Goal: Task Accomplishment & Management: Manage account settings

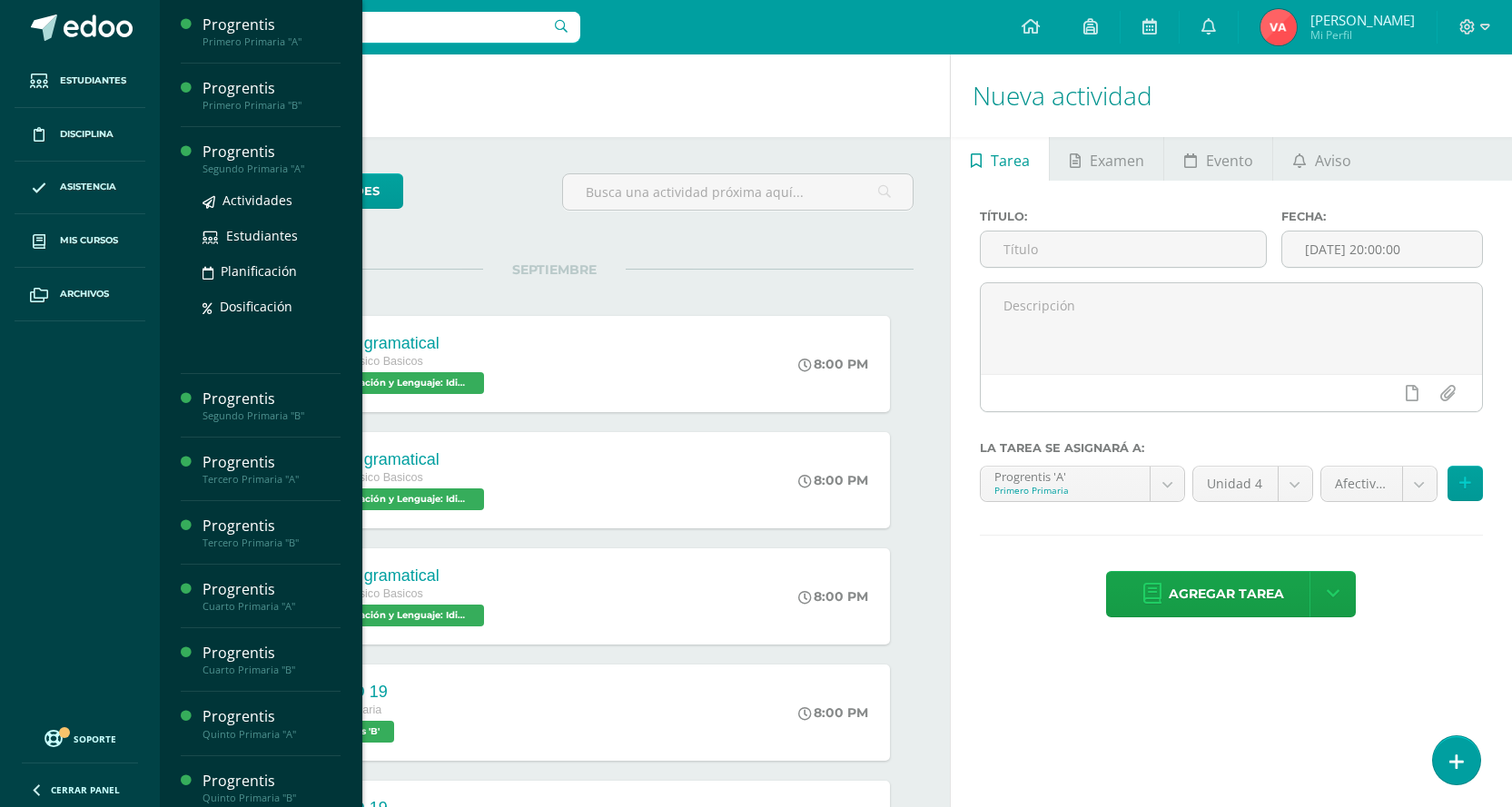
click at [269, 158] on div "Progrentis" at bounding box center [272, 152] width 138 height 21
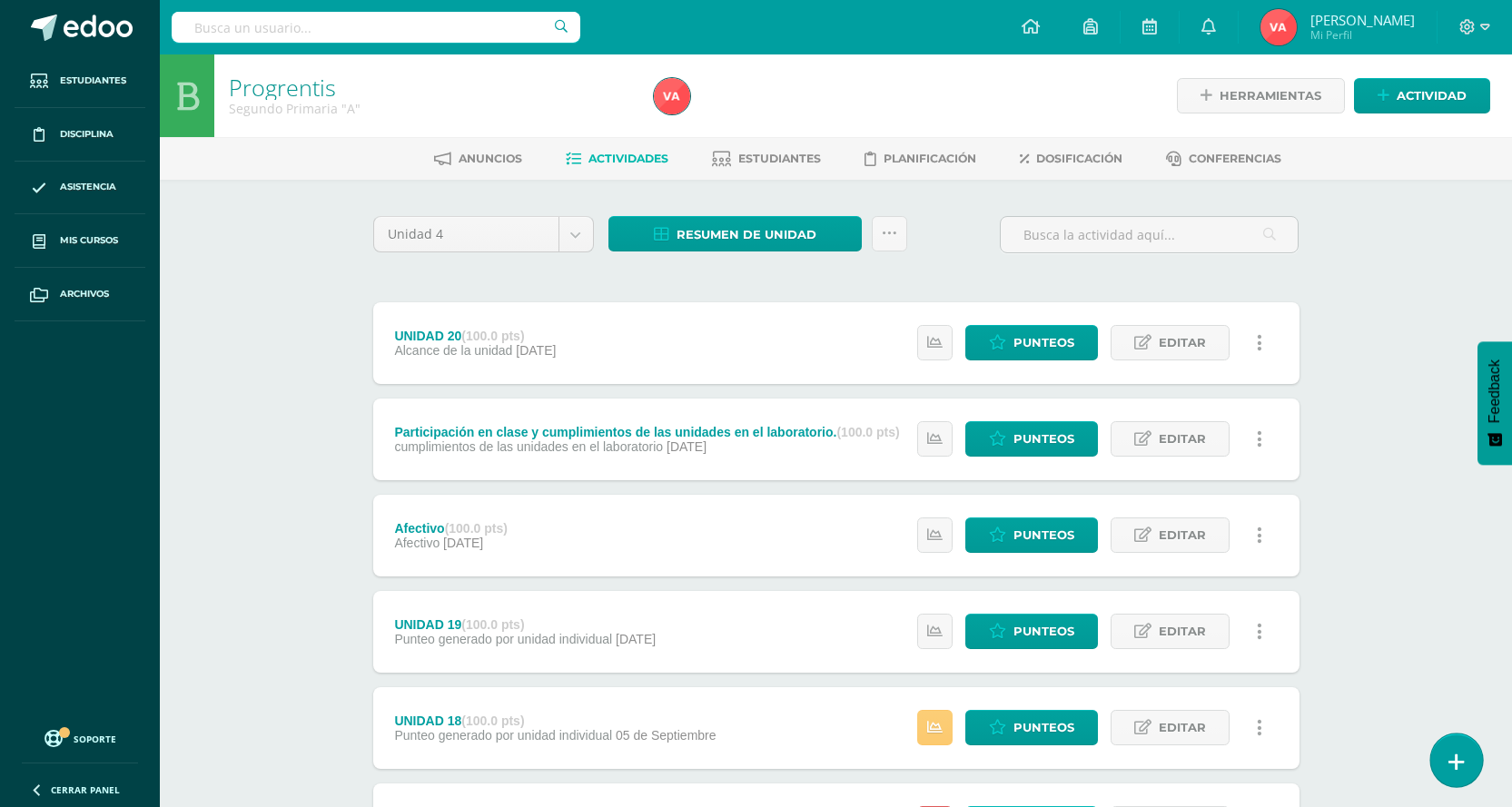
click at [1462, 770] on icon at bounding box center [1456, 763] width 16 height 21
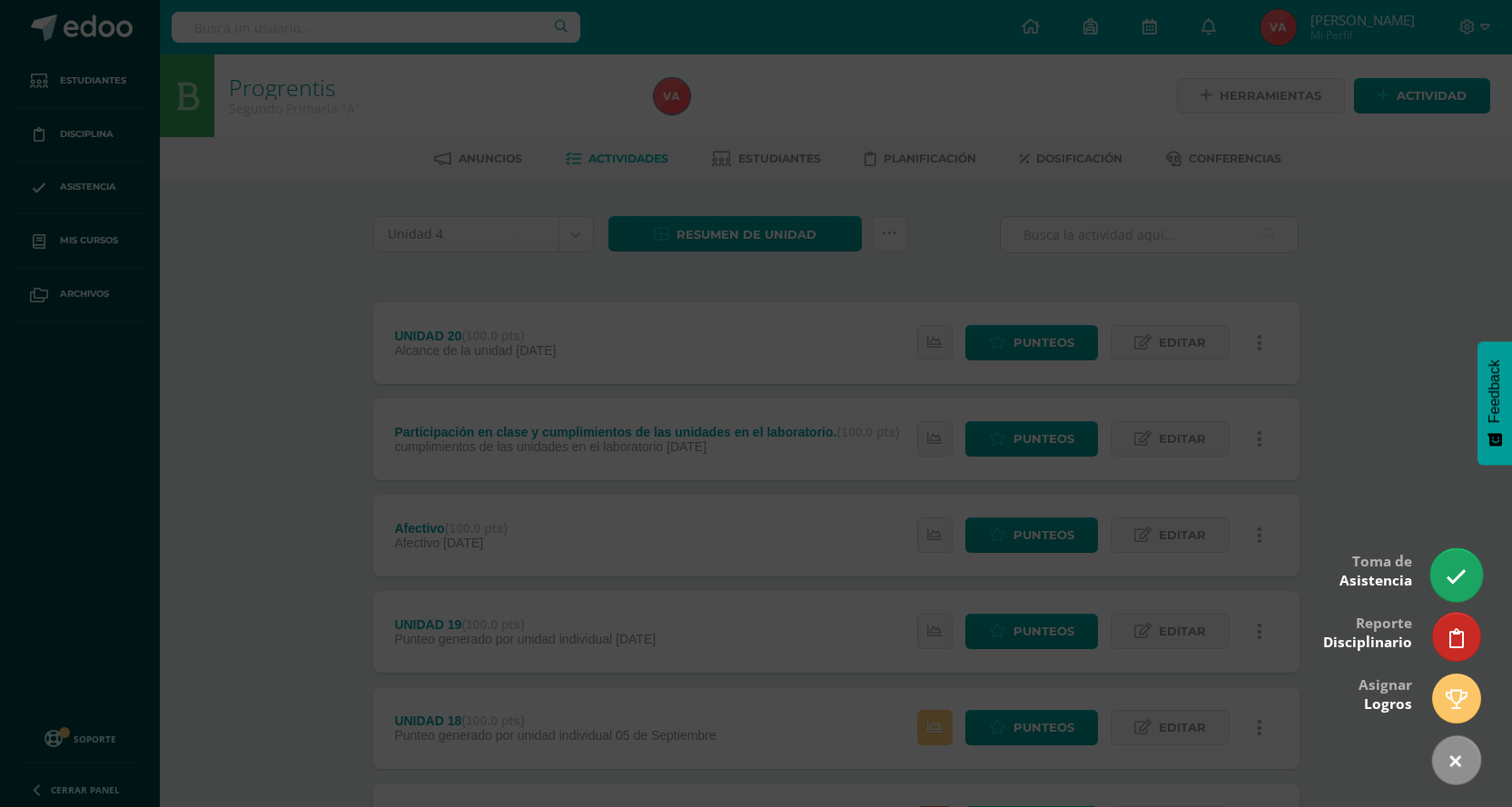
click at [1460, 574] on icon at bounding box center [1456, 577] width 21 height 21
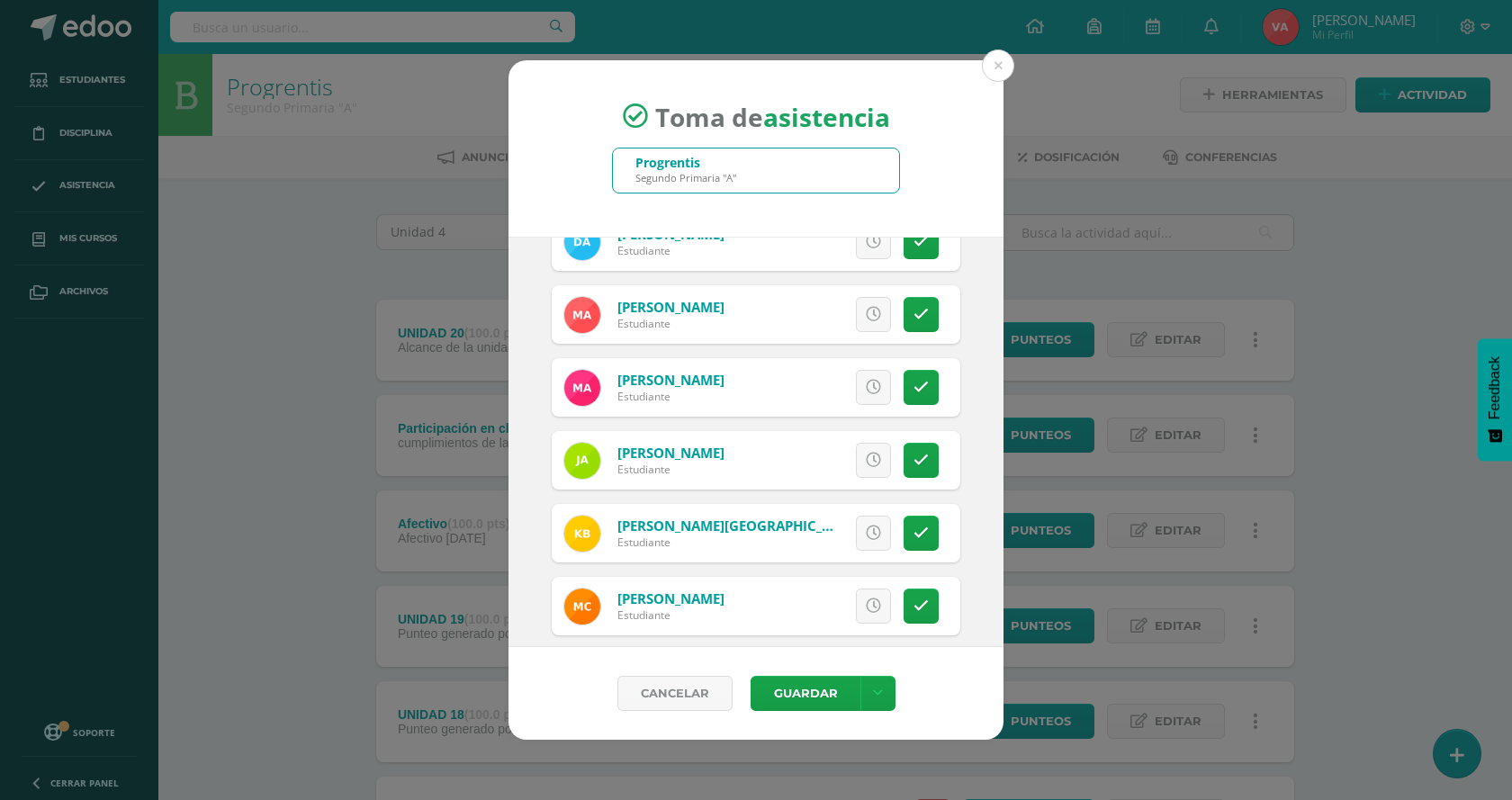
scroll to position [180, 0]
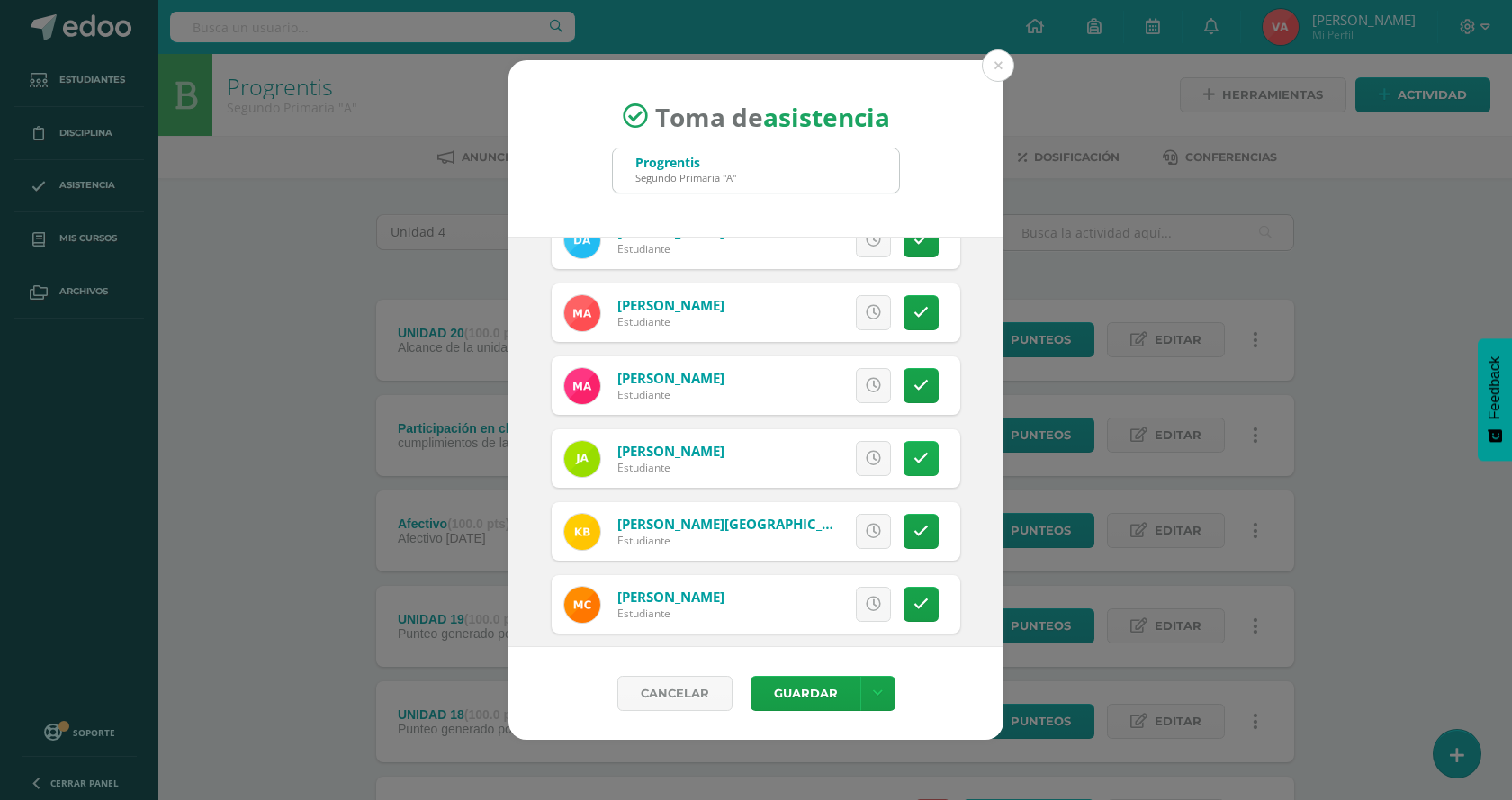
click at [913, 459] on icon at bounding box center [921, 459] width 15 height 15
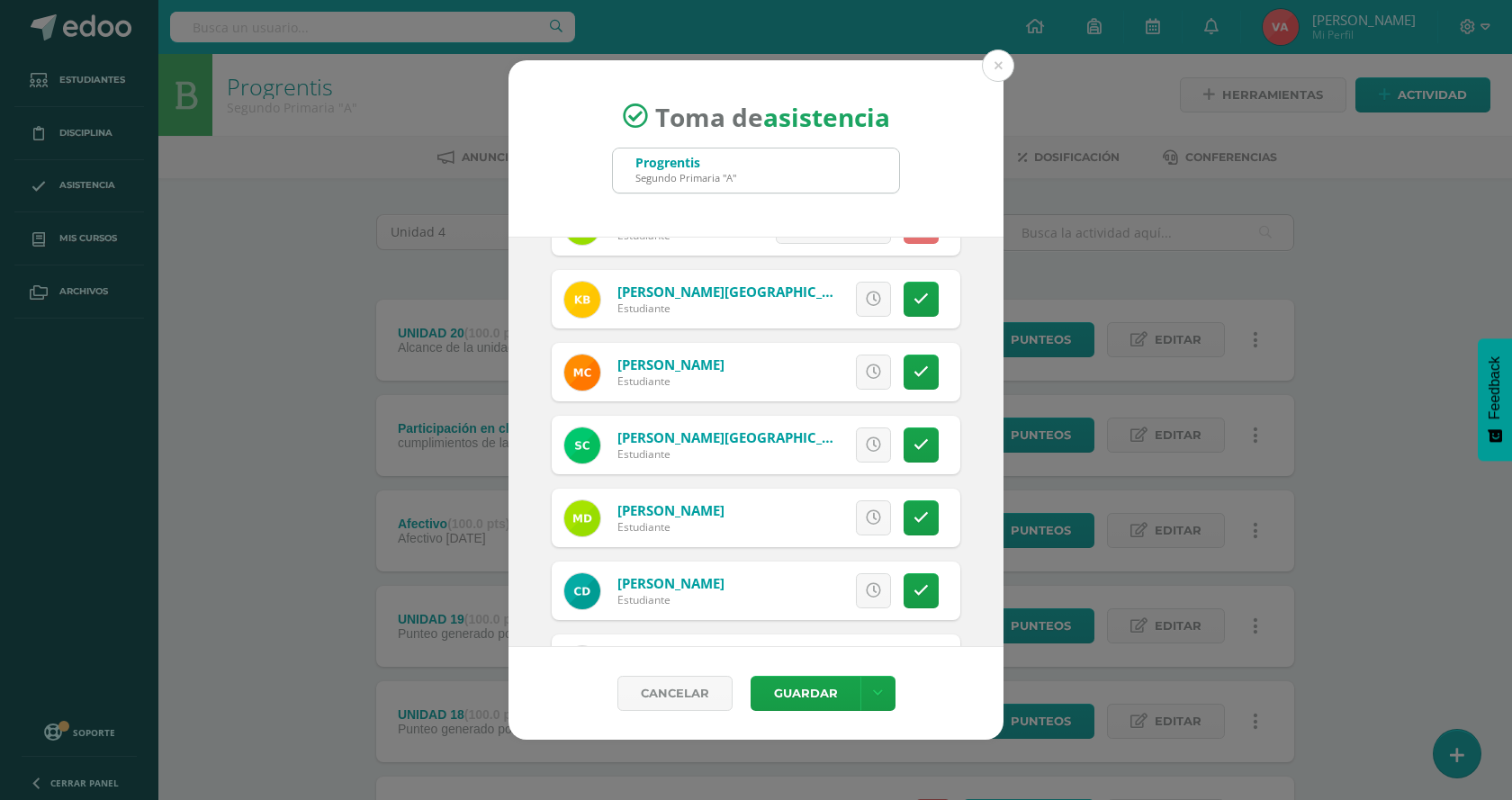
scroll to position [450, 0]
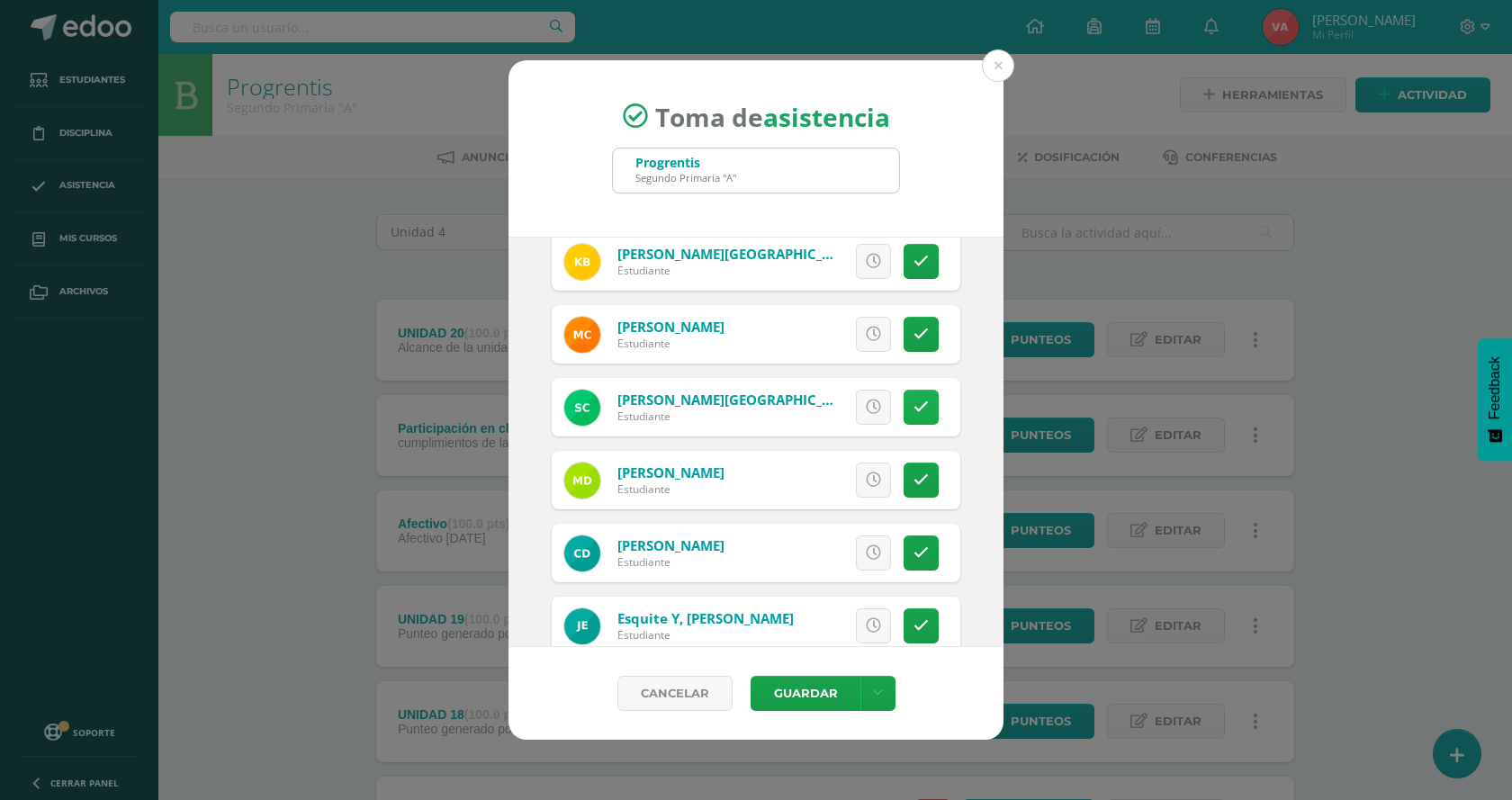
click at [914, 420] on link at bounding box center [921, 407] width 35 height 35
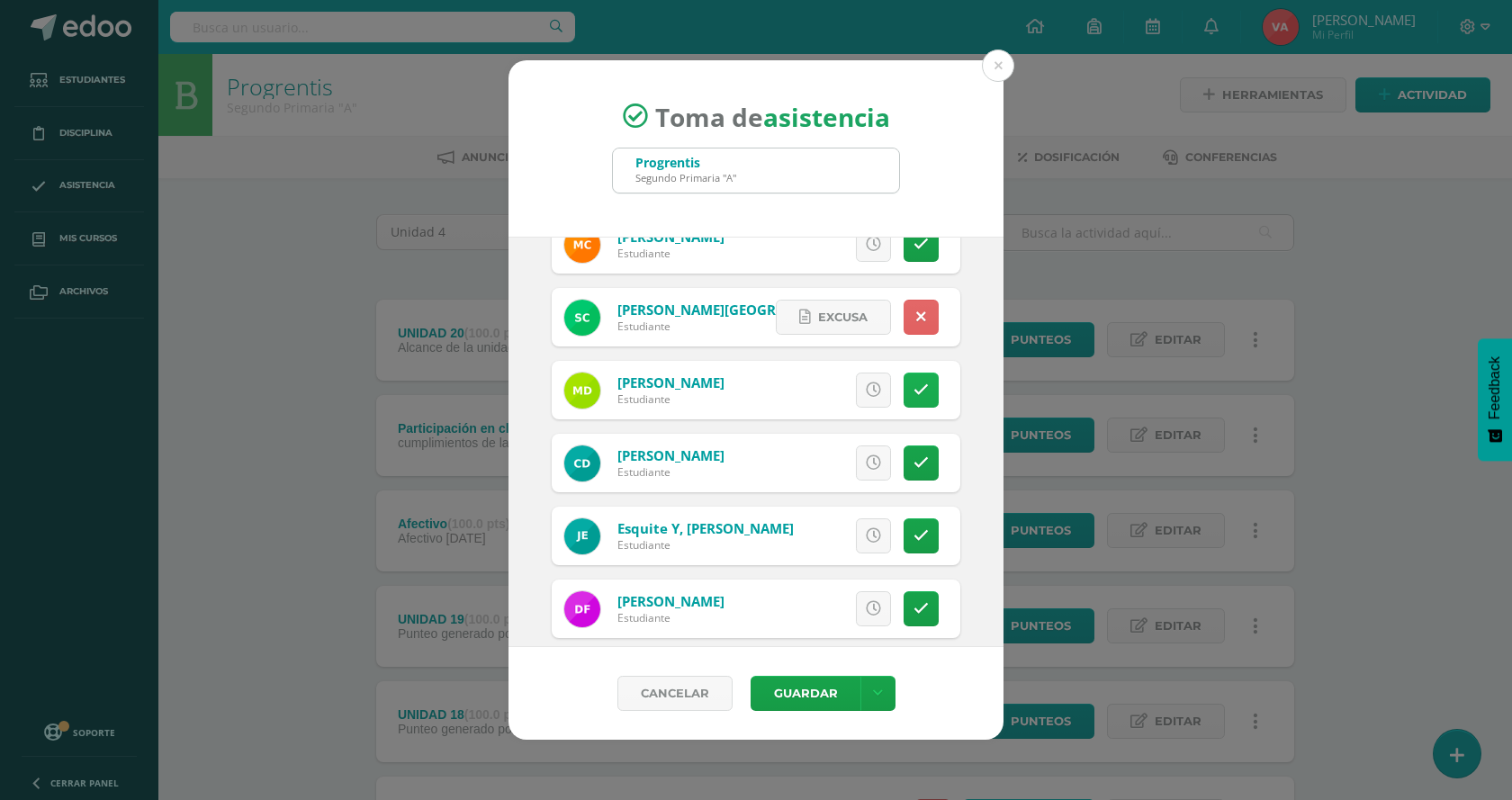
scroll to position [630, 0]
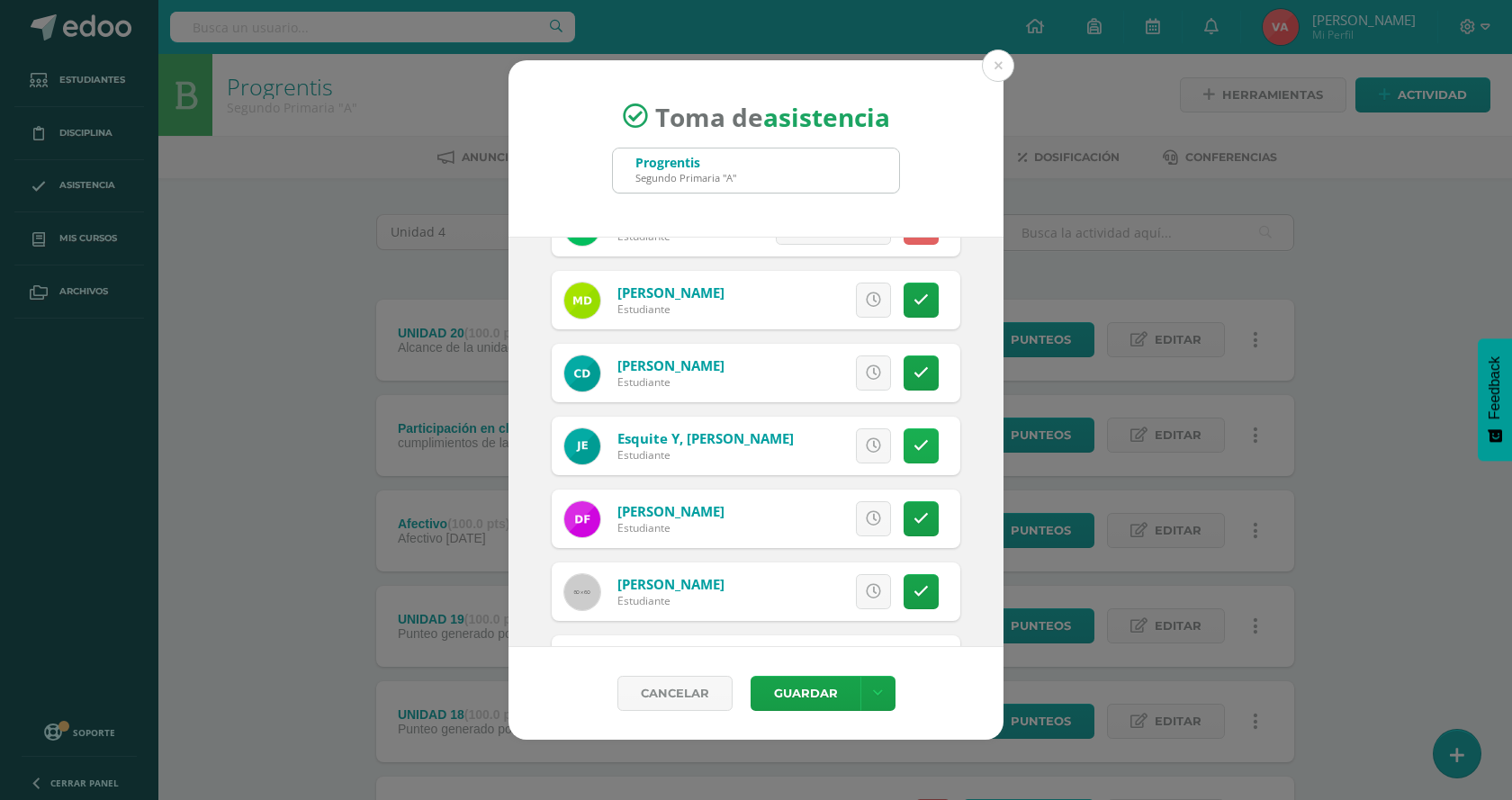
click at [913, 450] on icon at bounding box center [921, 446] width 15 height 15
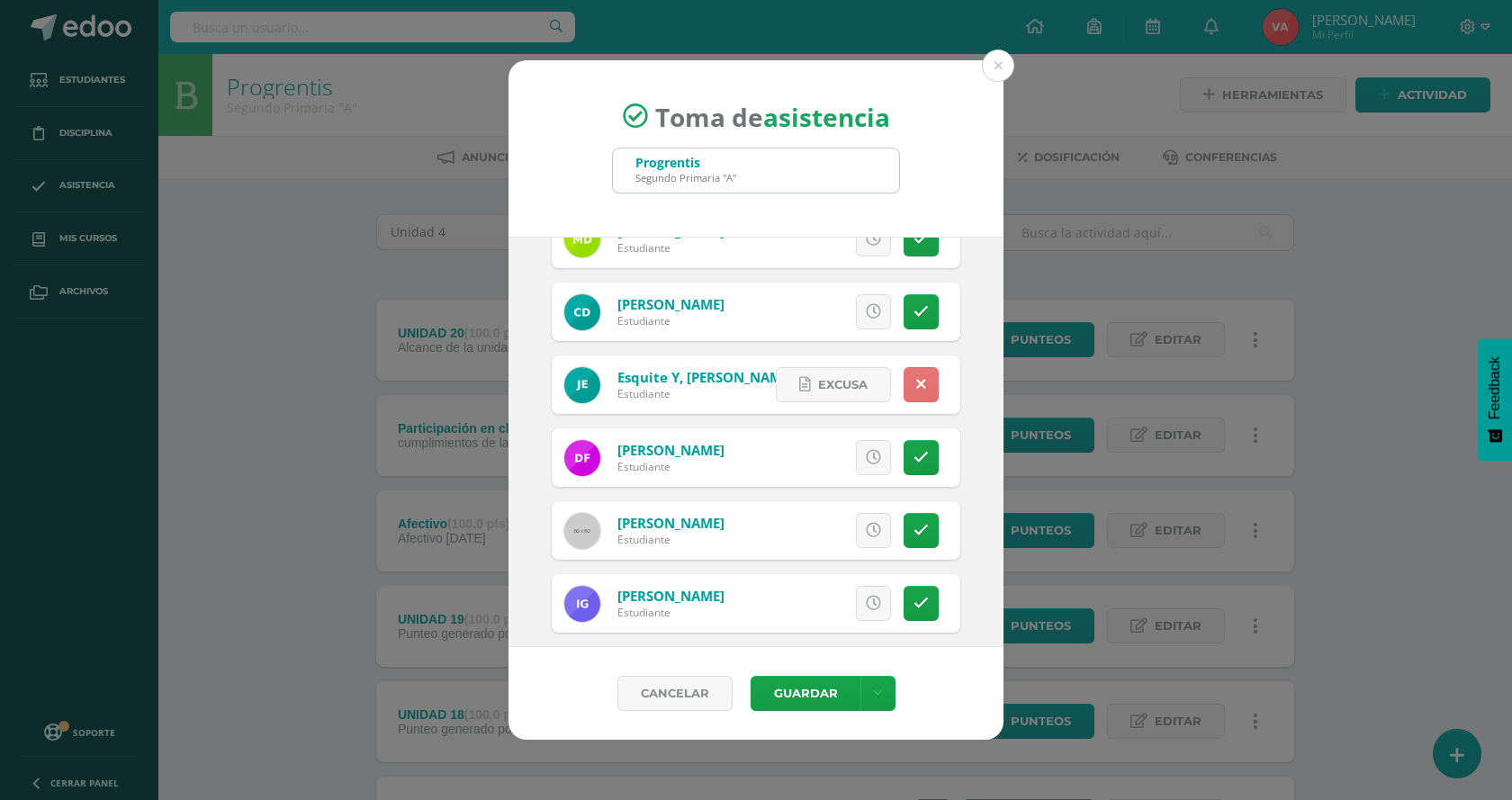
scroll to position [720, 0]
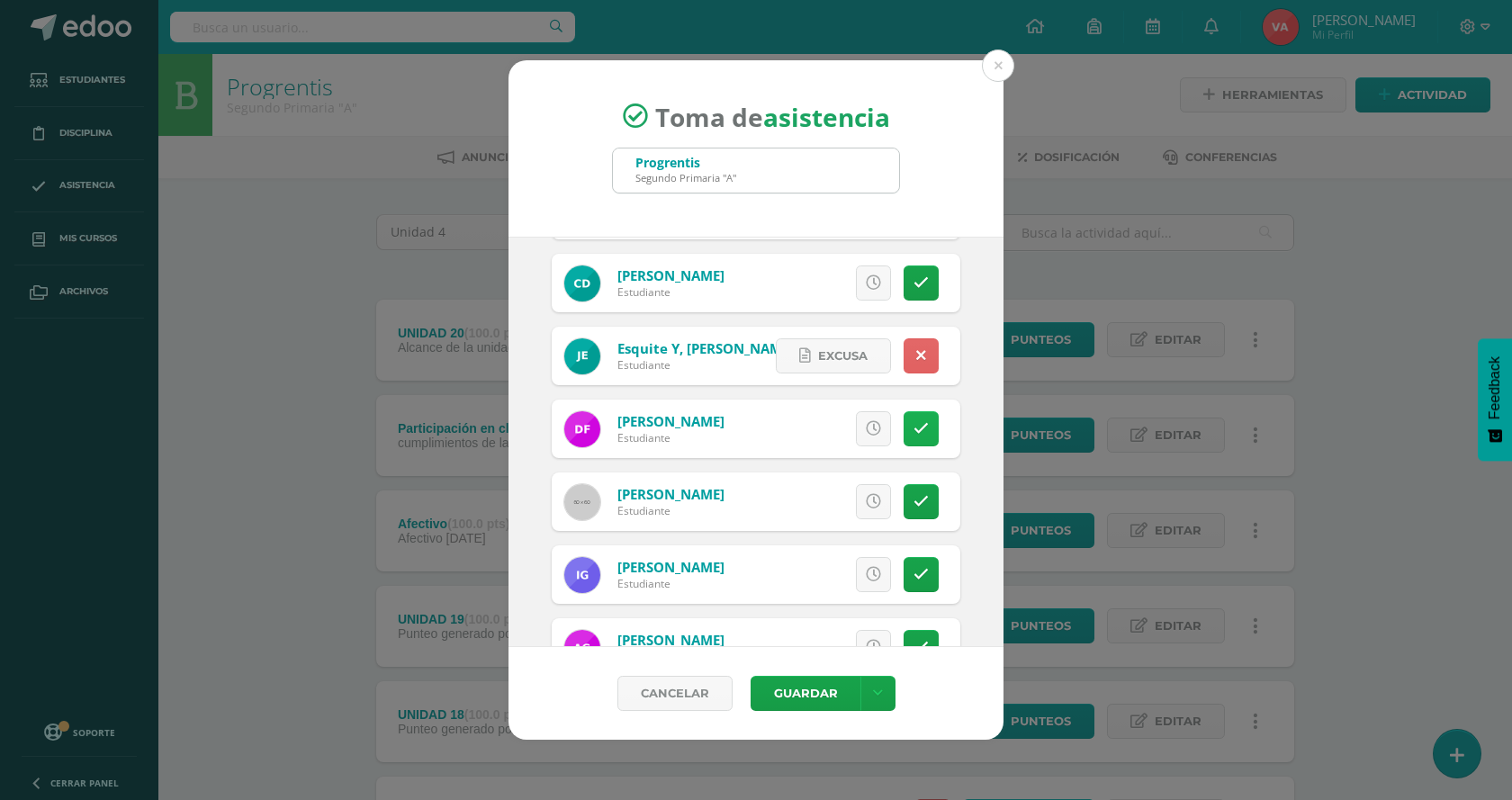
click at [913, 424] on icon at bounding box center [921, 429] width 15 height 15
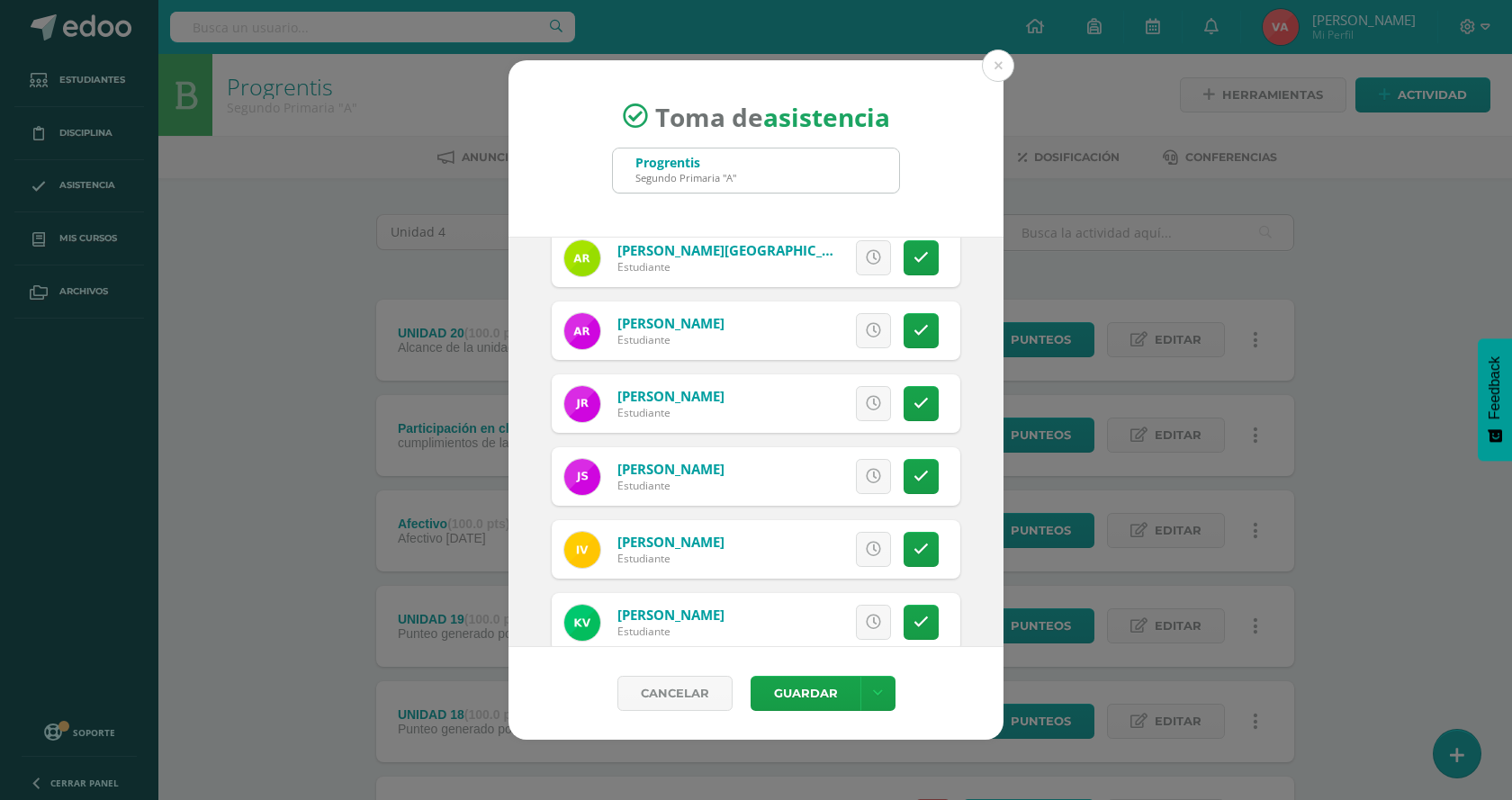
scroll to position [1710, 0]
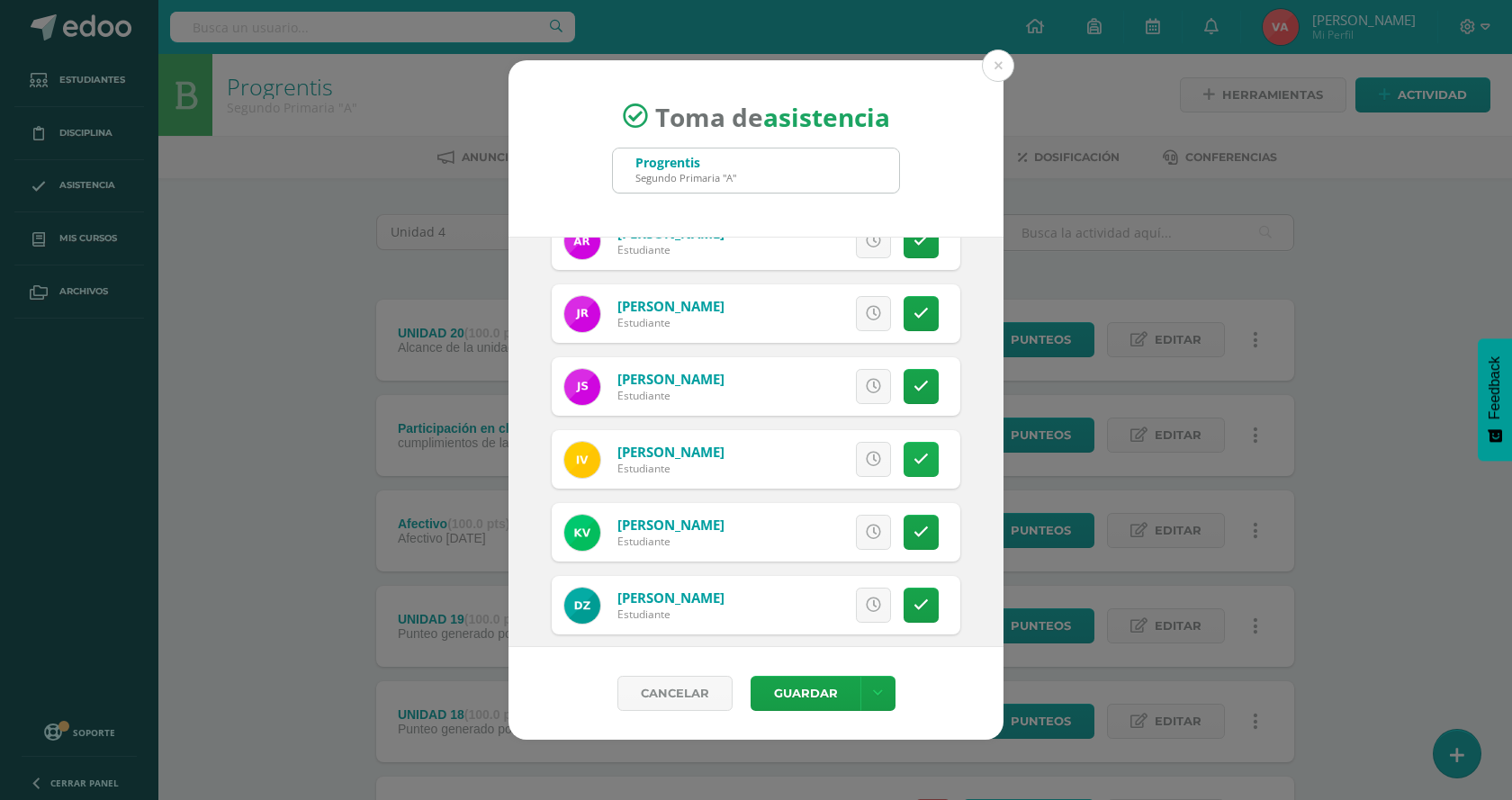
click at [913, 453] on icon at bounding box center [921, 460] width 15 height 15
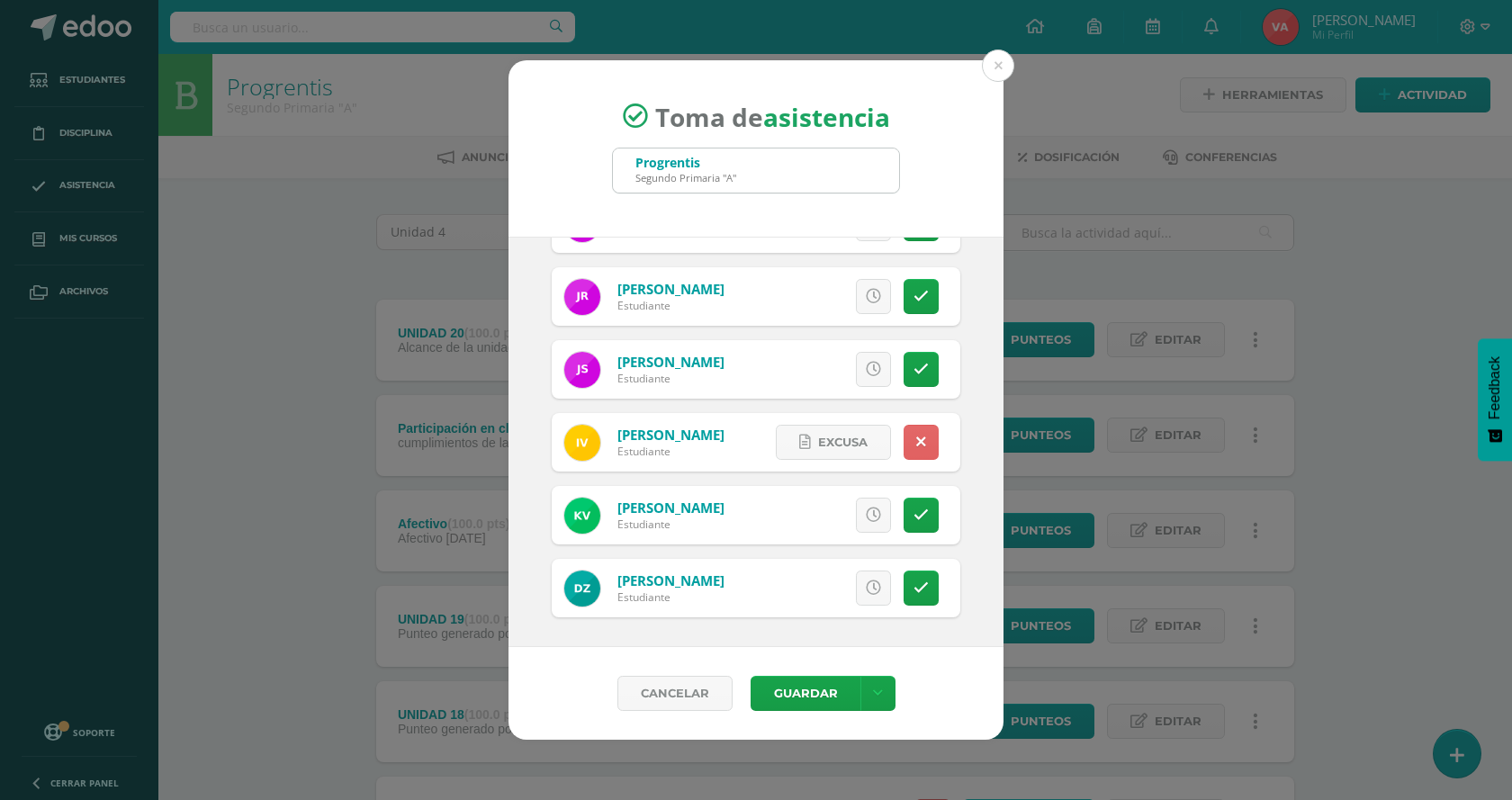
click at [779, 670] on div "Cancelar Guardar Guardar sin notificar inasistencias" at bounding box center [756, 693] width 495 height 92
click at [780, 683] on button "Guardar" at bounding box center [805, 693] width 109 height 35
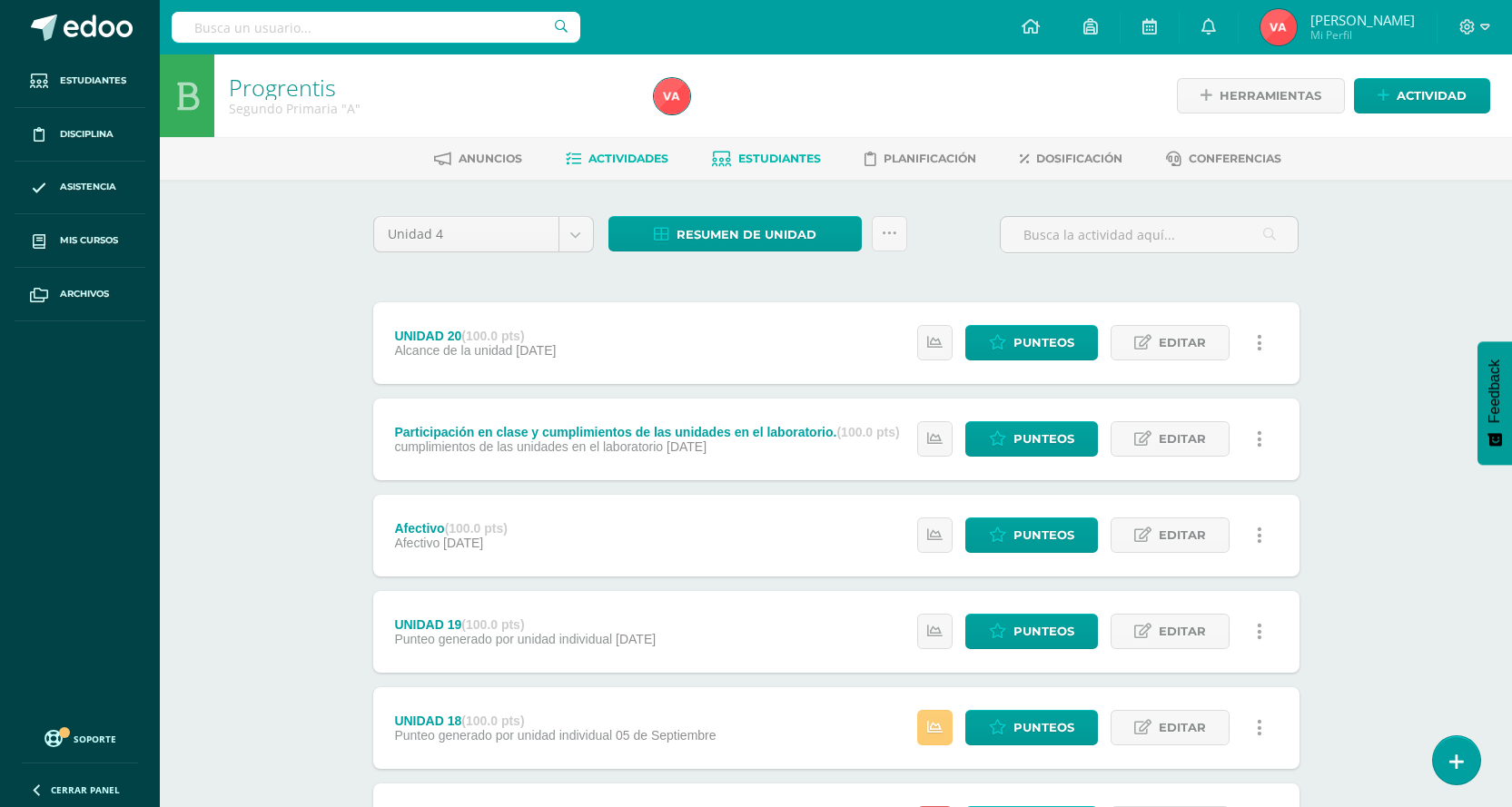
click at [774, 158] on span "Estudiantes" at bounding box center [779, 159] width 83 height 13
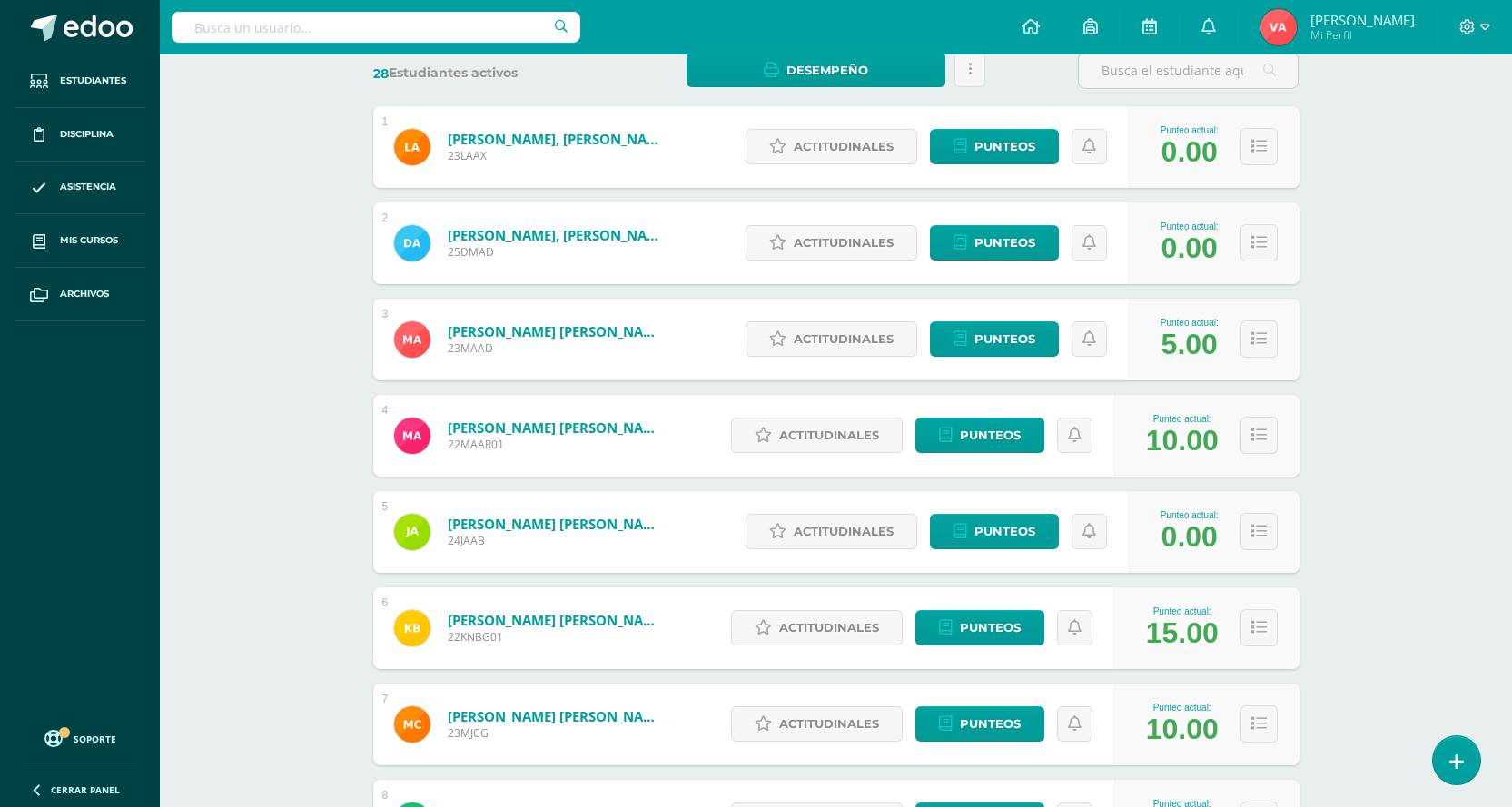
scroll to position [91, 0]
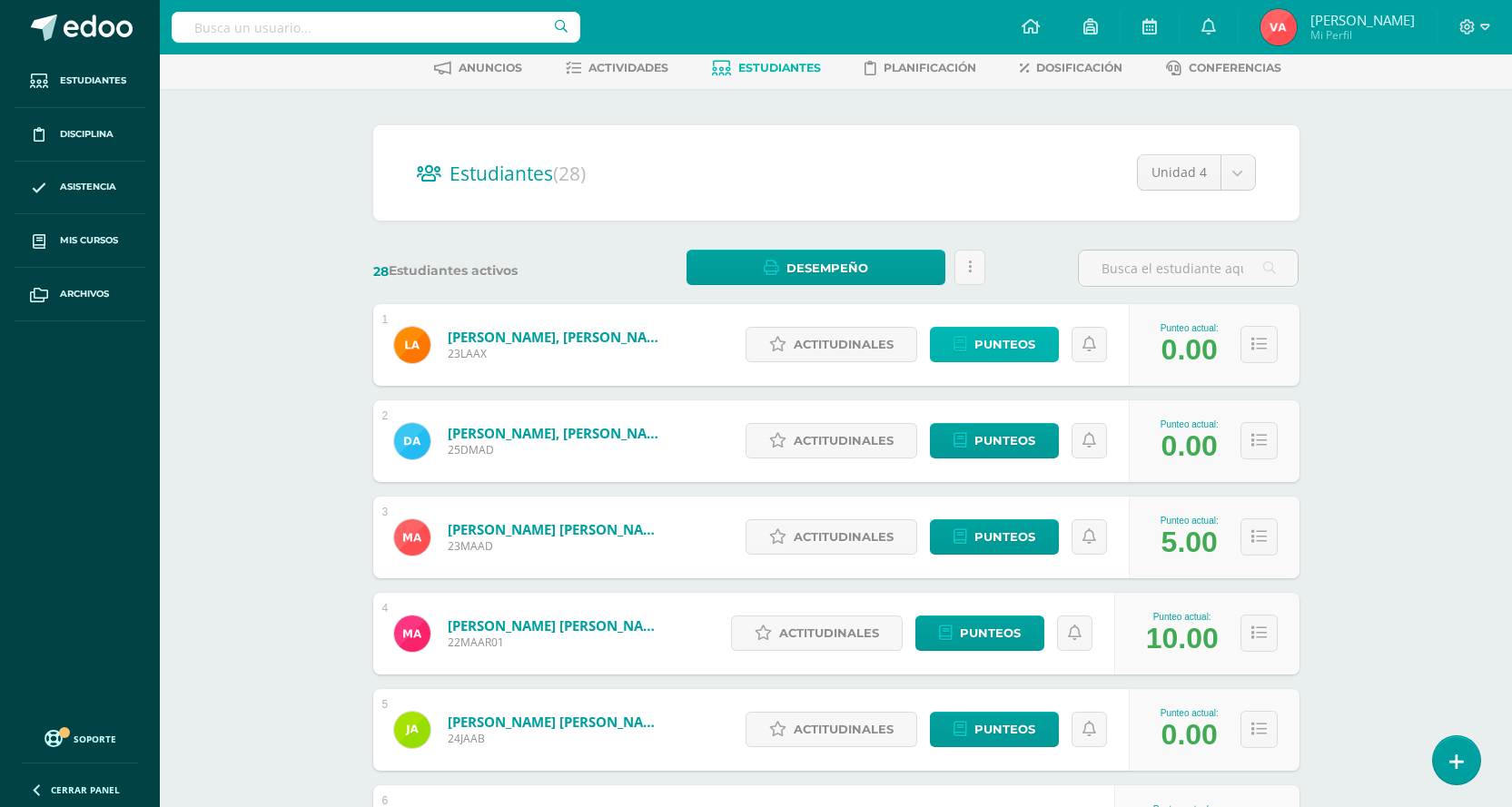
click at [1020, 344] on span "Punteos" at bounding box center [1004, 344] width 61 height 34
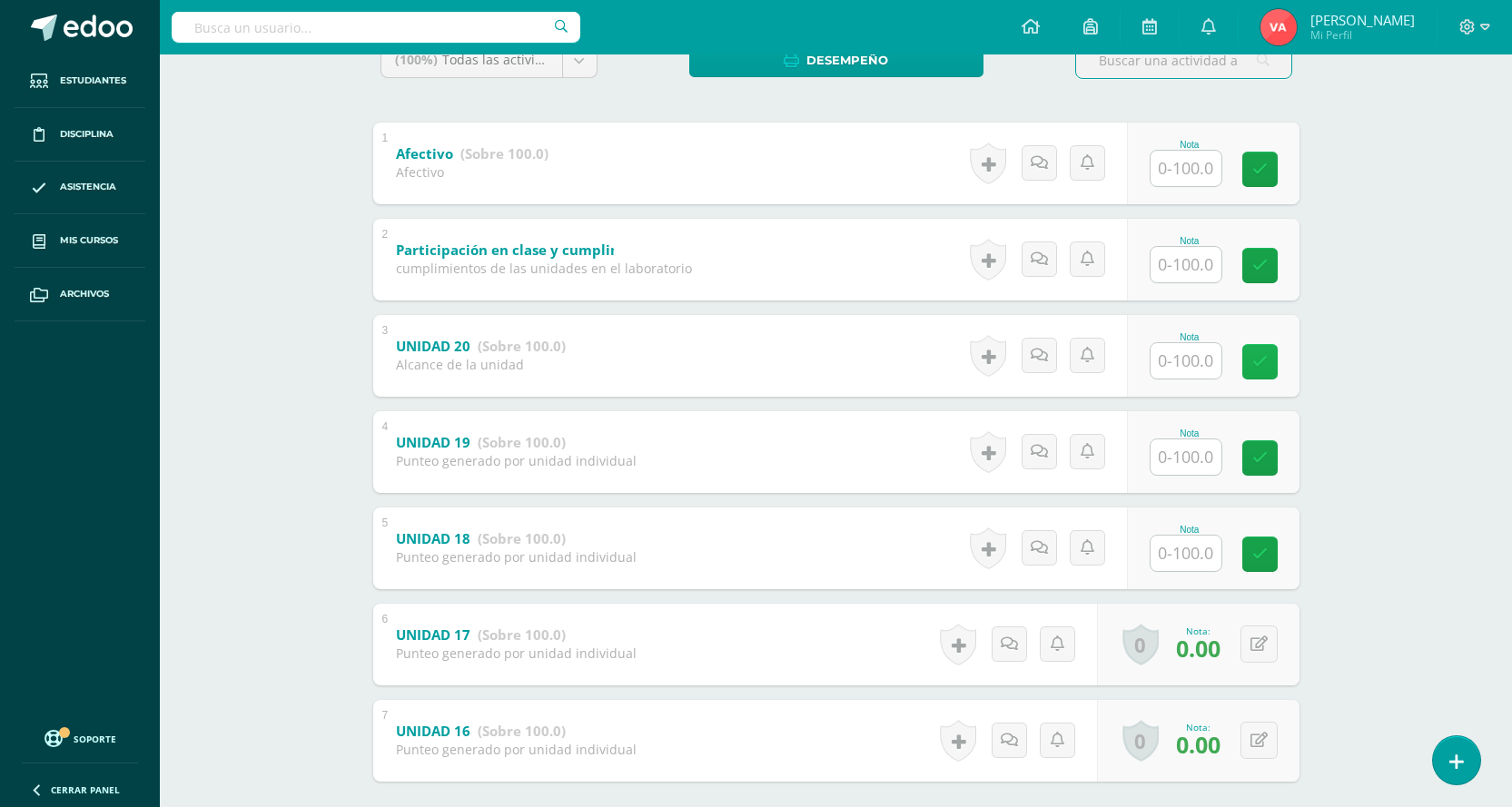
scroll to position [426, 0]
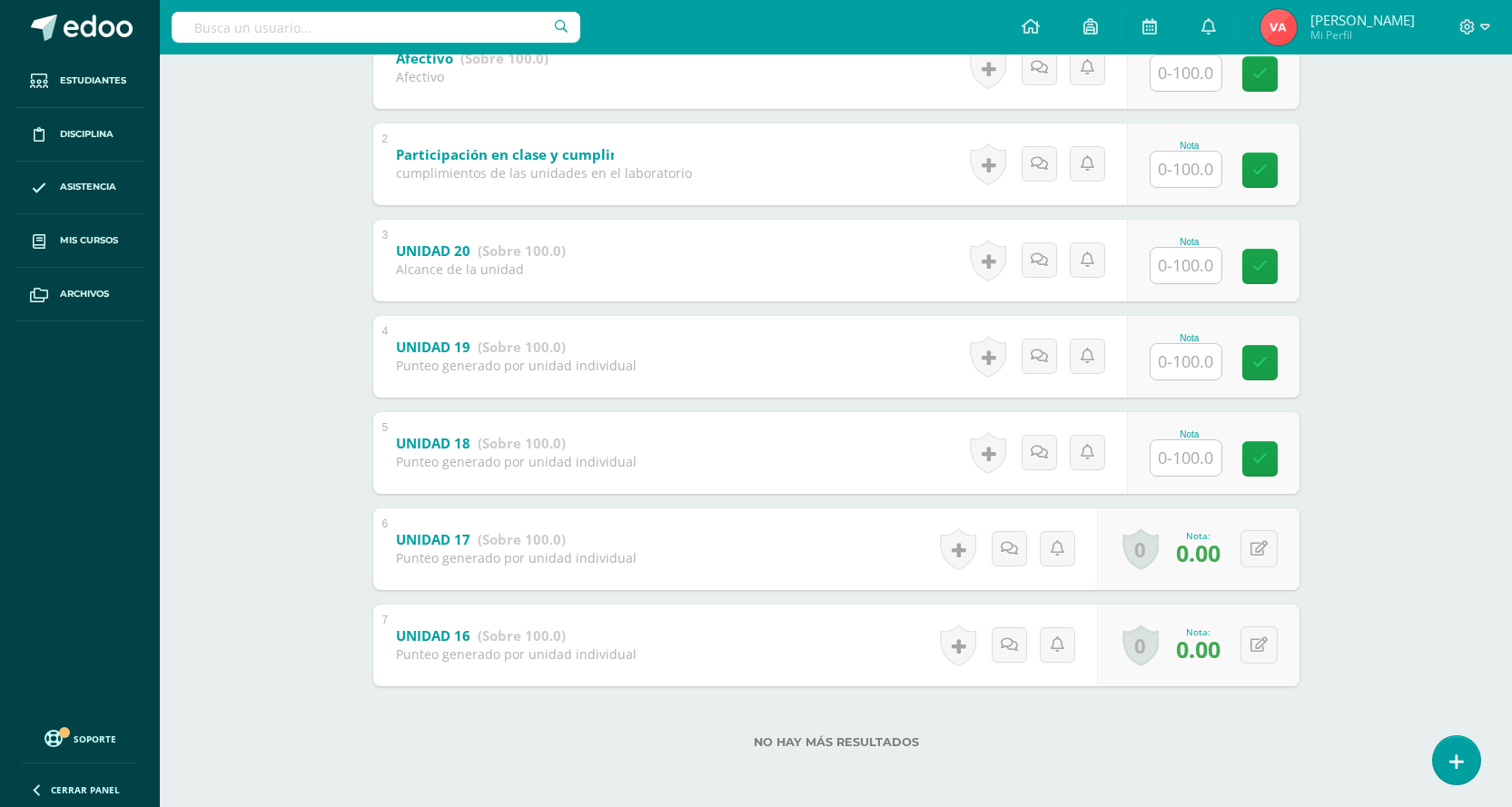
click at [1198, 456] on input "text" at bounding box center [1186, 457] width 71 height 36
type input "0"
click at [1272, 465] on icon at bounding box center [1272, 459] width 16 height 15
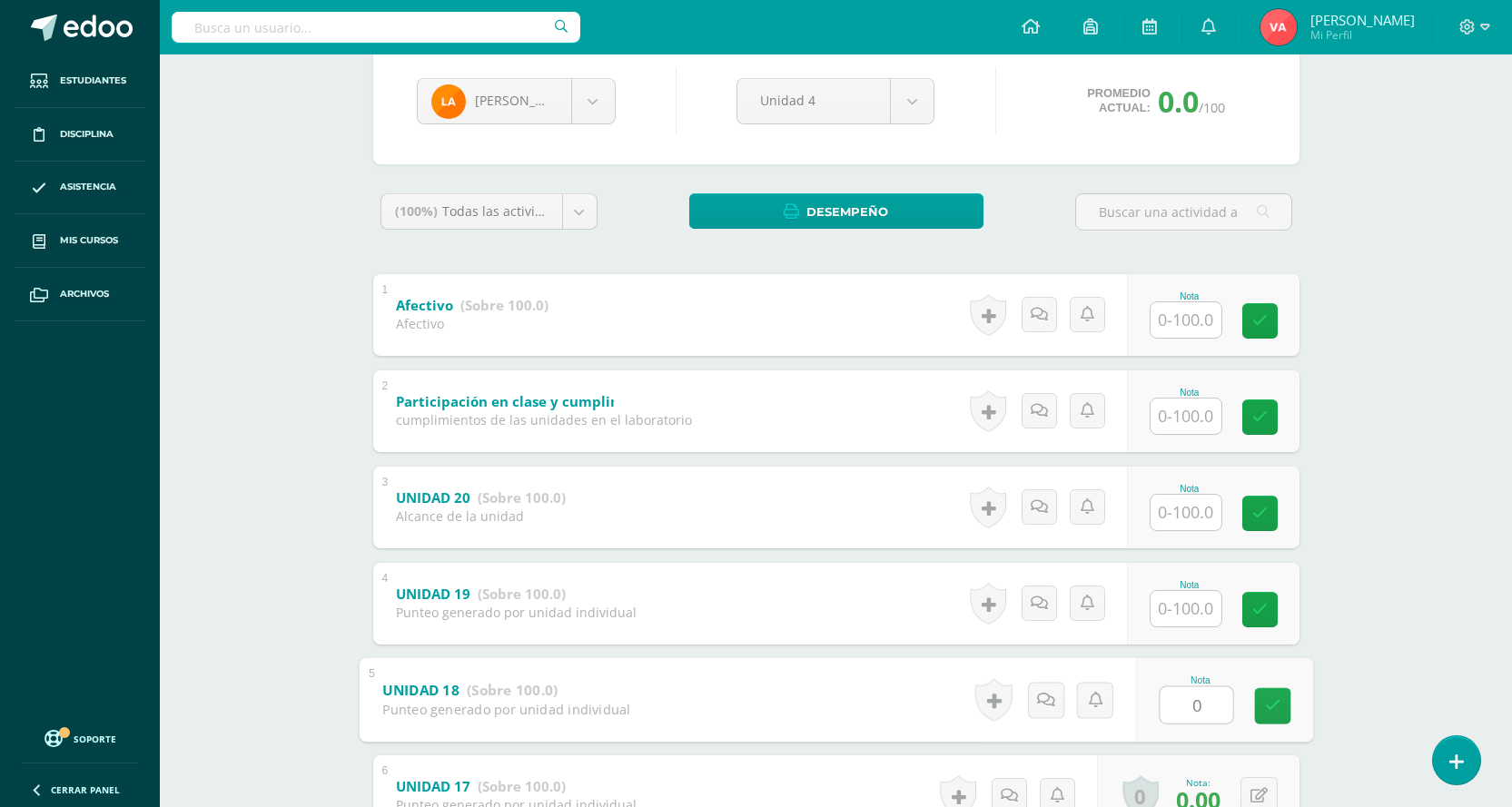
scroll to position [154, 0]
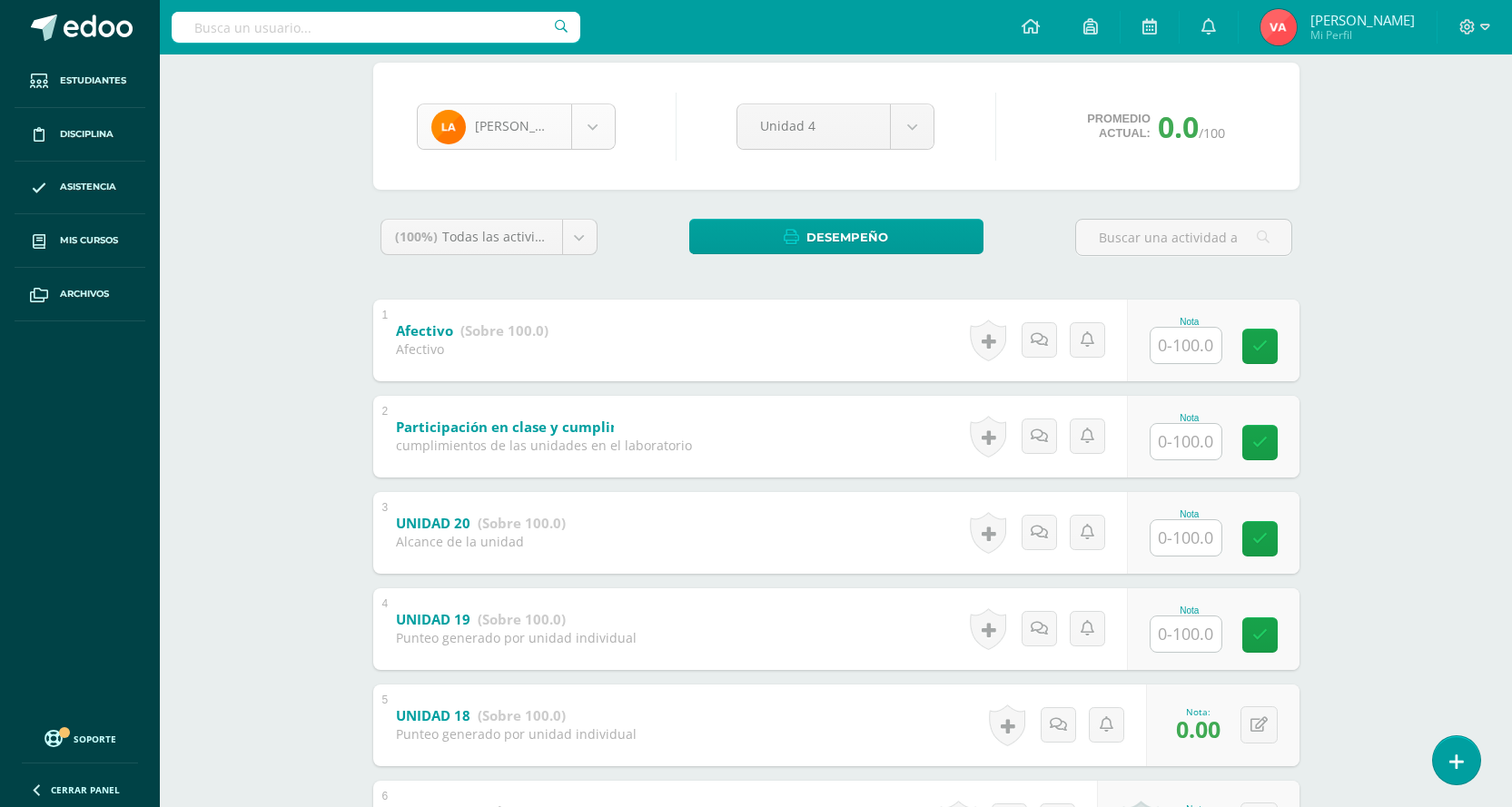
click at [594, 121] on body "Estudiantes Disciplina Asistencia Mis cursos Archivos Soporte Centro de ayuda Ú…" at bounding box center [756, 463] width 1512 height 1234
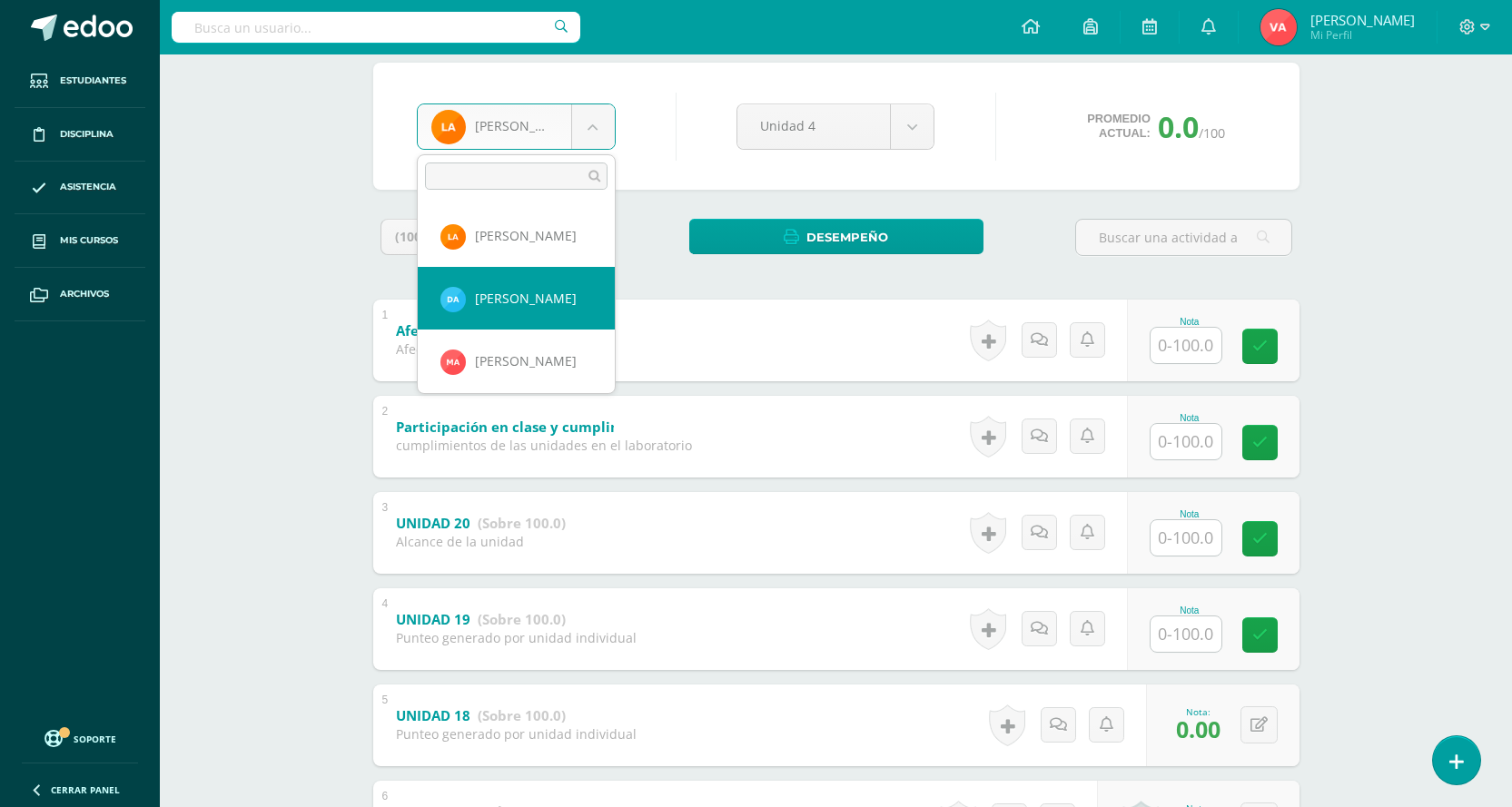
select select "2735"
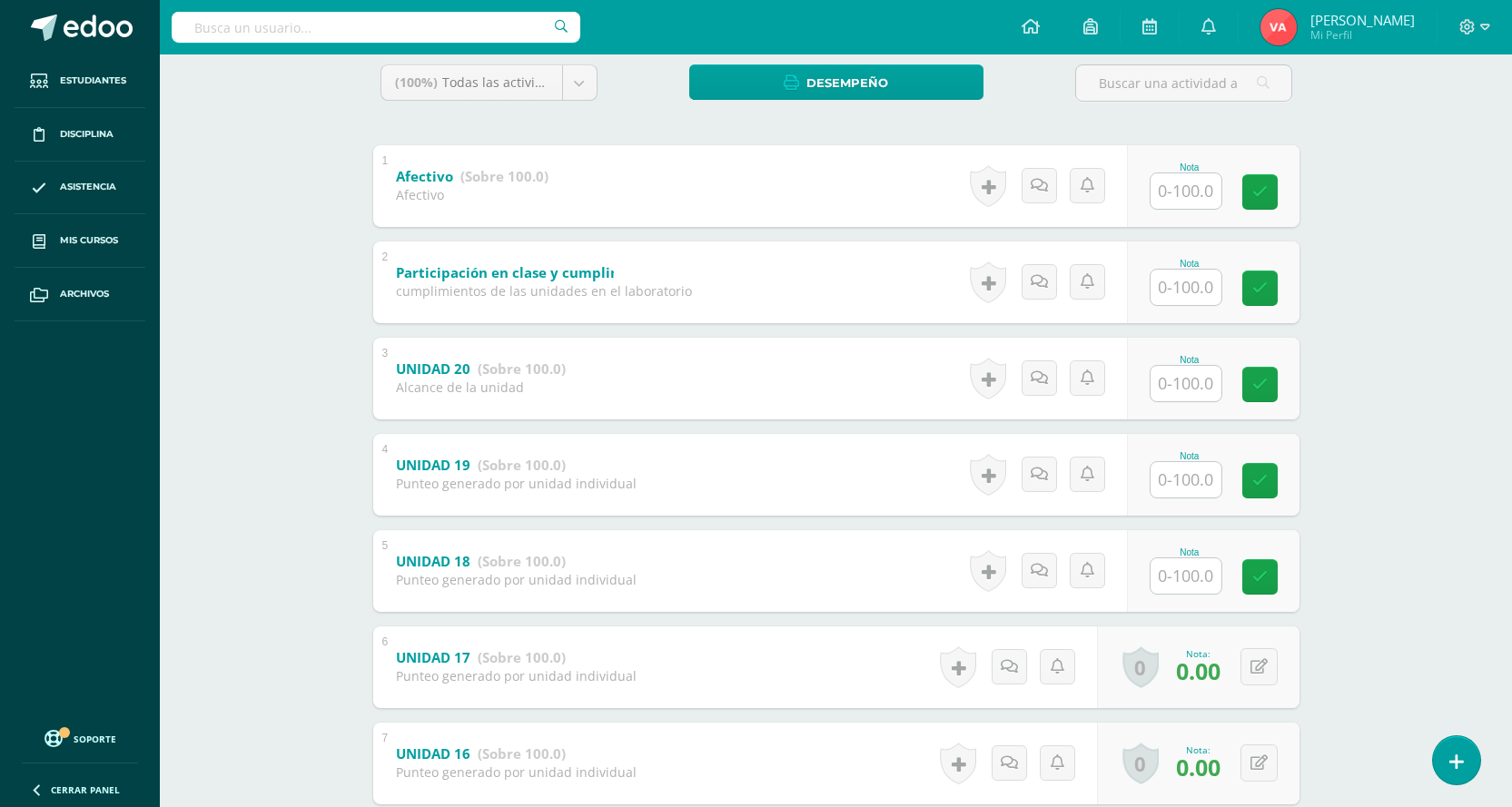
scroll to position [363, 0]
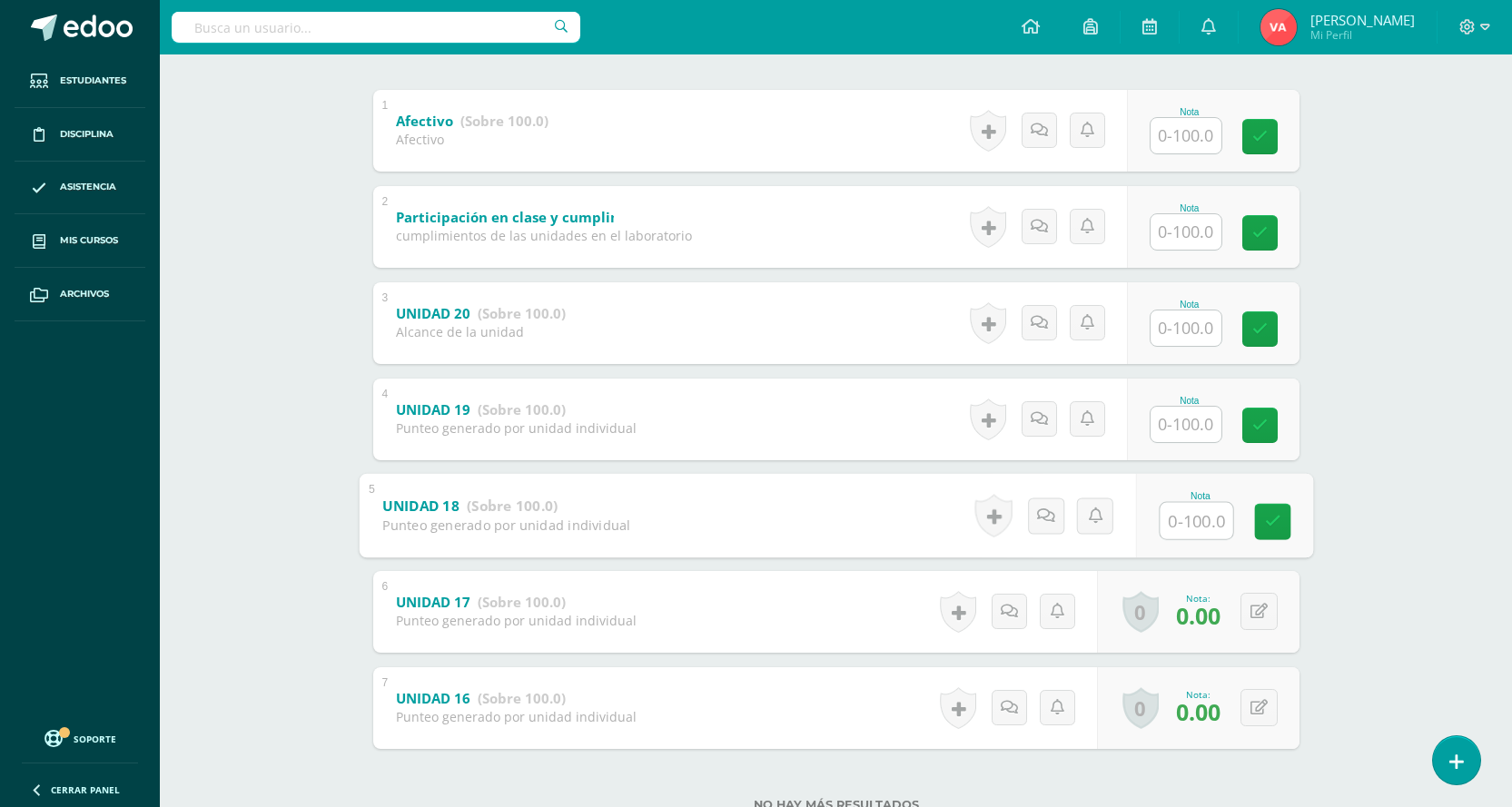
click at [1160, 506] on input "text" at bounding box center [1196, 521] width 73 height 37
type input "0"
click at [1270, 522] on icon at bounding box center [1272, 522] width 16 height 15
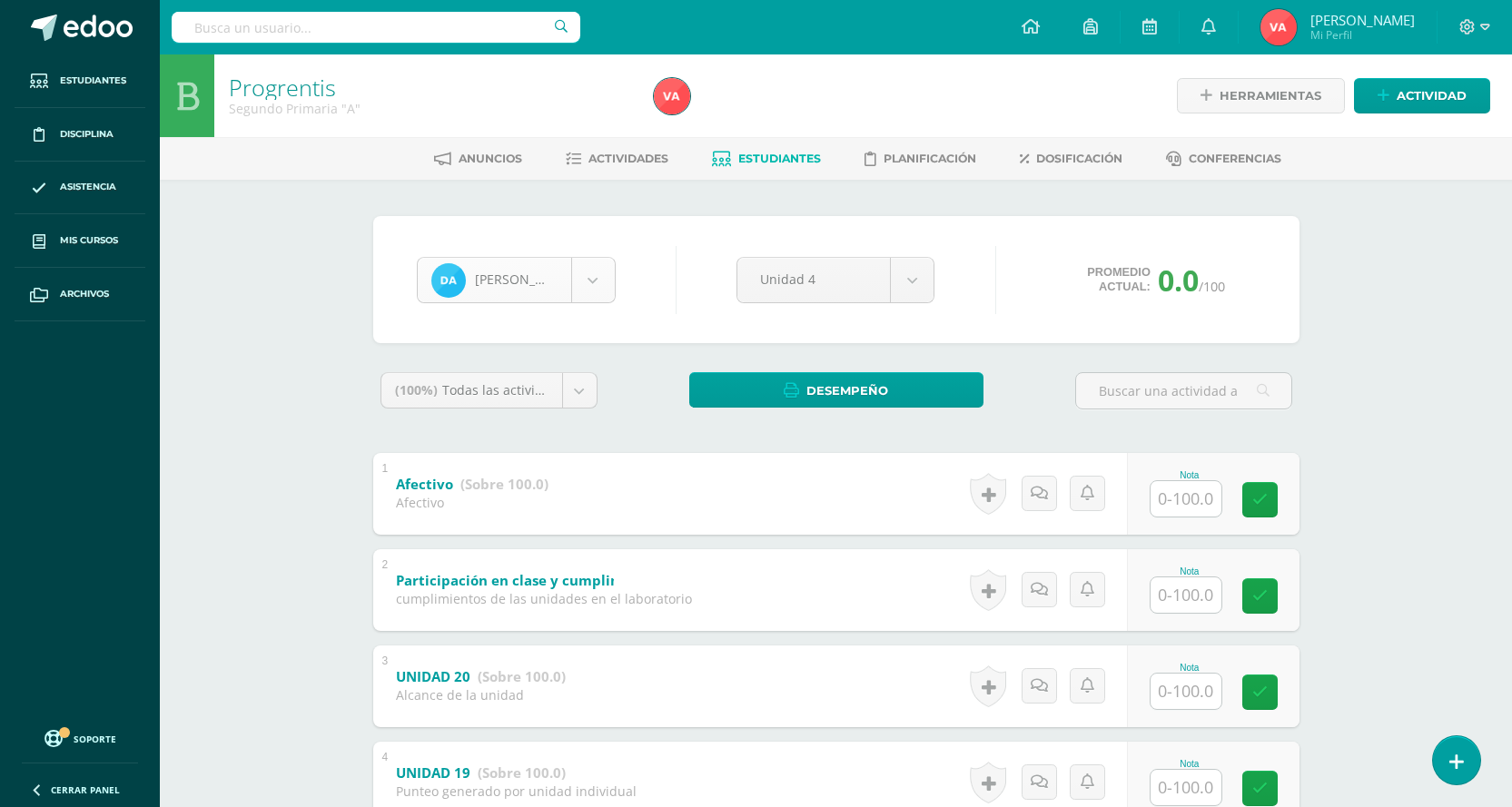
click at [599, 281] on body "Estudiantes Disciplina Asistencia Mis cursos Archivos Soporte Centro de ayuda Ú…" at bounding box center [756, 617] width 1512 height 1234
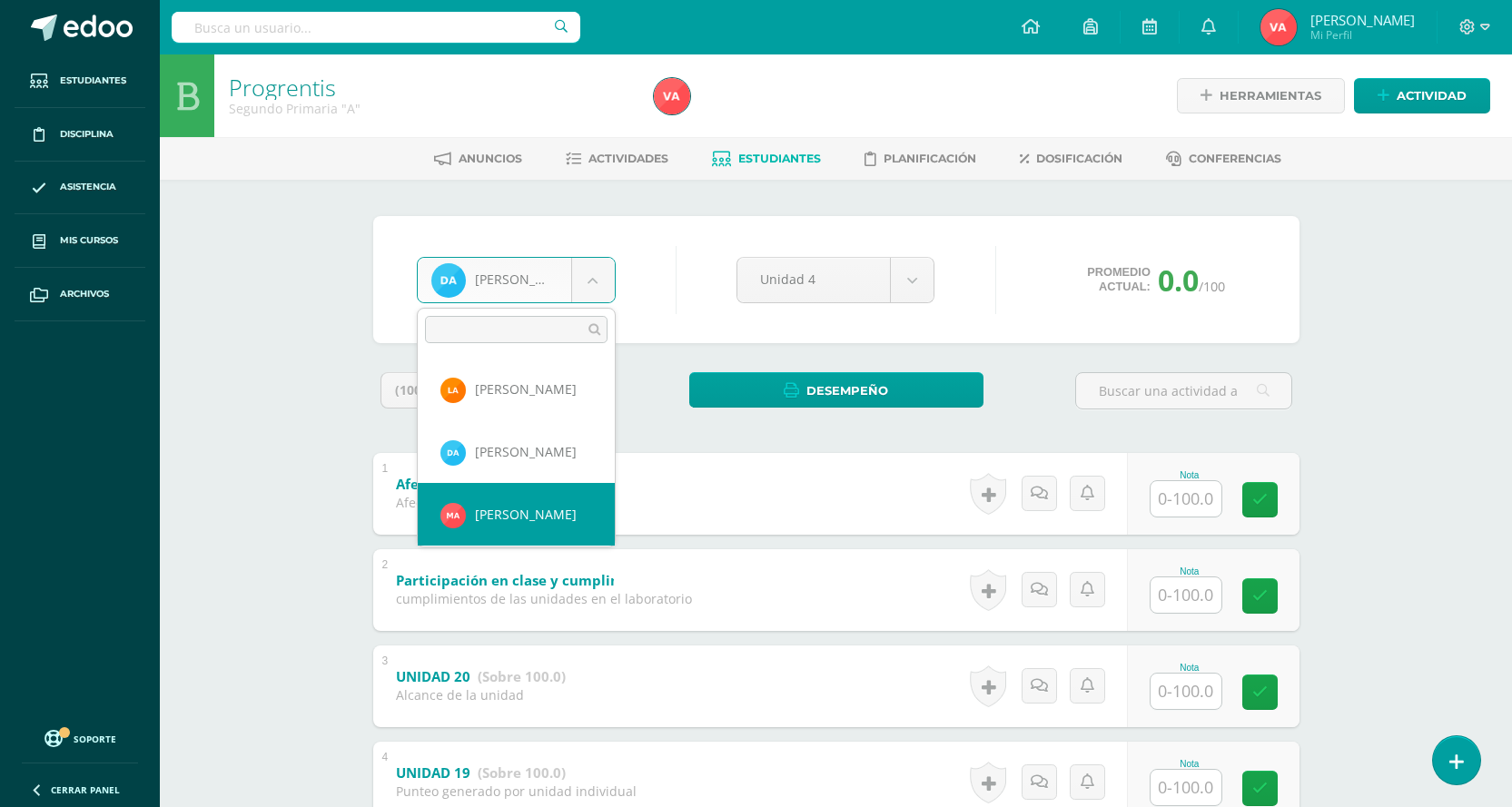
select select "2255"
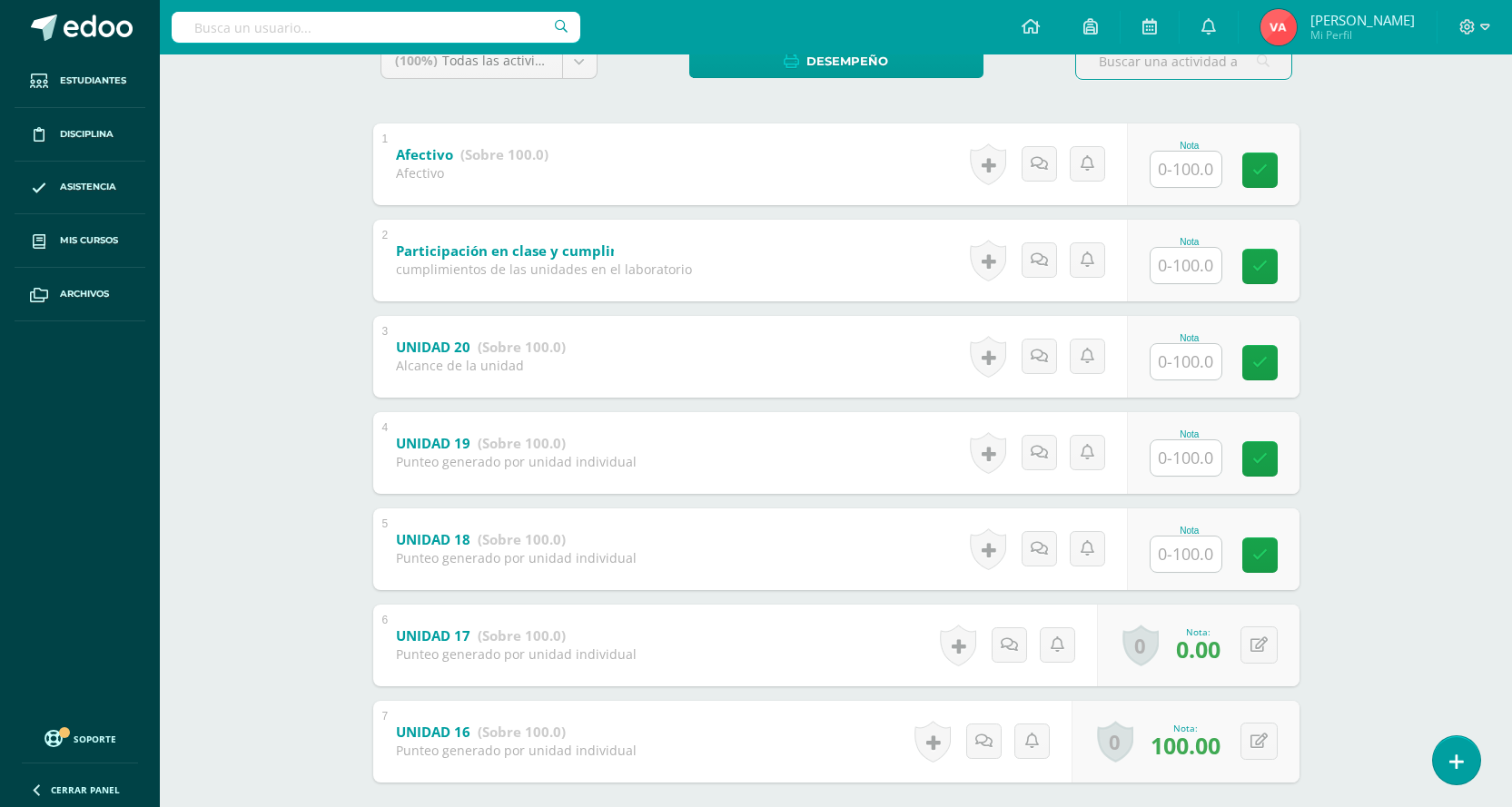
scroll to position [426, 0]
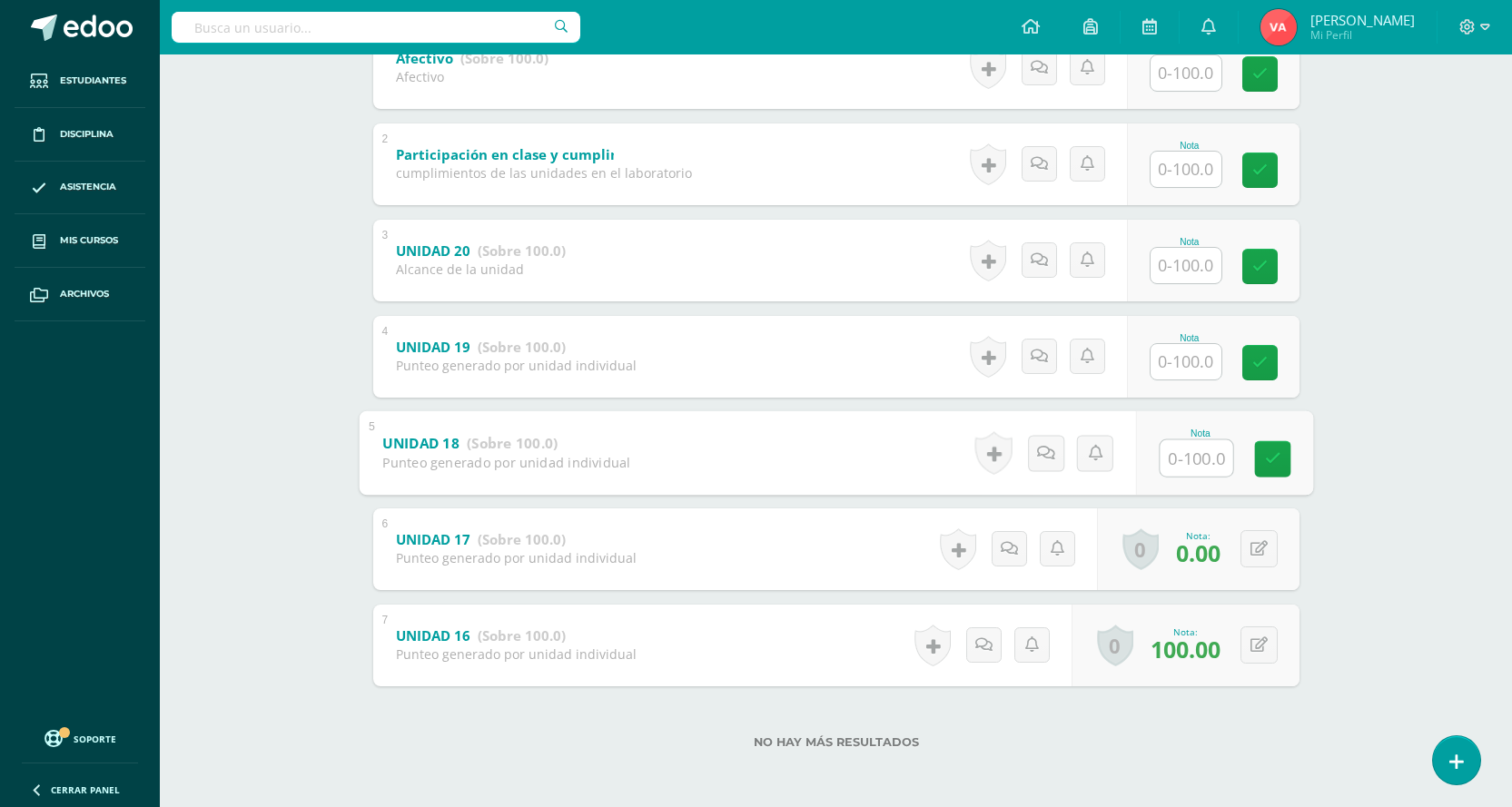
click at [1202, 466] on input "text" at bounding box center [1196, 457] width 73 height 37
type input "100"
click at [1176, 358] on input "text" at bounding box center [1186, 361] width 71 height 36
type input "100"
click at [1287, 363] on link at bounding box center [1272, 362] width 37 height 37
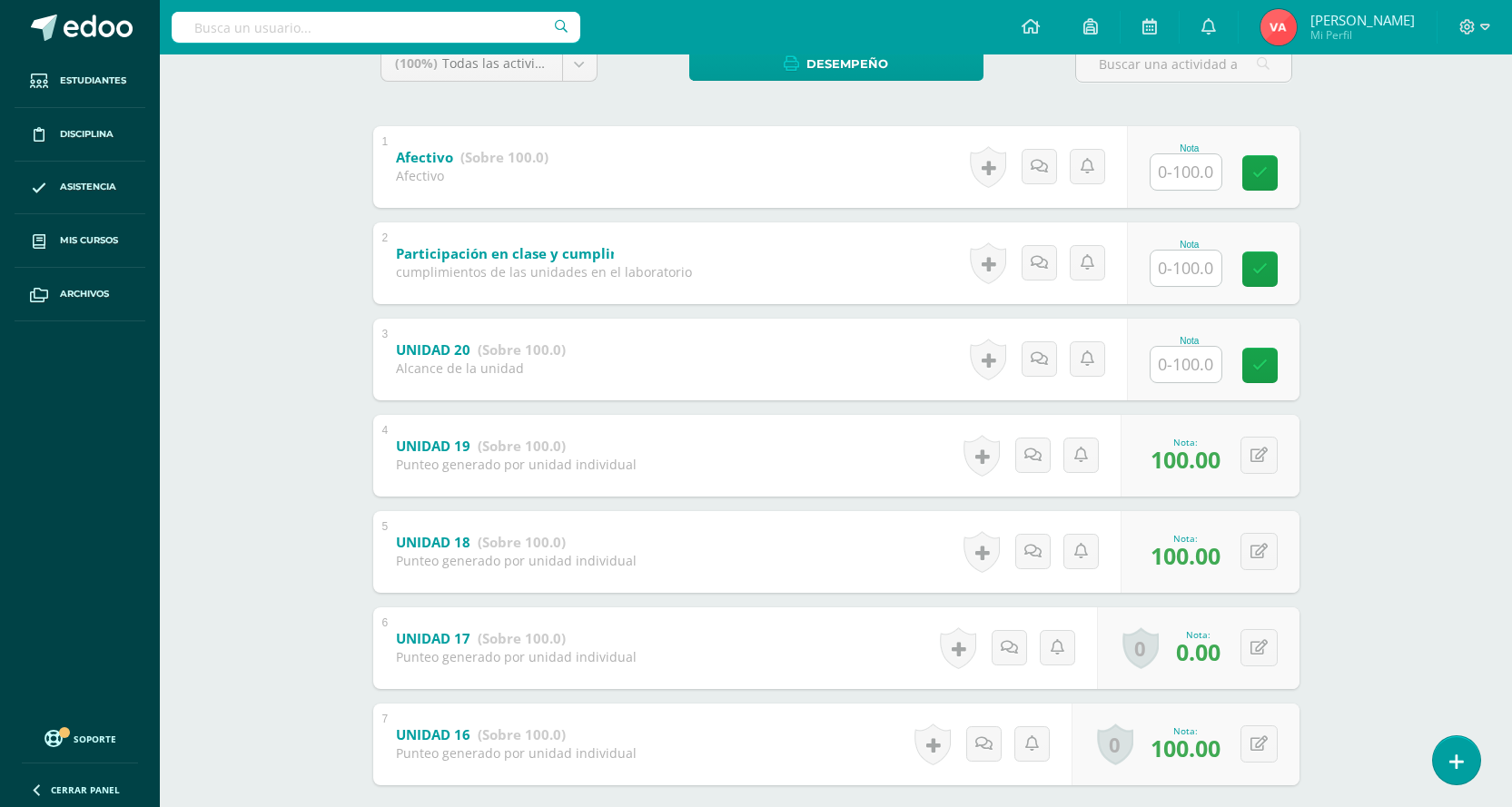
scroll to position [154, 0]
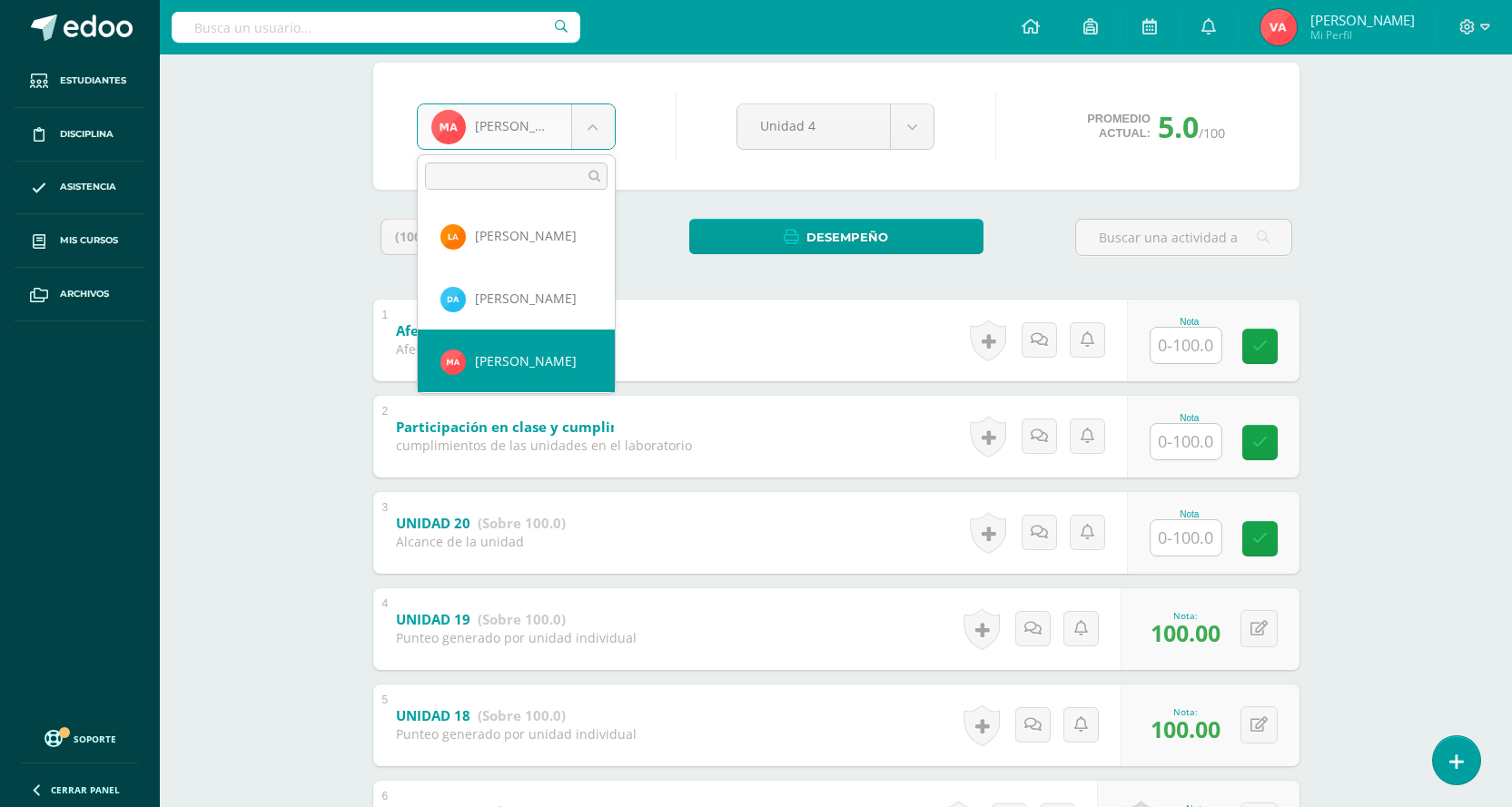
click at [597, 132] on body "Estudiantes Disciplina Asistencia Mis cursos Archivos Soporte Centro de ayuda Ú…" at bounding box center [756, 463] width 1512 height 1234
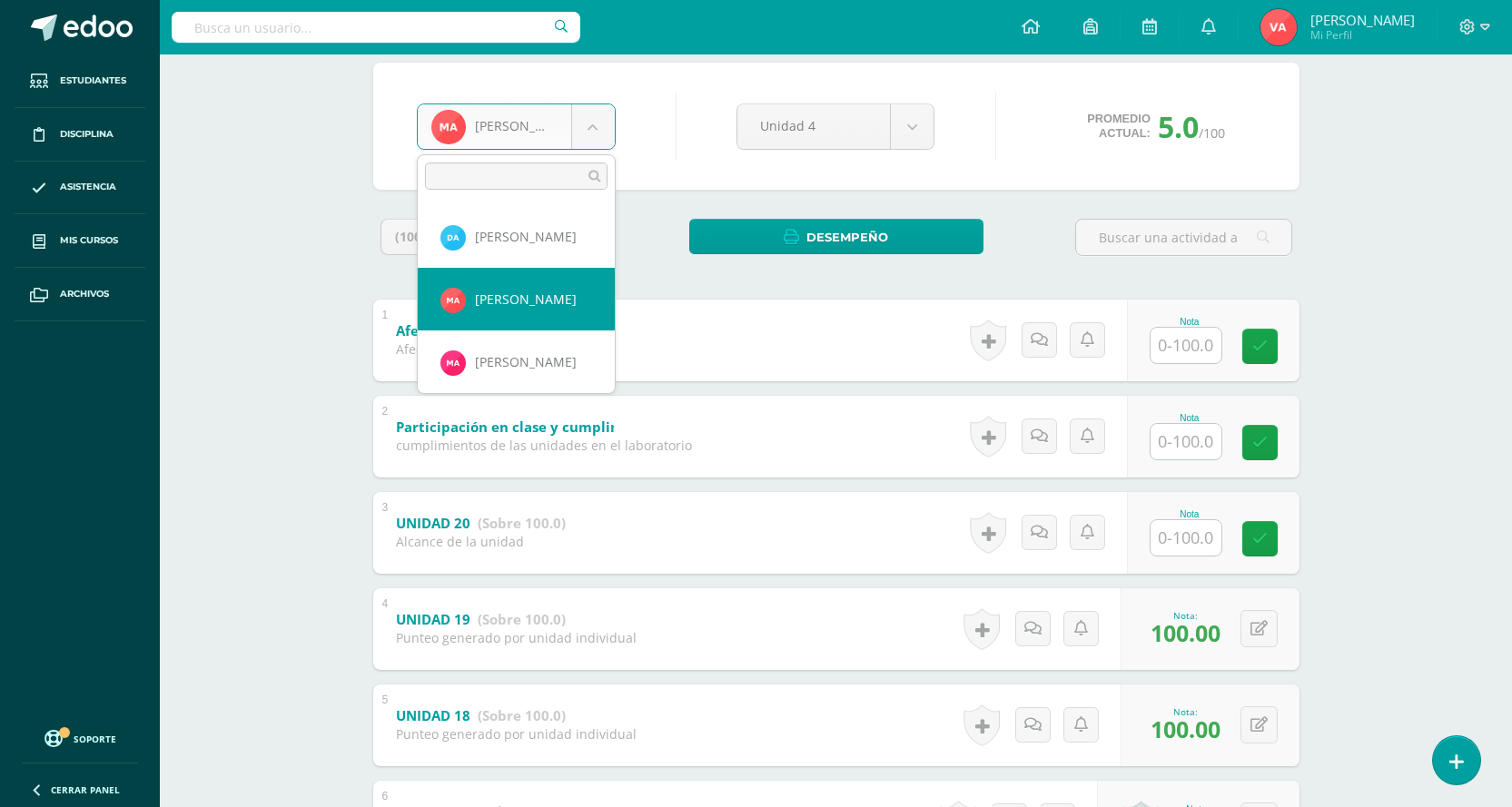
scroll to position [91, 0]
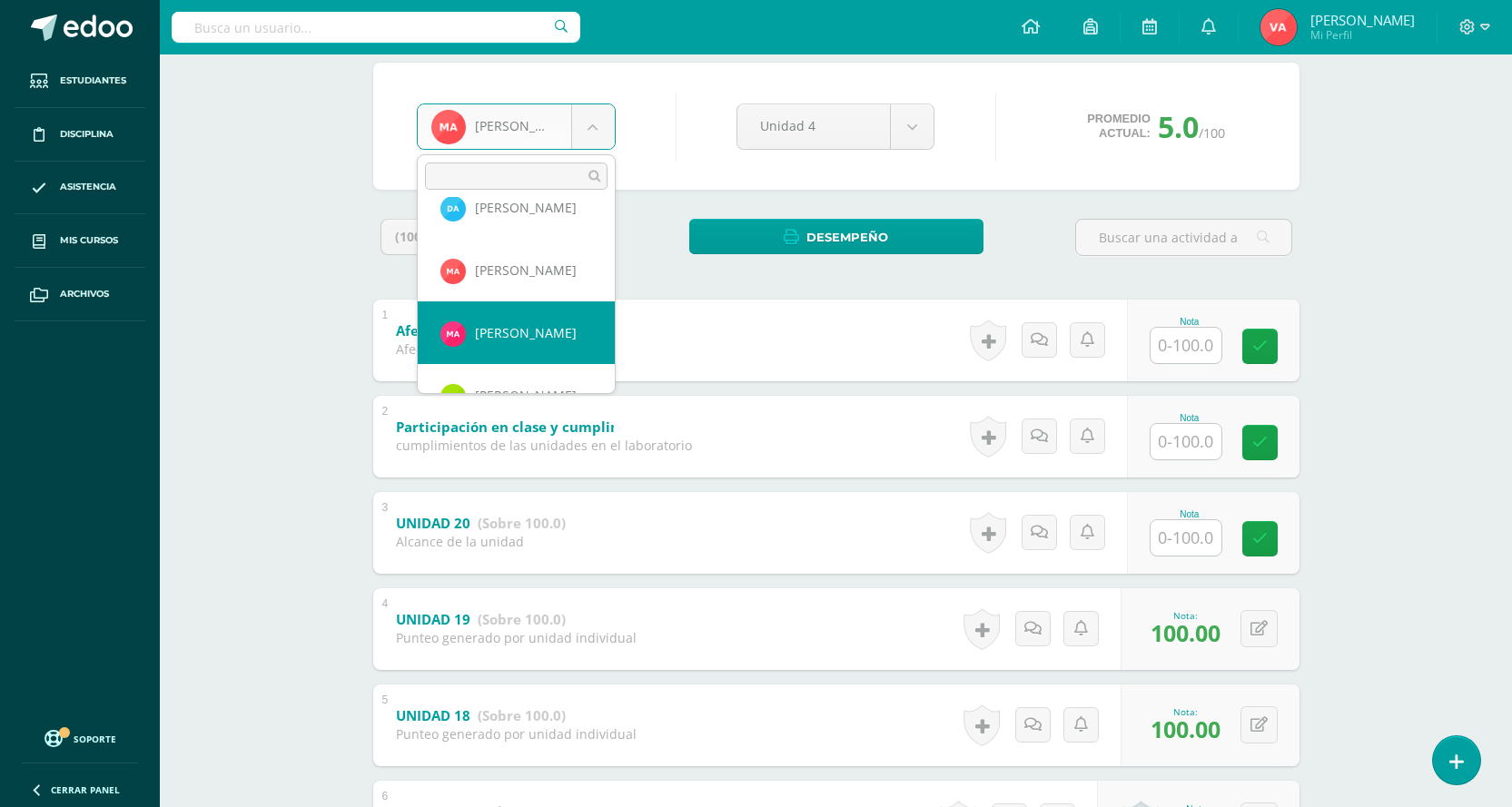
drag, startPoint x: 505, startPoint y: 349, endPoint x: 493, endPoint y: 351, distance: 12.2
select select "2017"
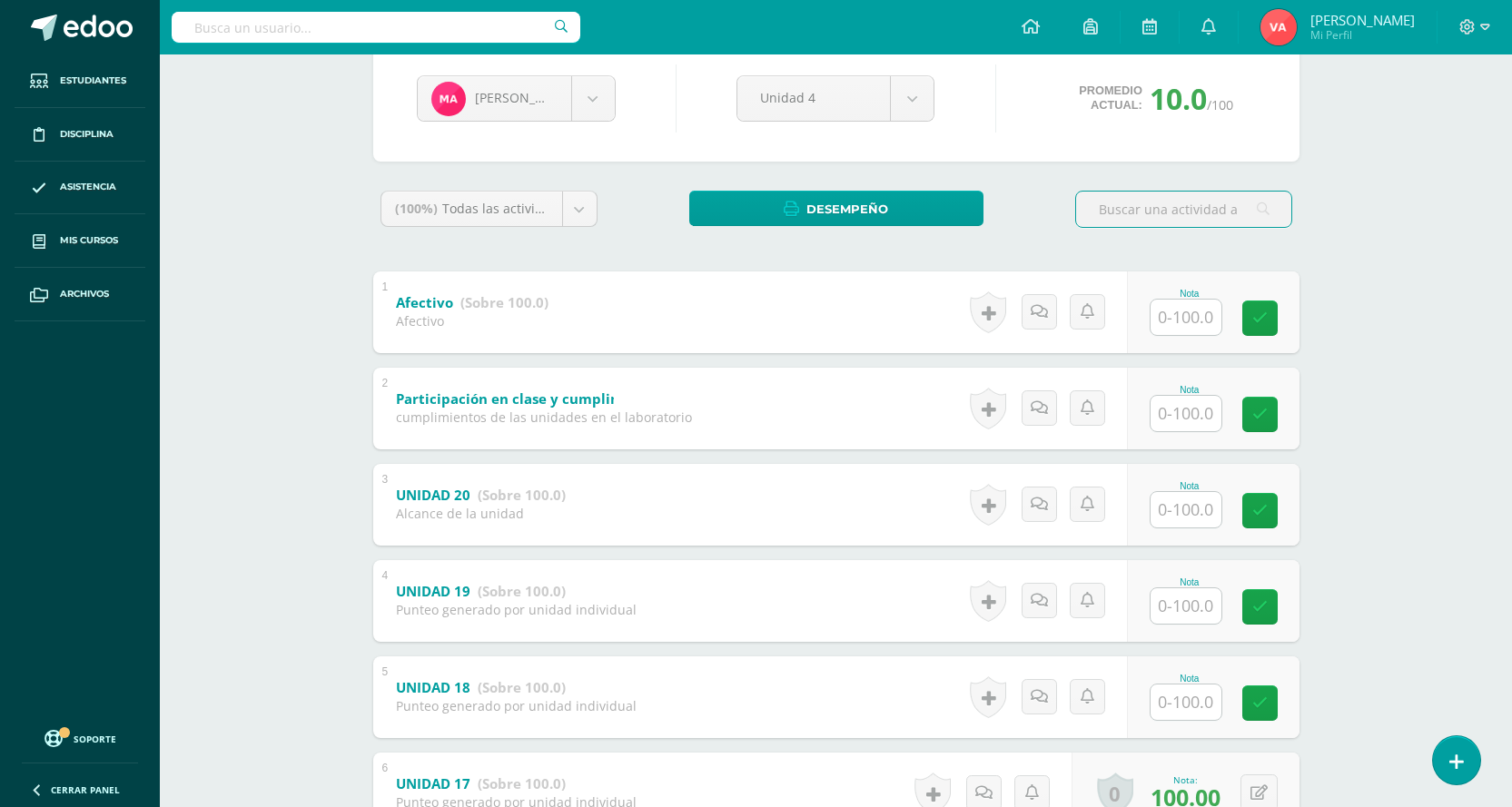
scroll to position [363, 0]
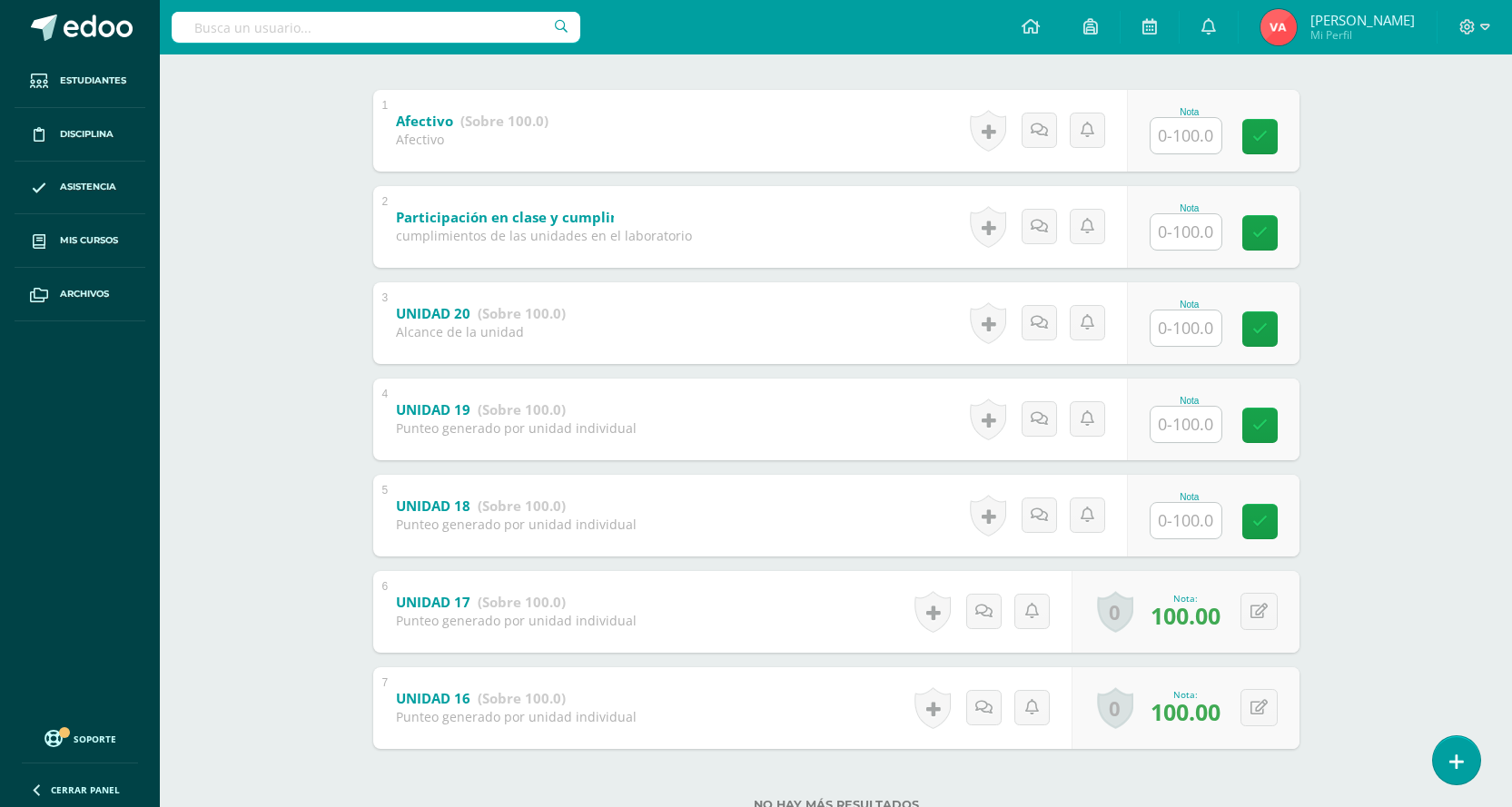
click at [1185, 541] on div "Nota" at bounding box center [1213, 515] width 173 height 82
click at [1202, 520] on input "text" at bounding box center [1196, 521] width 73 height 37
type input "100"
click at [1268, 528] on icon at bounding box center [1272, 522] width 16 height 15
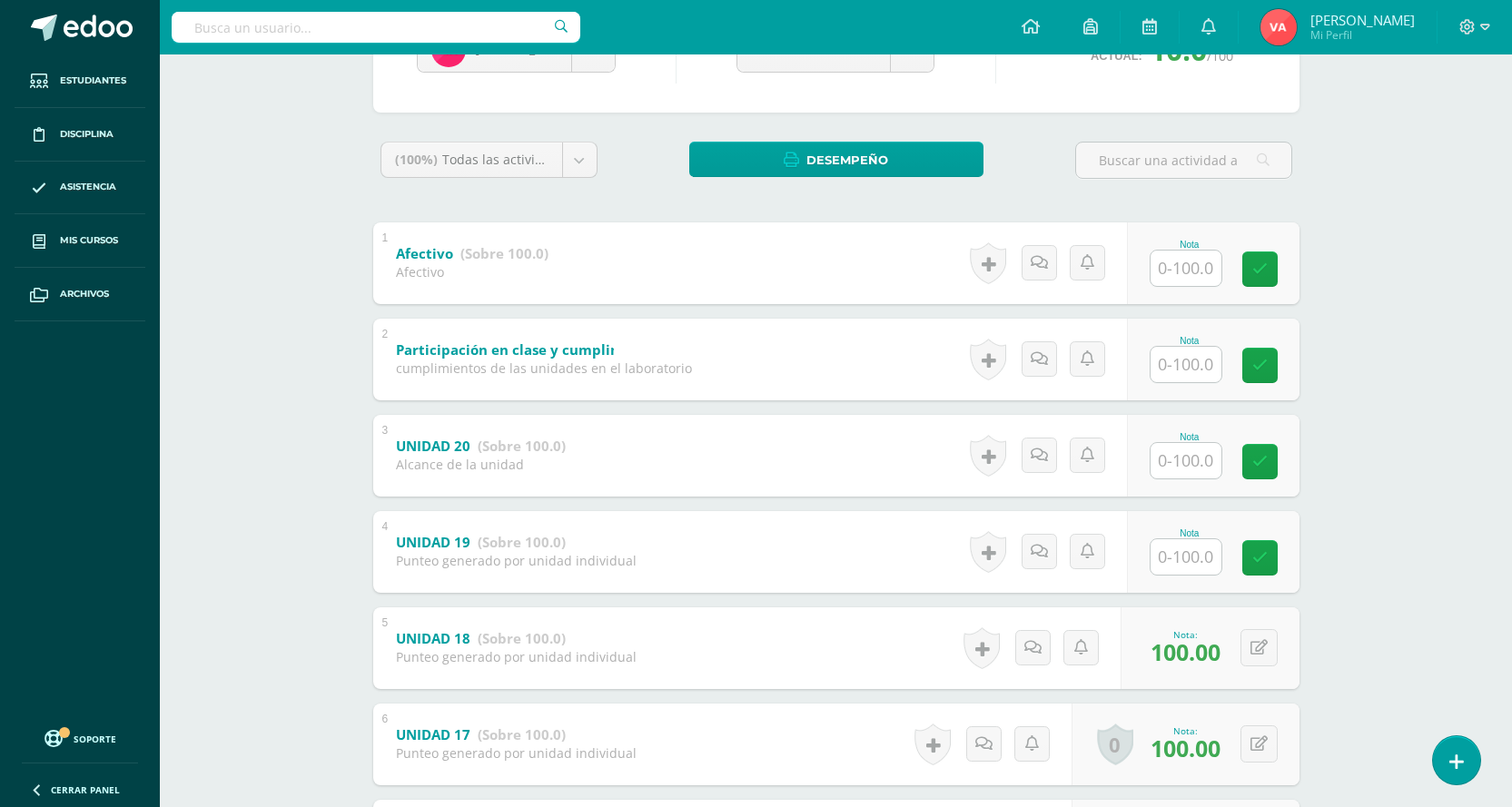
scroll to position [91, 0]
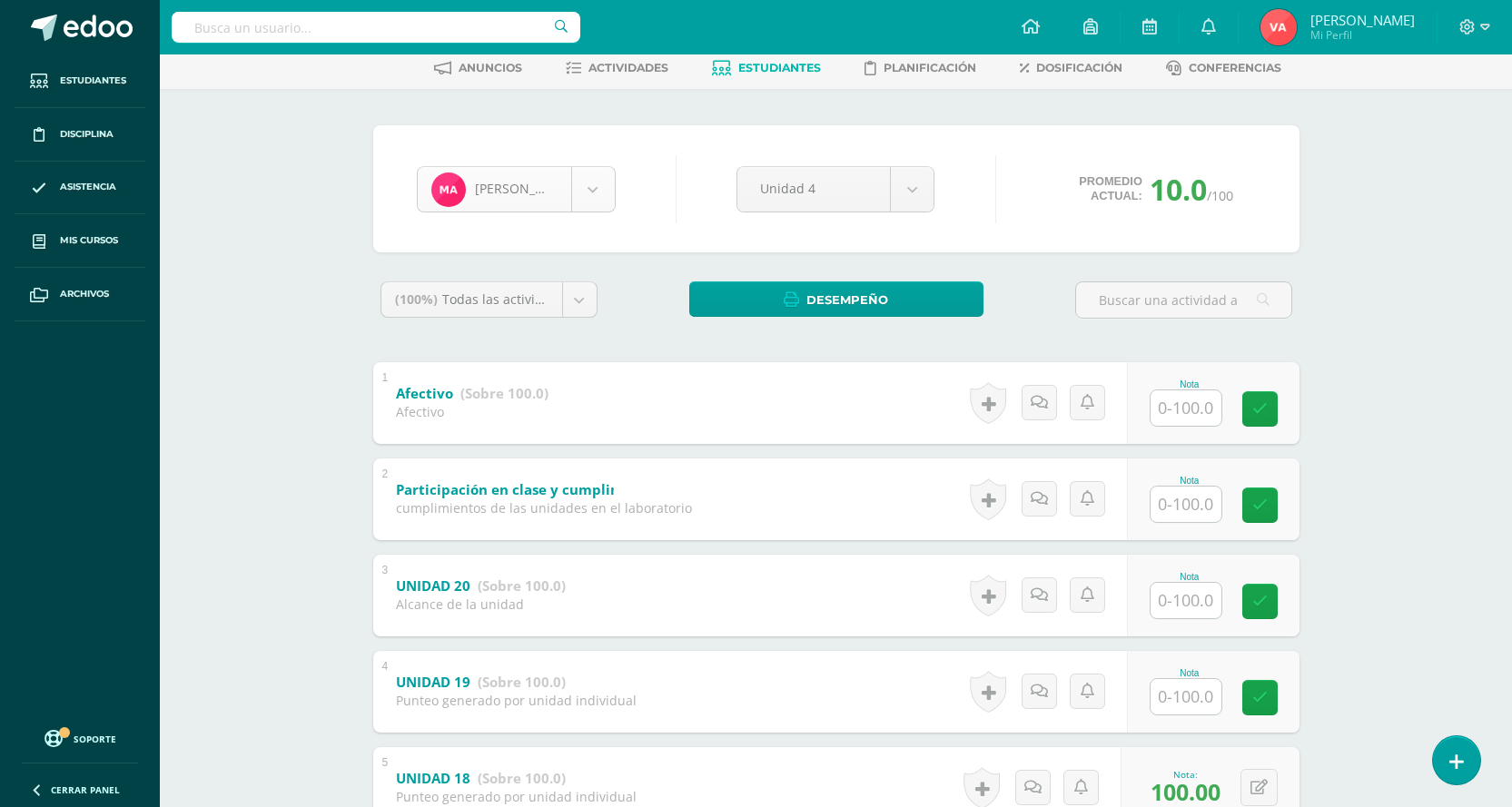
click at [581, 176] on body "Estudiantes Disciplina Asistencia Mis cursos Archivos Soporte Centro de ayuda Ú…" at bounding box center [756, 526] width 1512 height 1234
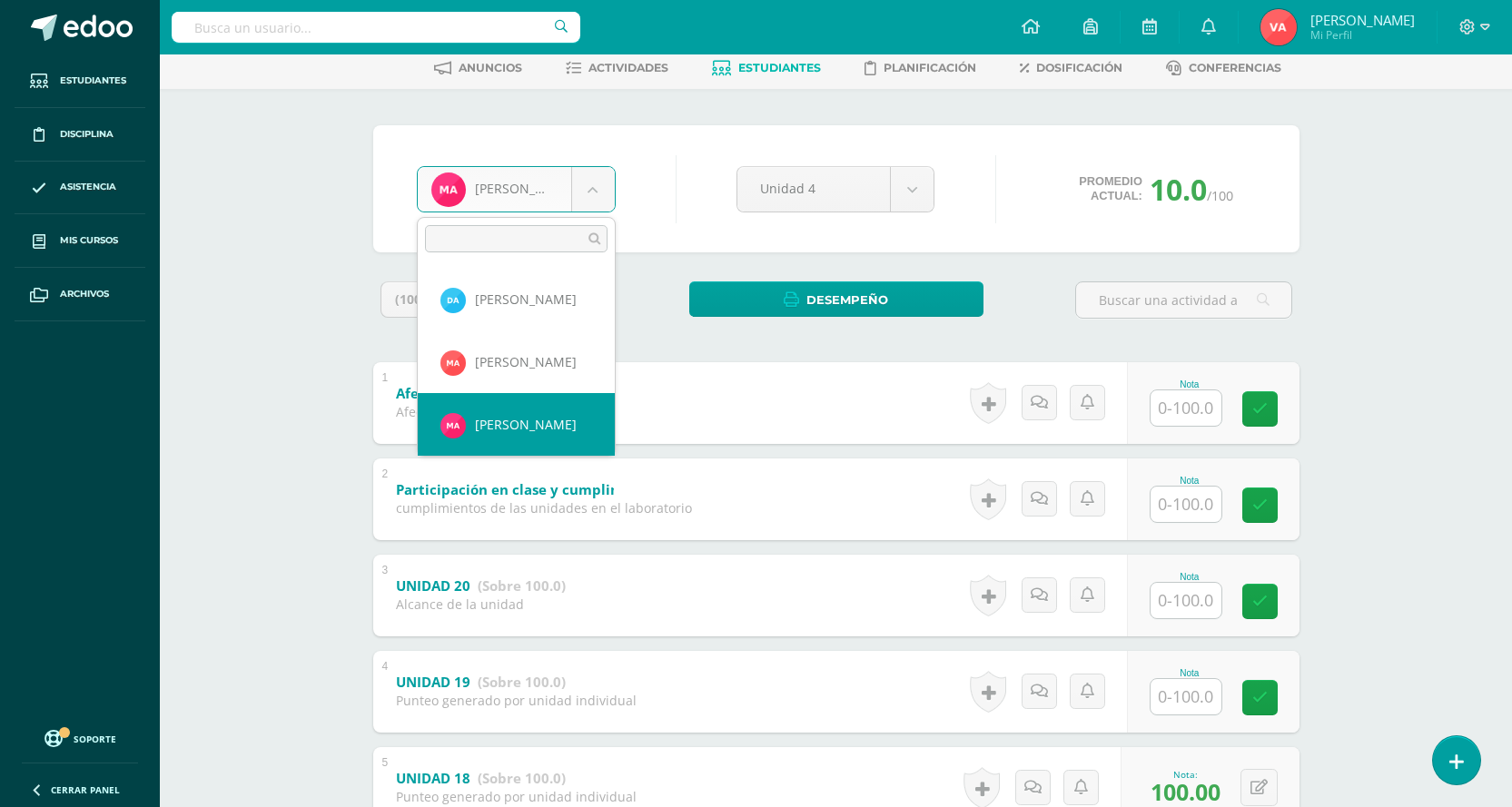
scroll to position [153, 0]
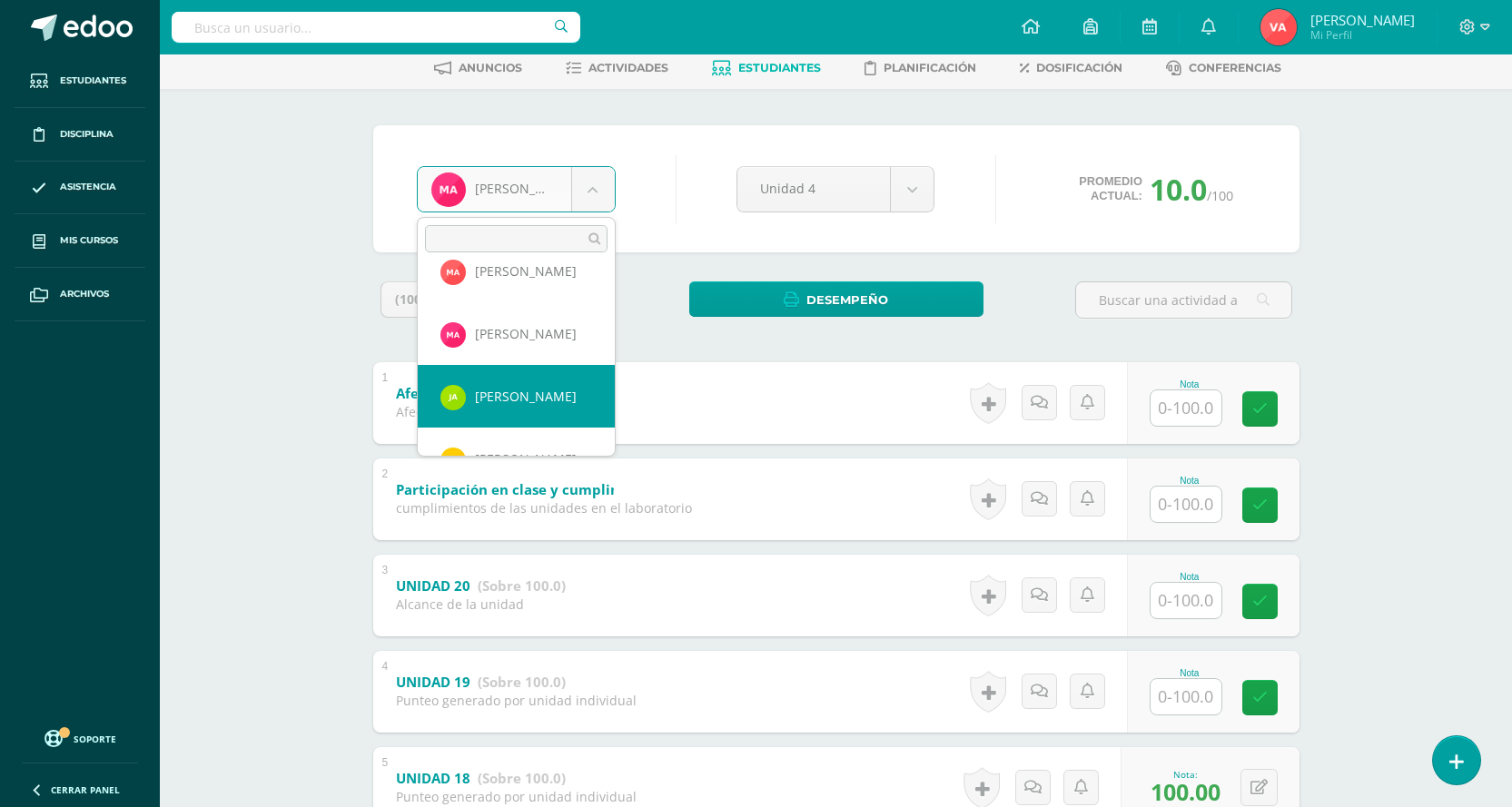
select select "2597"
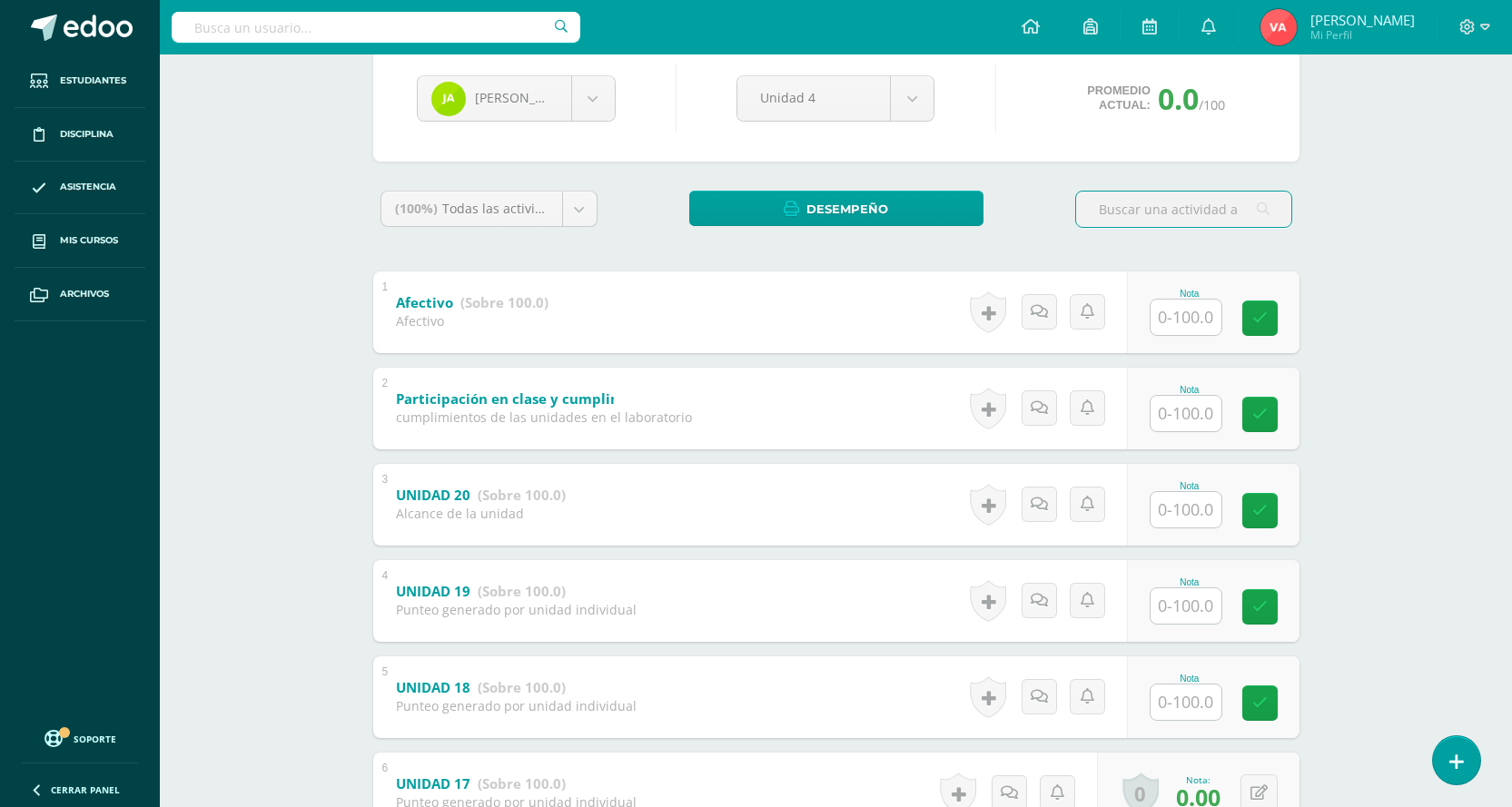
scroll to position [363, 0]
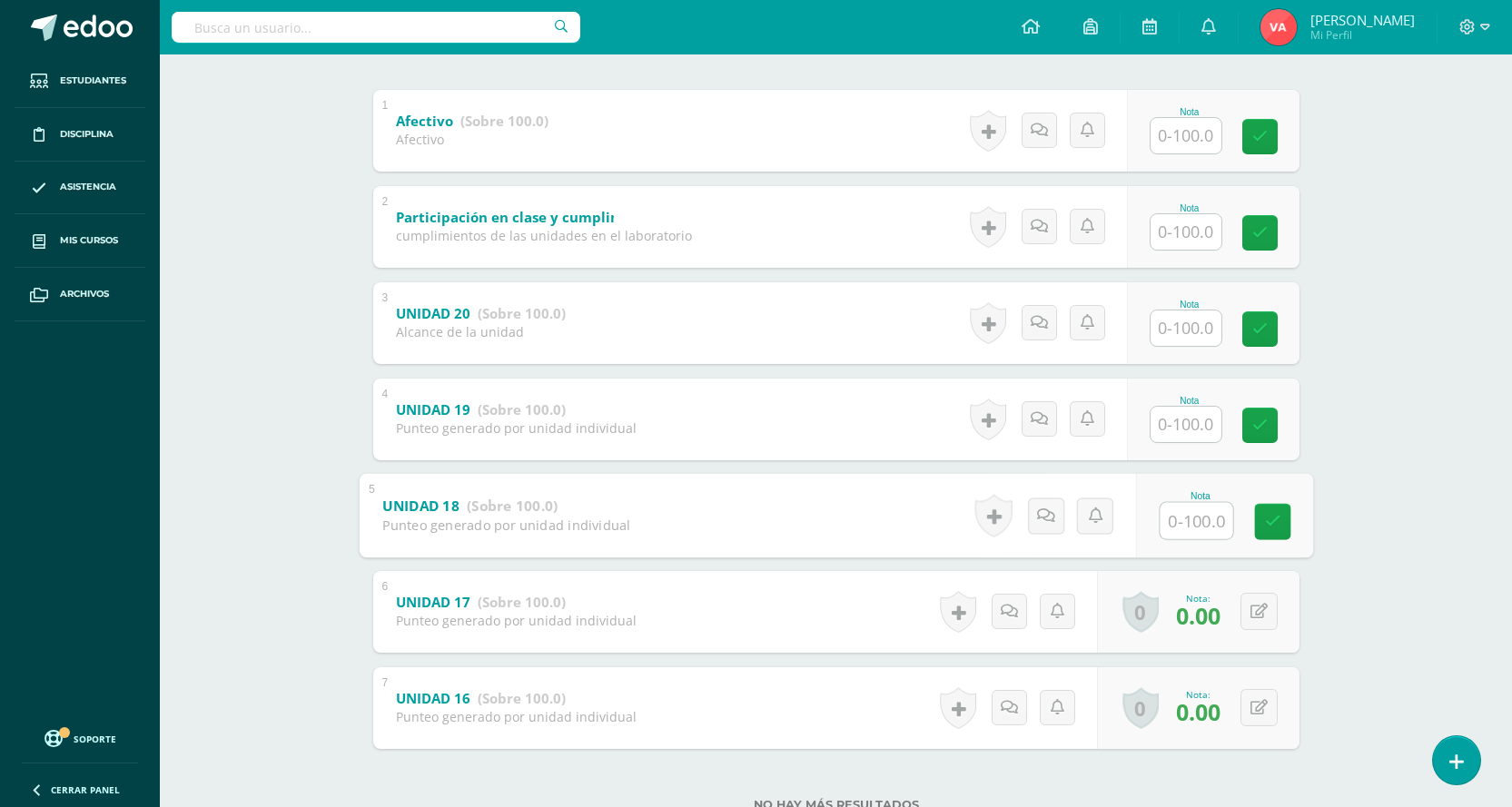
click at [1197, 524] on input "text" at bounding box center [1196, 521] width 73 height 37
type input "100"
click at [1272, 514] on icon at bounding box center [1272, 522] width 16 height 15
click at [1185, 430] on input "text" at bounding box center [1196, 425] width 73 height 37
type input "100"
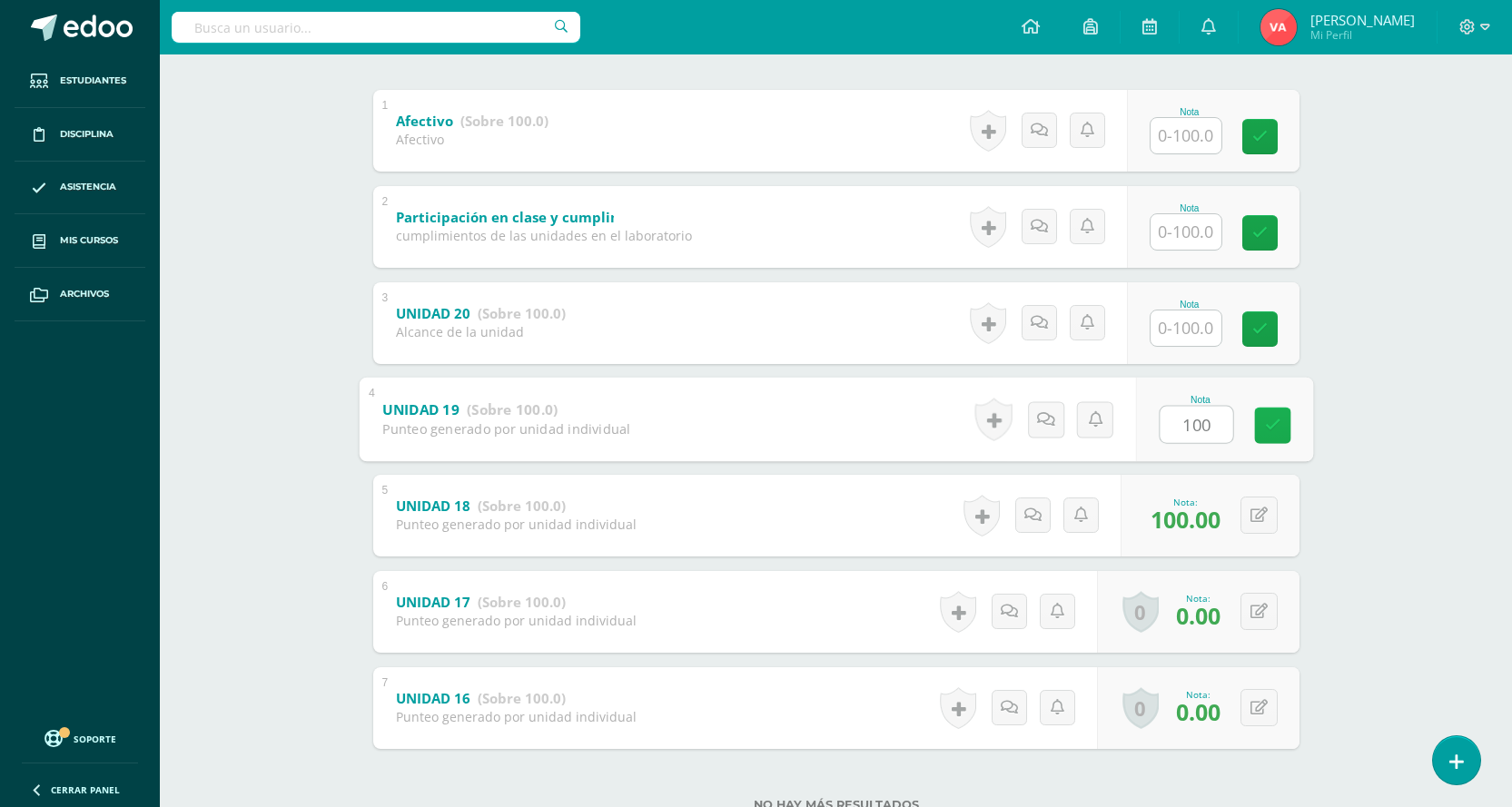
click at [1275, 428] on icon at bounding box center [1272, 426] width 16 height 15
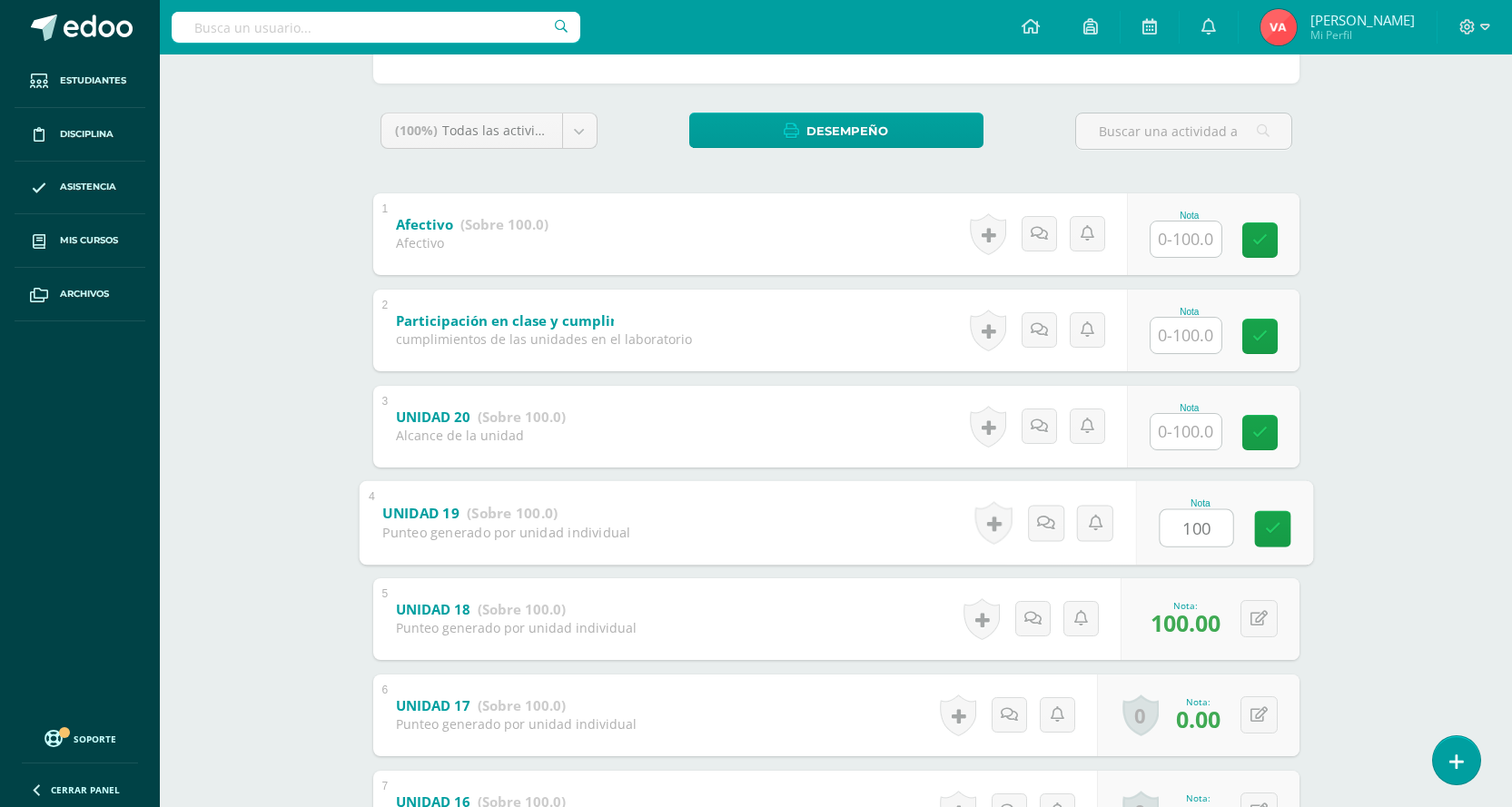
scroll to position [91, 0]
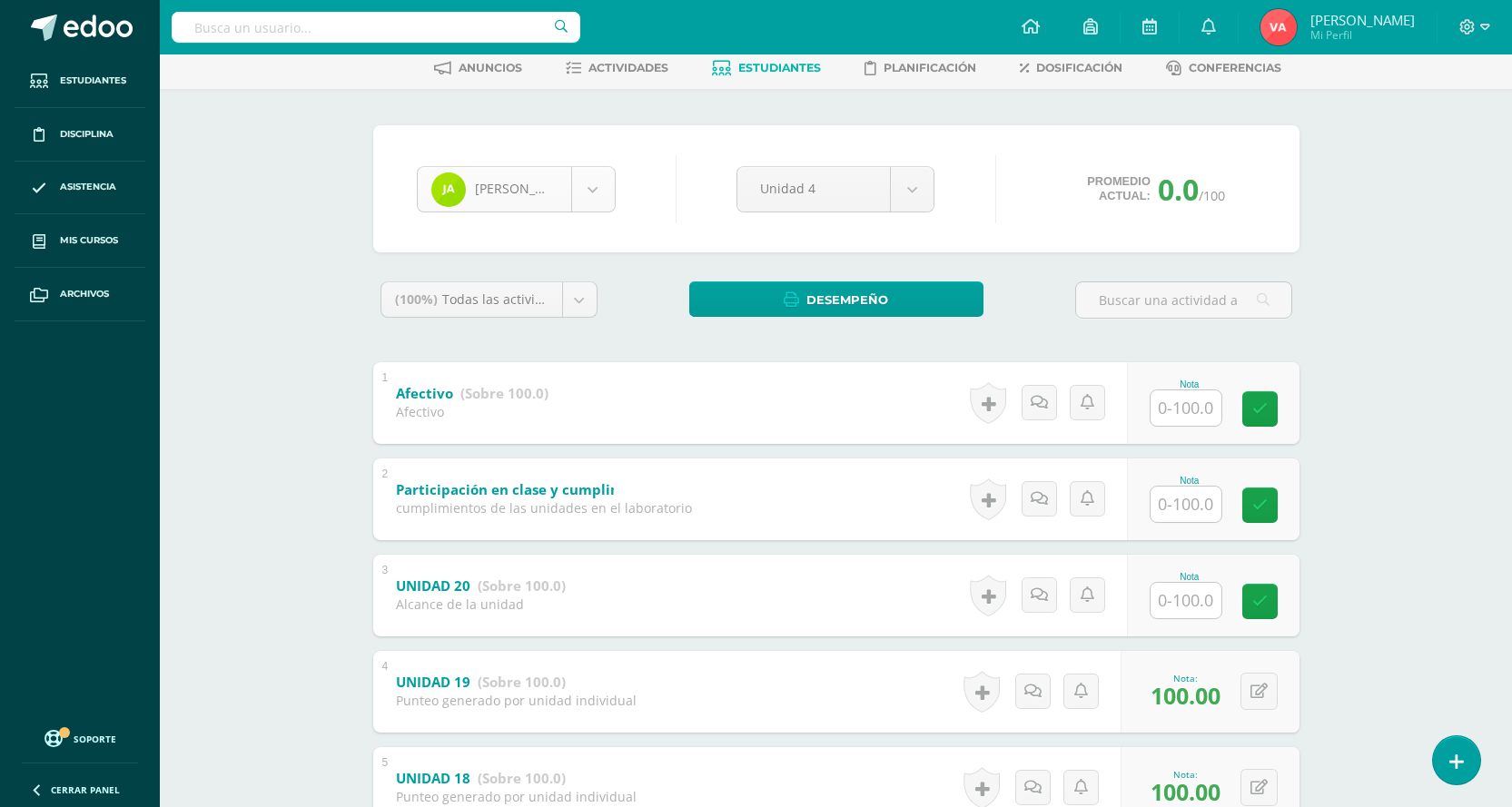
click at [585, 187] on body "Estudiantes Disciplina Asistencia Mis cursos Archivos Soporte Centro de ayuda Ú…" at bounding box center [756, 526] width 1512 height 1234
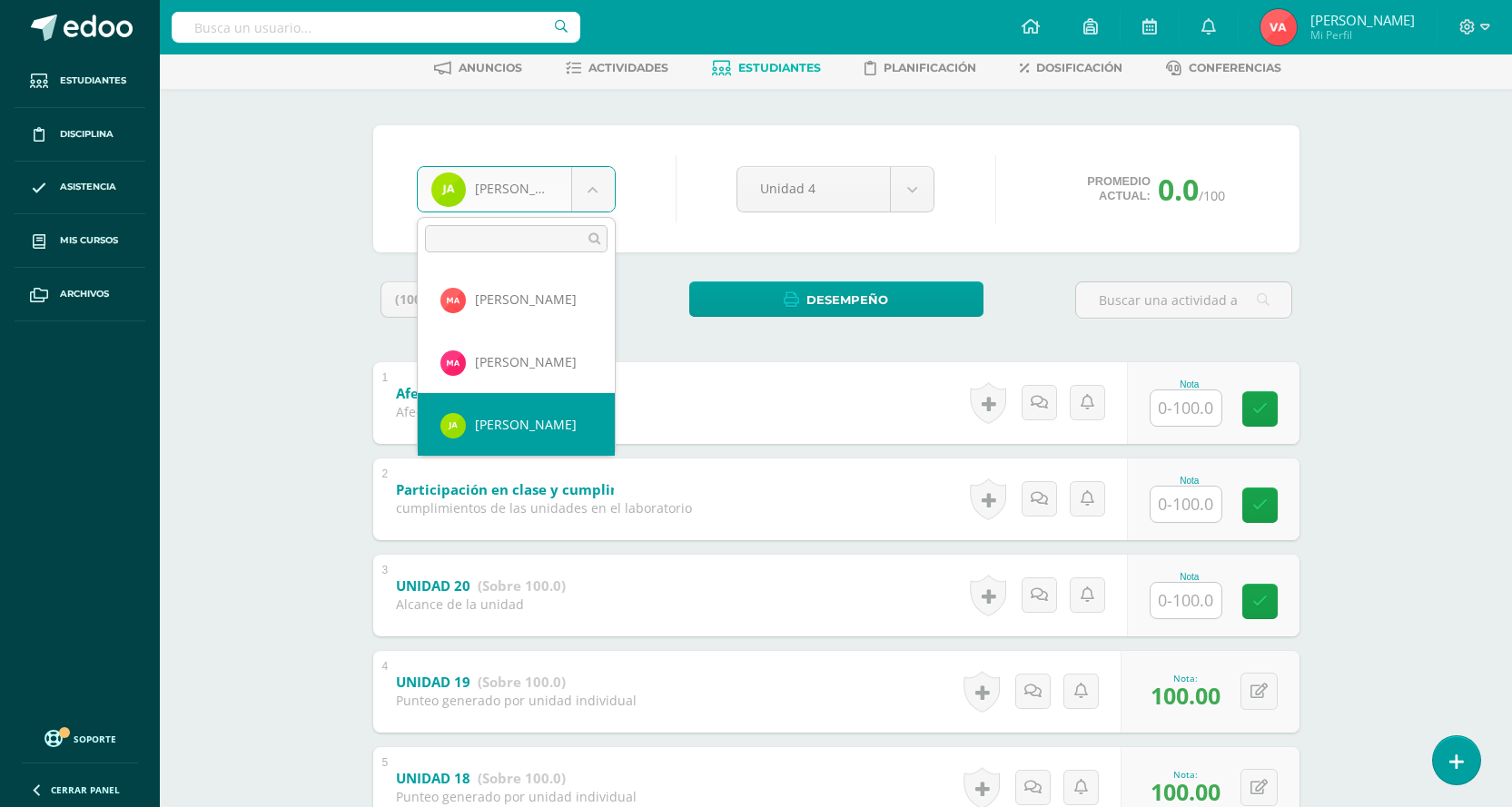
scroll to position [215, 0]
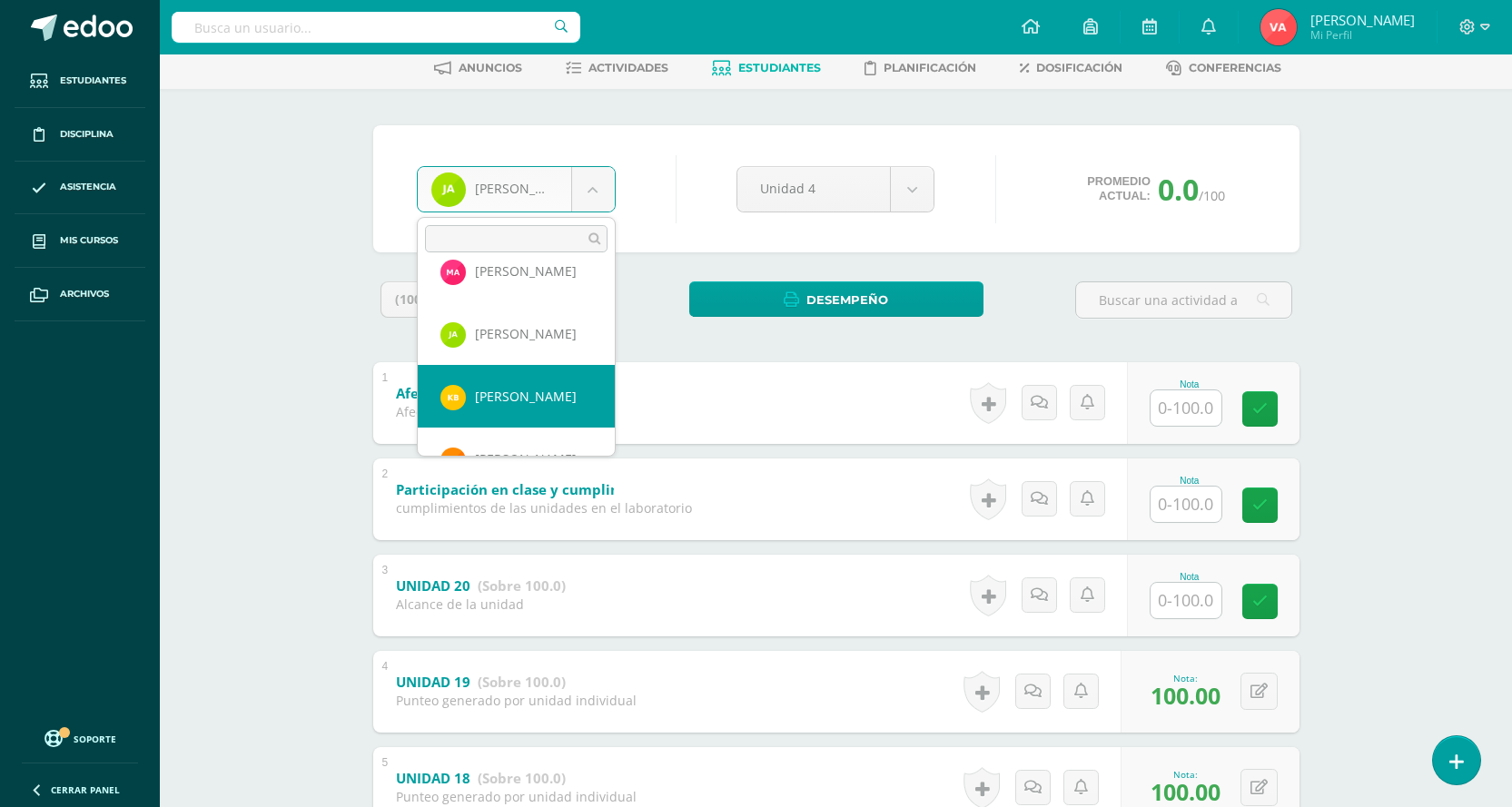
select select "2016"
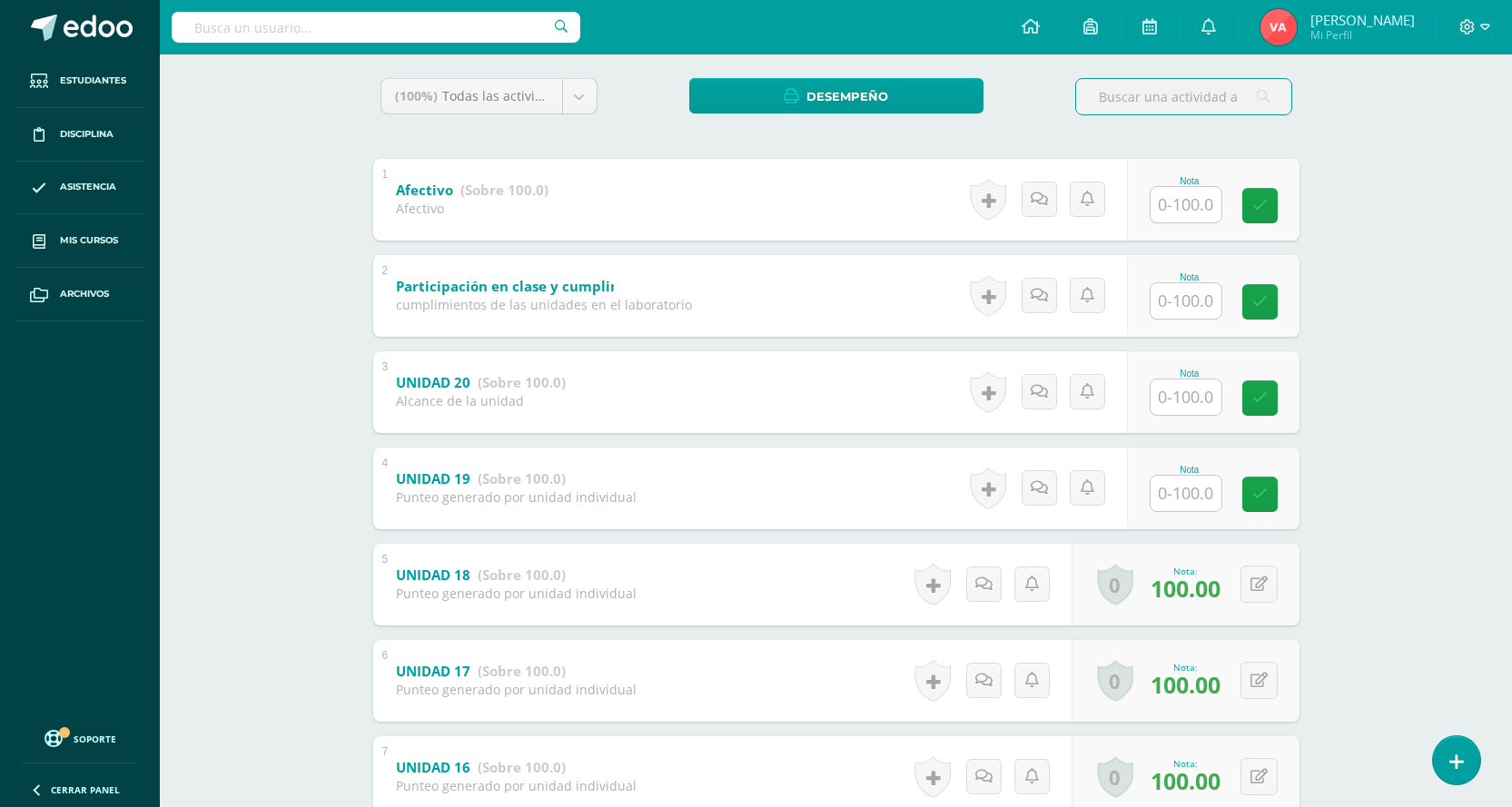
scroll to position [426, 0]
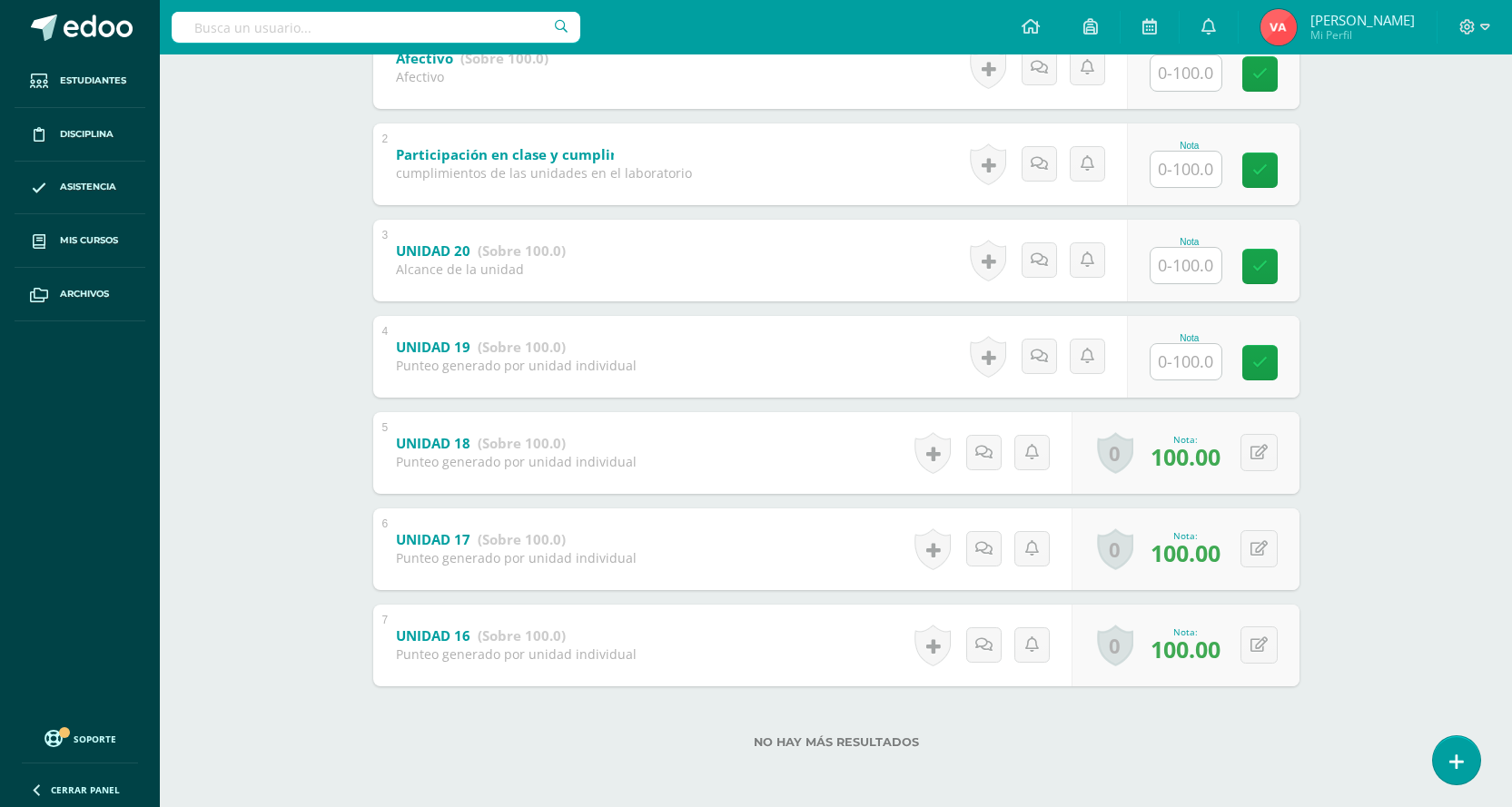
click at [1180, 372] on input "text" at bounding box center [1186, 361] width 71 height 36
type input "100"
click at [1271, 359] on icon at bounding box center [1272, 363] width 16 height 15
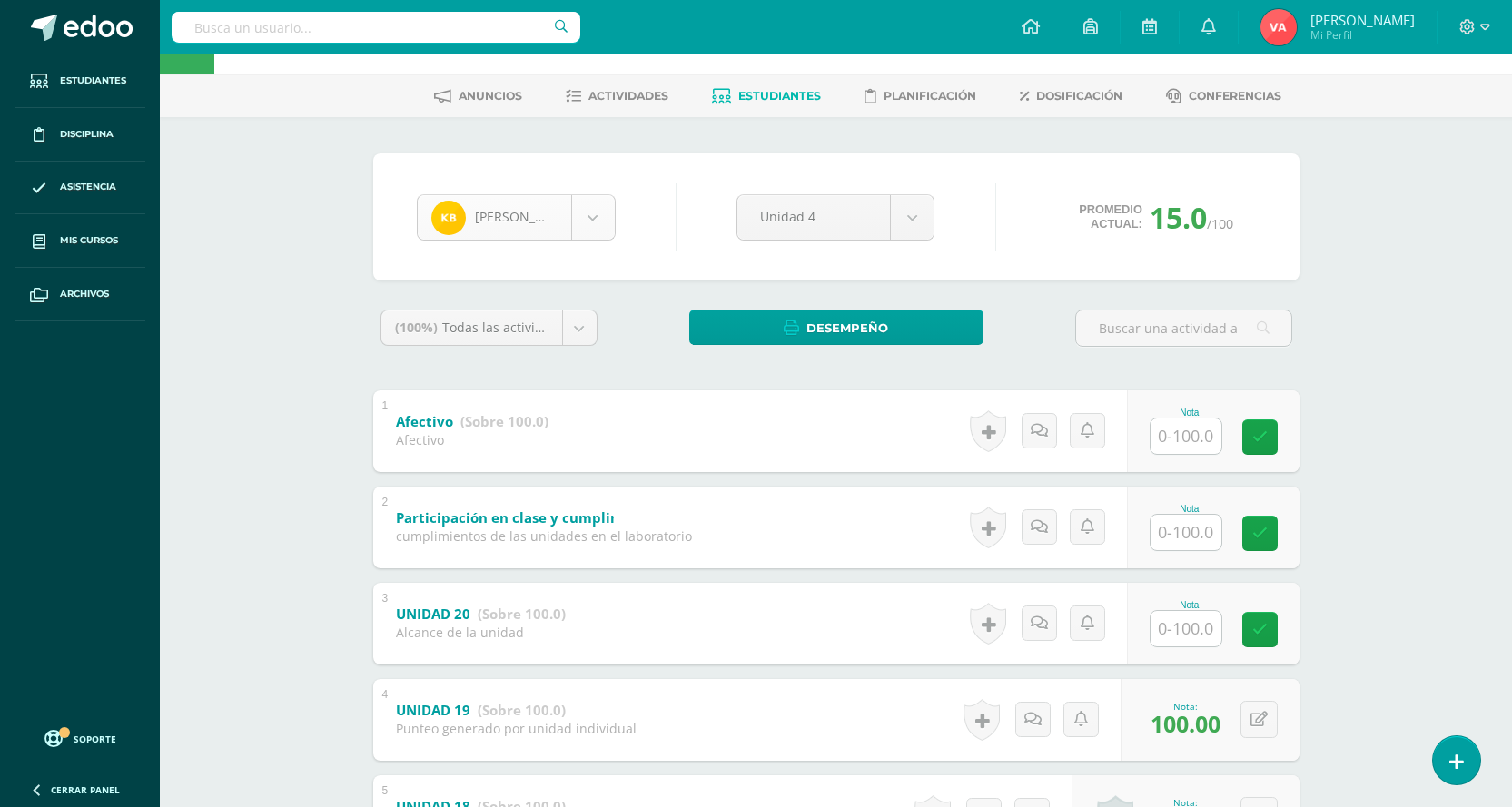
click at [589, 207] on body "Estudiantes Disciplina Asistencia Mis cursos Archivos Soporte Centro de ayuda Ú…" at bounding box center [756, 554] width 1512 height 1234
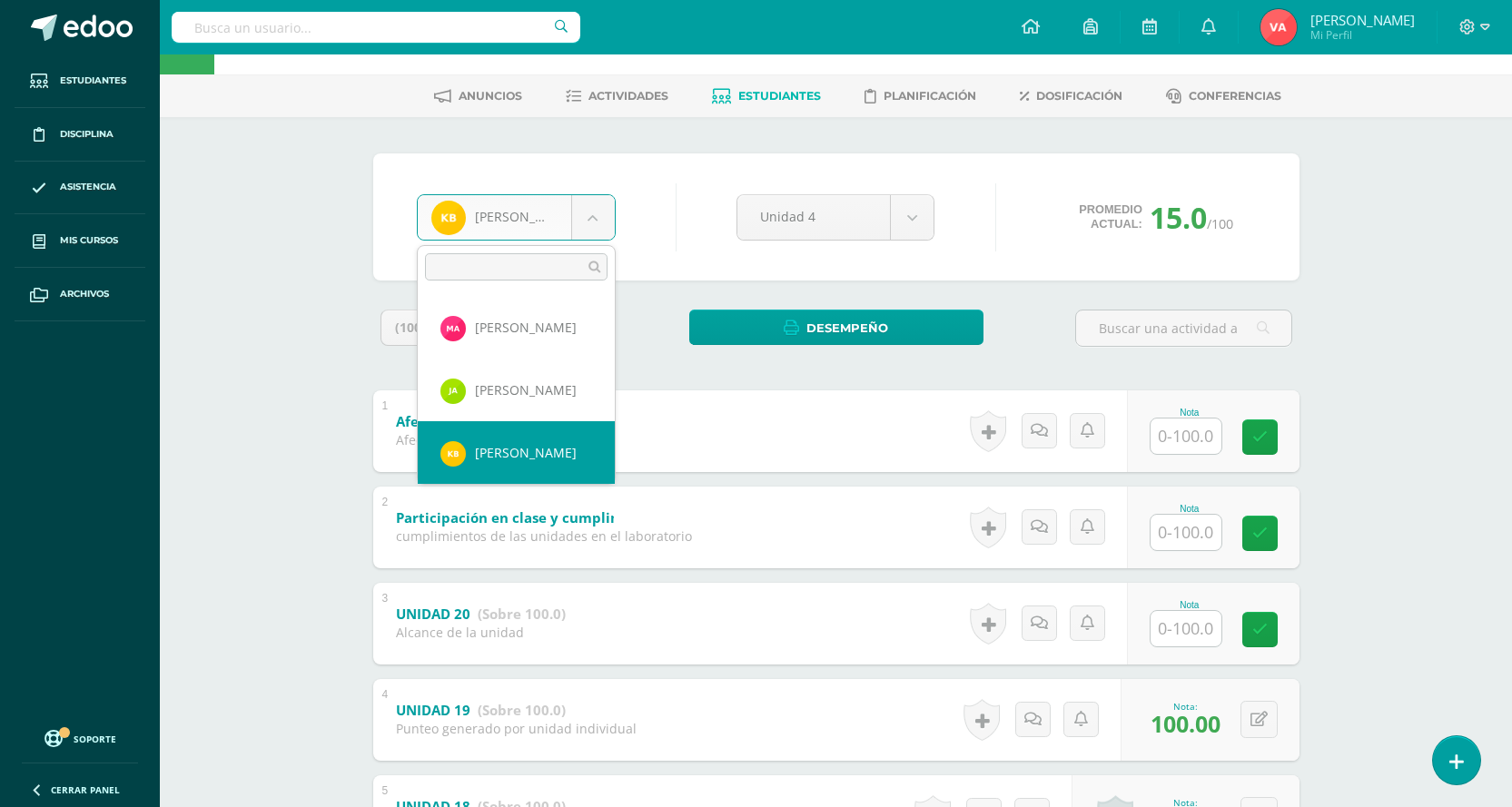
scroll to position [278, 0]
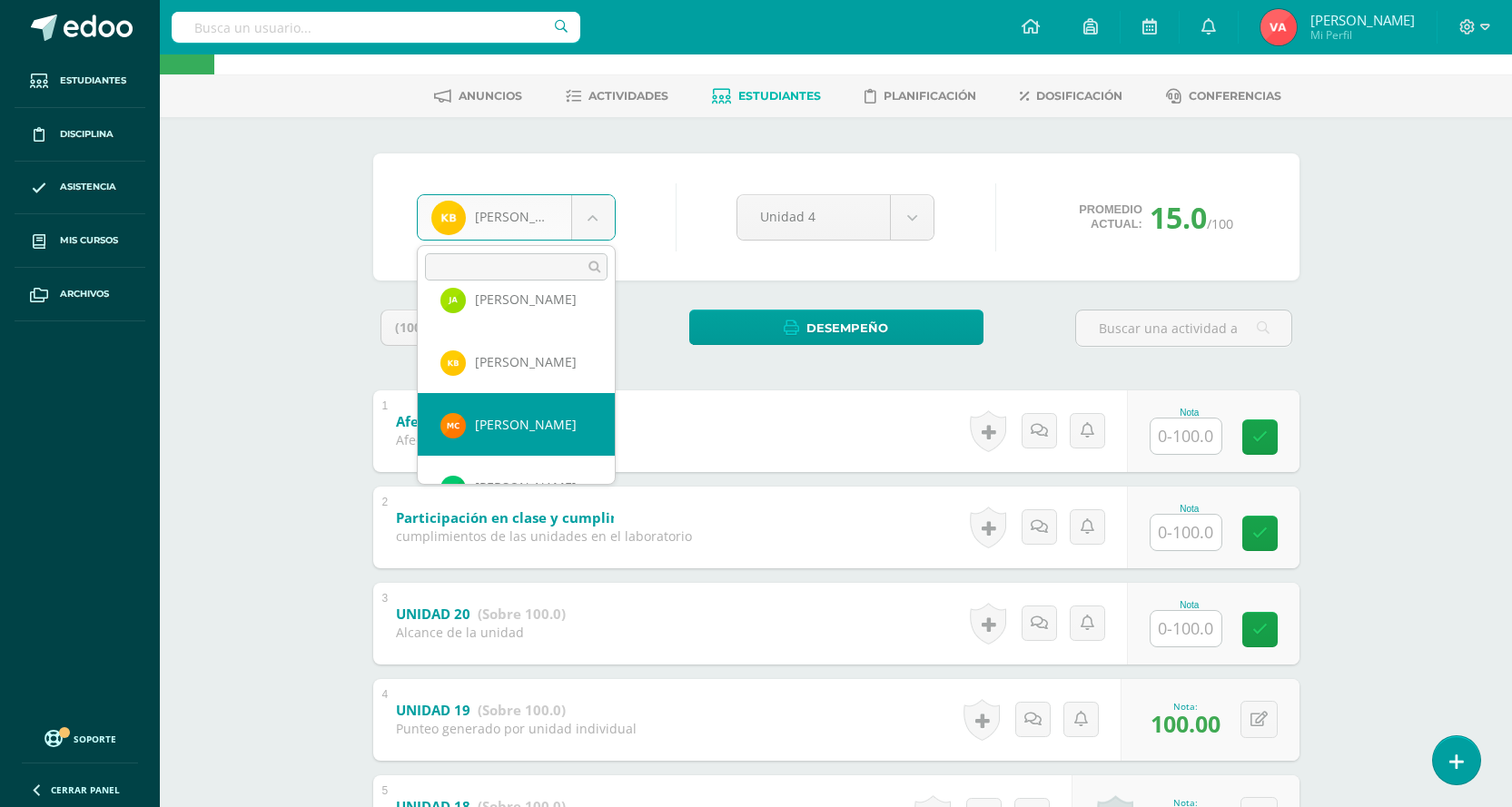
select select "2256"
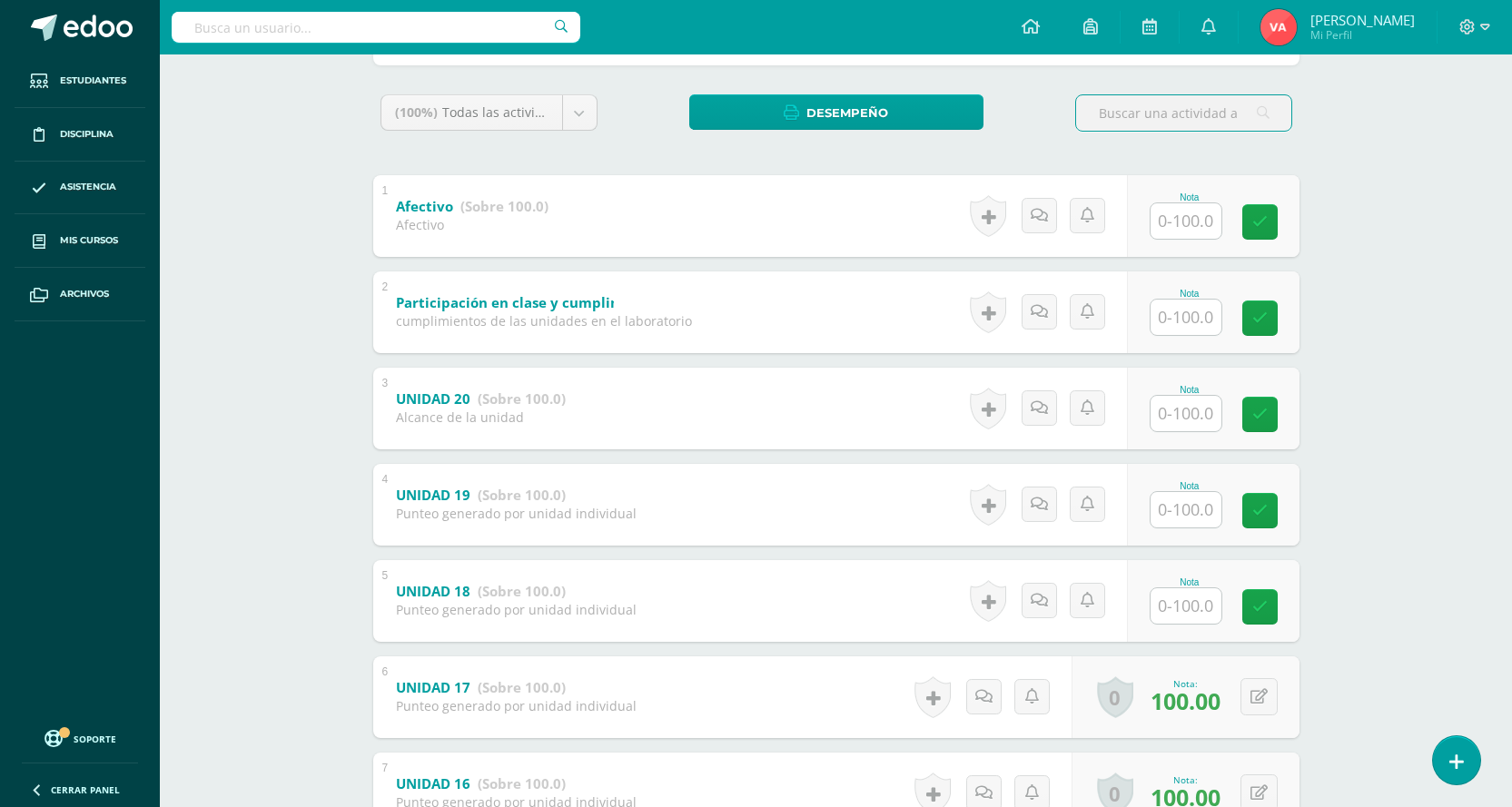
scroll to position [426, 0]
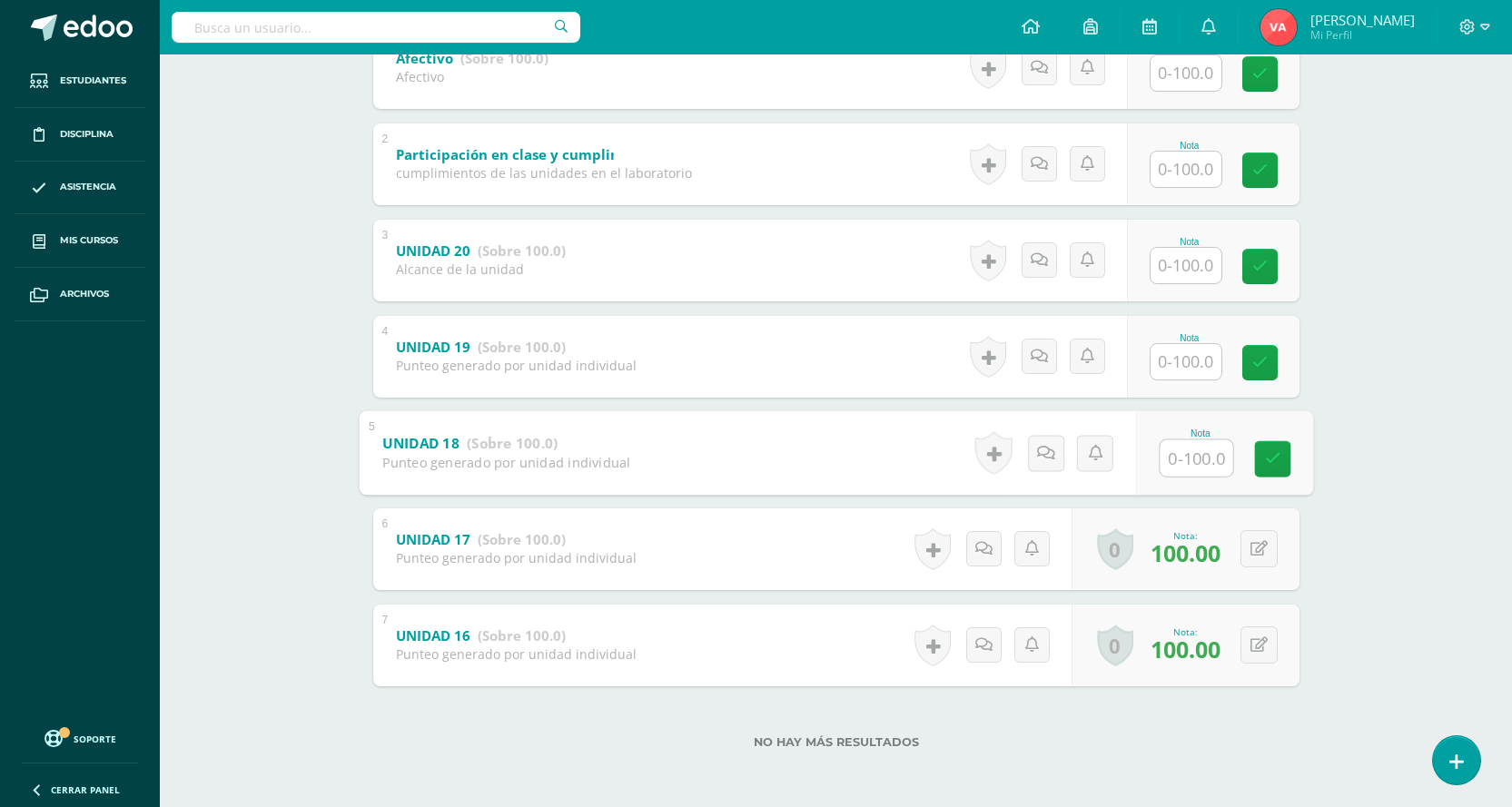
click at [1187, 447] on input "text" at bounding box center [1196, 457] width 73 height 37
type input "100"
click at [1185, 340] on div "Nota" at bounding box center [1189, 338] width 80 height 10
click at [1185, 372] on input "text" at bounding box center [1196, 361] width 73 height 37
type input "100"
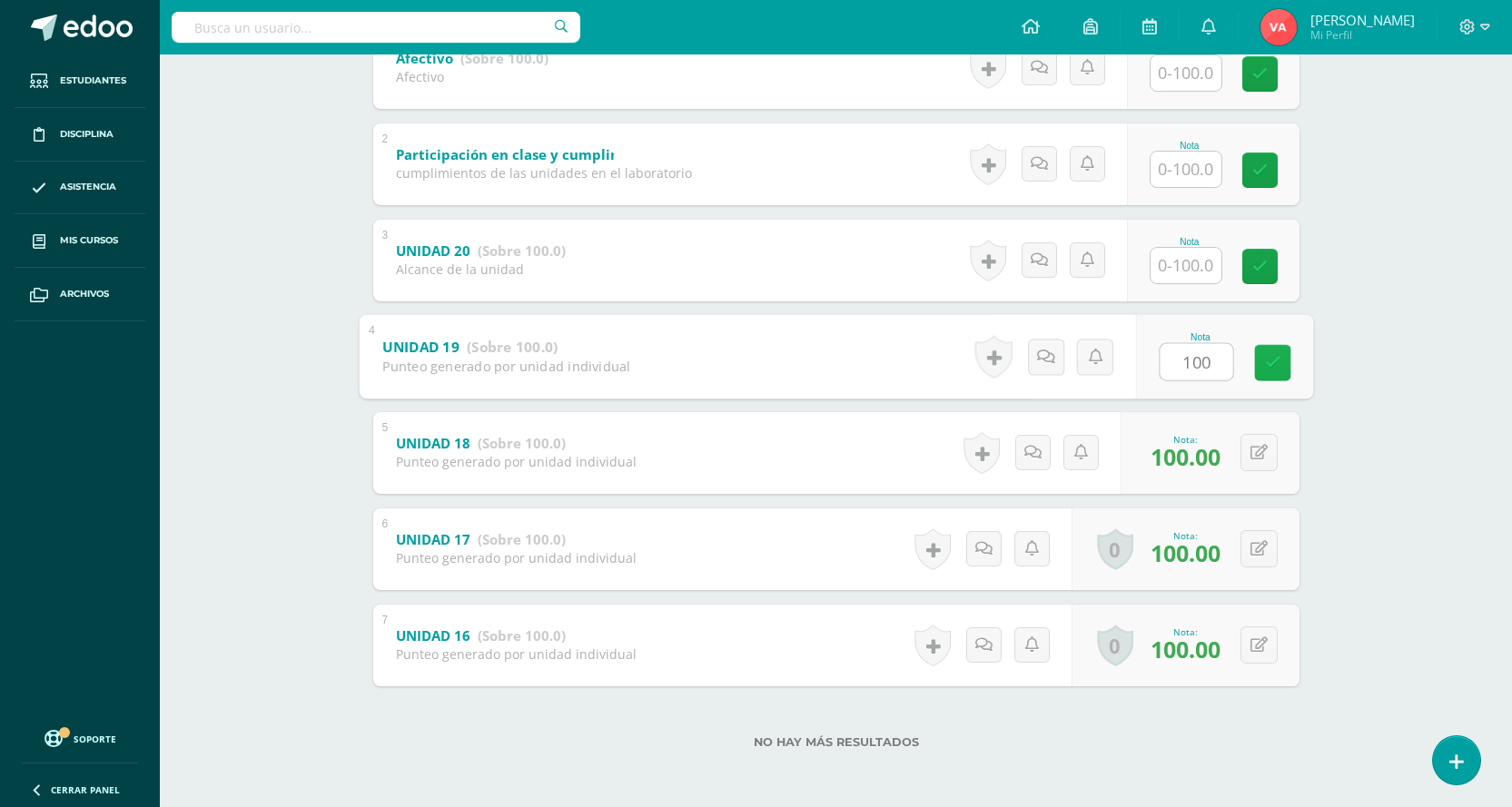
click at [1268, 373] on link at bounding box center [1272, 362] width 37 height 37
click at [1186, 264] on input "text" at bounding box center [1186, 265] width 71 height 36
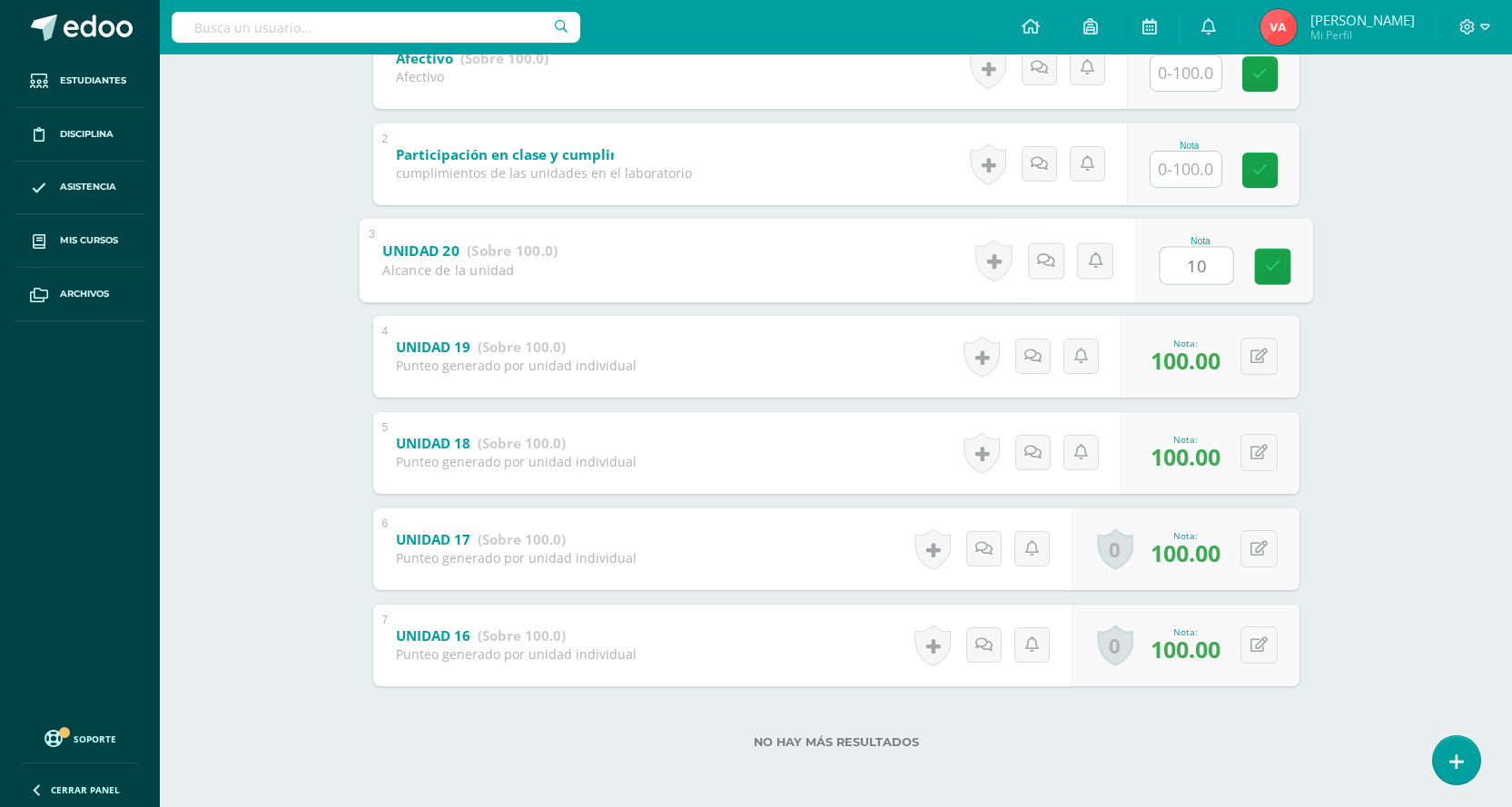
type input "100"
click at [1280, 257] on link at bounding box center [1272, 266] width 37 height 37
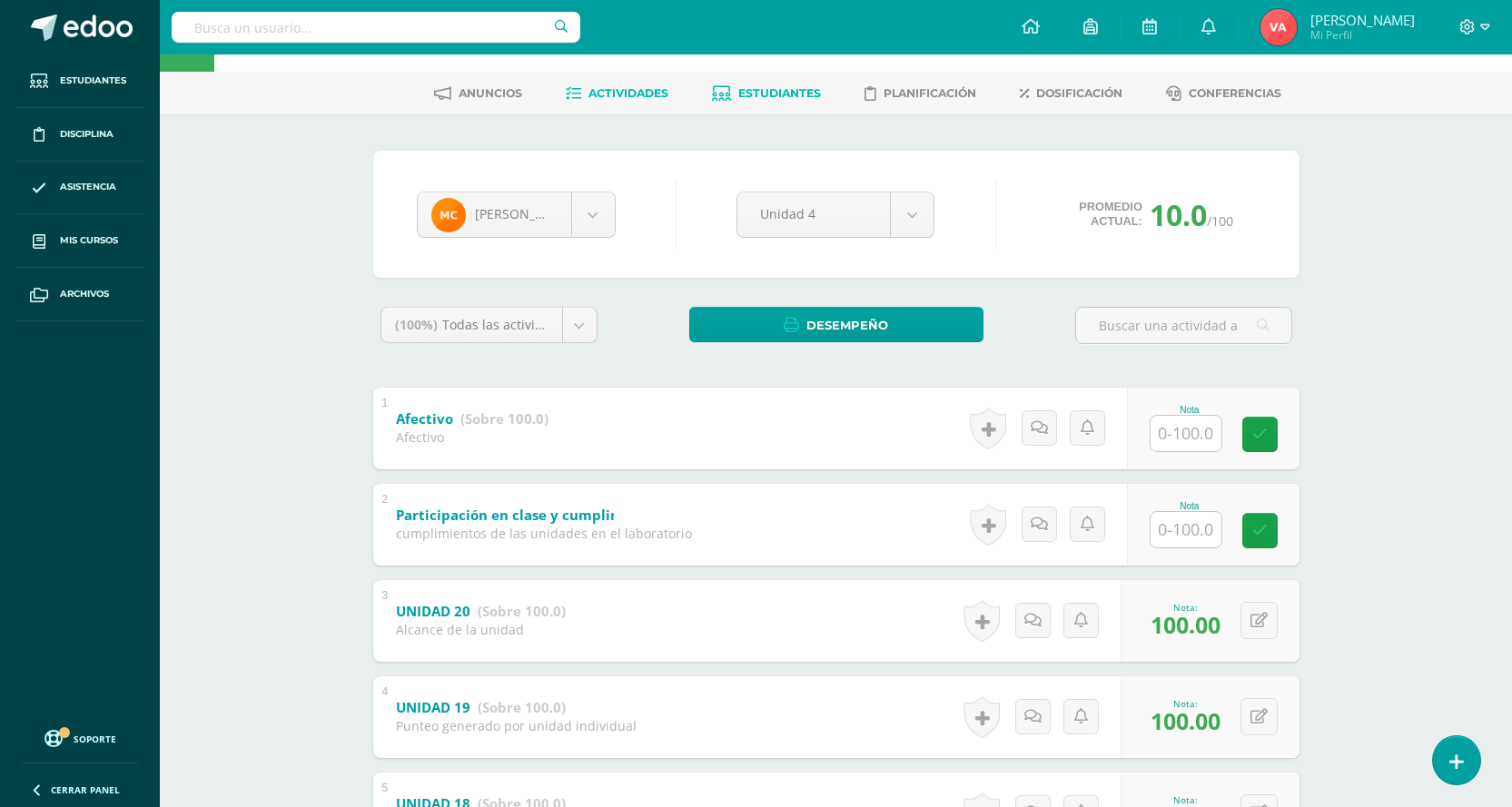
scroll to position [62, 0]
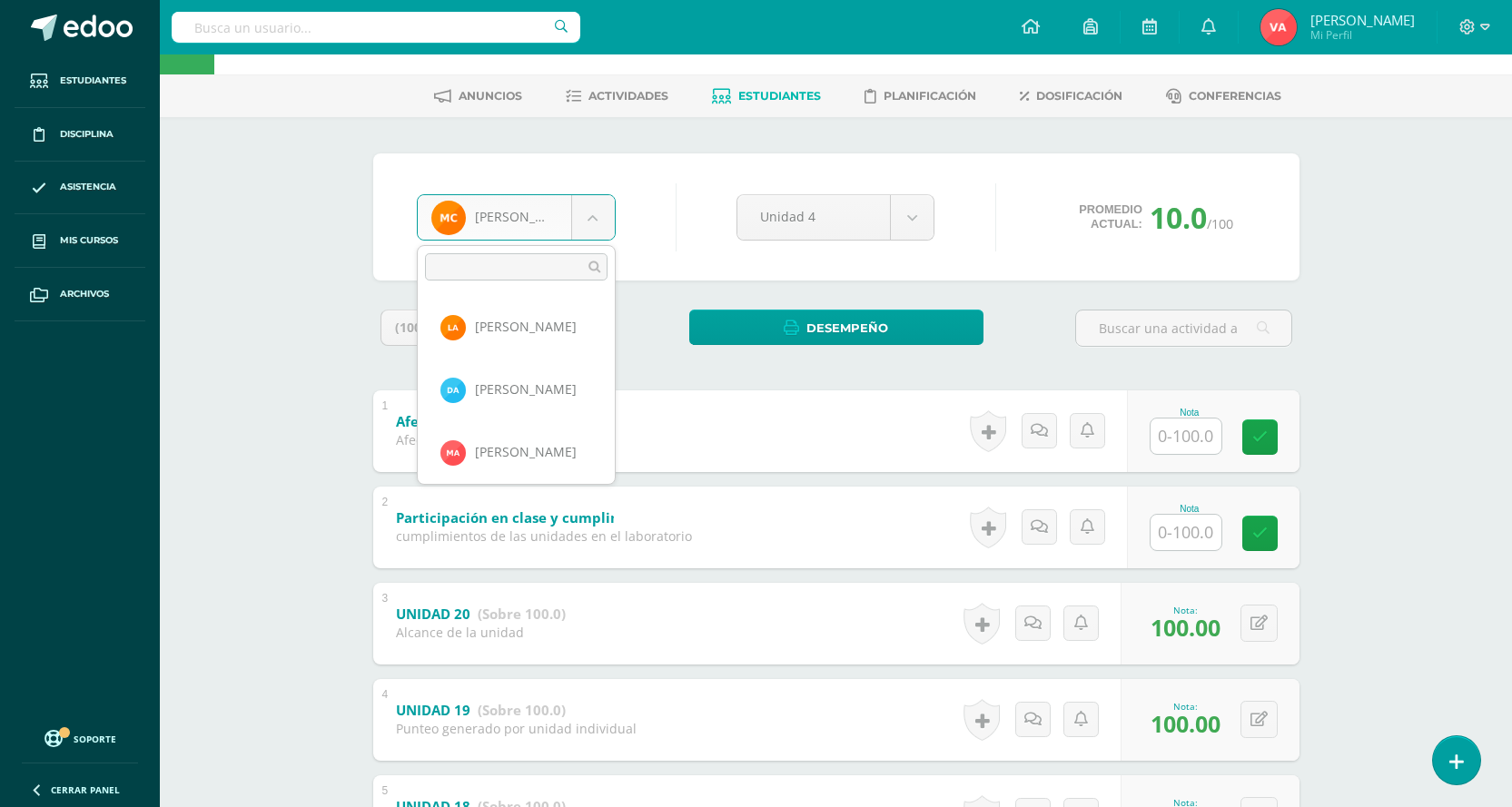
click at [593, 221] on body "Estudiantes Disciplina Asistencia Mis cursos Archivos Soporte Centro de ayuda Ú…" at bounding box center [756, 554] width 1512 height 1234
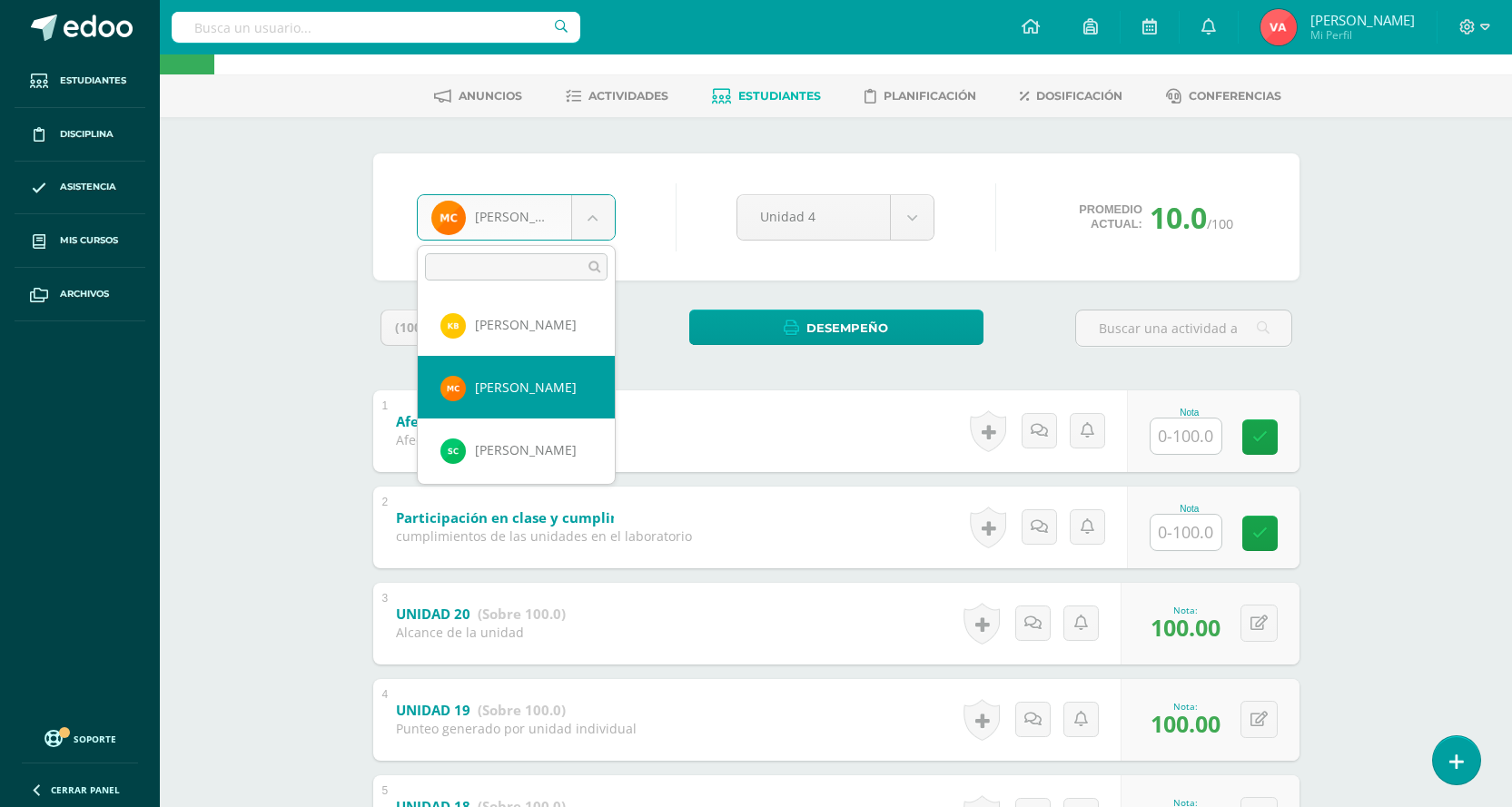
scroll to position [340, 0]
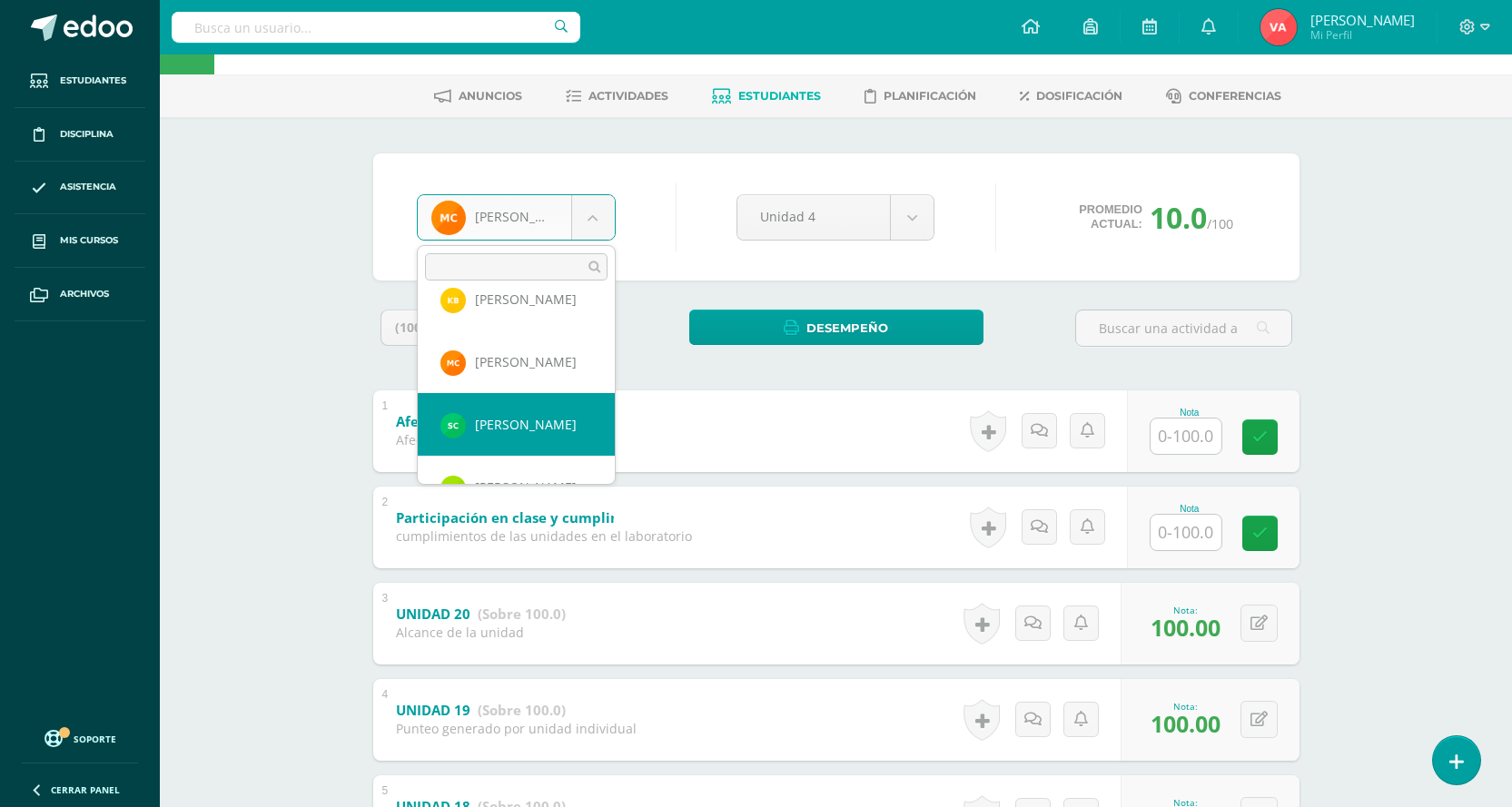
select select "2598"
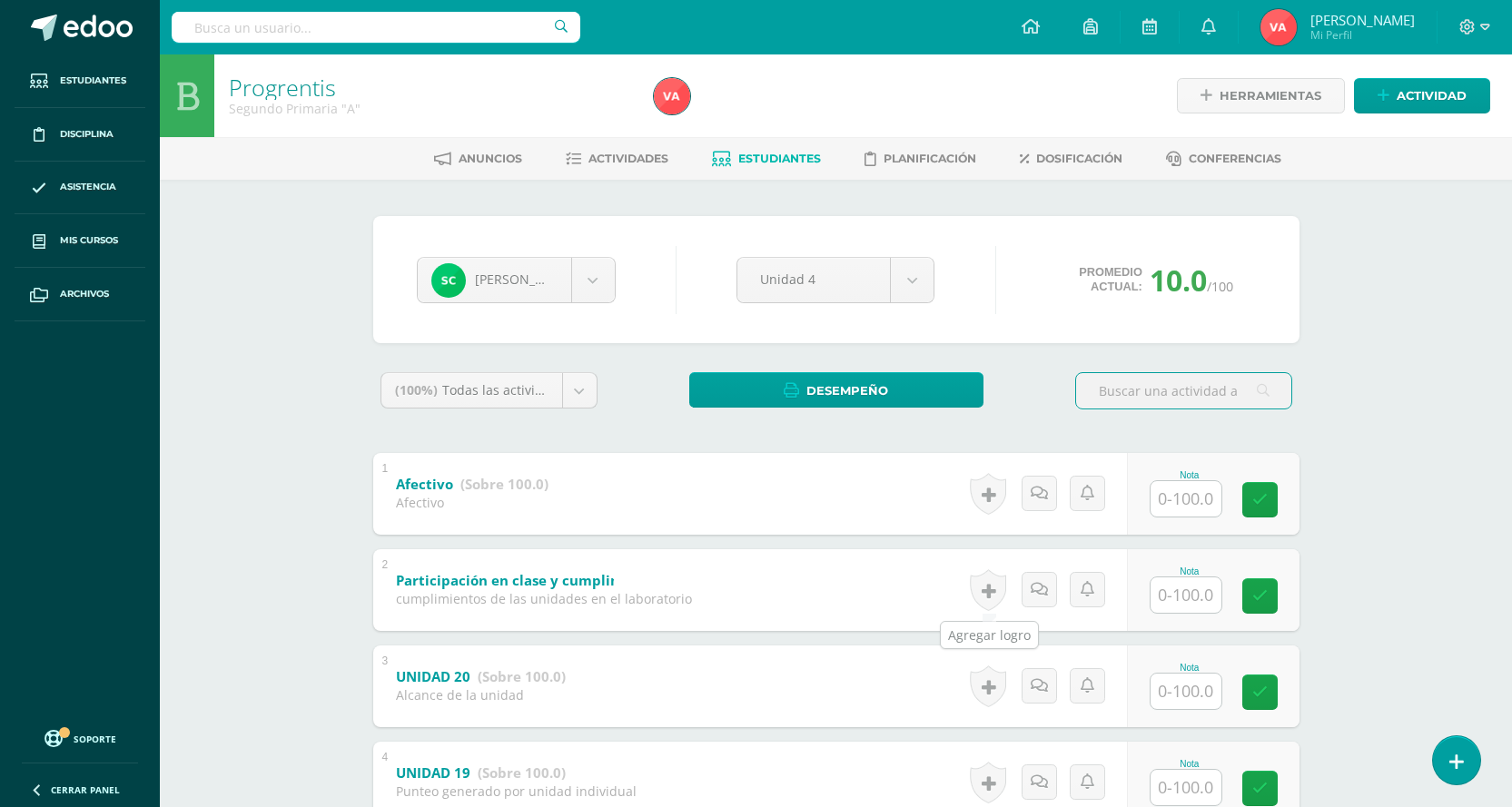
scroll to position [273, 0]
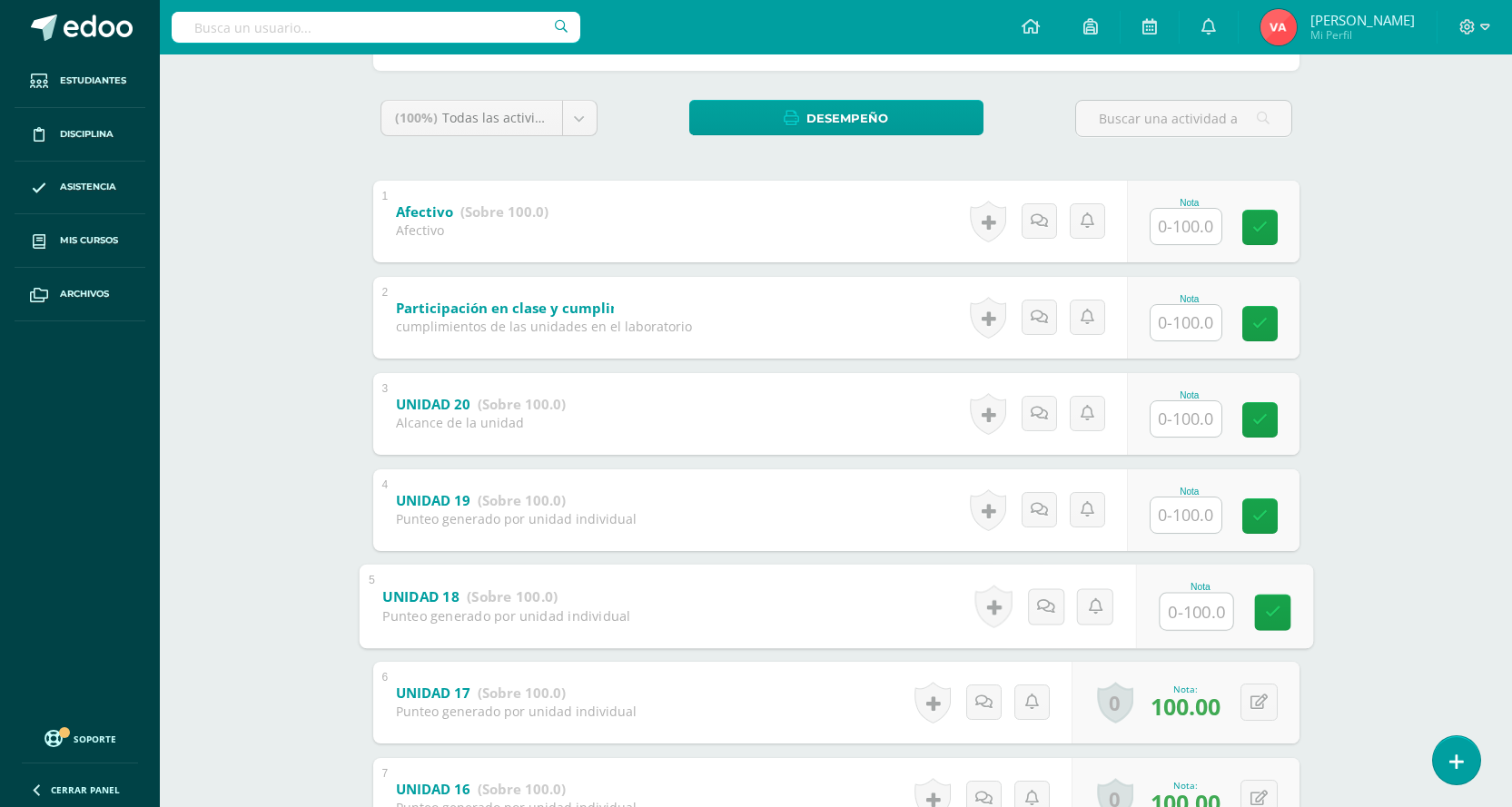
click at [1191, 607] on input "text" at bounding box center [1196, 611] width 73 height 37
type input "100"
click at [1264, 609] on icon at bounding box center [1272, 613] width 16 height 15
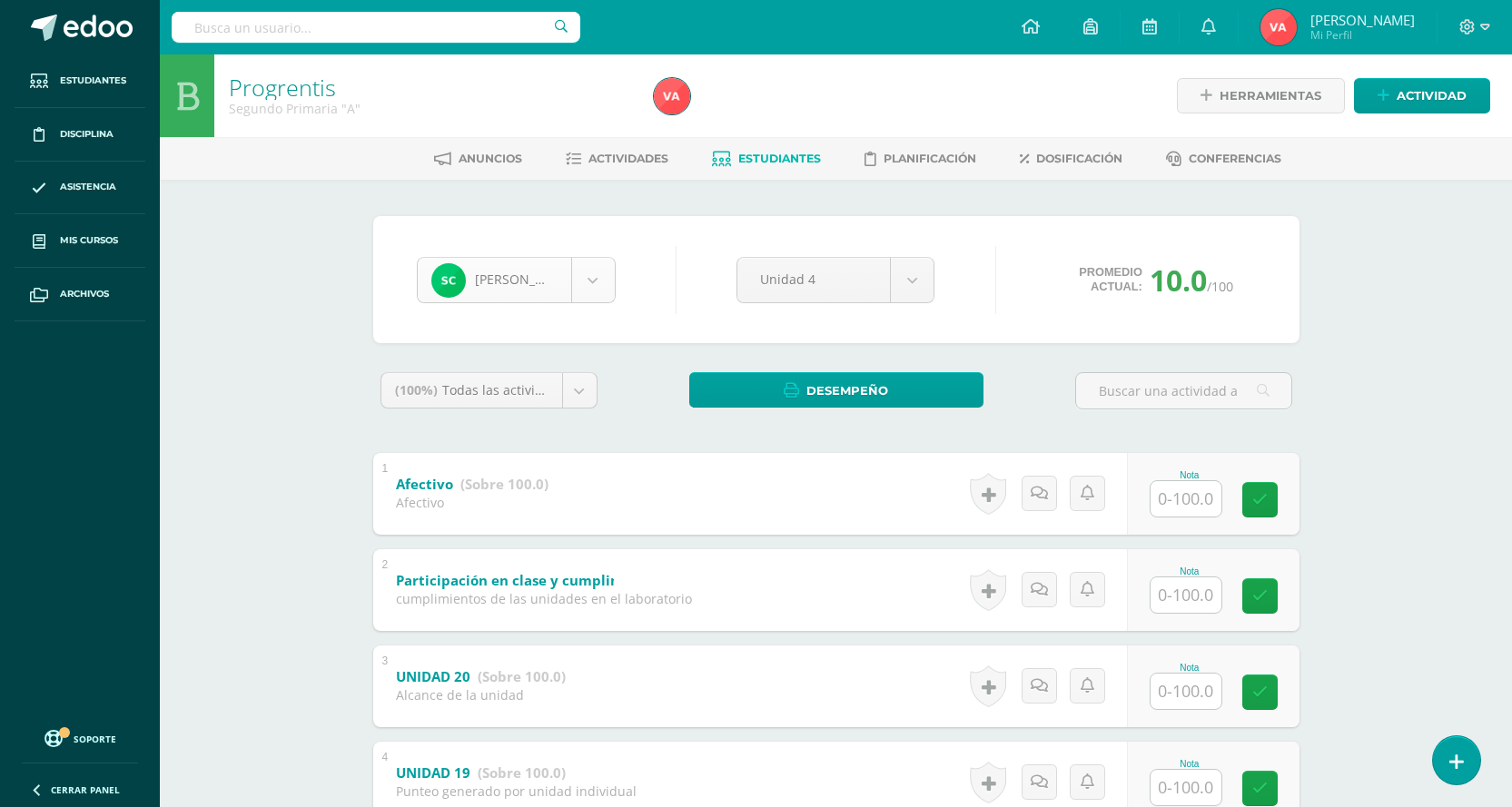
click at [597, 292] on body "Estudiantes Disciplina Asistencia Mis cursos Archivos Soporte Centro de ayuda Ú…" at bounding box center [756, 617] width 1512 height 1234
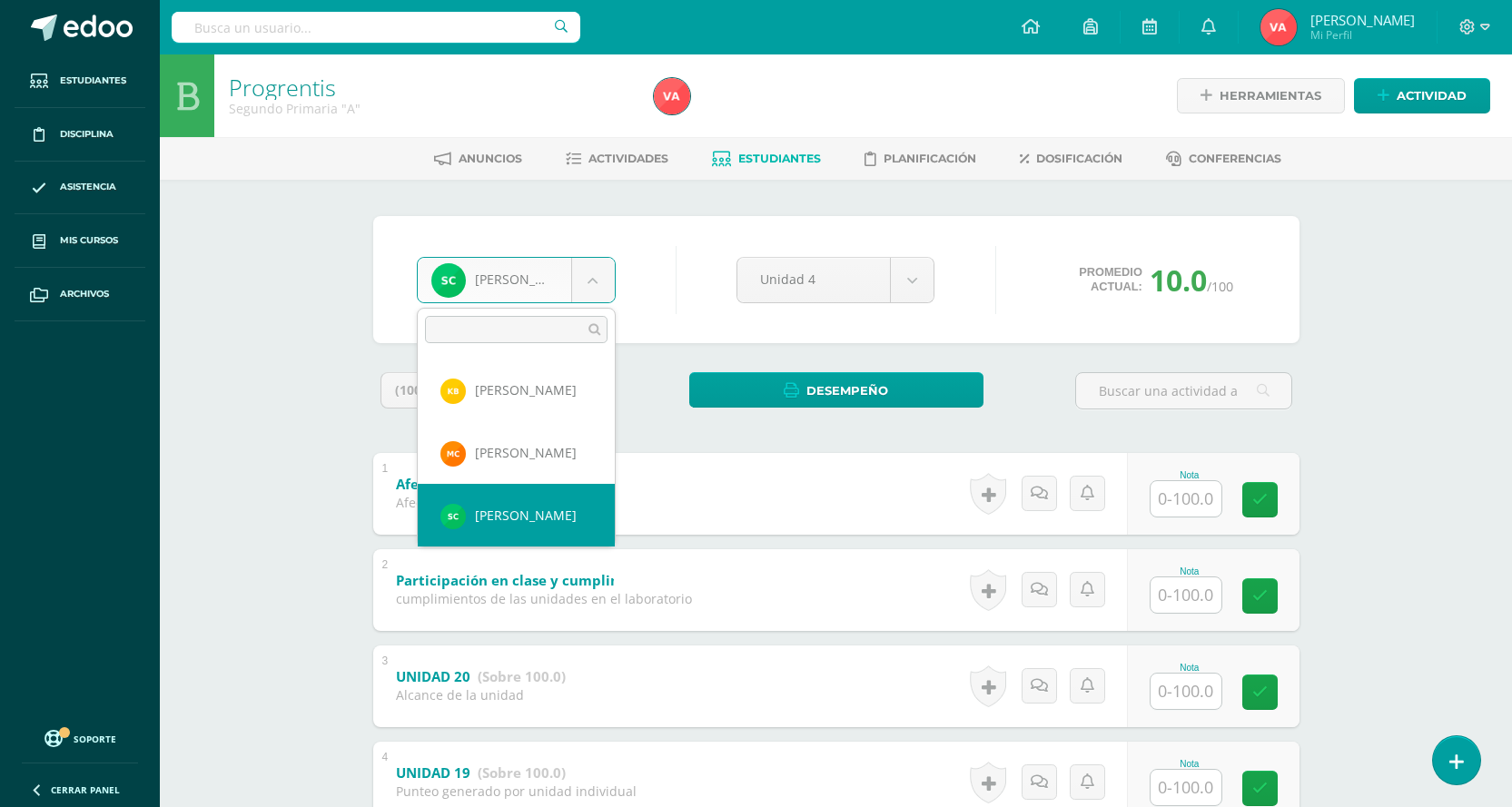
scroll to position [404, 0]
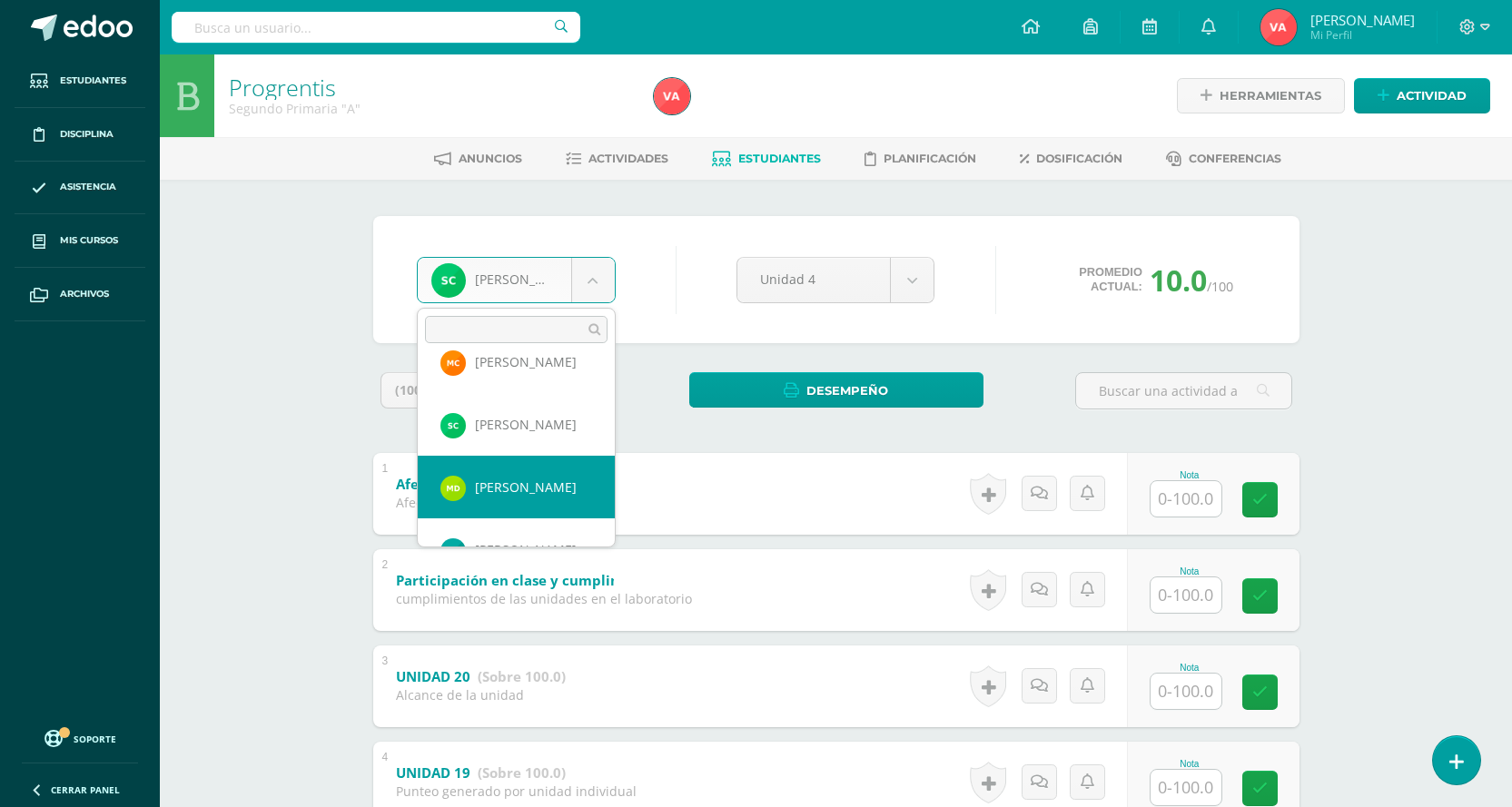
select select "2018"
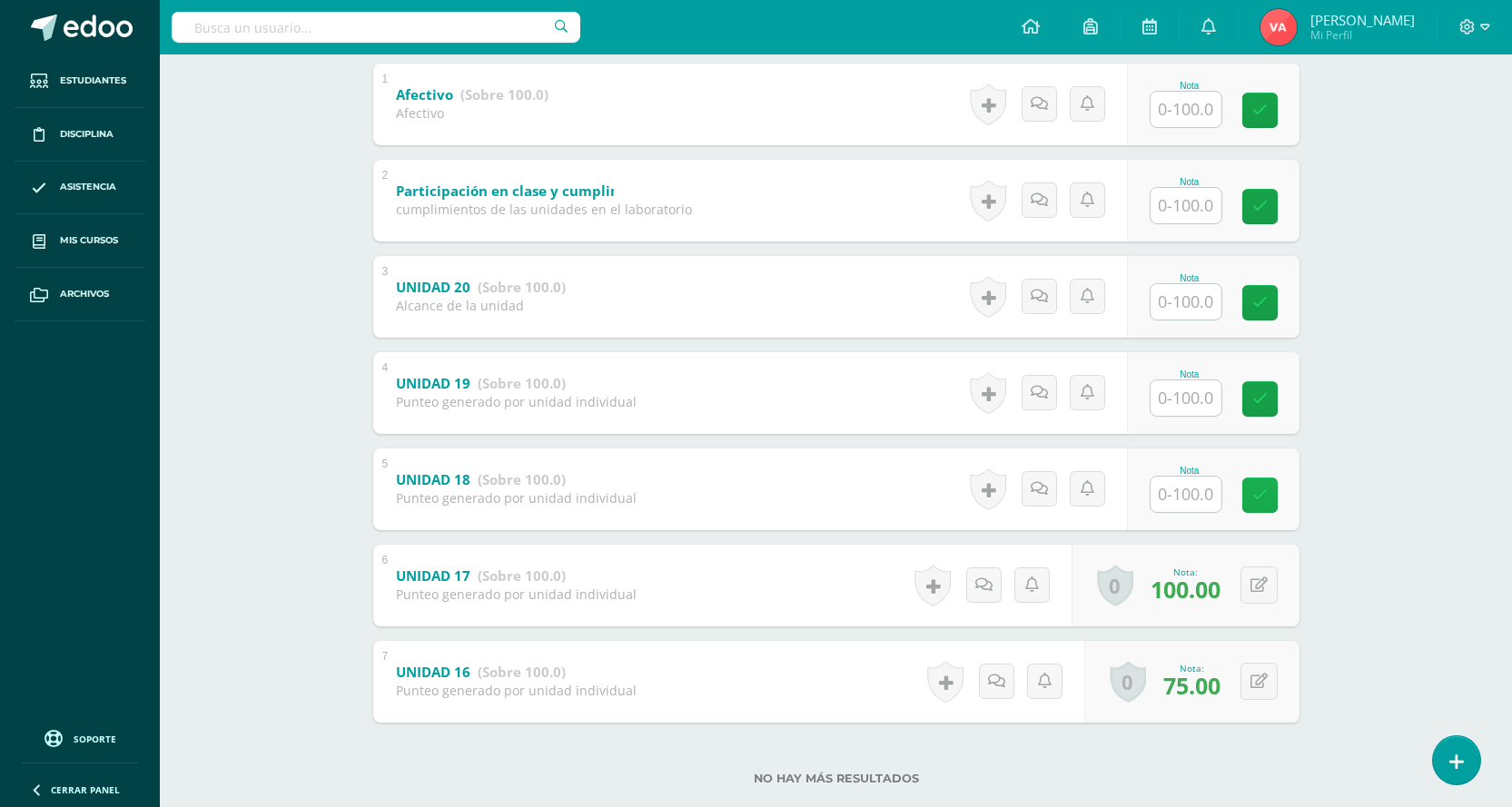
scroll to position [426, 0]
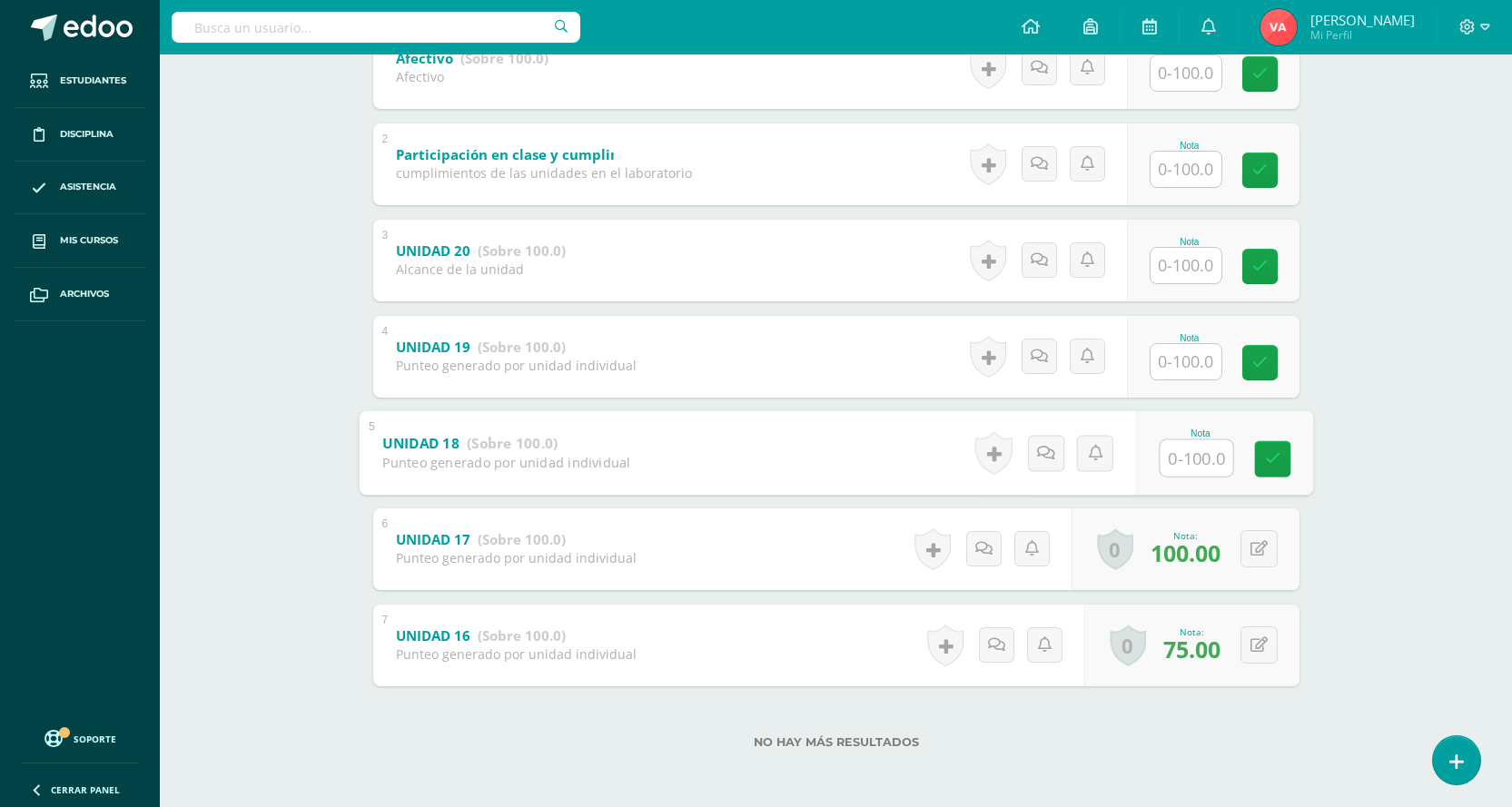
click at [1181, 463] on input "text" at bounding box center [1196, 457] width 73 height 37
type input "100"
click at [1282, 453] on link at bounding box center [1272, 458] width 37 height 37
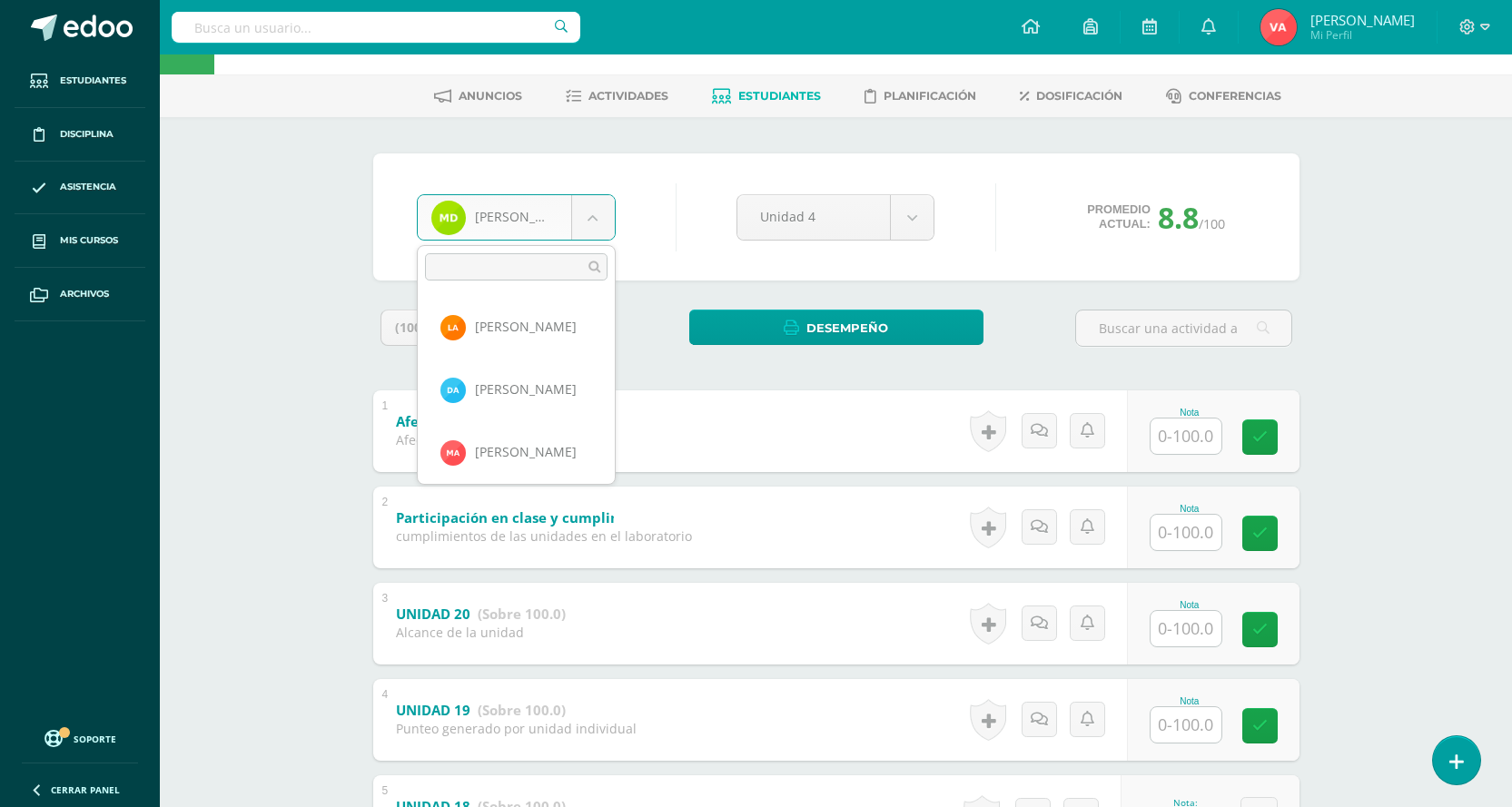
click at [599, 210] on body "Estudiantes Disciplina Asistencia Mis cursos Archivos Soporte Centro de ayuda Ú…" at bounding box center [756, 554] width 1512 height 1234
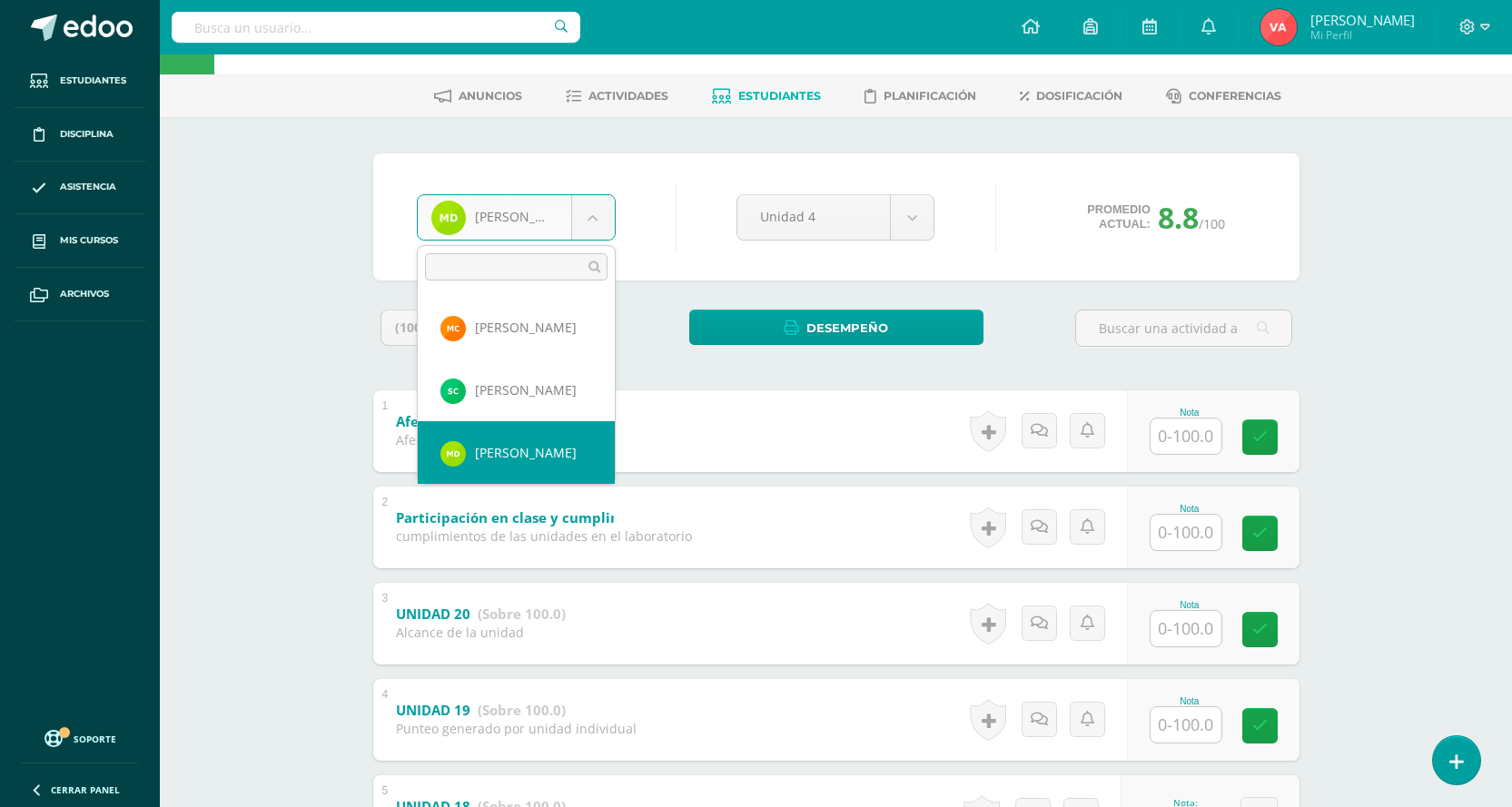
scroll to position [466, 0]
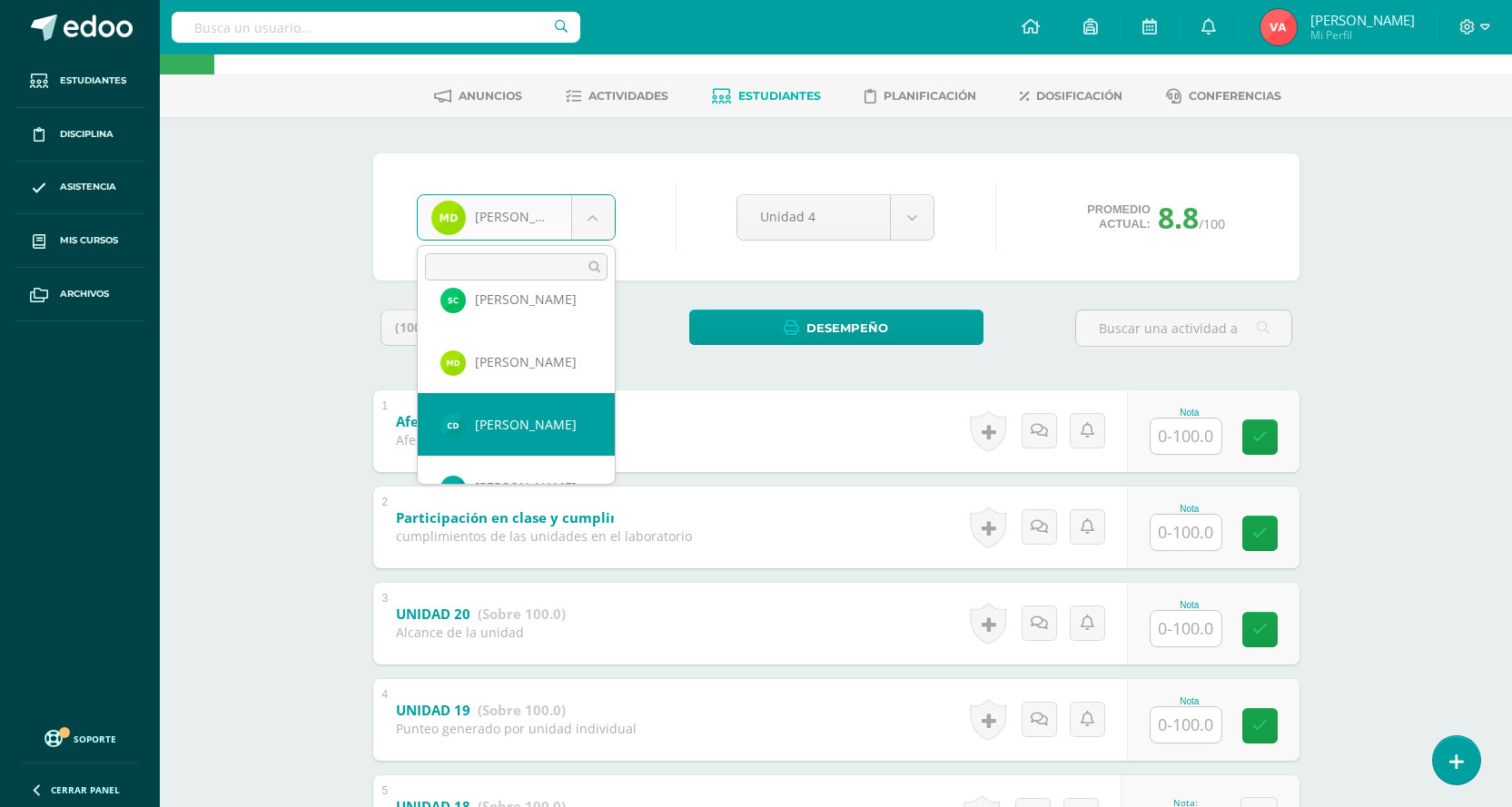
select select "2008"
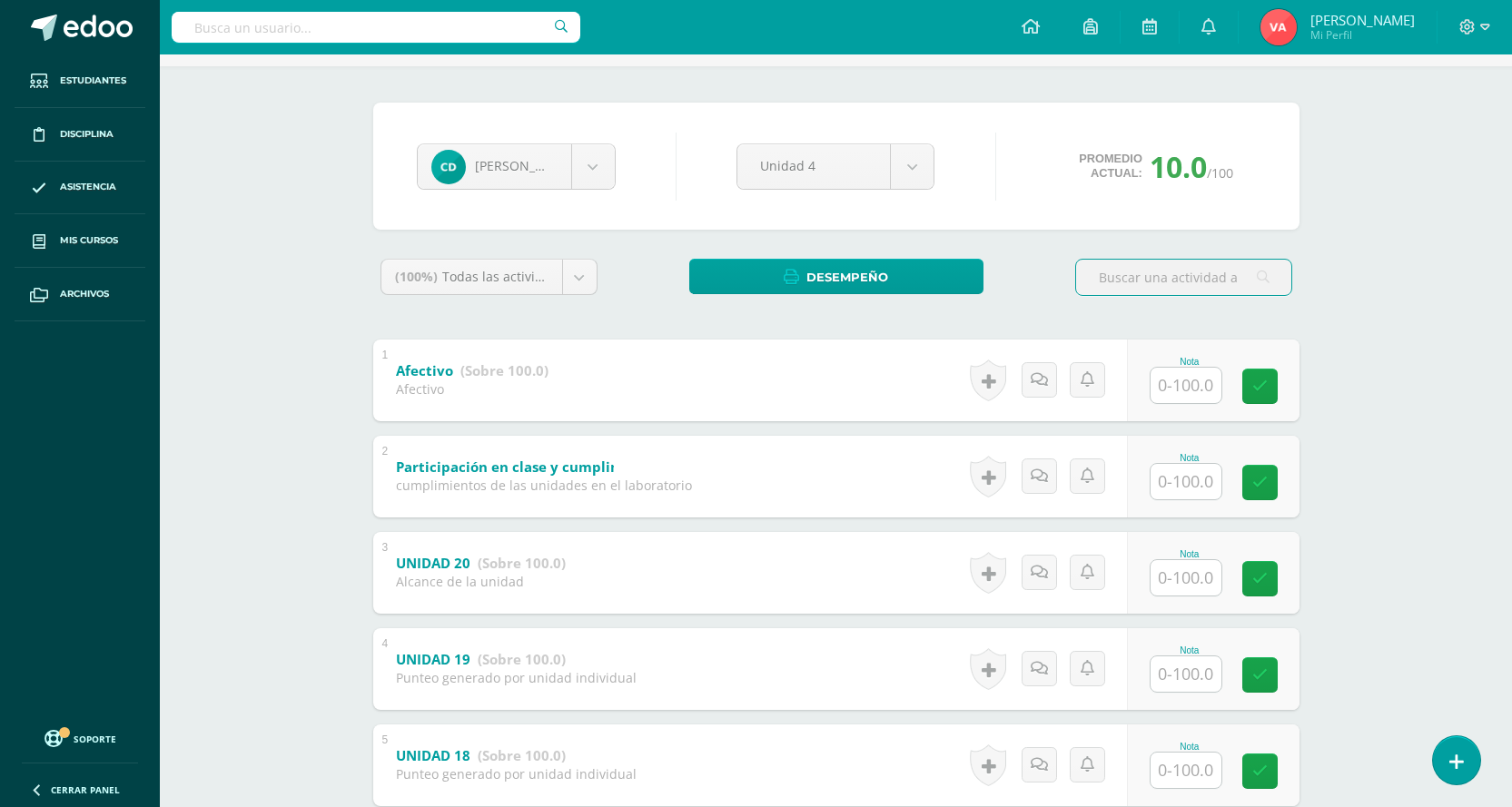
scroll to position [363, 0]
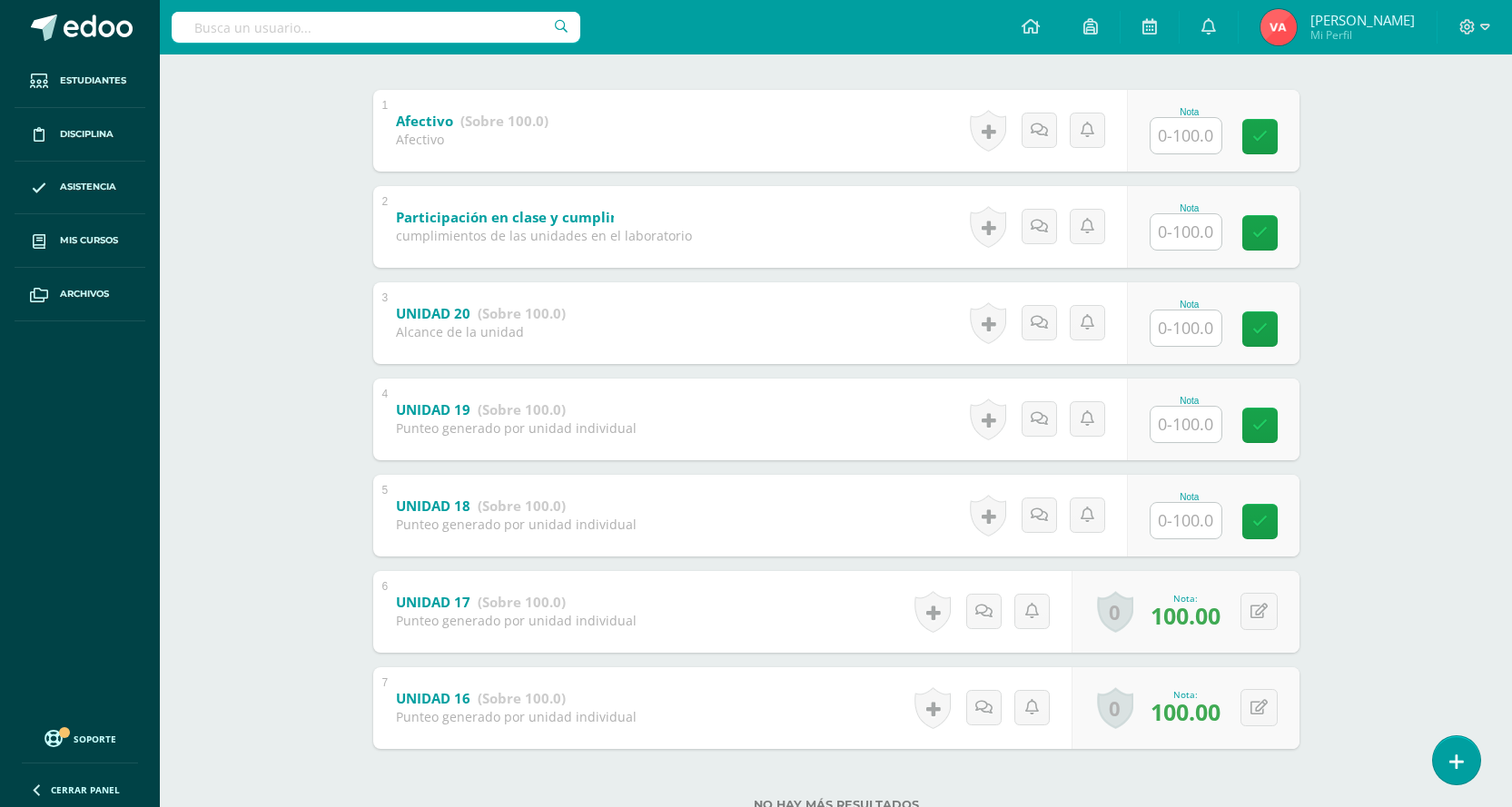
click at [1207, 522] on input "text" at bounding box center [1186, 521] width 71 height 36
type input "100"
click at [1267, 525] on icon at bounding box center [1272, 522] width 16 height 15
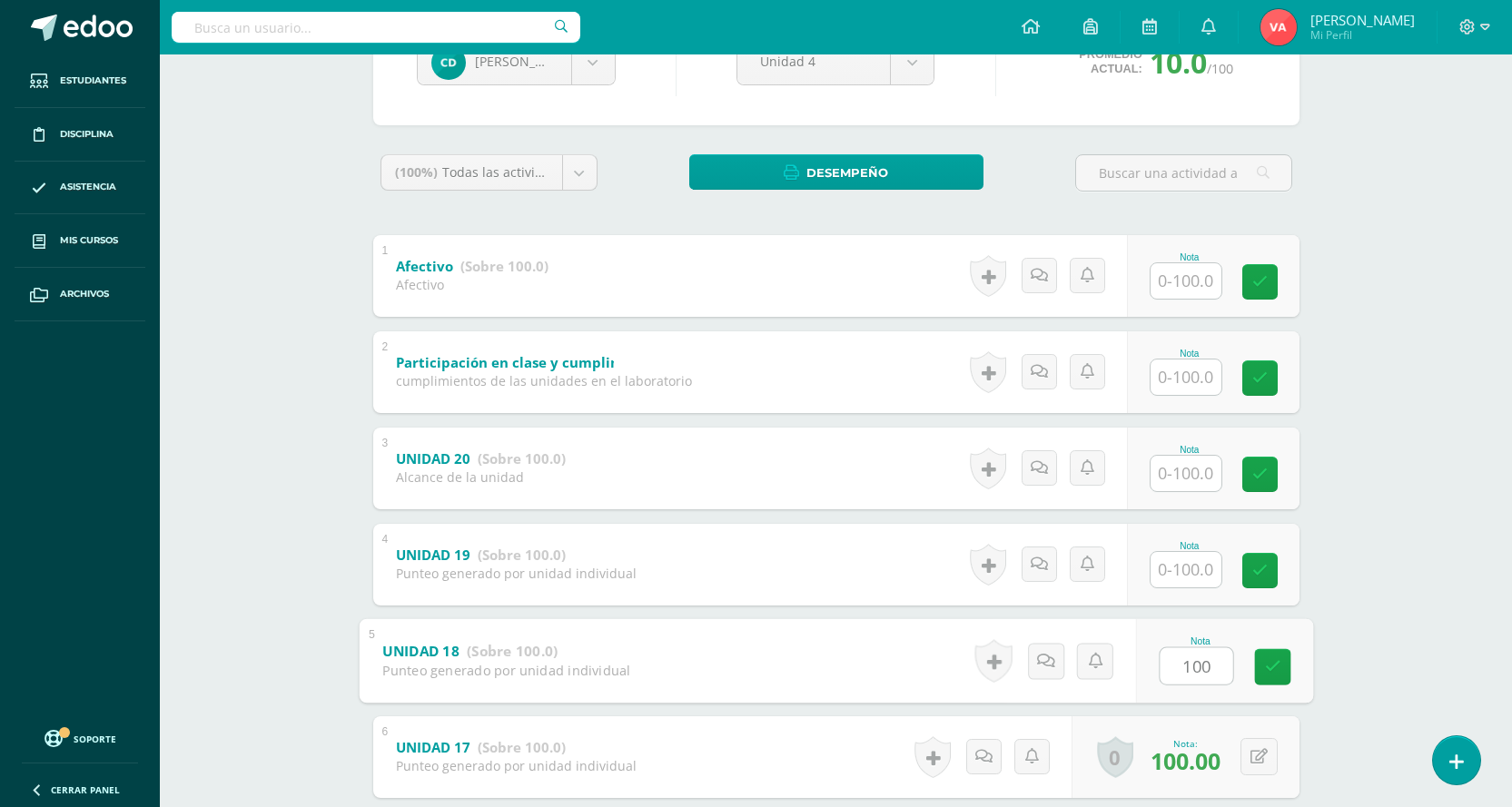
scroll to position [91, 0]
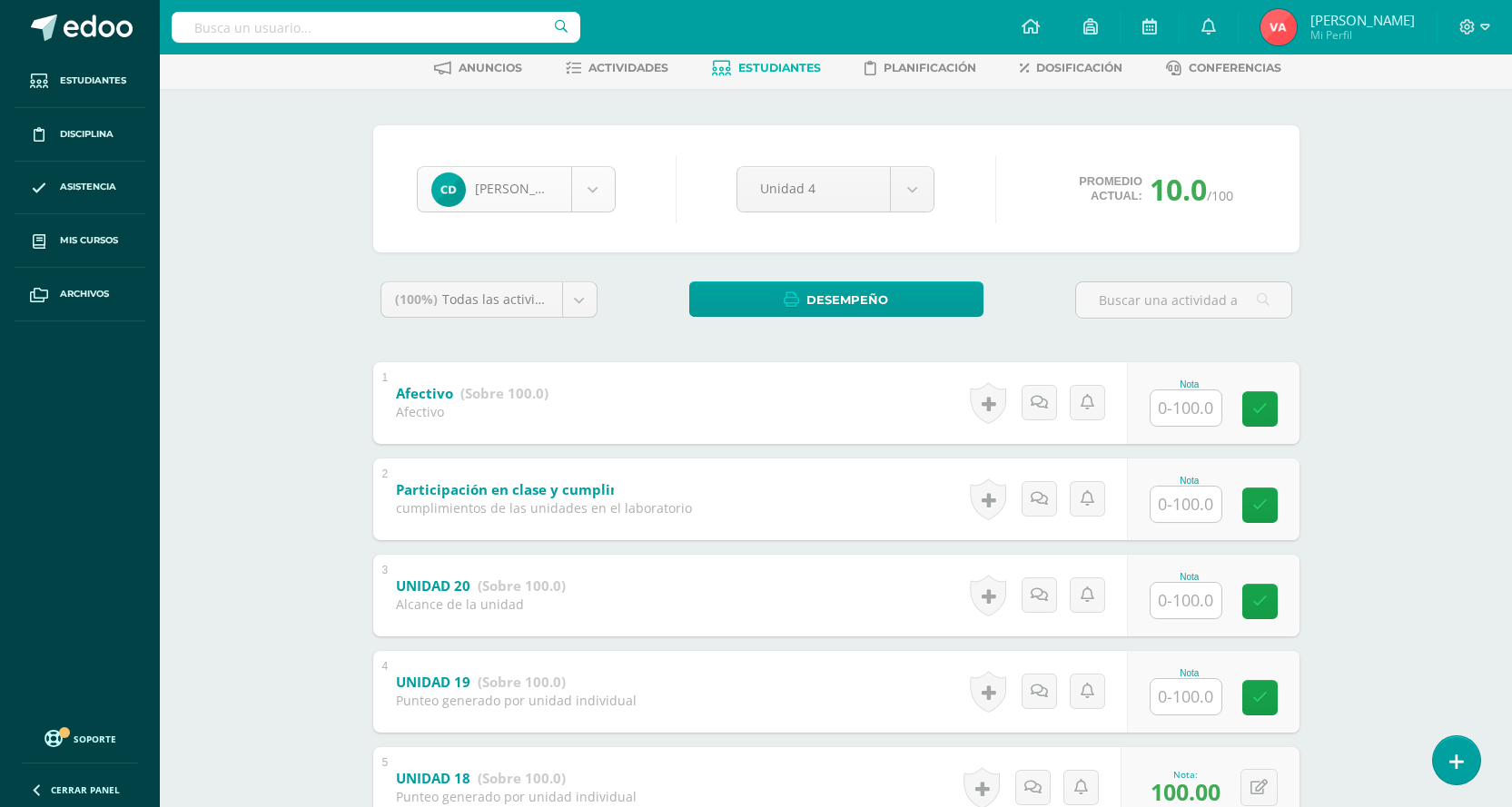
click at [593, 178] on body "Estudiantes Disciplina Asistencia Mis cursos Archivos Soporte Centro de ayuda Ú…" at bounding box center [756, 526] width 1512 height 1234
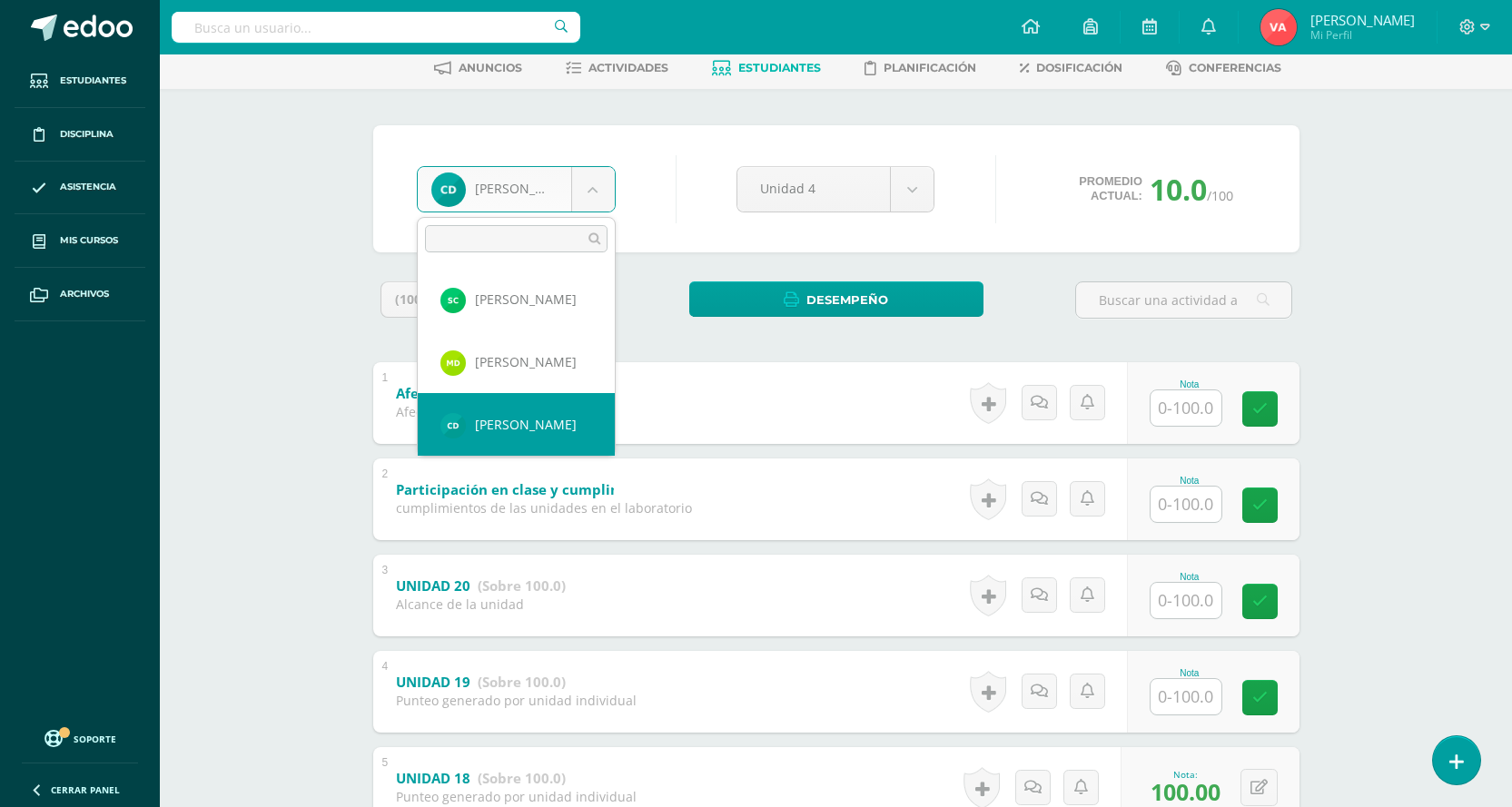
scroll to position [528, 0]
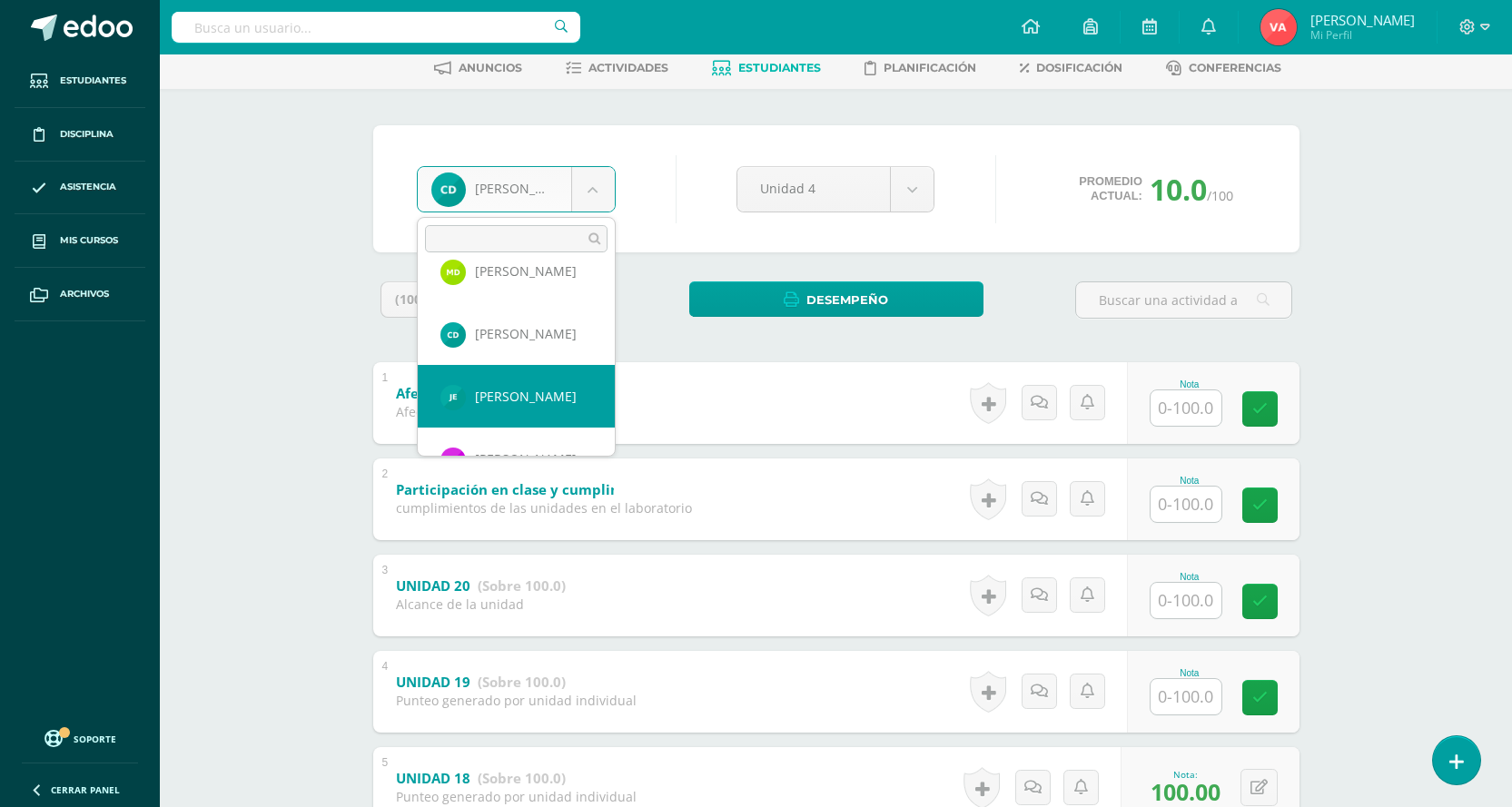
select select "2014"
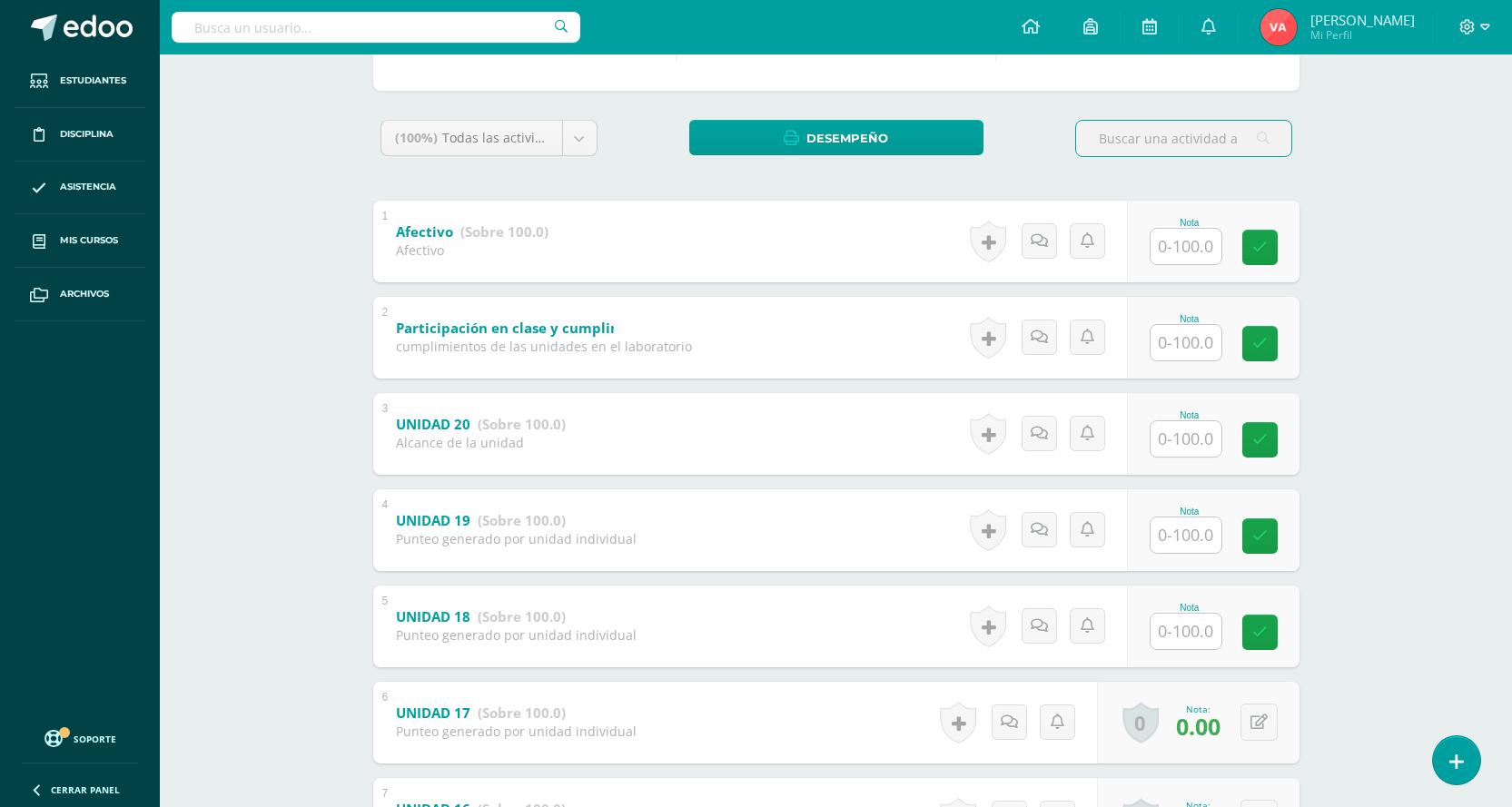
scroll to position [363, 0]
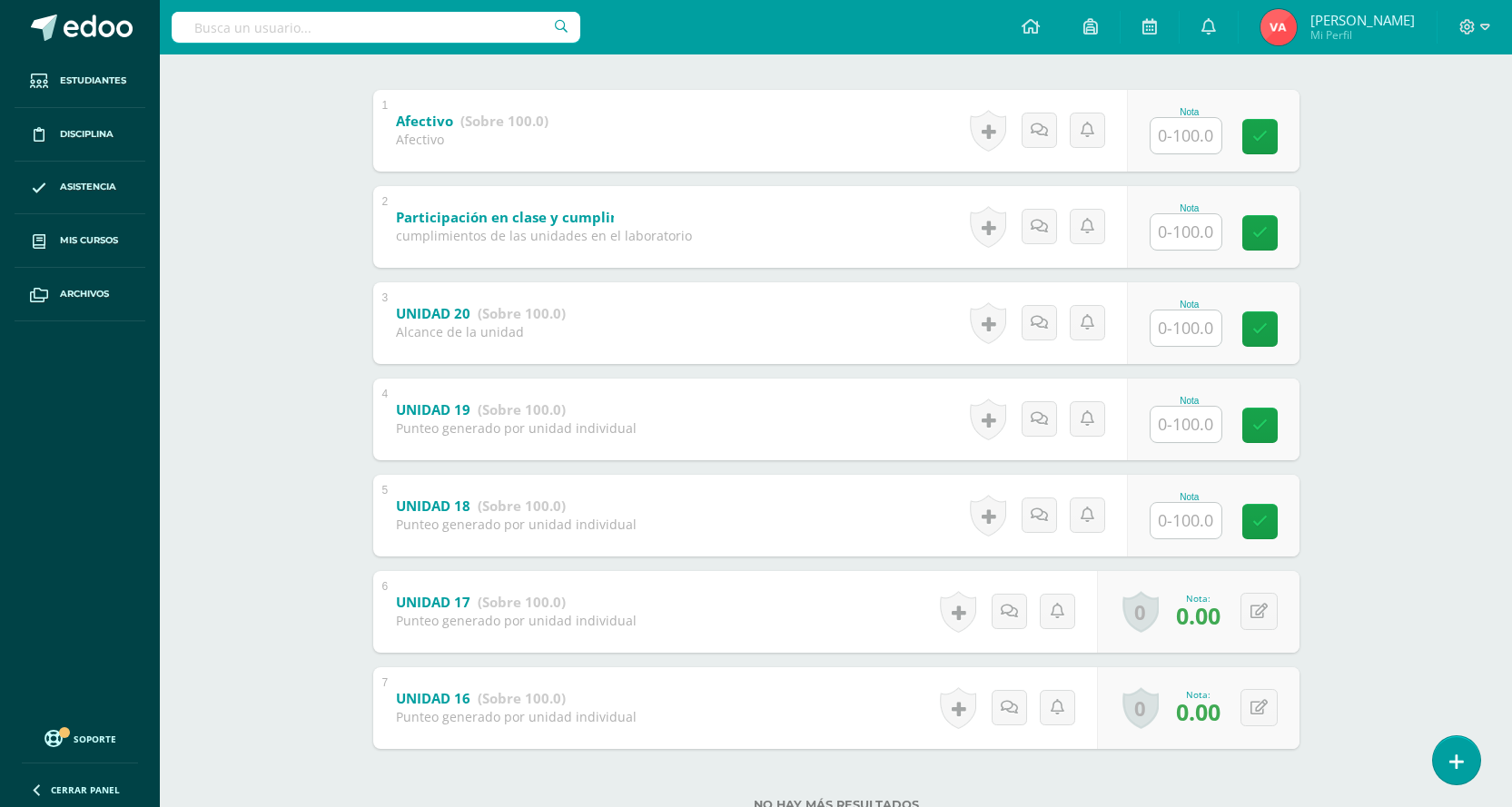
click at [1188, 518] on input "text" at bounding box center [1186, 521] width 71 height 36
type input "100"
click at [1273, 525] on icon at bounding box center [1272, 522] width 16 height 15
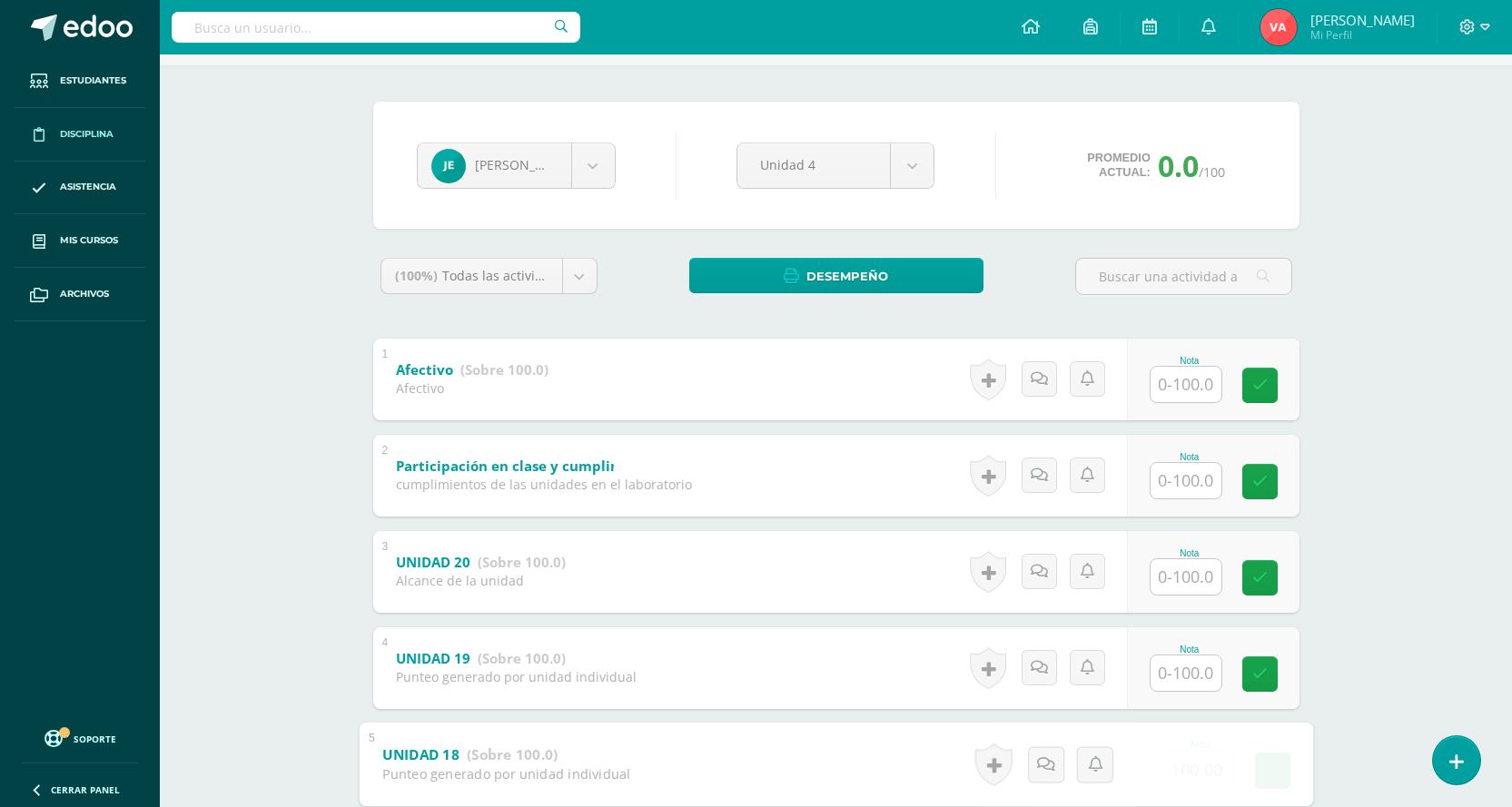
scroll to position [91, 0]
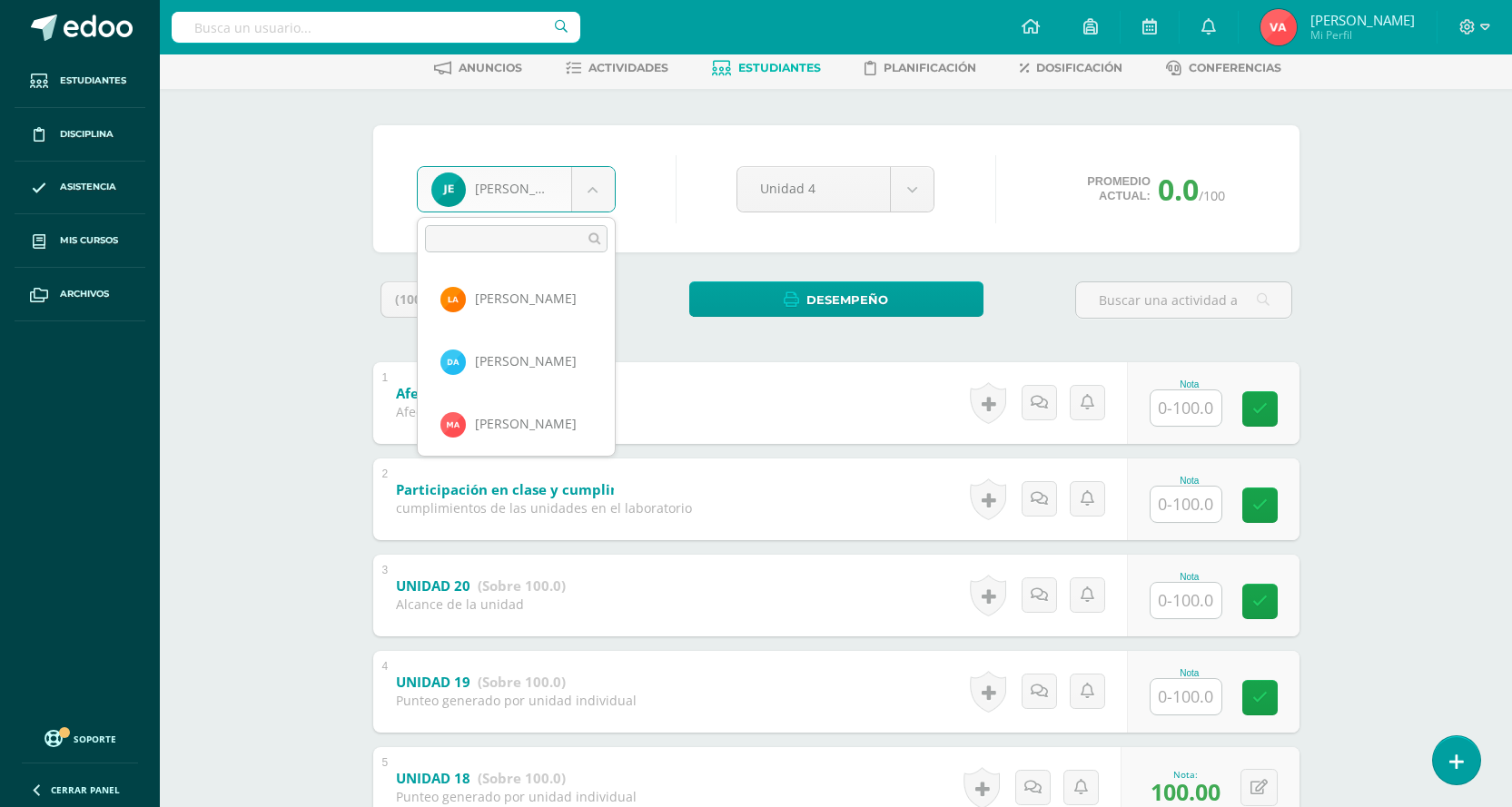
click at [601, 177] on body "Estudiantes Disciplina Asistencia Mis cursos Archivos Soporte Centro de ayuda Ú…" at bounding box center [756, 526] width 1512 height 1234
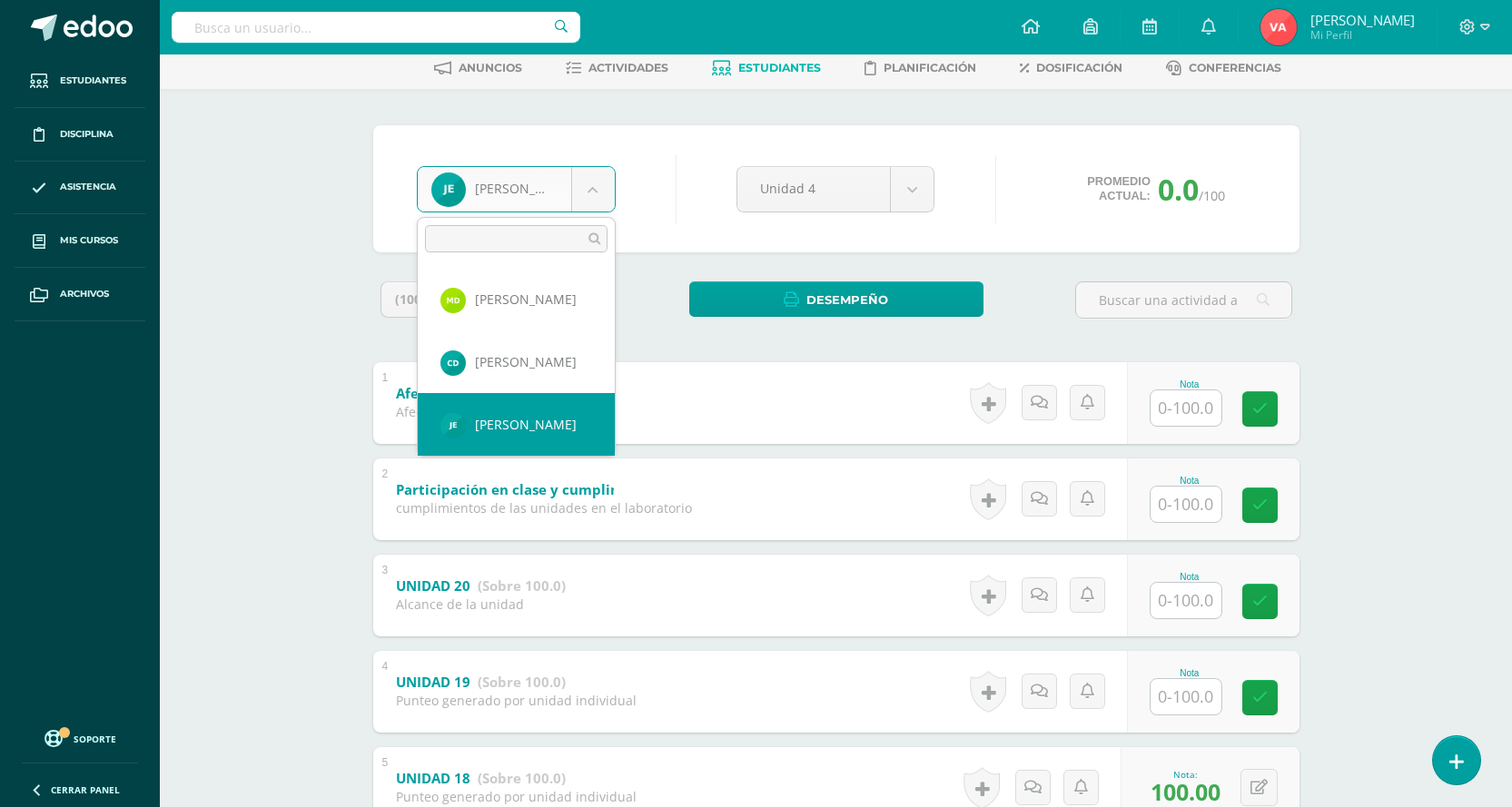
scroll to position [591, 0]
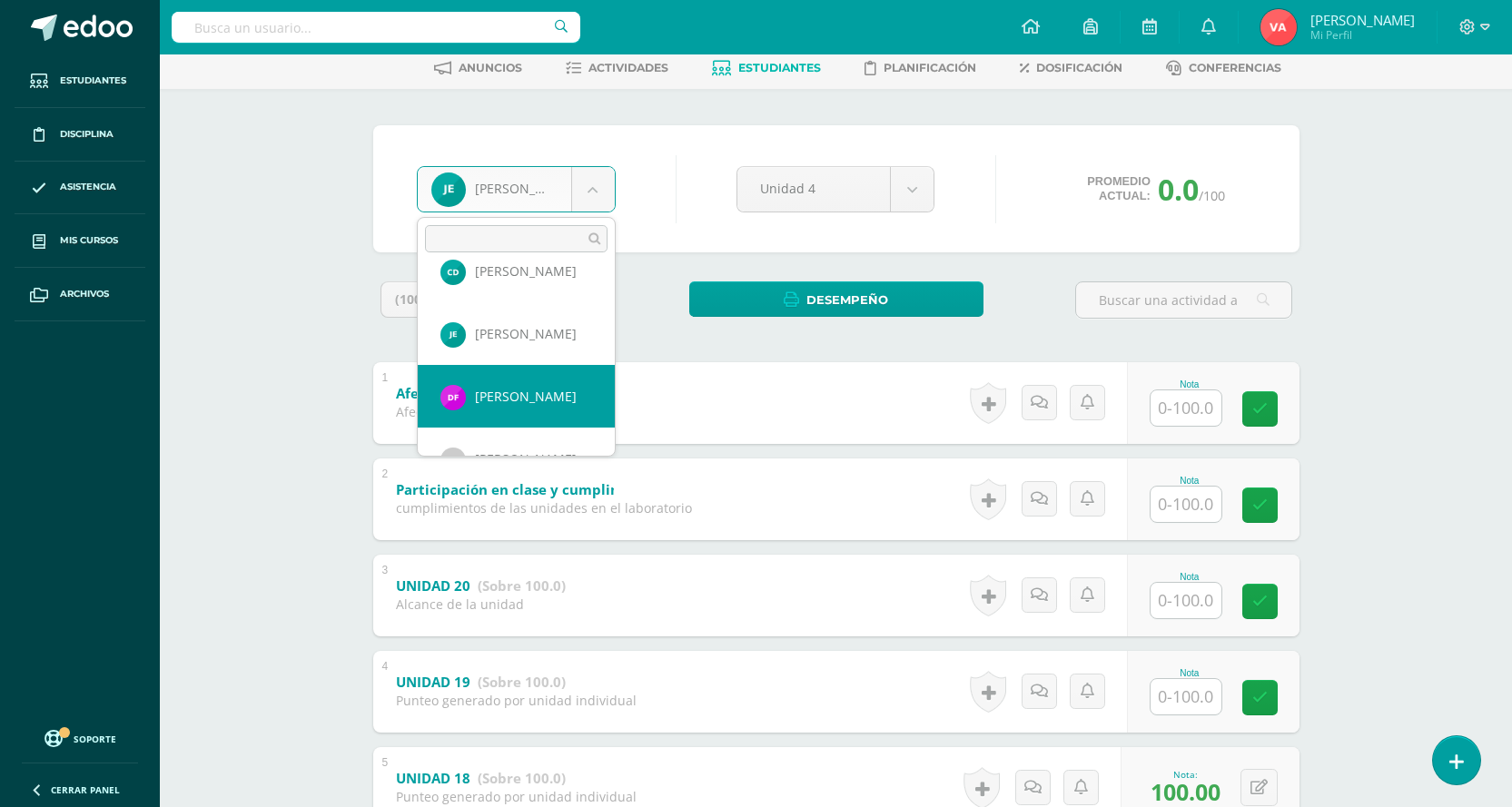
select select "2243"
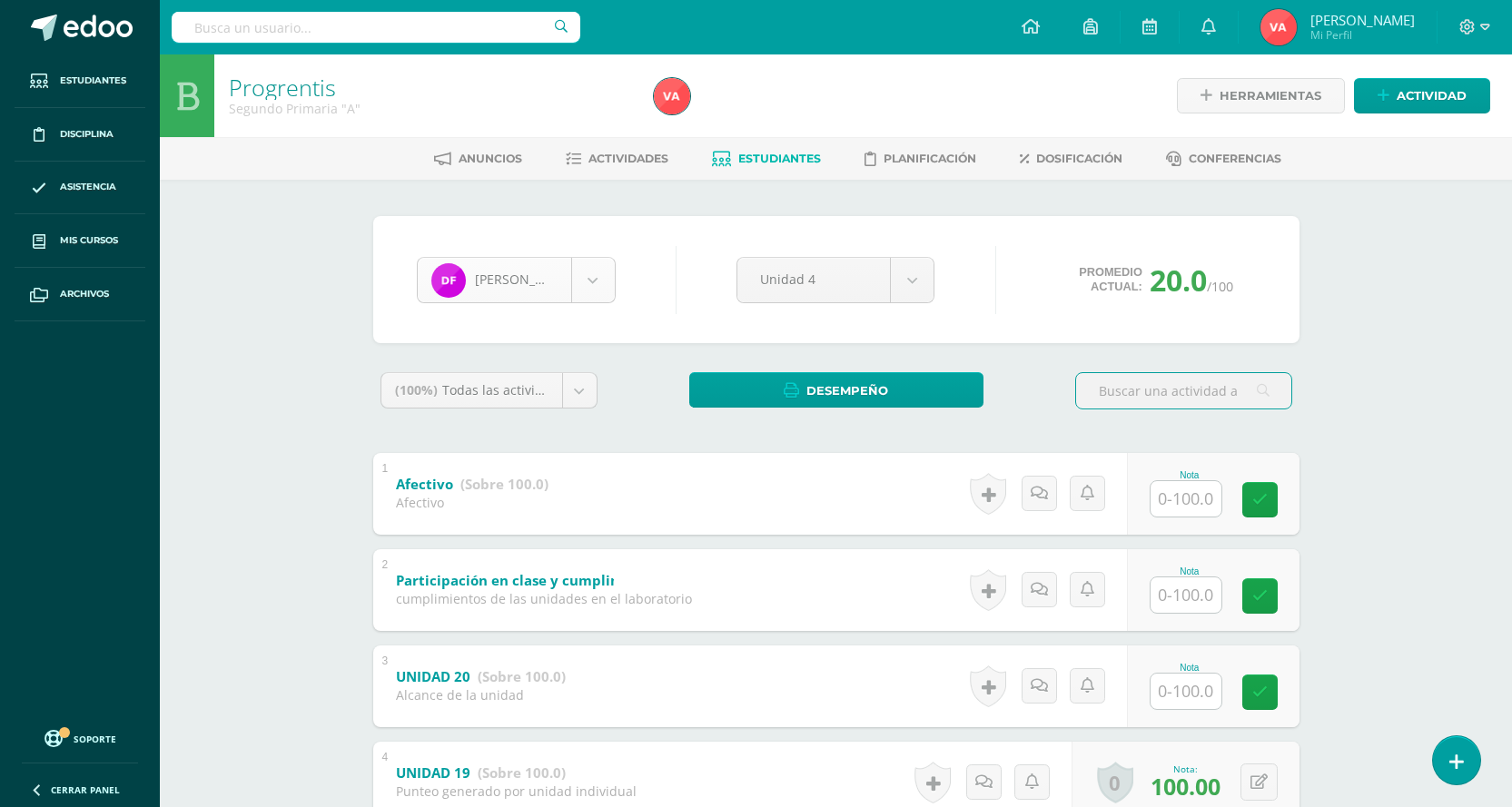
click at [604, 278] on body "Estudiantes Disciplina Asistencia Mis cursos Archivos Soporte Centro de ayuda Ú…" at bounding box center [756, 617] width 1512 height 1234
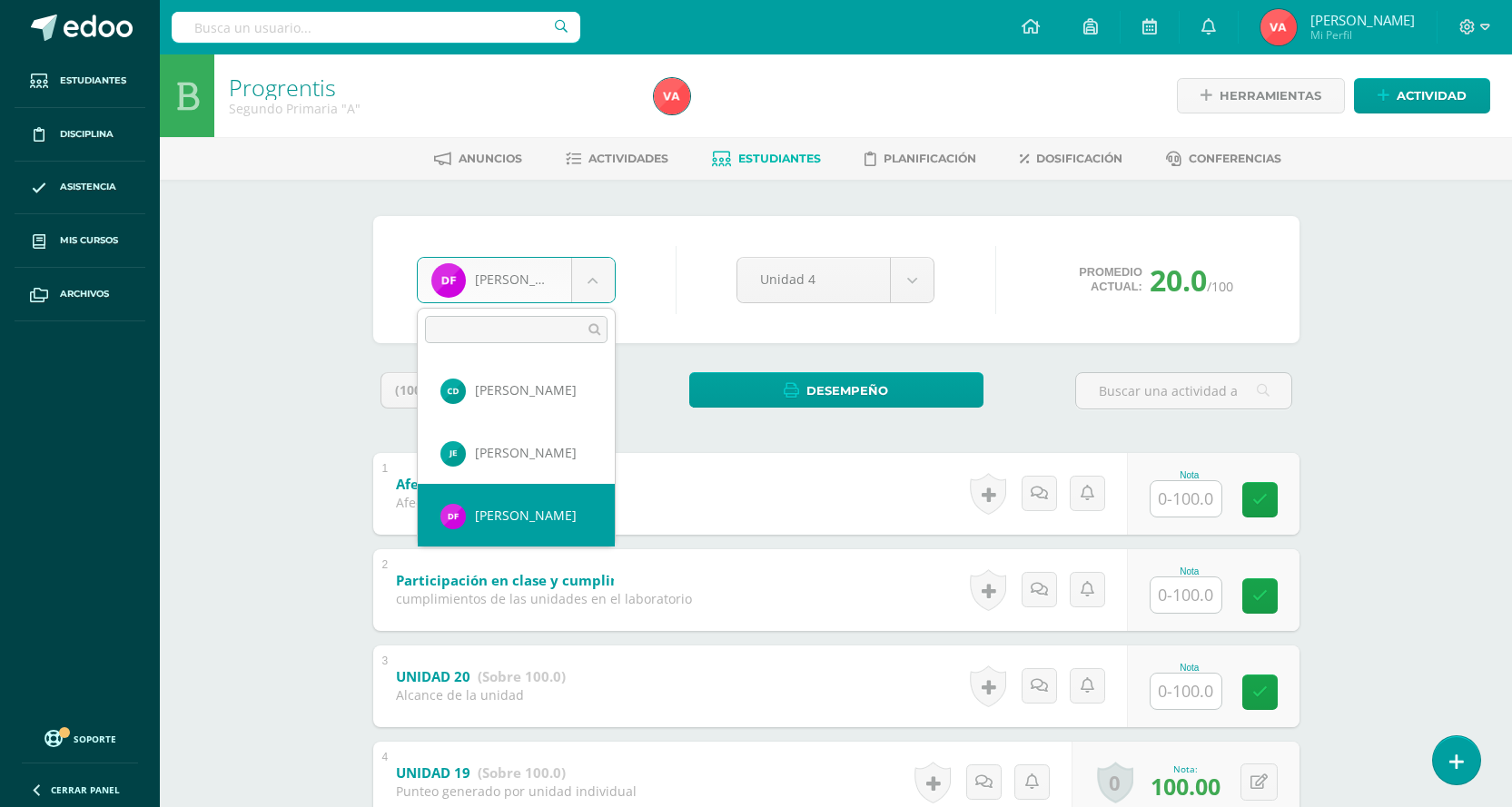
scroll to position [654, 0]
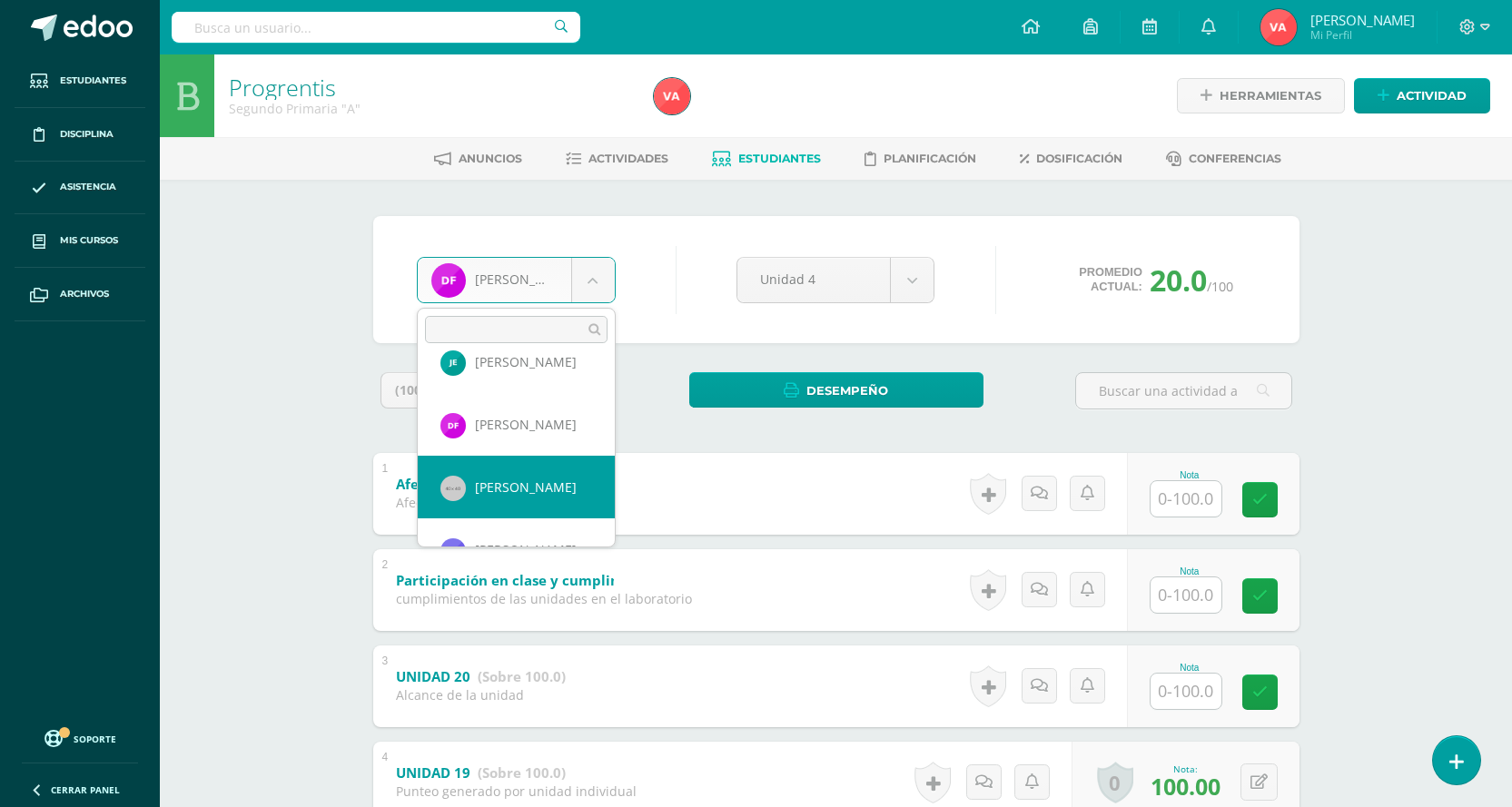
select select "1621"
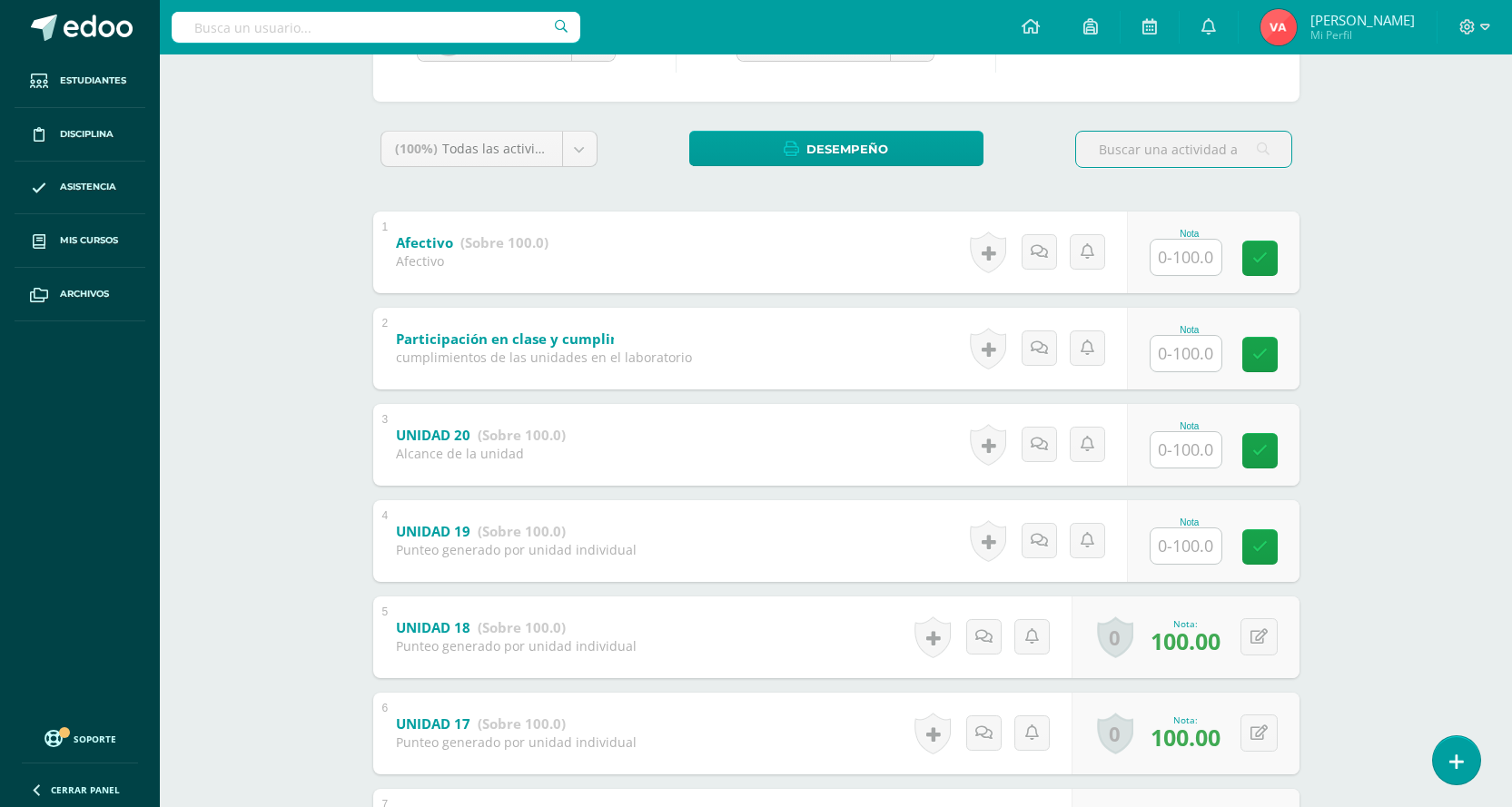
scroll to position [62, 0]
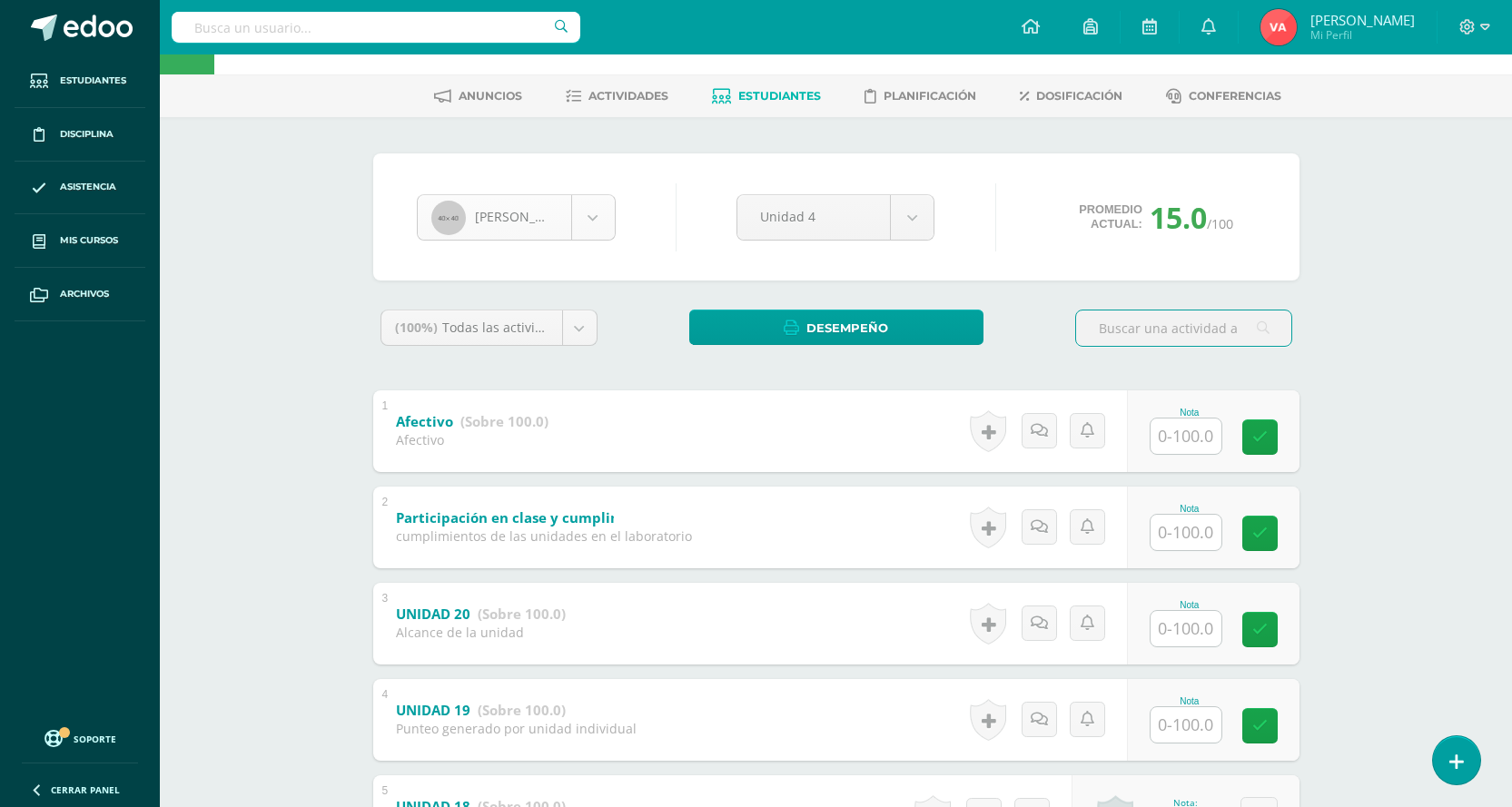
click at [594, 205] on body "Estudiantes Disciplina Asistencia Mis cursos Archivos Soporte Centro de ayuda Ú…" at bounding box center [756, 554] width 1512 height 1234
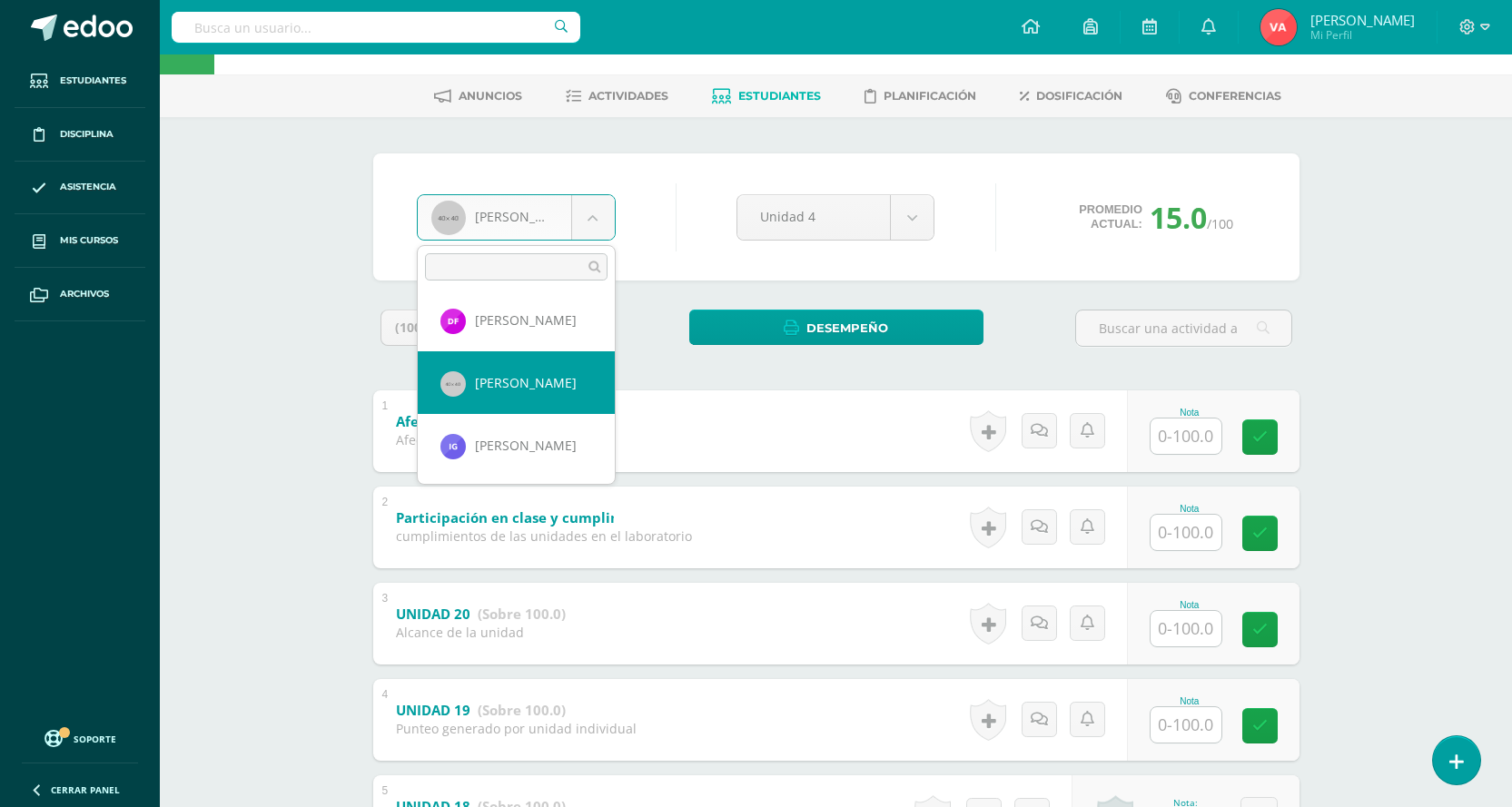
scroll to position [717, 0]
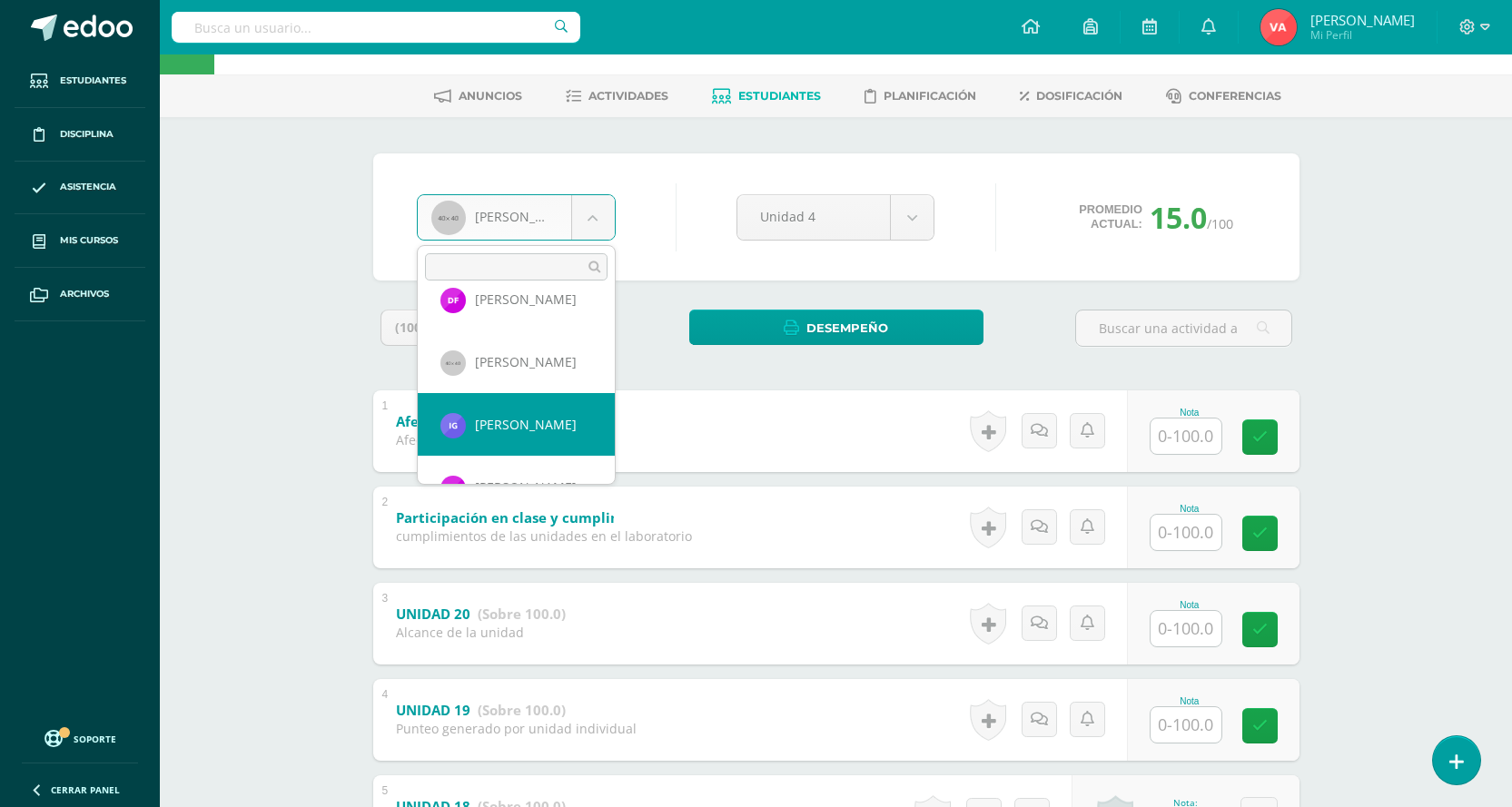
select select "2601"
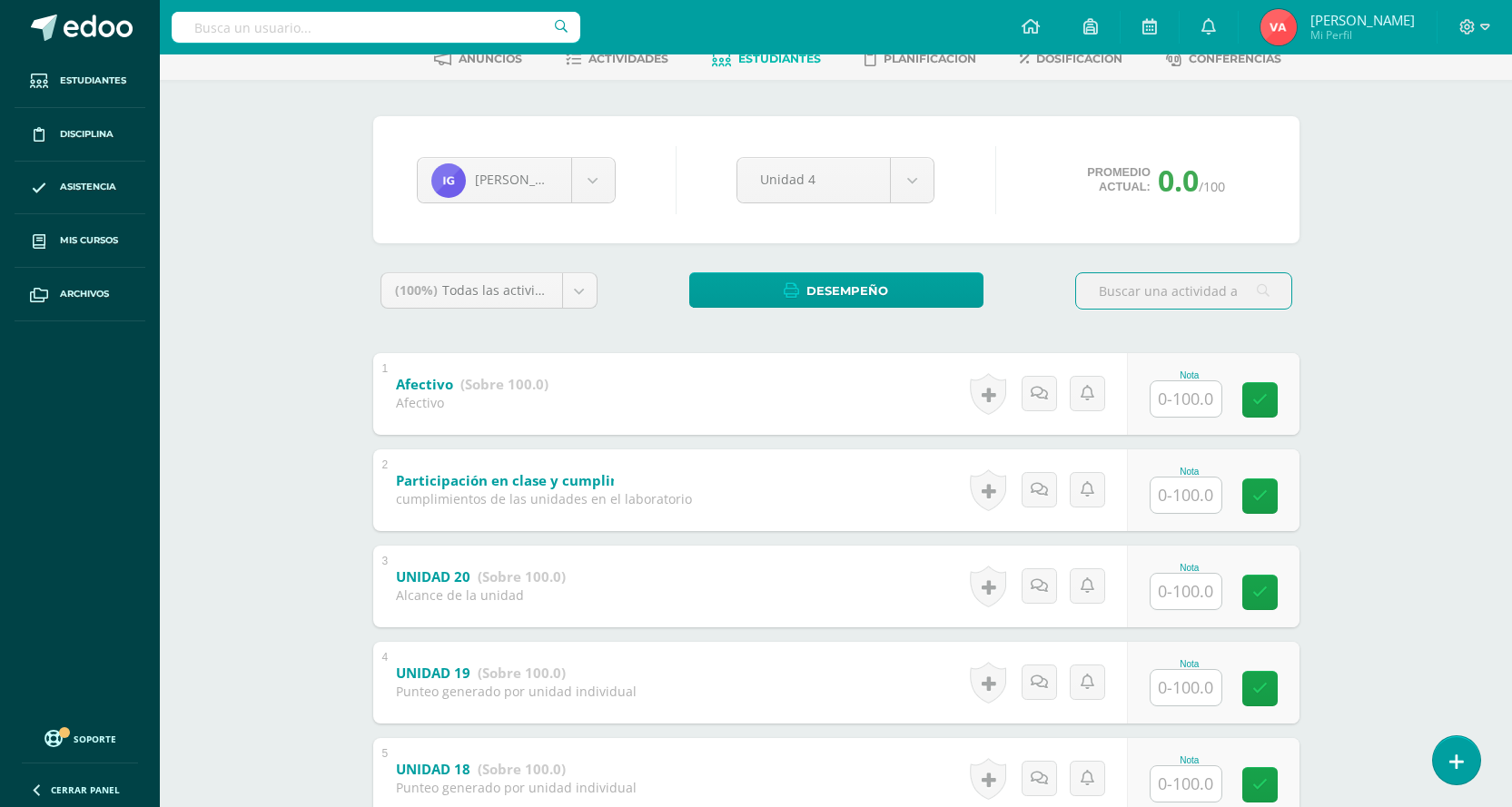
scroll to position [273, 0]
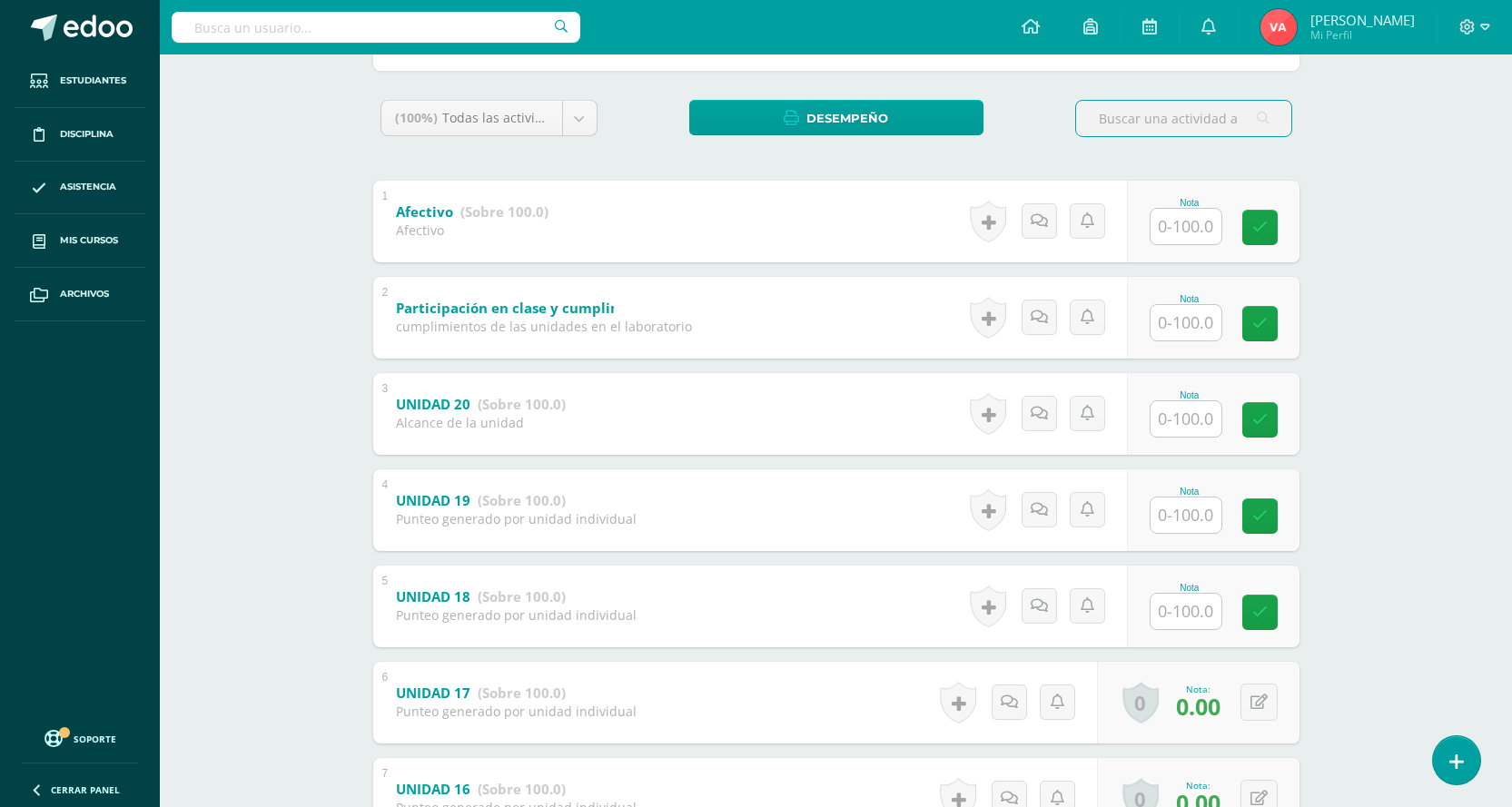
click at [1196, 606] on input "text" at bounding box center [1186, 611] width 71 height 36
type input "100"
click at [1268, 618] on icon at bounding box center [1272, 613] width 16 height 15
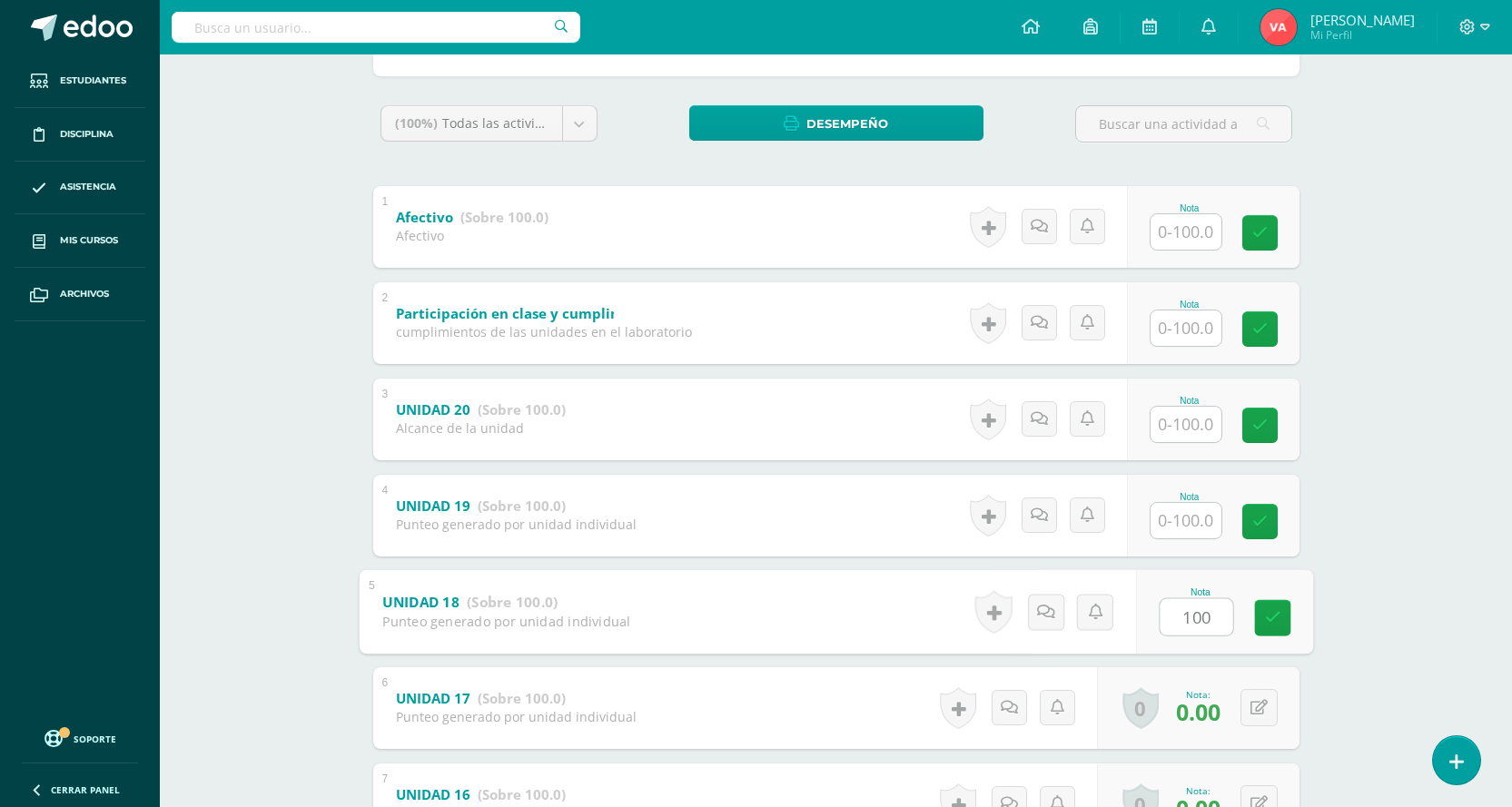
scroll to position [0, 0]
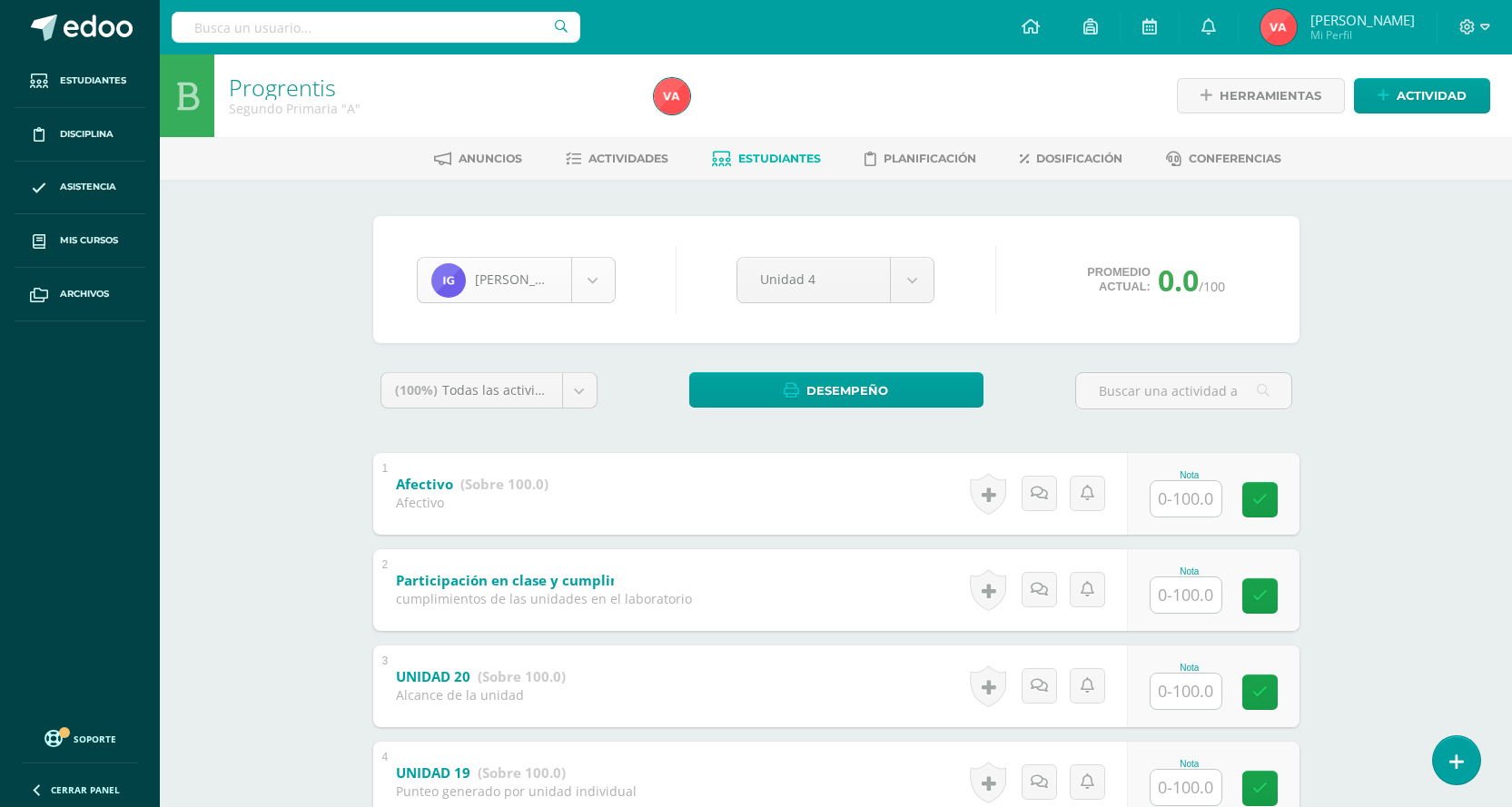
click at [589, 264] on body "Estudiantes Disciplina Asistencia Mis cursos Archivos Soporte Centro de ayuda Ú…" at bounding box center [756, 617] width 1512 height 1234
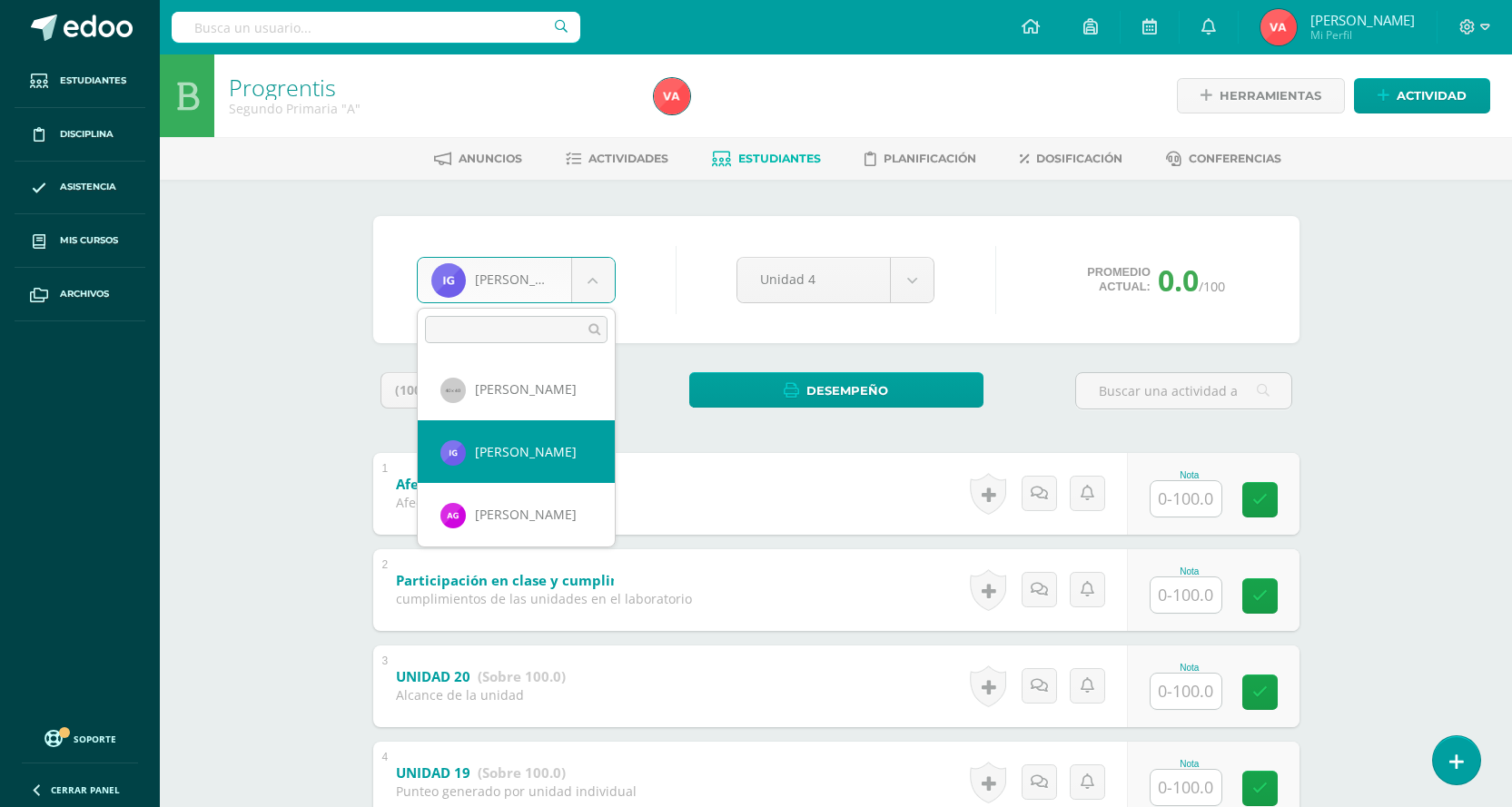
scroll to position [779, 0]
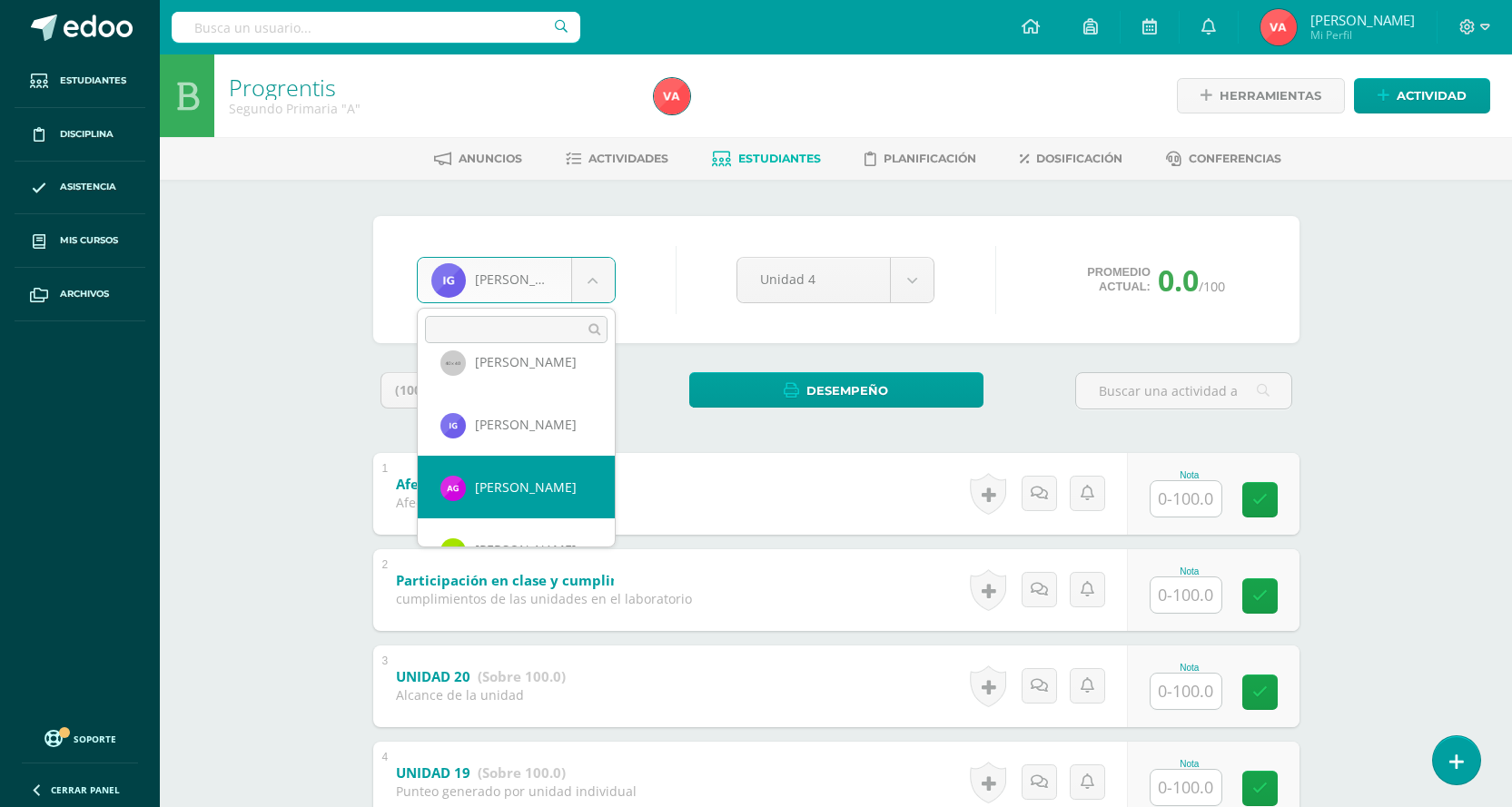
select select "2736"
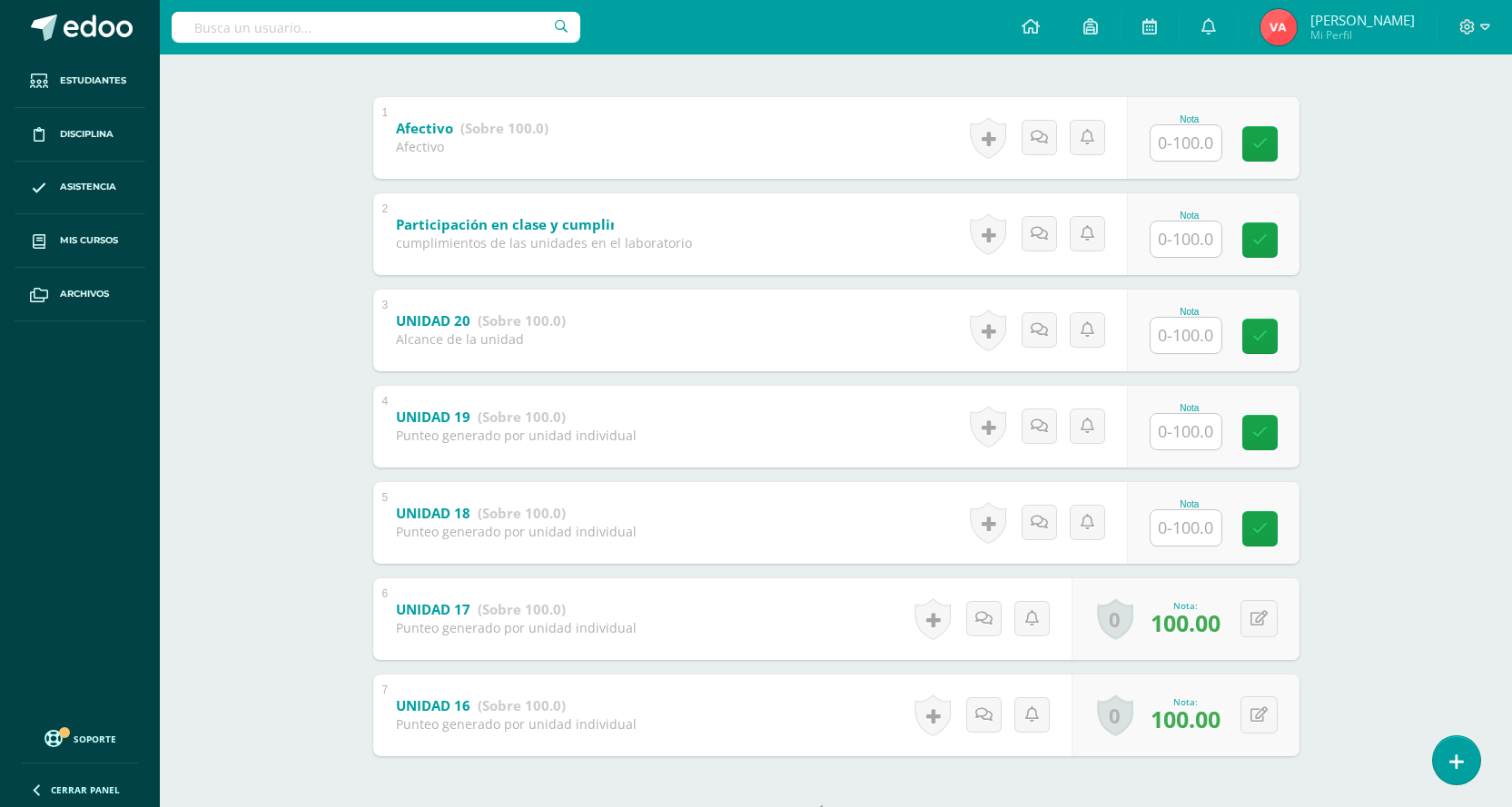
scroll to position [363, 0]
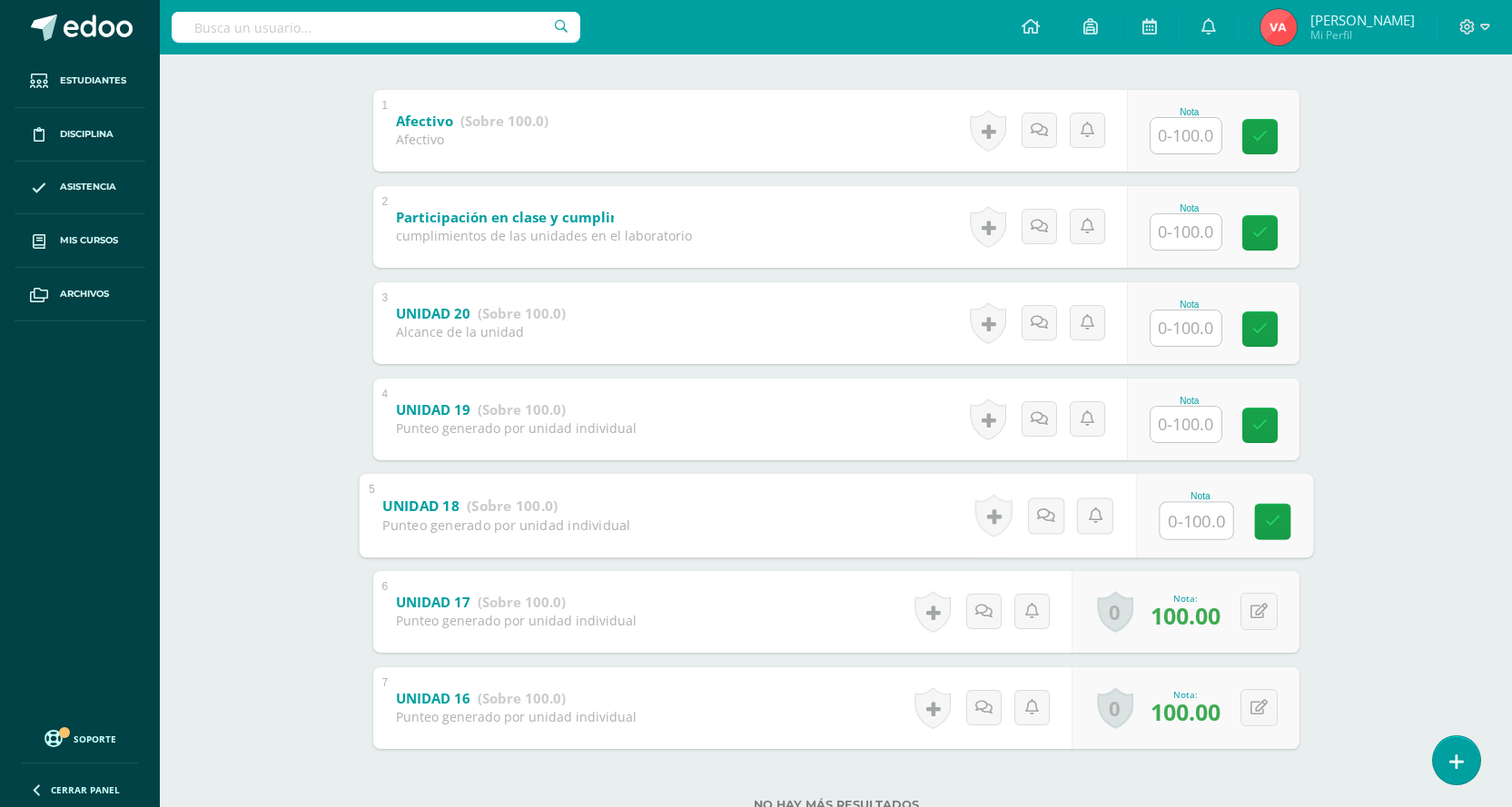
click at [1199, 528] on input "text" at bounding box center [1196, 521] width 73 height 37
type input "0"
click at [1284, 533] on link at bounding box center [1272, 522] width 37 height 37
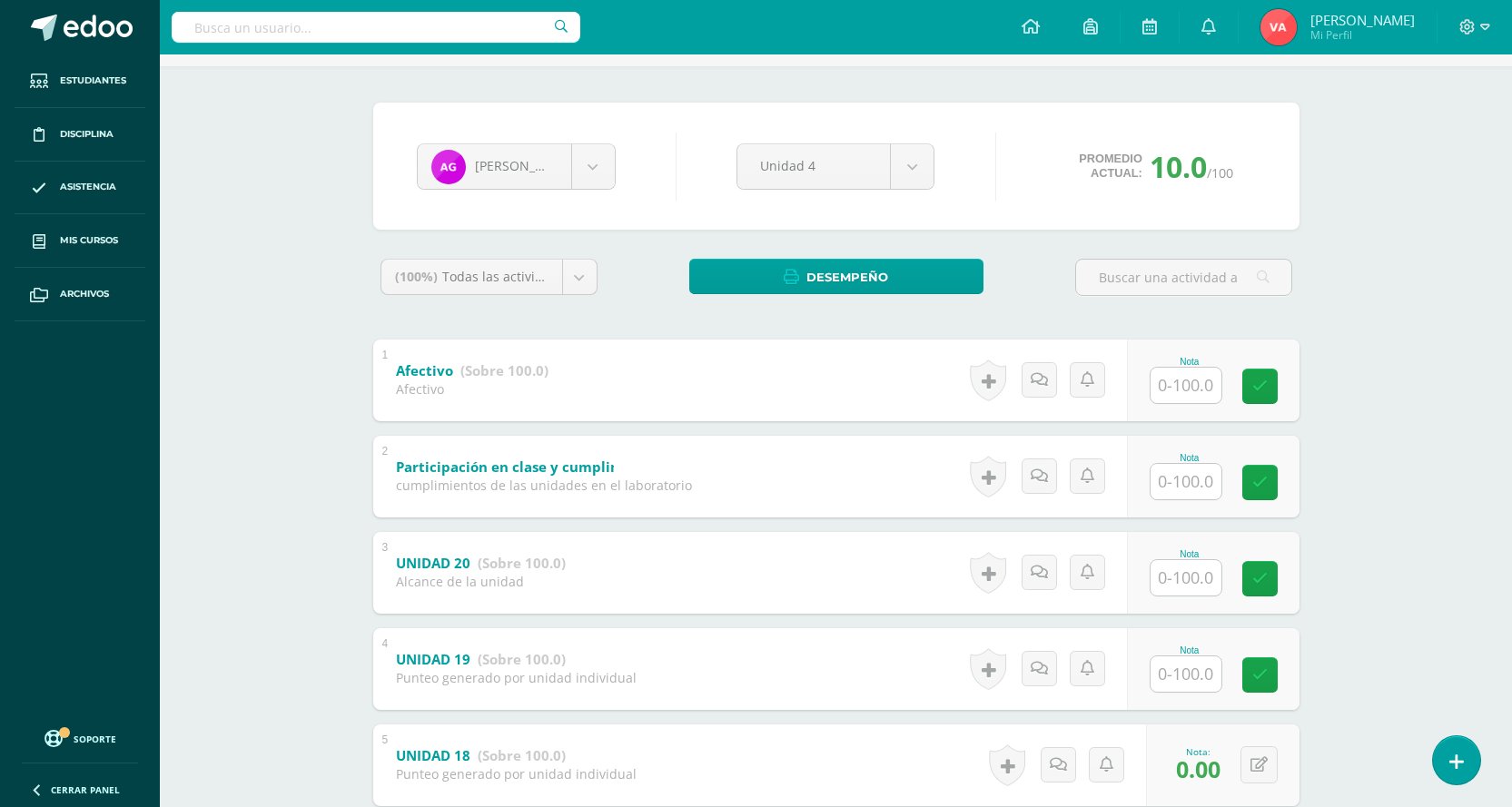
scroll to position [91, 0]
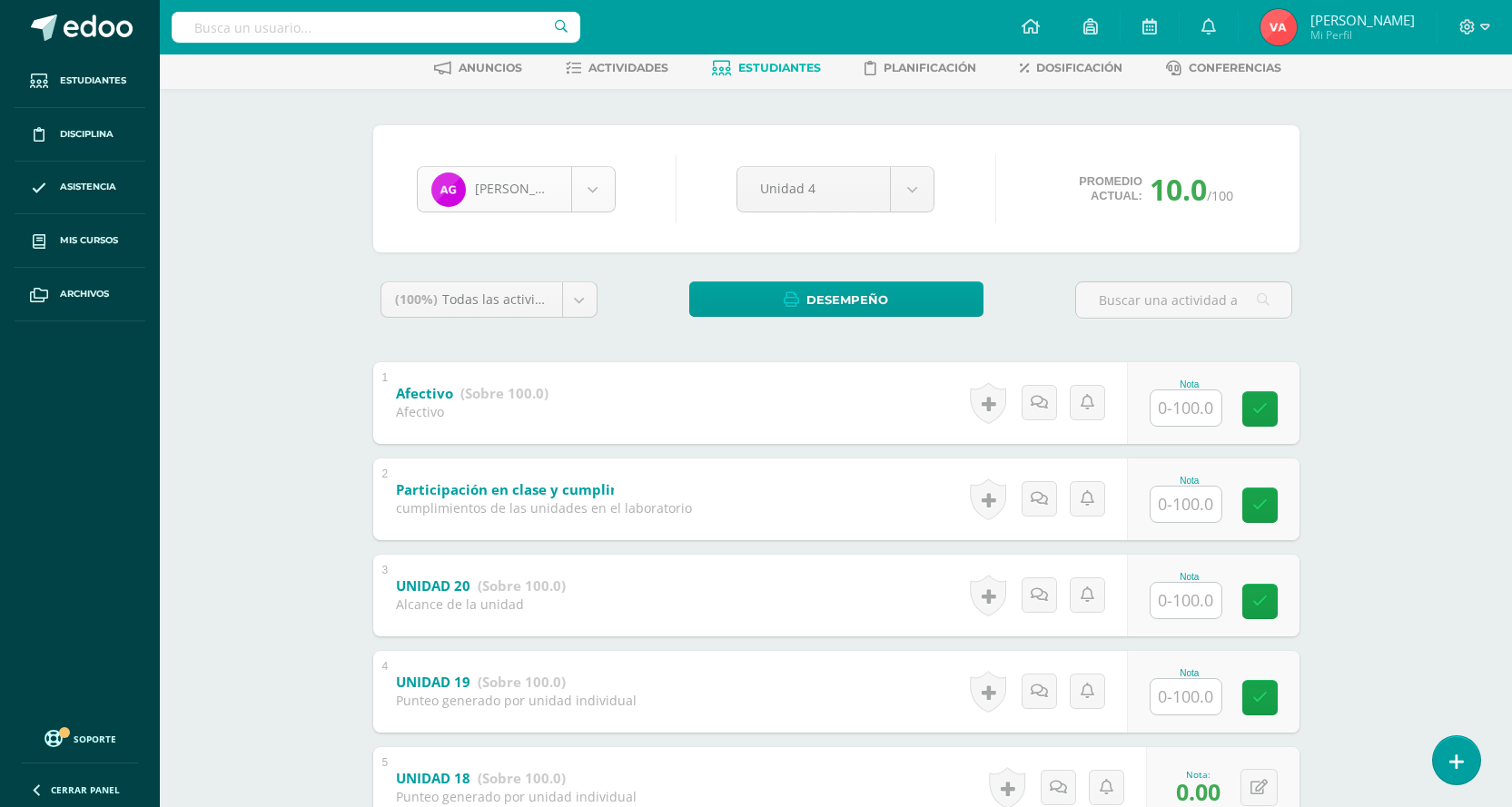
click at [586, 191] on body "Estudiantes Disciplina Asistencia Mis cursos Archivos Soporte Centro de ayuda Ú…" at bounding box center [756, 526] width 1512 height 1234
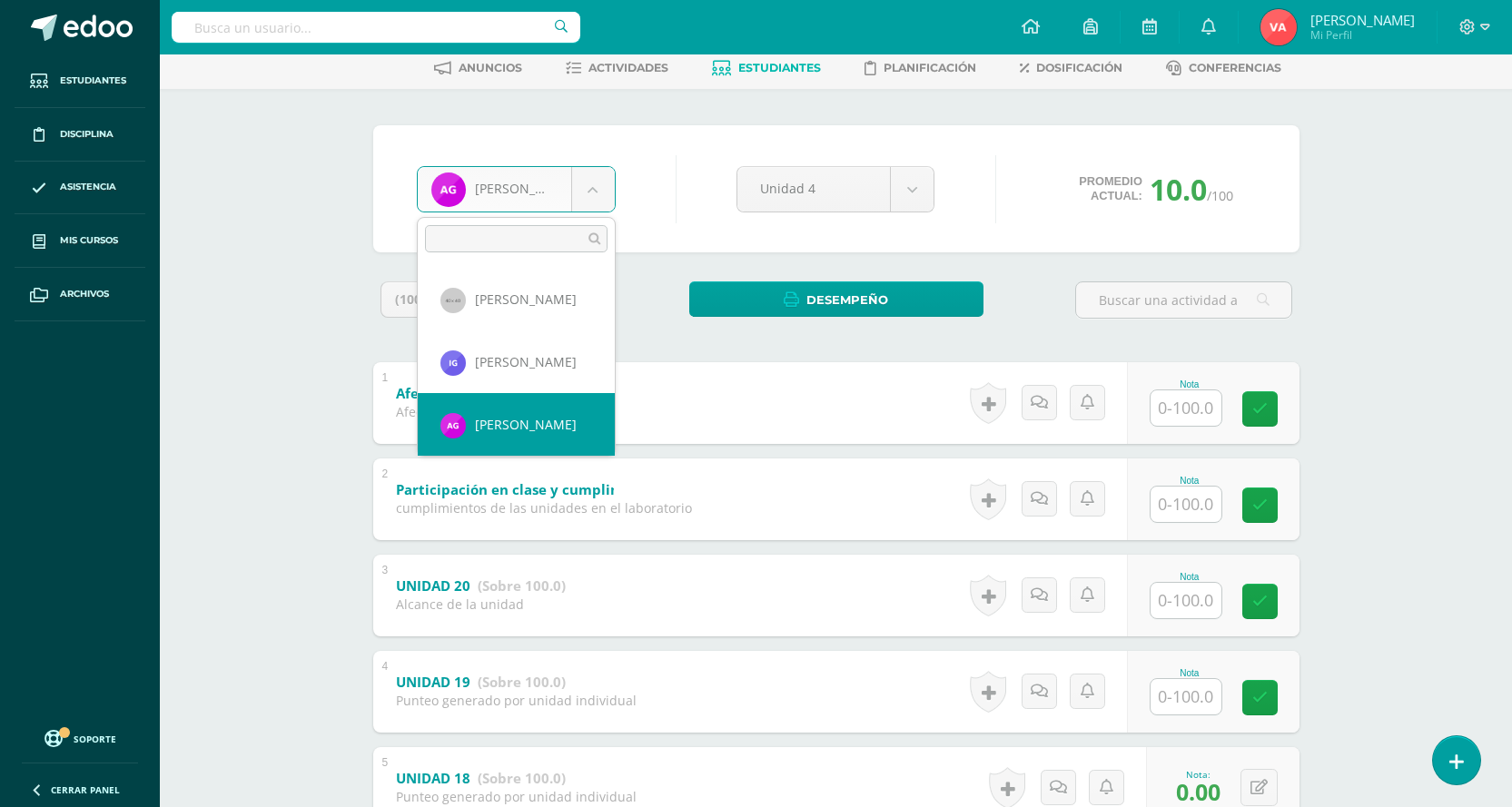
scroll to position [842, 0]
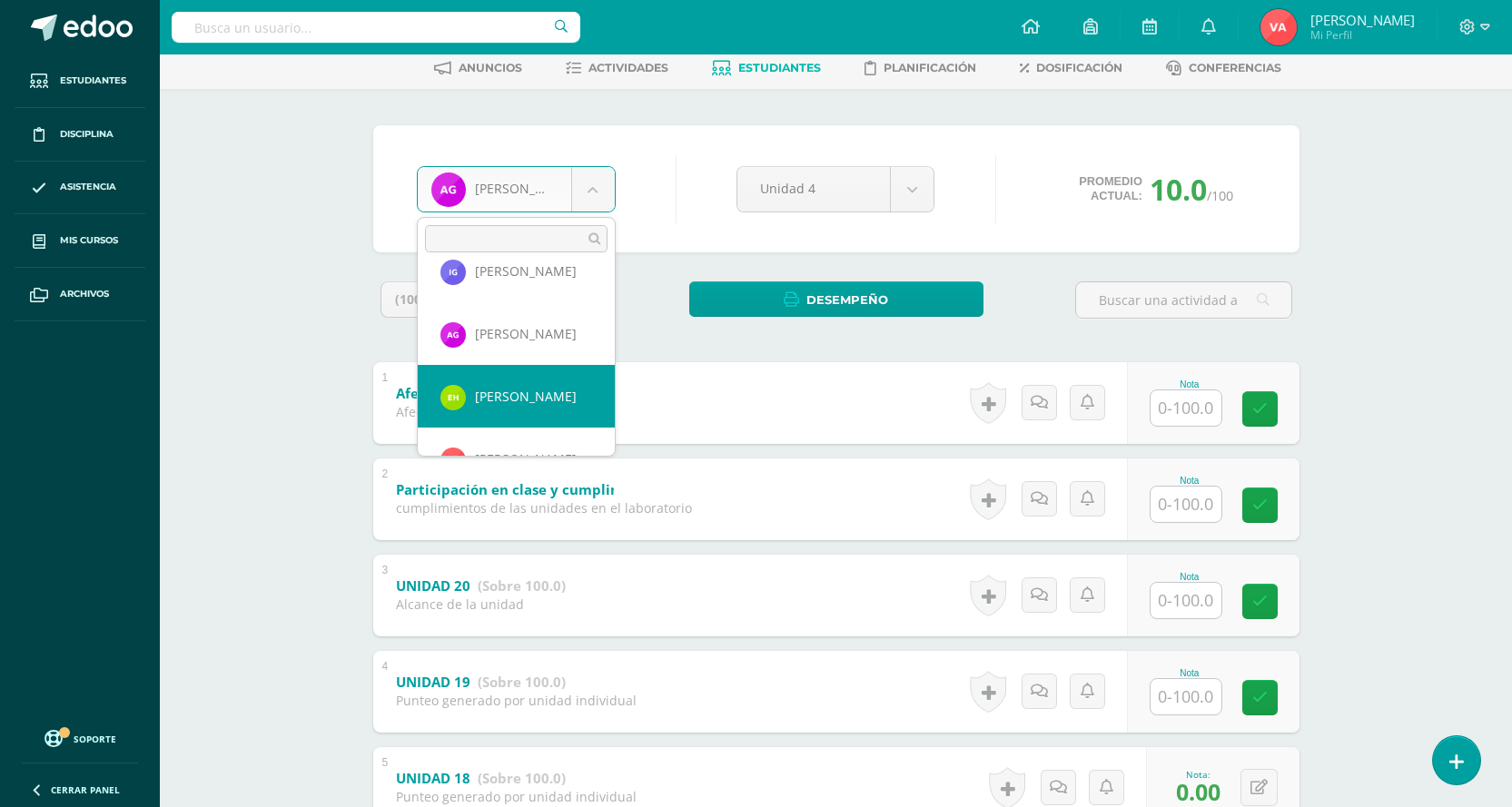
select select "2009"
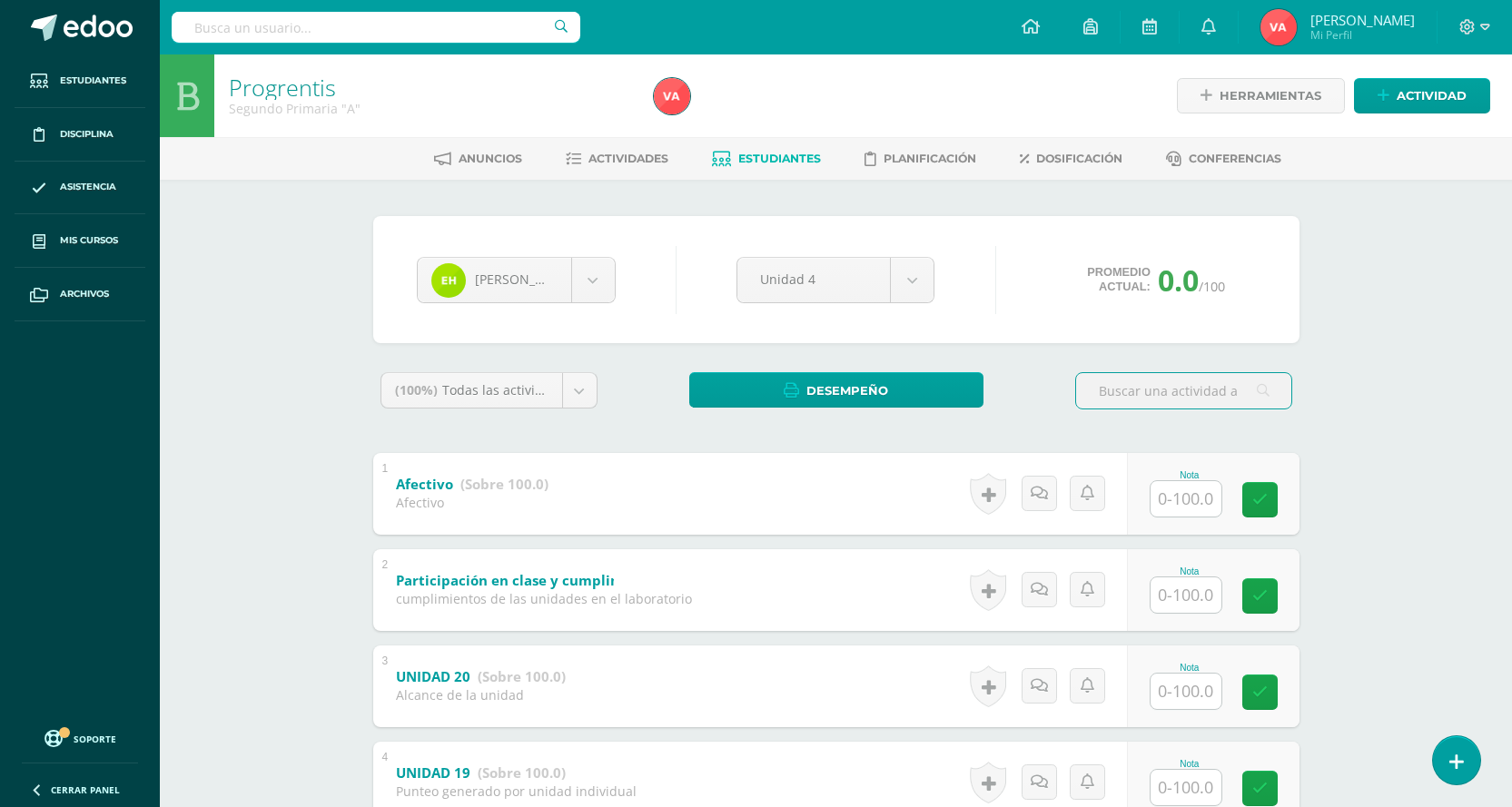
scroll to position [182, 0]
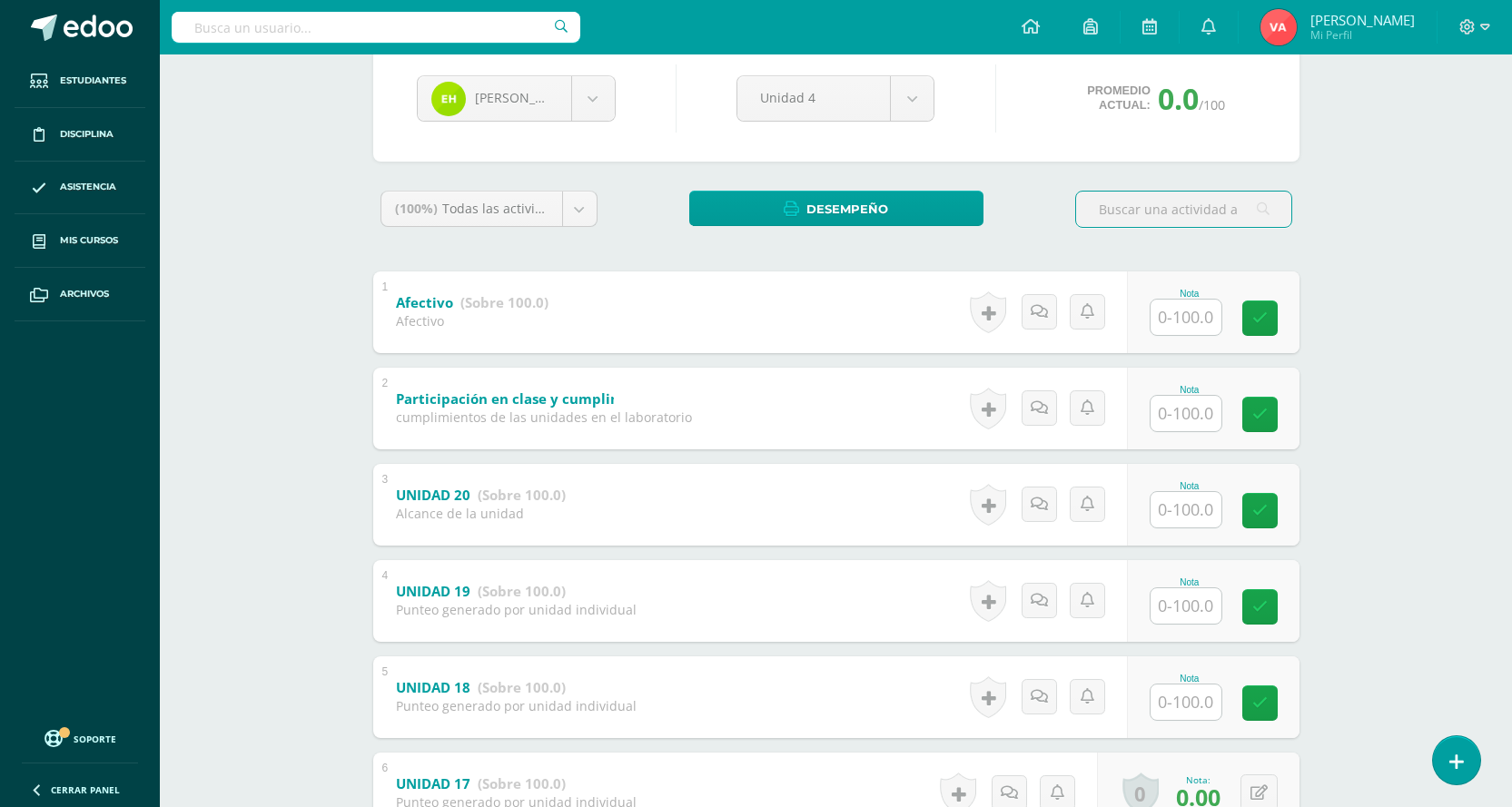
click at [1181, 699] on input "text" at bounding box center [1186, 702] width 71 height 36
type input "0"
click at [1269, 697] on icon at bounding box center [1272, 703] width 16 height 15
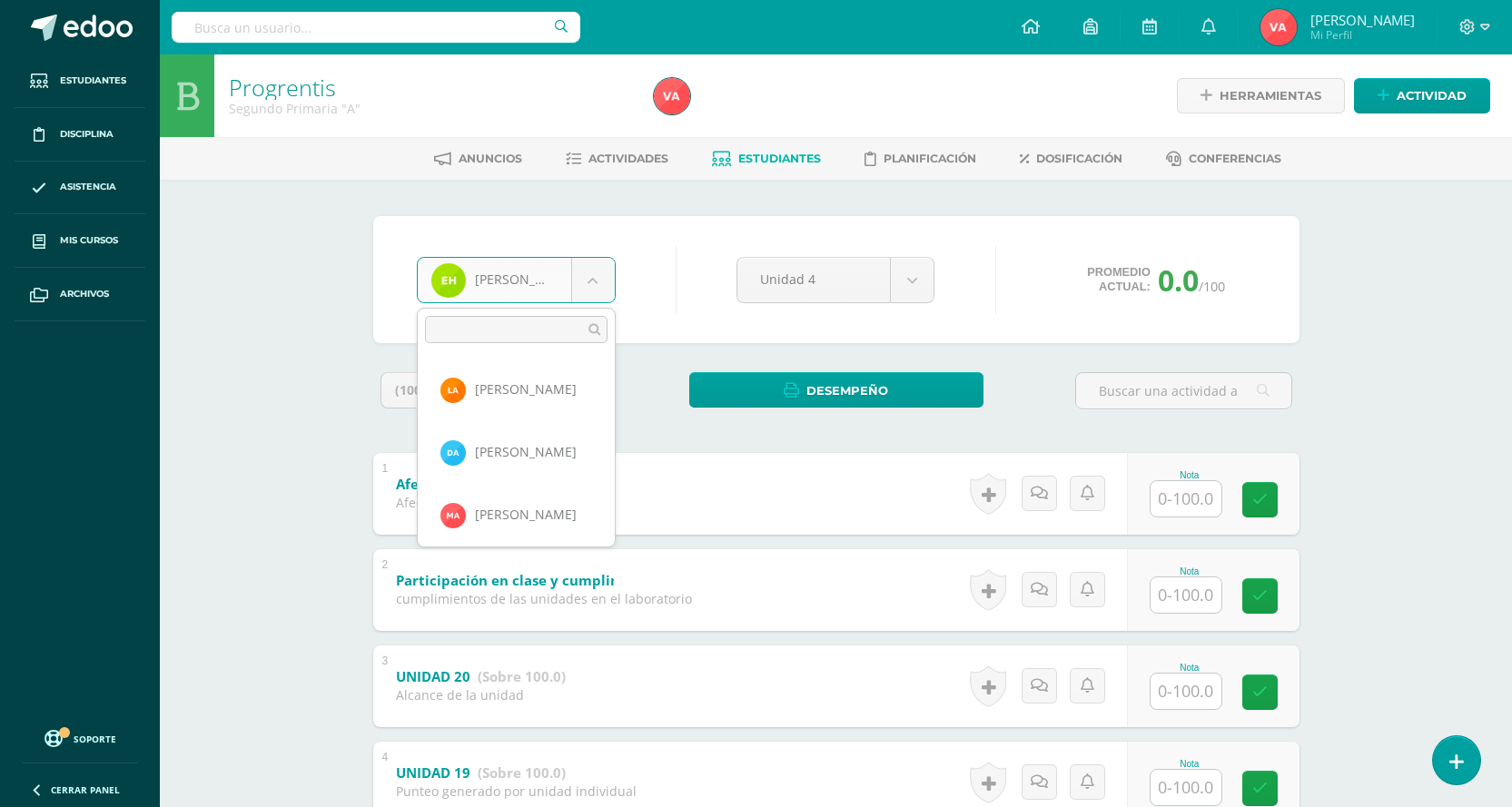
click at [578, 282] on body "Estudiantes Disciplina Asistencia Mis cursos Archivos Soporte Centro de ayuda Ú…" at bounding box center [756, 617] width 1512 height 1234
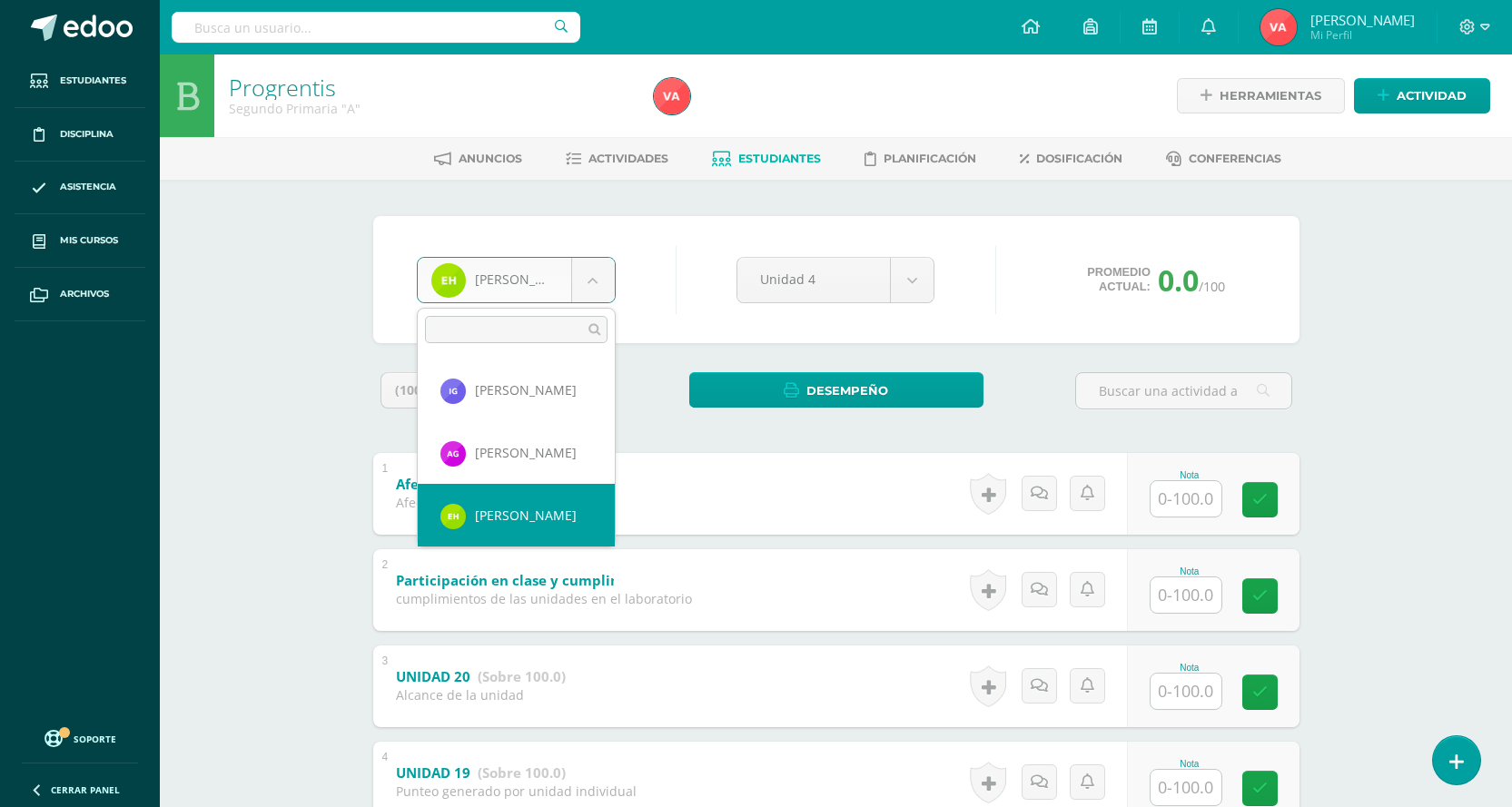
scroll to position [904, 0]
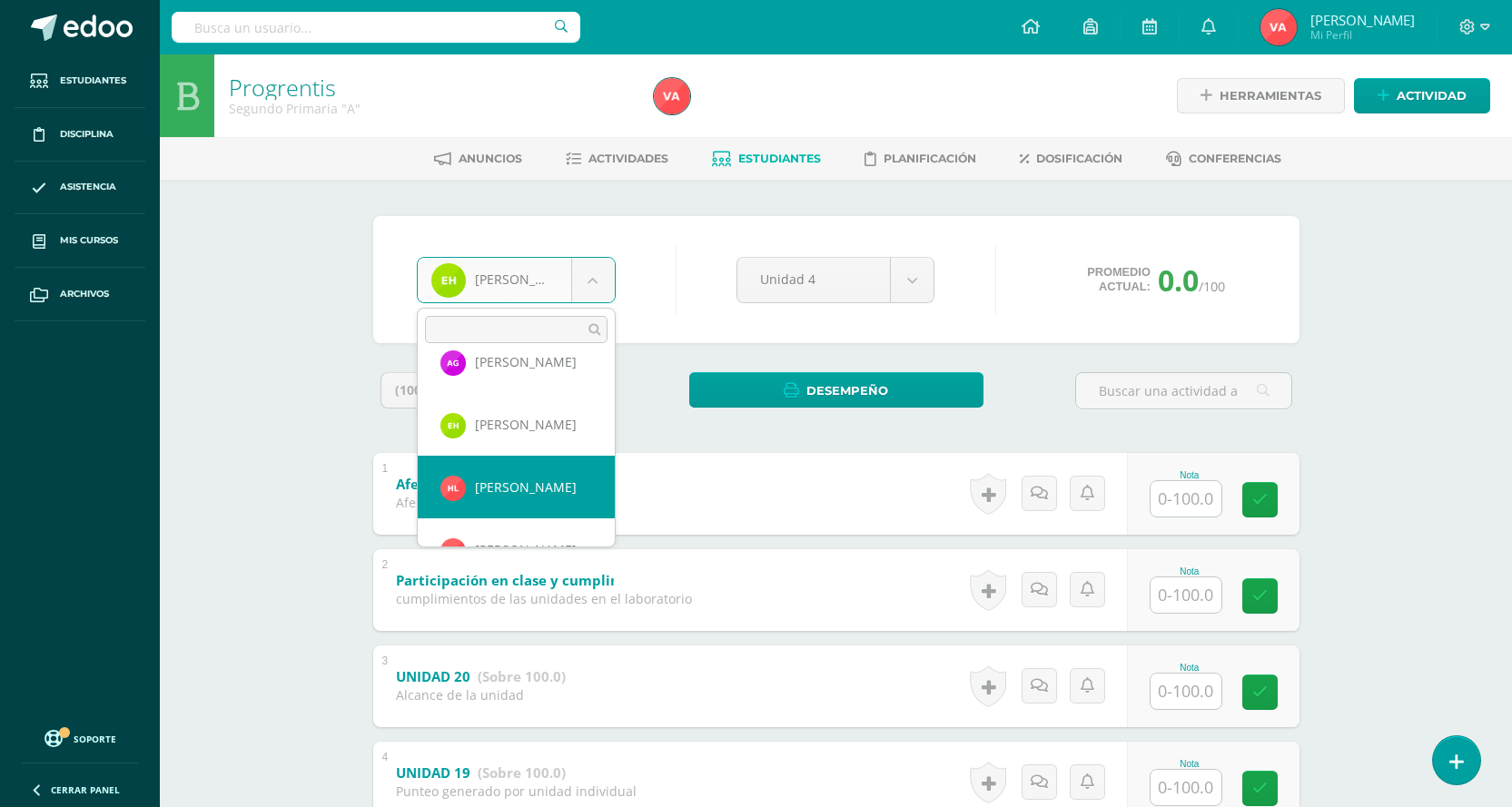
select select "2602"
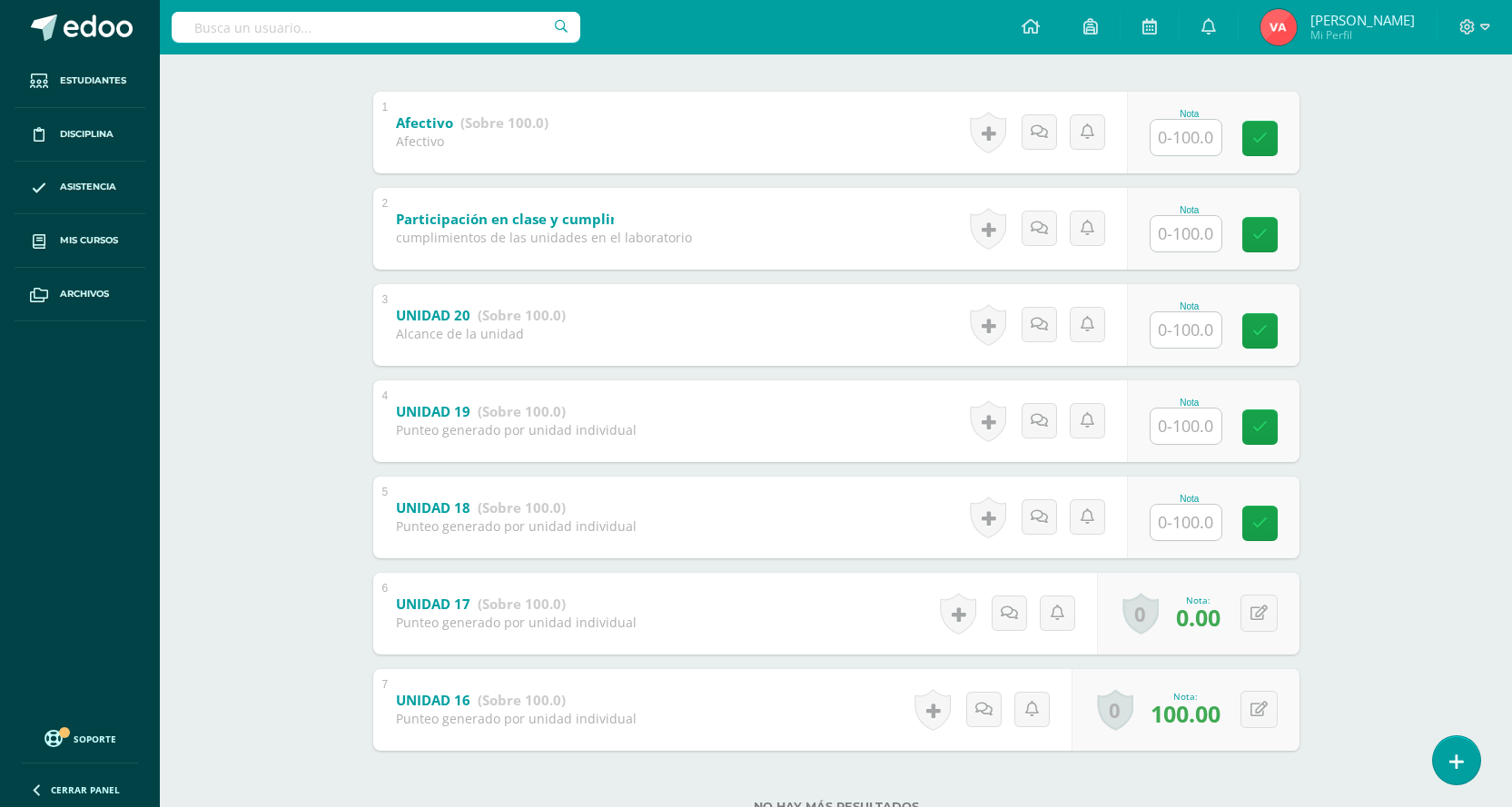
scroll to position [363, 0]
click at [1177, 522] on input "text" at bounding box center [1186, 521] width 71 height 36
type input "100"
click at [1199, 422] on input "text" at bounding box center [1186, 424] width 71 height 36
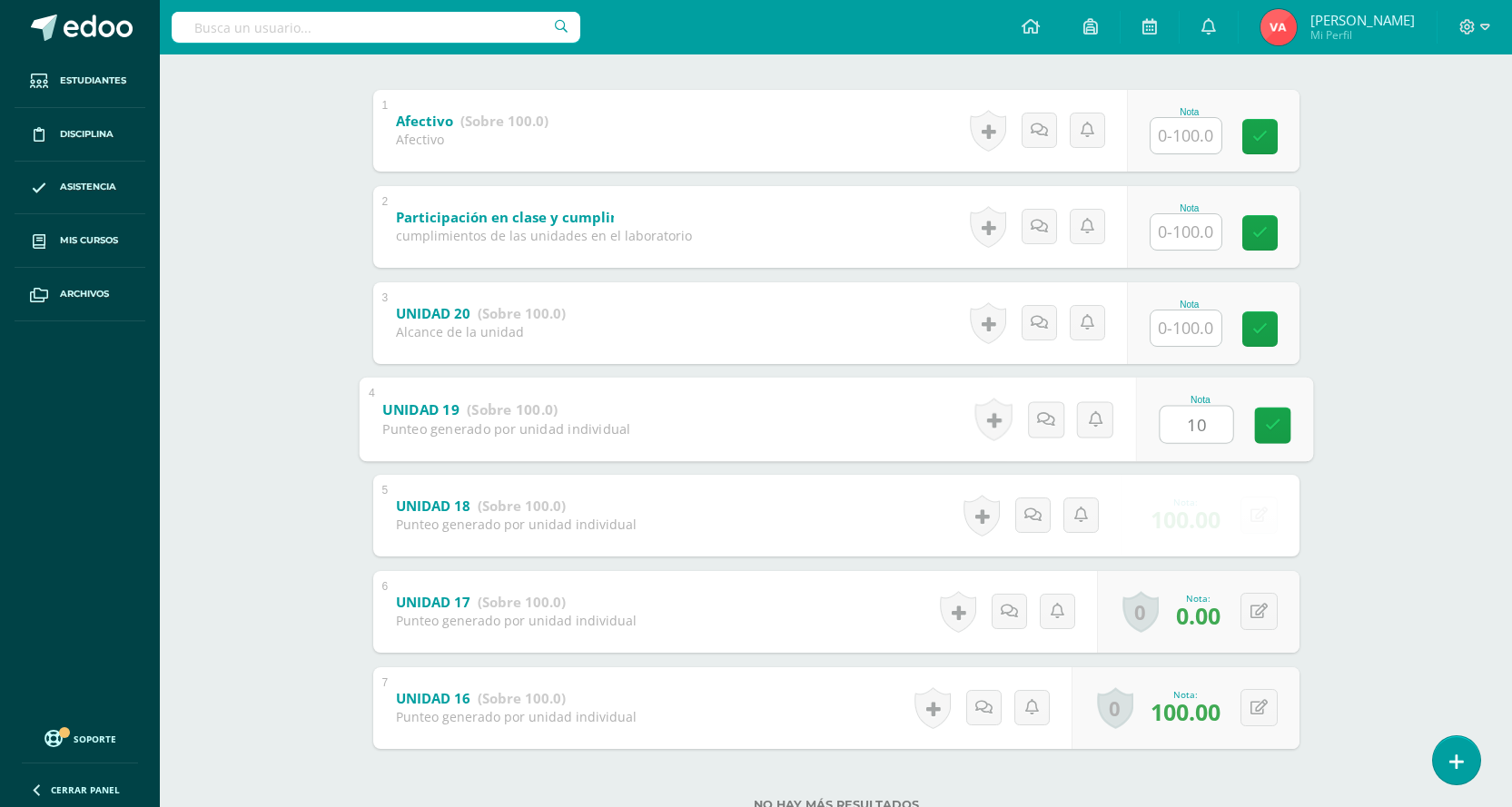
type input "100"
click at [1272, 430] on icon at bounding box center [1272, 426] width 16 height 15
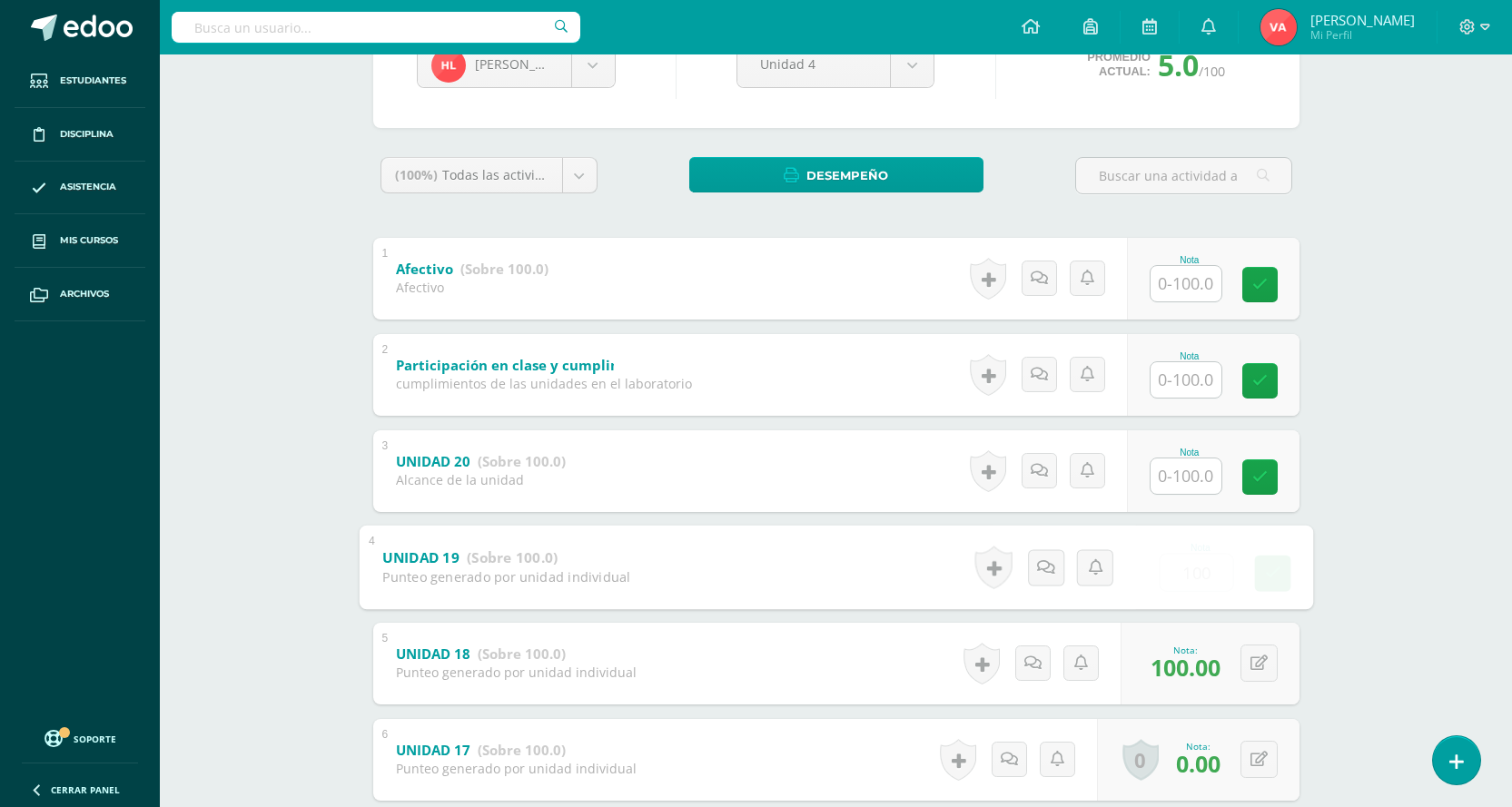
scroll to position [0, 0]
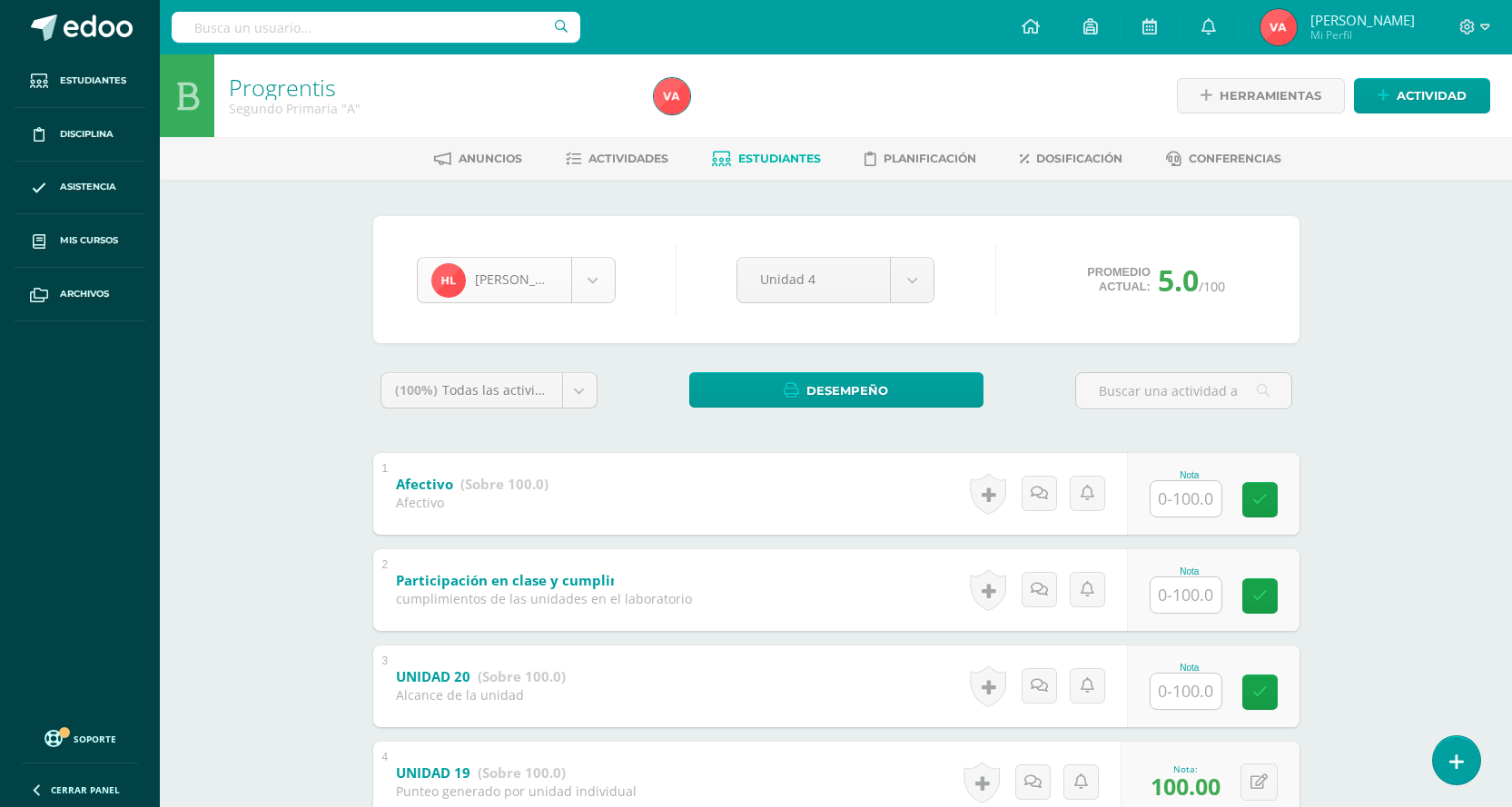
click at [585, 274] on body "Estudiantes Disciplina Asistencia Mis cursos Archivos Soporte Centro de ayuda Ú…" at bounding box center [756, 617] width 1512 height 1234
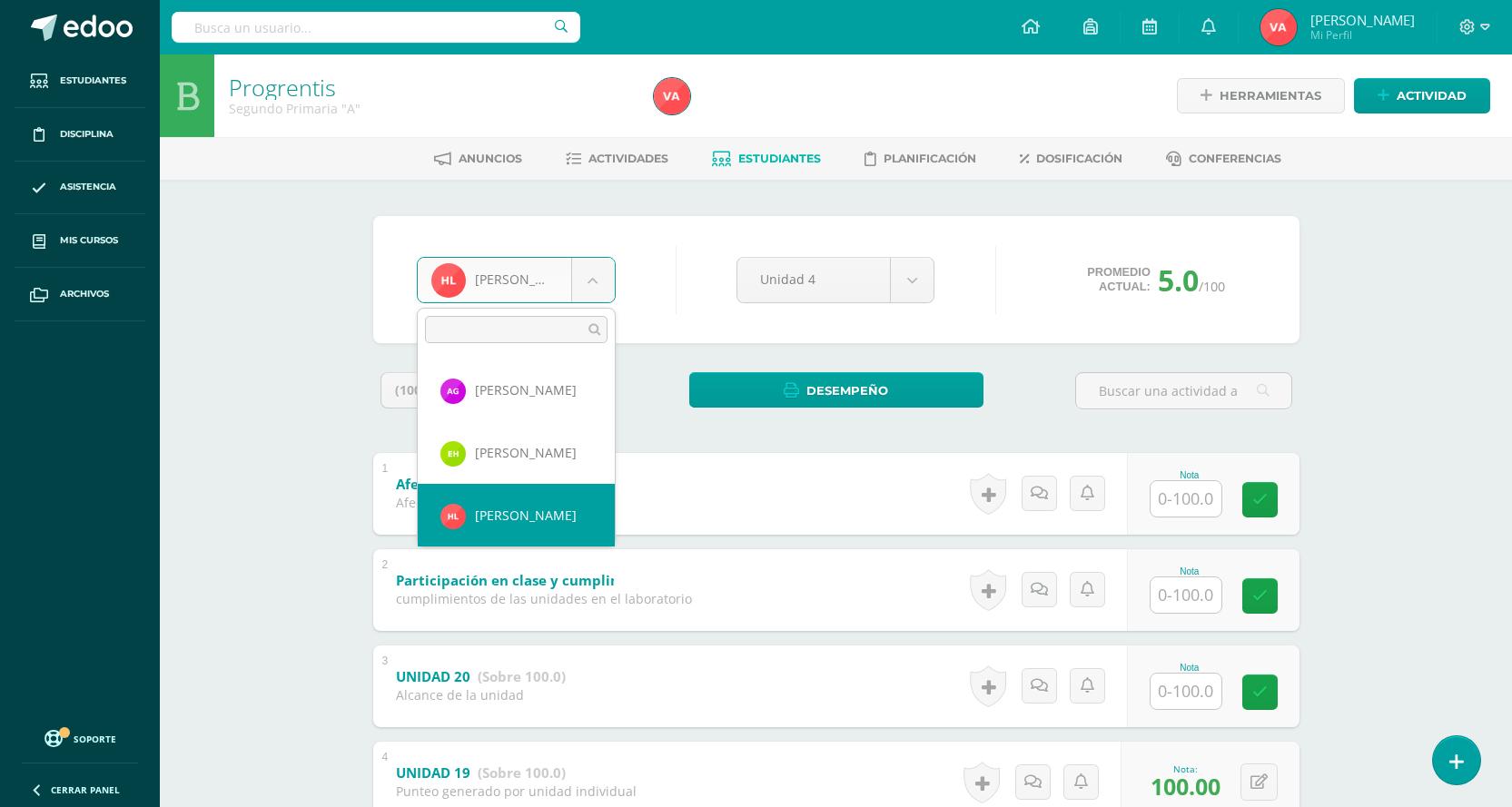
scroll to position [967, 0]
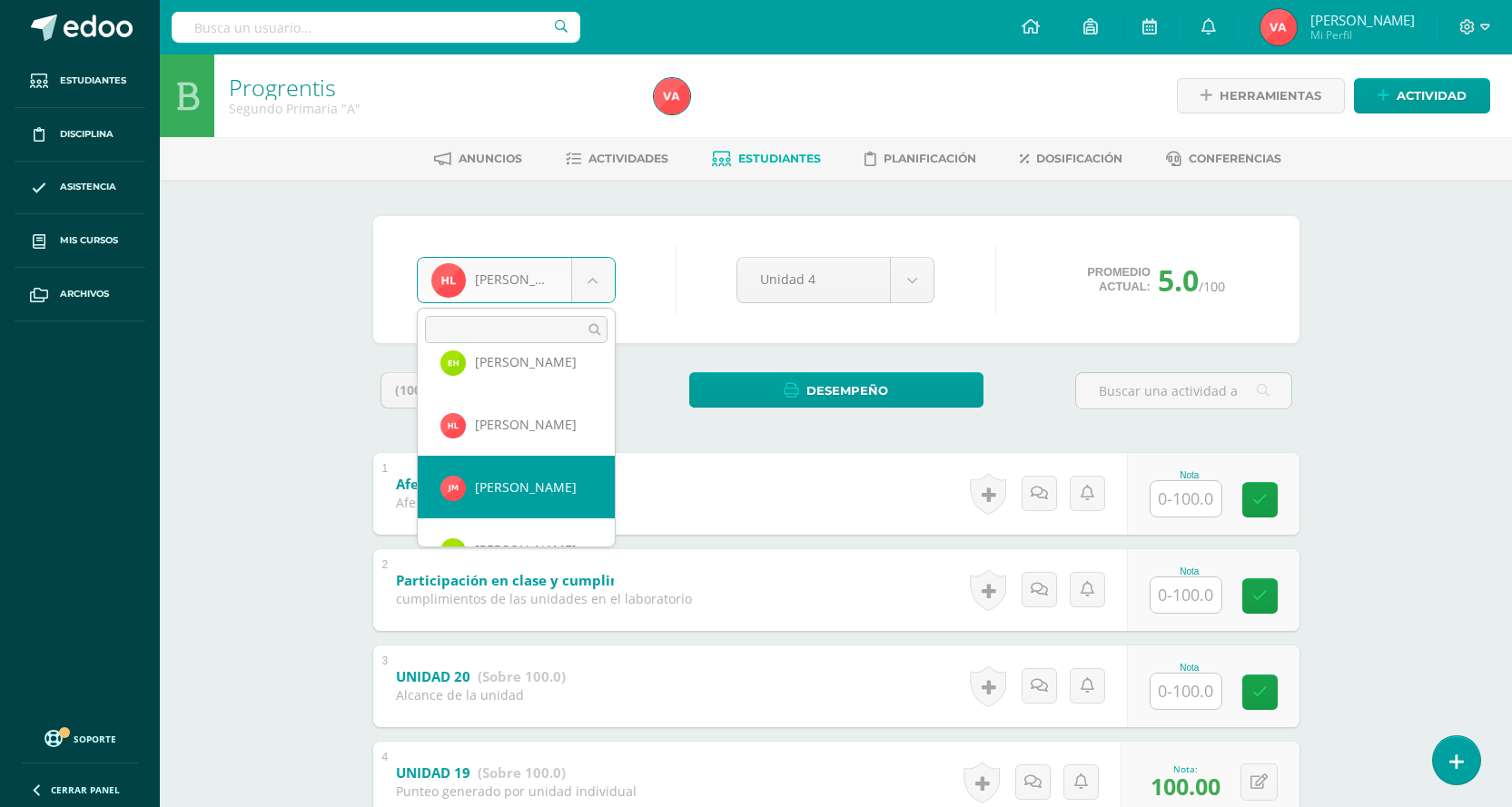
select select "2012"
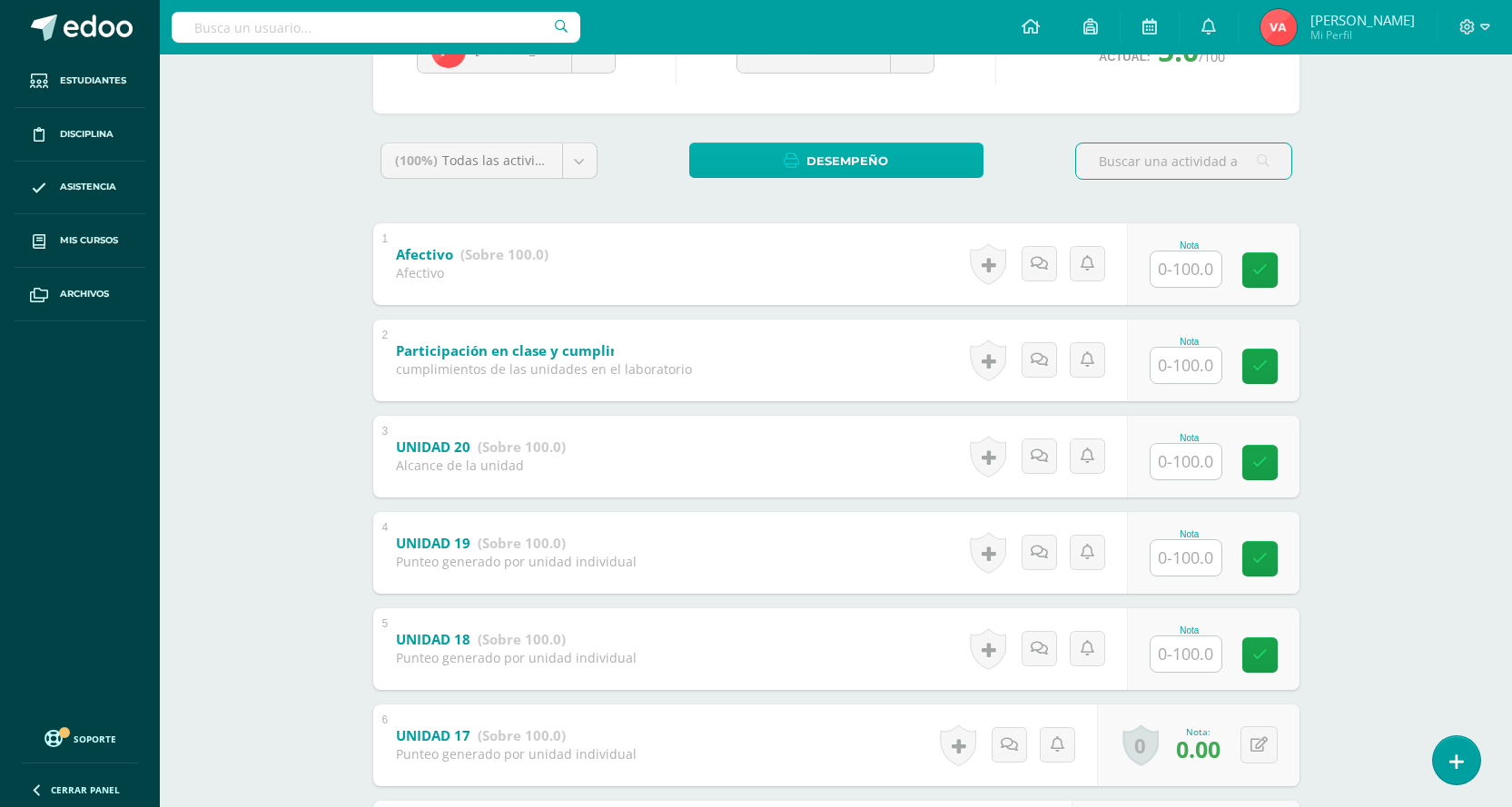
scroll to position [273, 0]
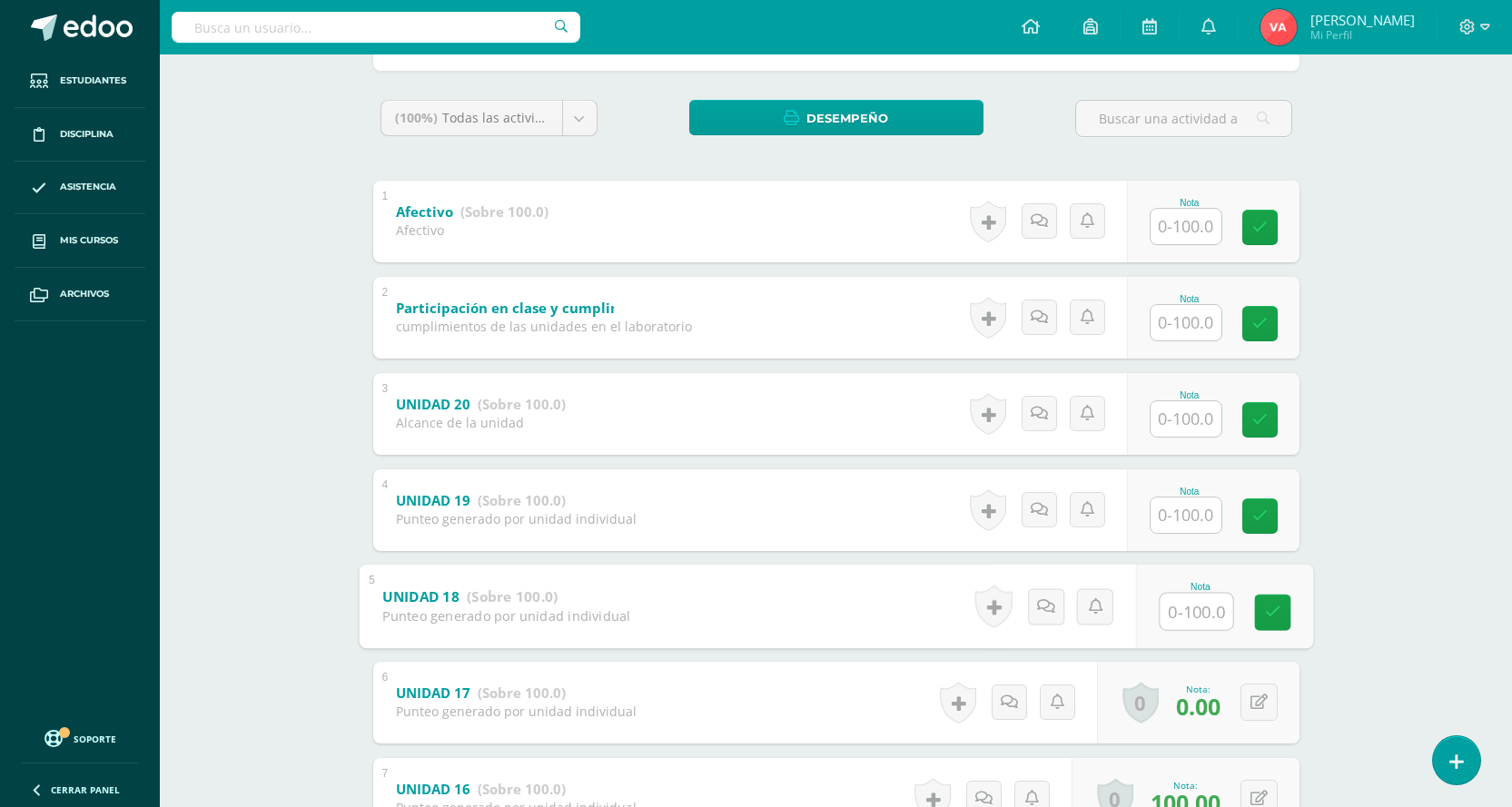
click at [1180, 622] on input "text" at bounding box center [1196, 611] width 73 height 37
type input "0"
click at [1266, 618] on icon at bounding box center [1272, 613] width 16 height 15
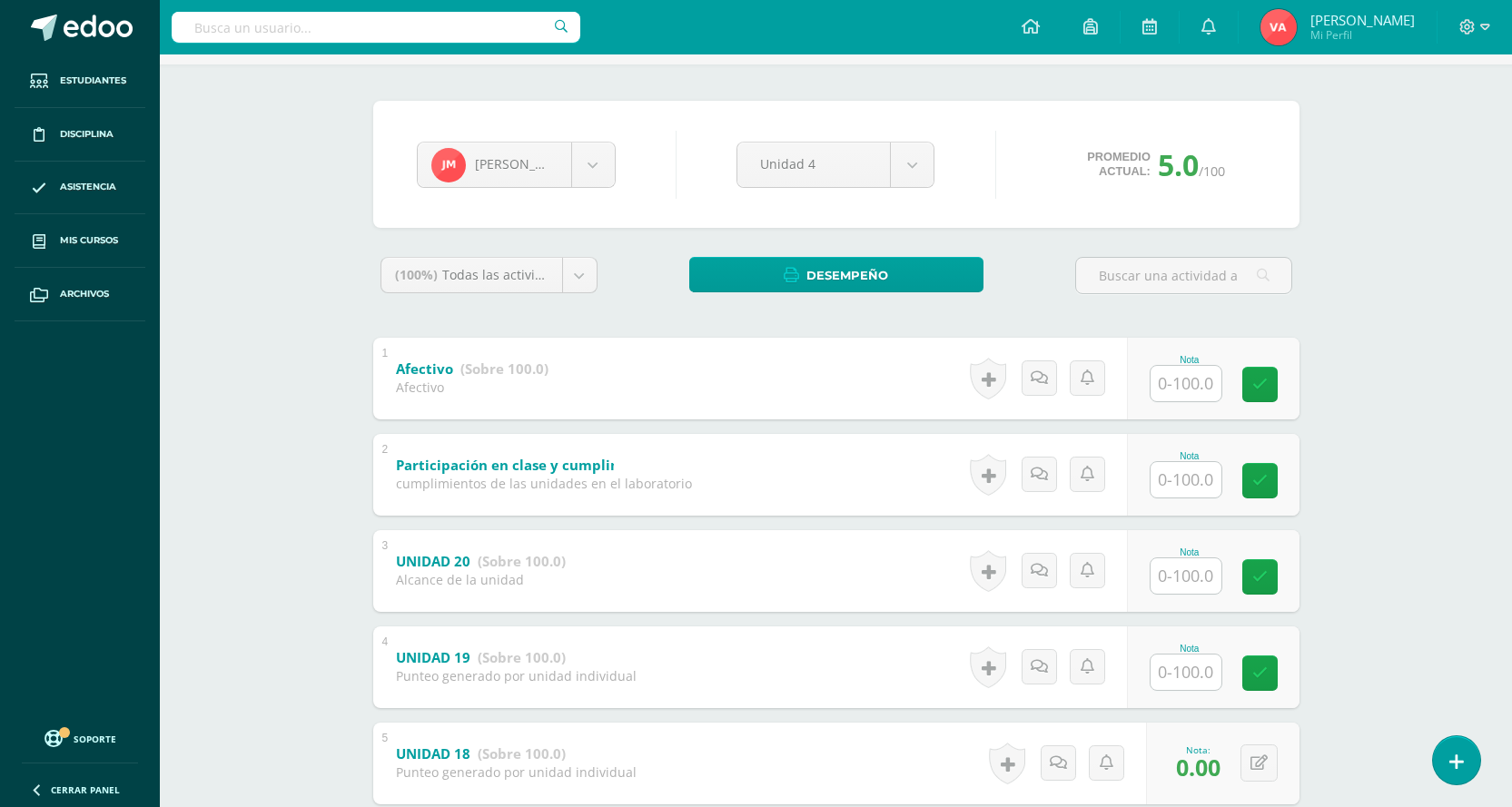
scroll to position [91, 0]
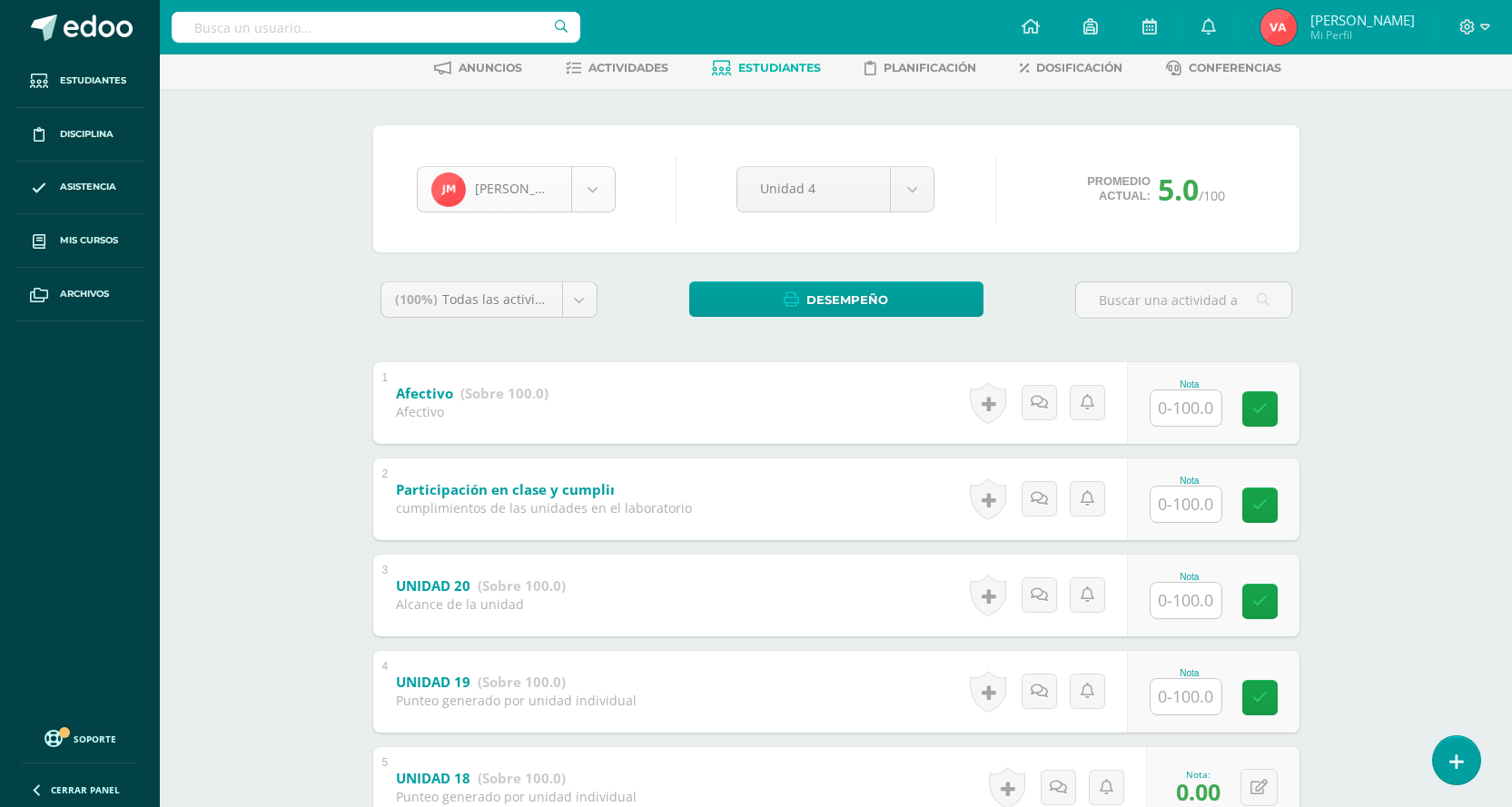
click at [589, 193] on body "Estudiantes Disciplina Asistencia Mis cursos Archivos Soporte Centro de ayuda Ú…" at bounding box center [756, 526] width 1512 height 1234
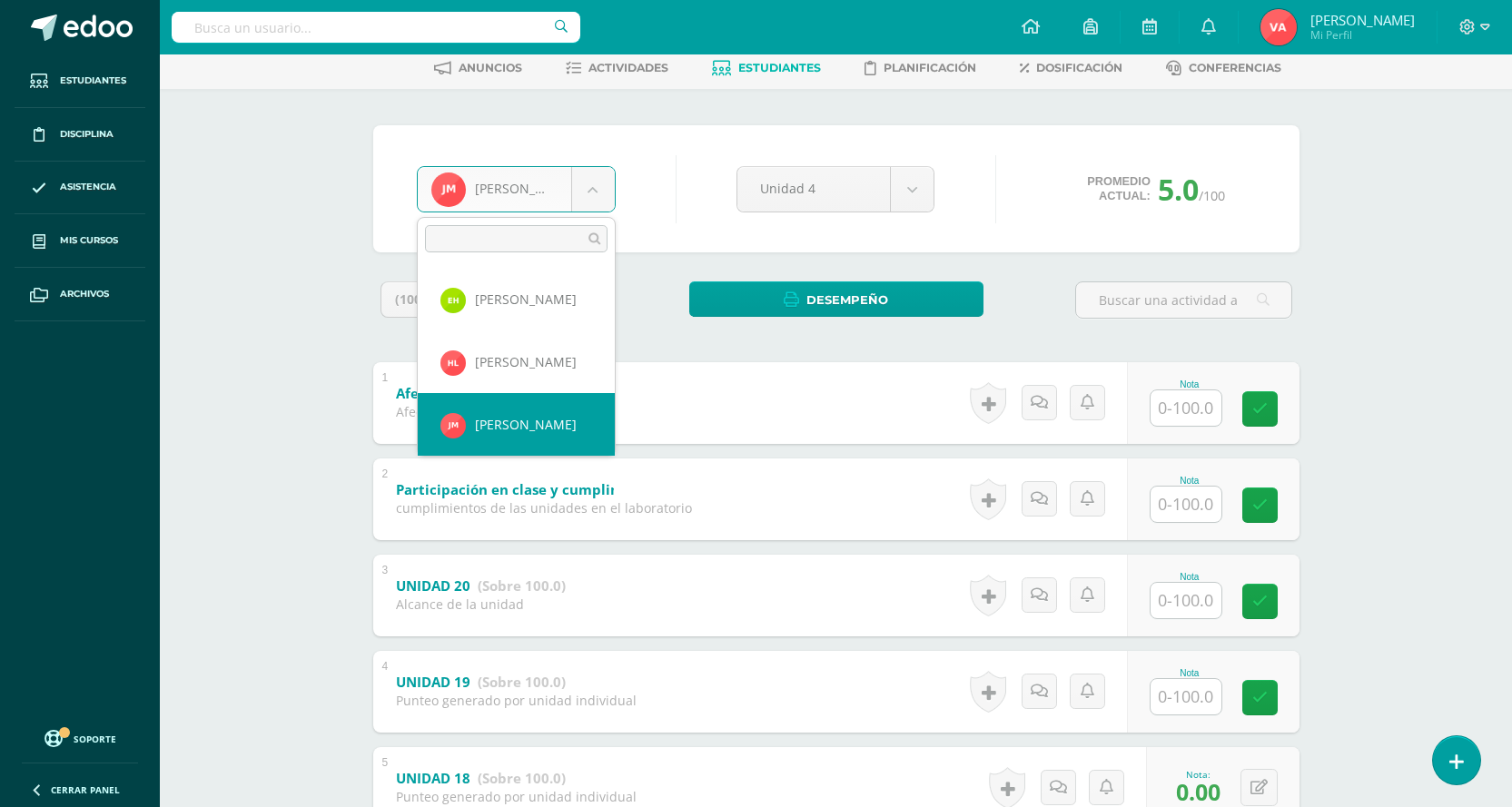
scroll to position [1030, 0]
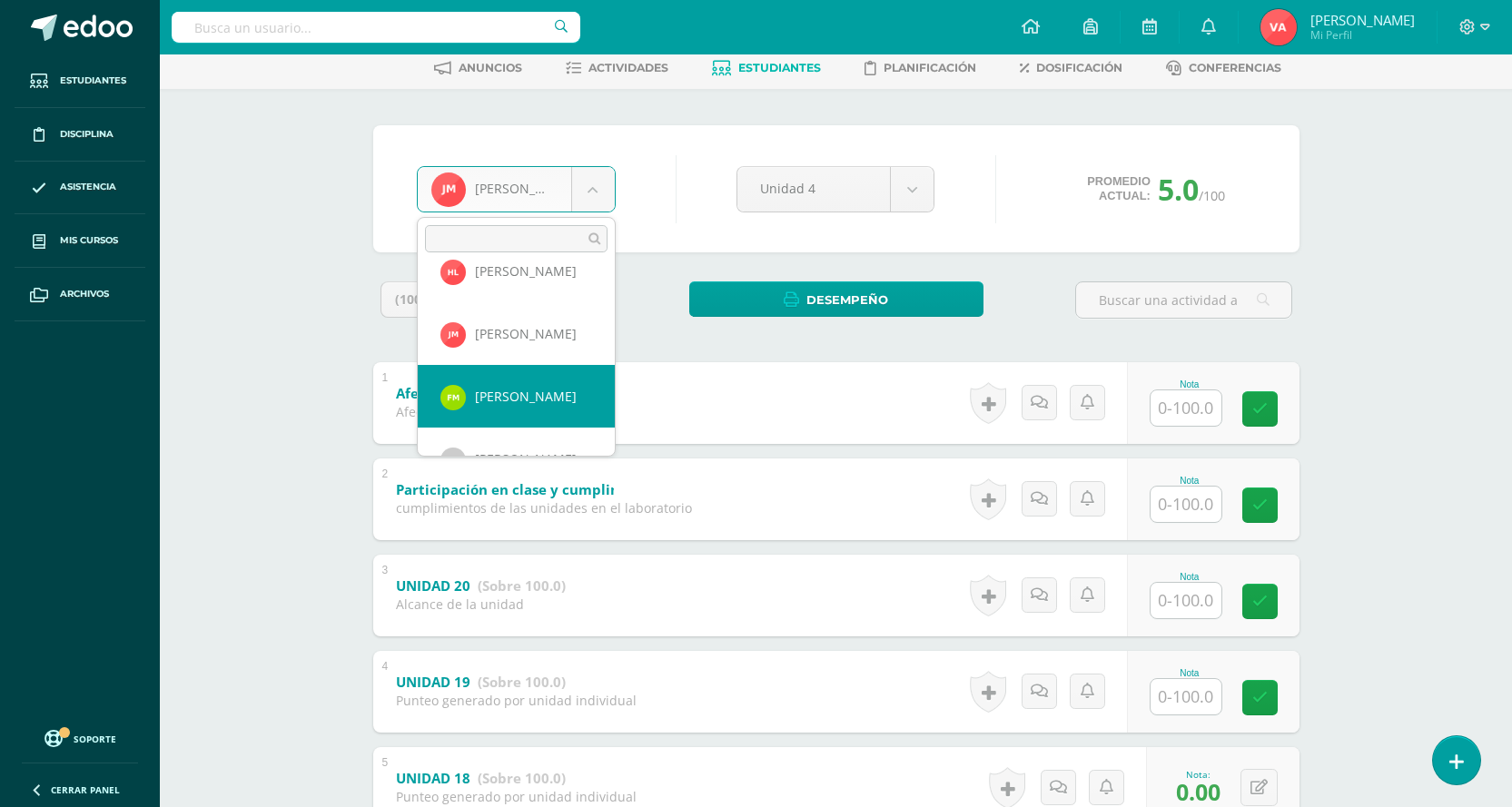
select select "2604"
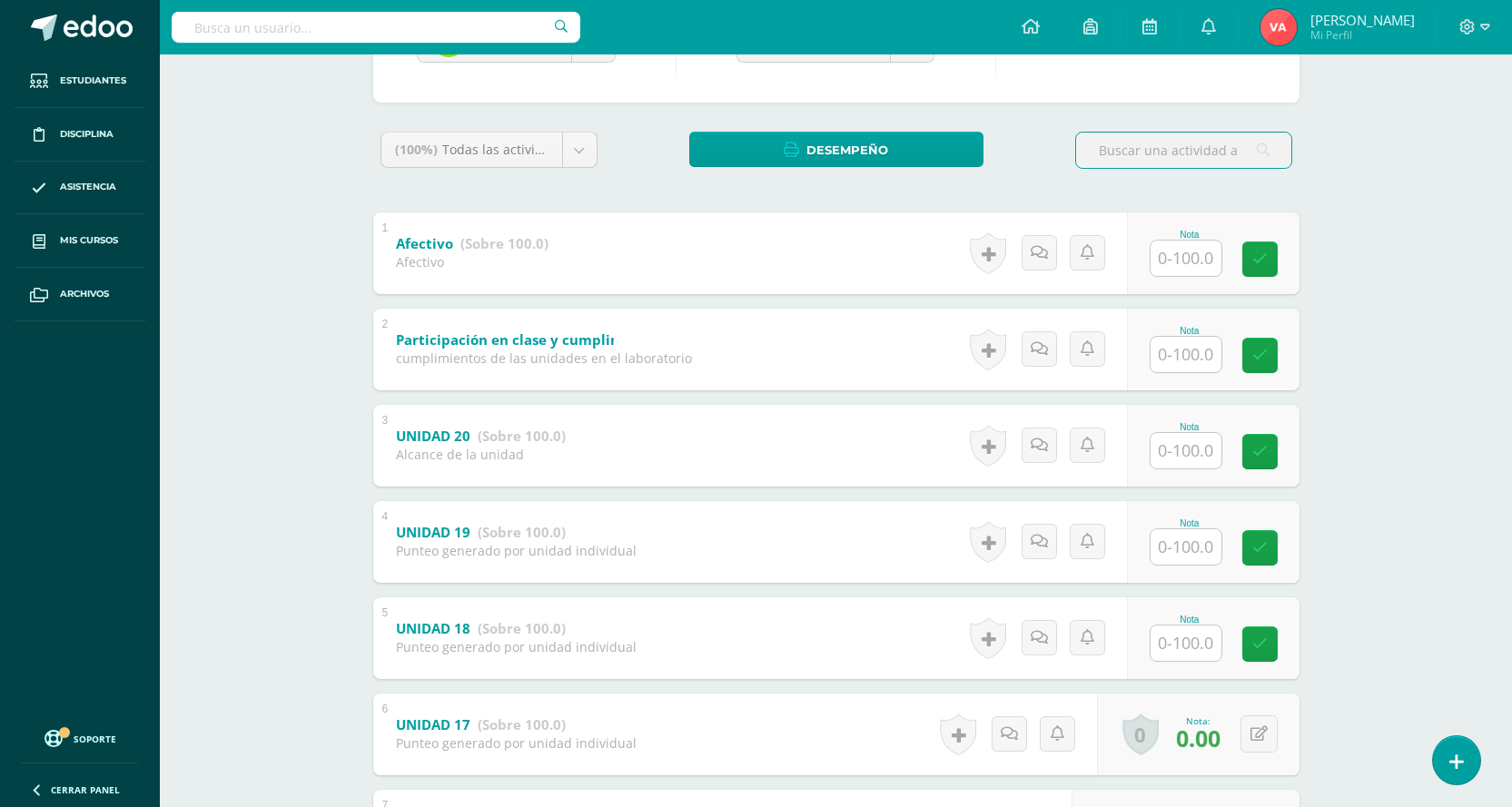
scroll to position [273, 0]
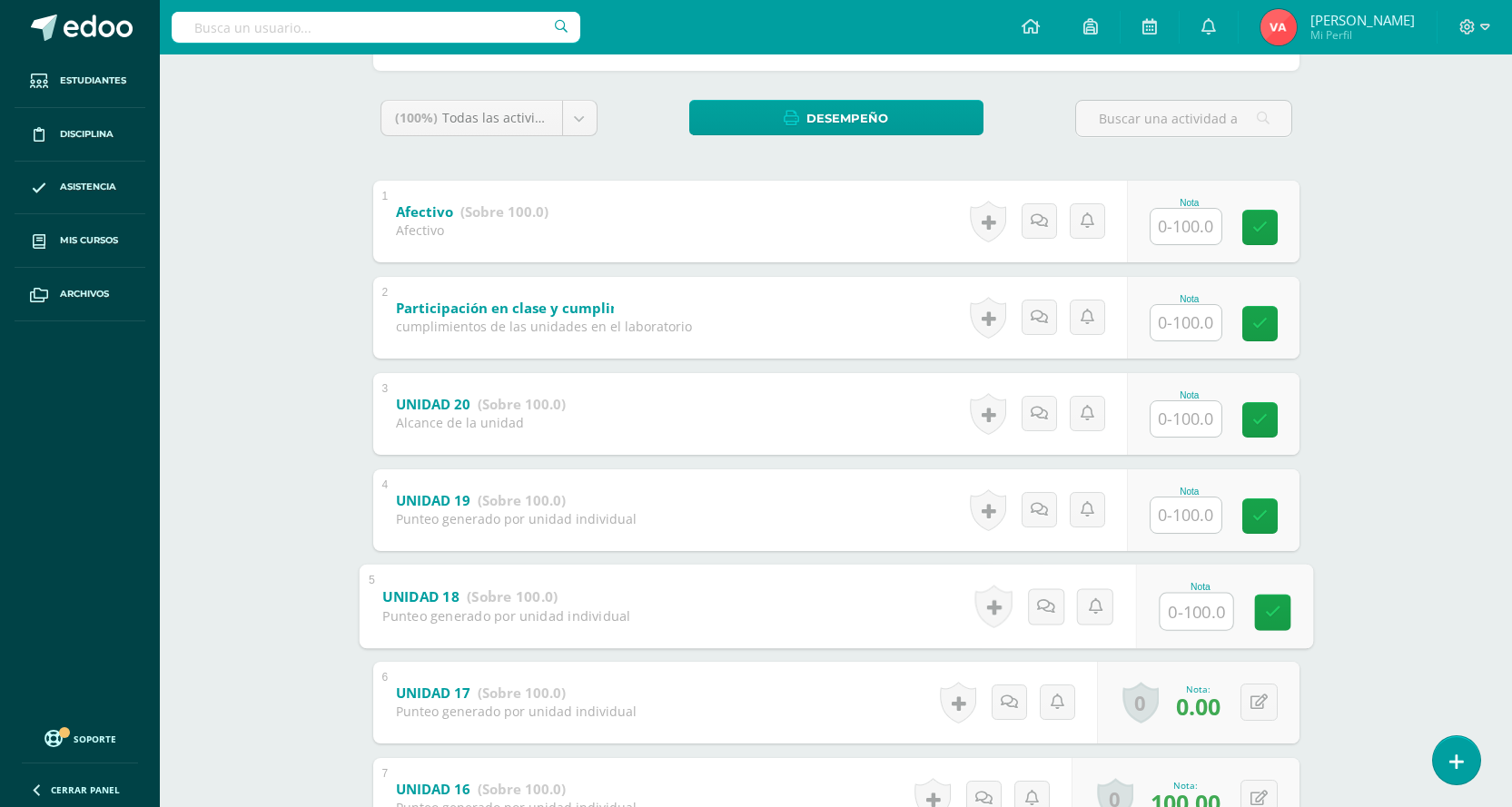
click at [1161, 614] on input "text" at bounding box center [1196, 611] width 73 height 37
type input "0"
click at [1271, 614] on icon at bounding box center [1272, 613] width 16 height 15
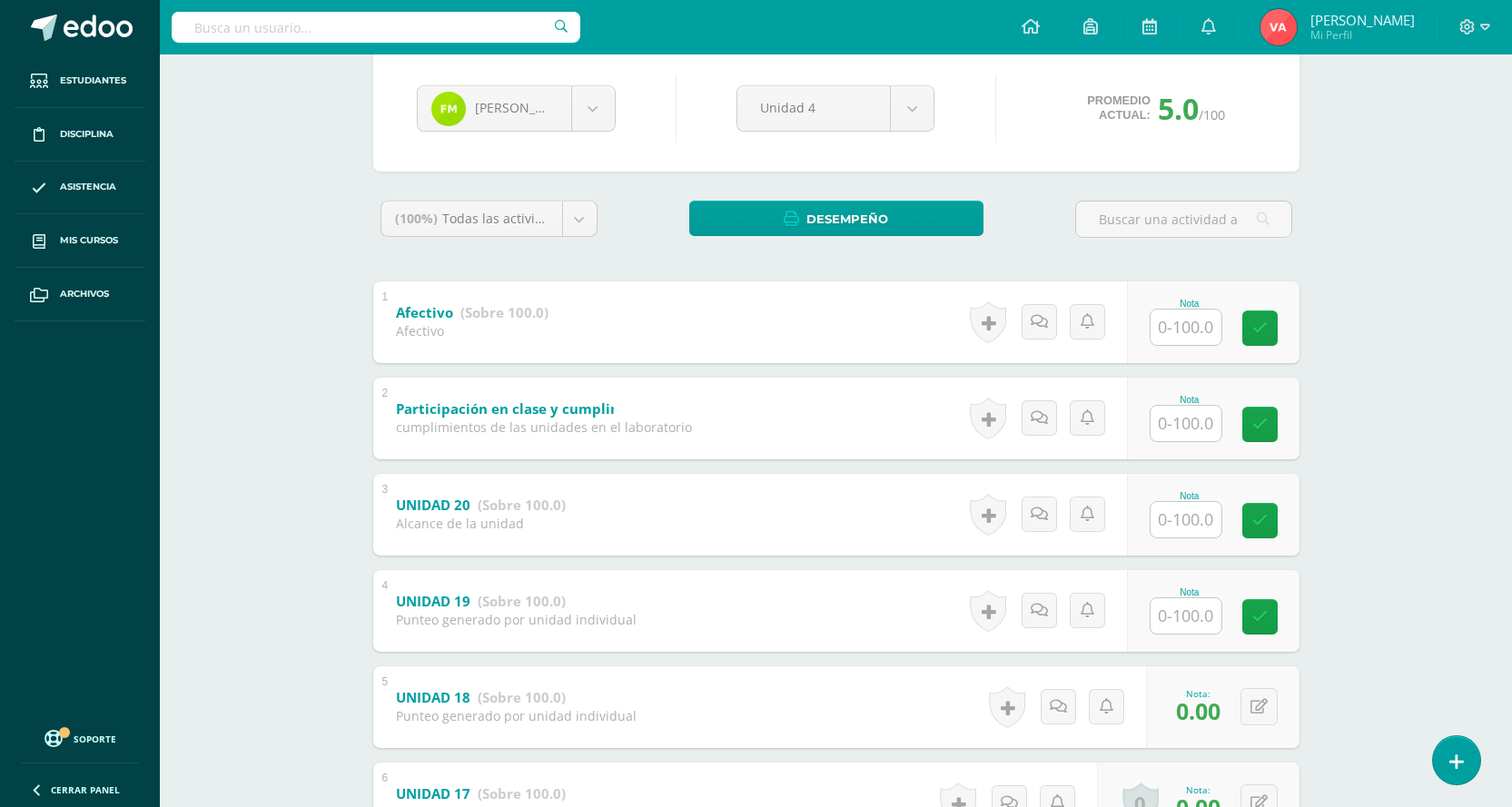
scroll to position [91, 0]
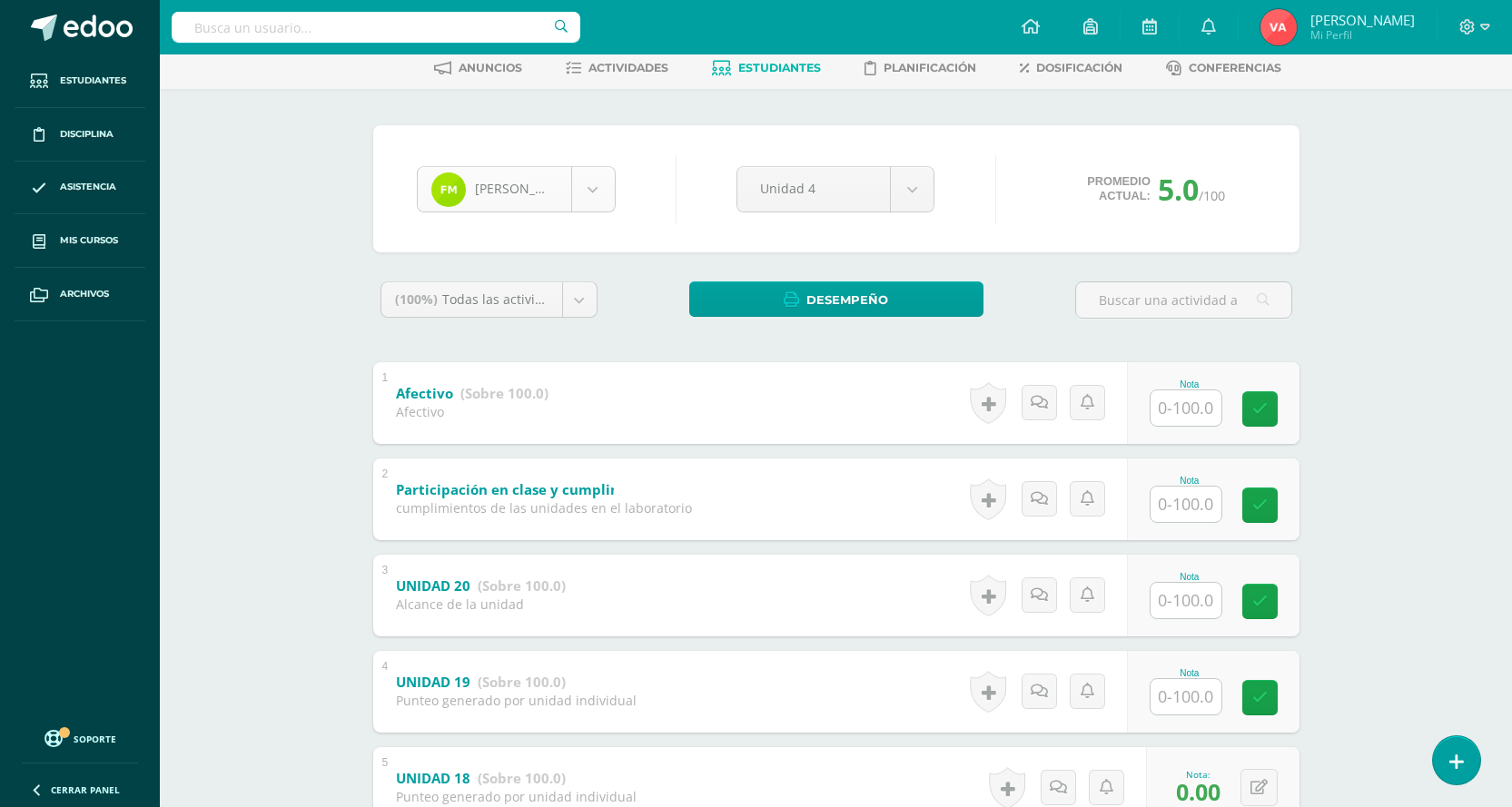
click at [599, 186] on body "Estudiantes Disciplina Asistencia Mis cursos Archivos Soporte Centro de ayuda Ú…" at bounding box center [756, 526] width 1512 height 1234
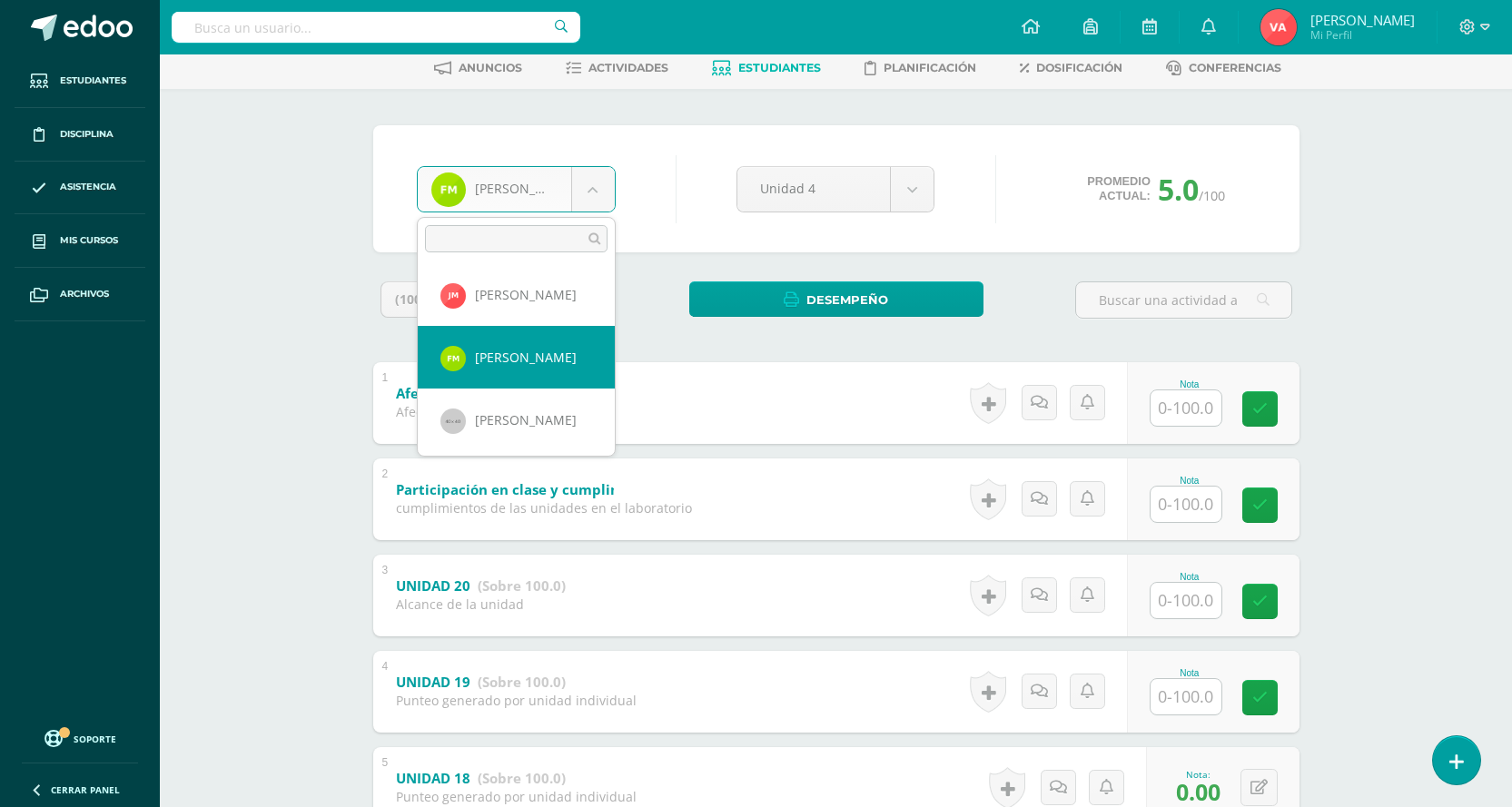
scroll to position [1092, 0]
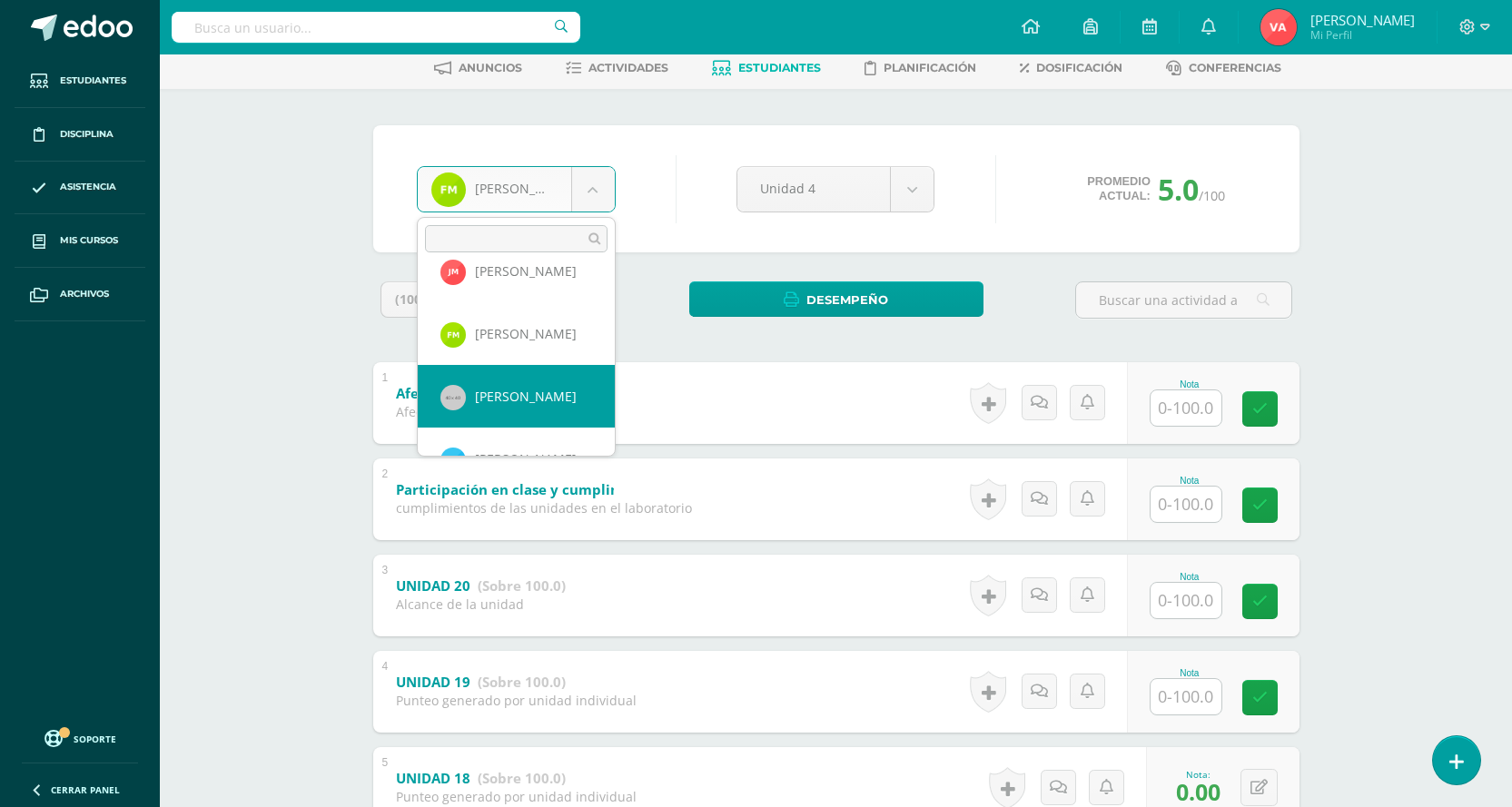
select select "1622"
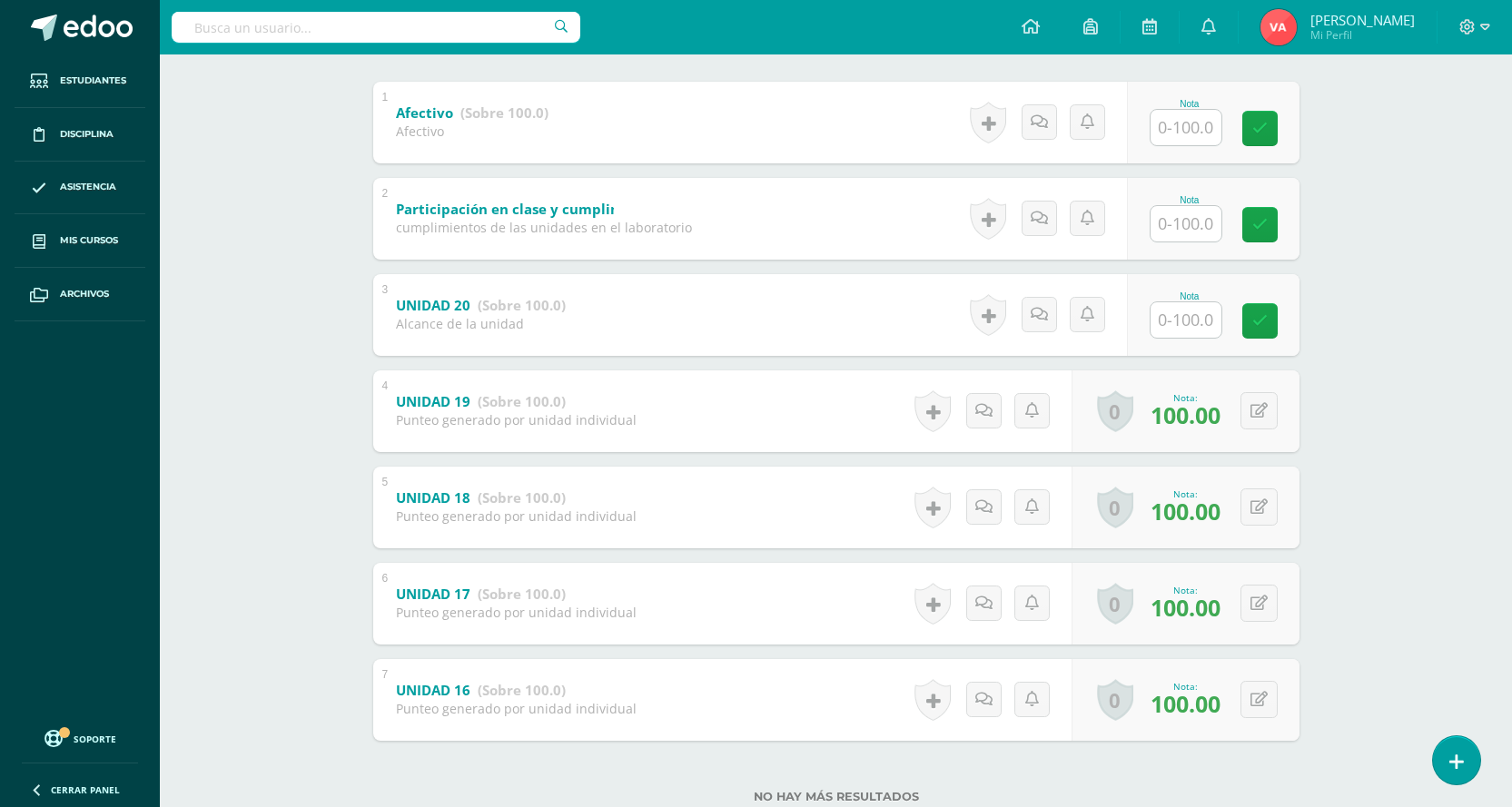
scroll to position [426, 0]
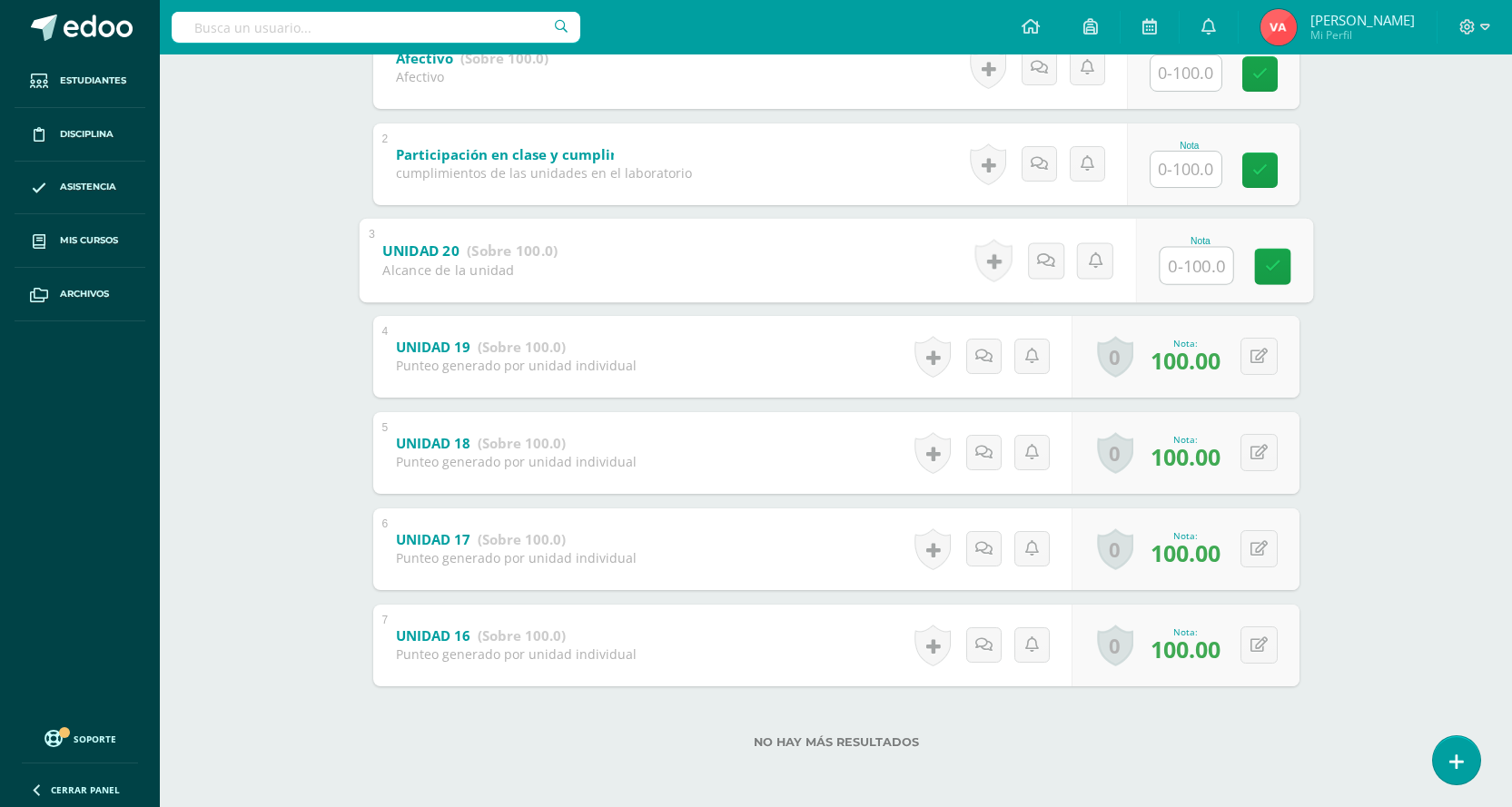
click at [1175, 281] on input "text" at bounding box center [1196, 265] width 73 height 37
type input "100"
click at [1275, 268] on icon at bounding box center [1272, 266] width 16 height 15
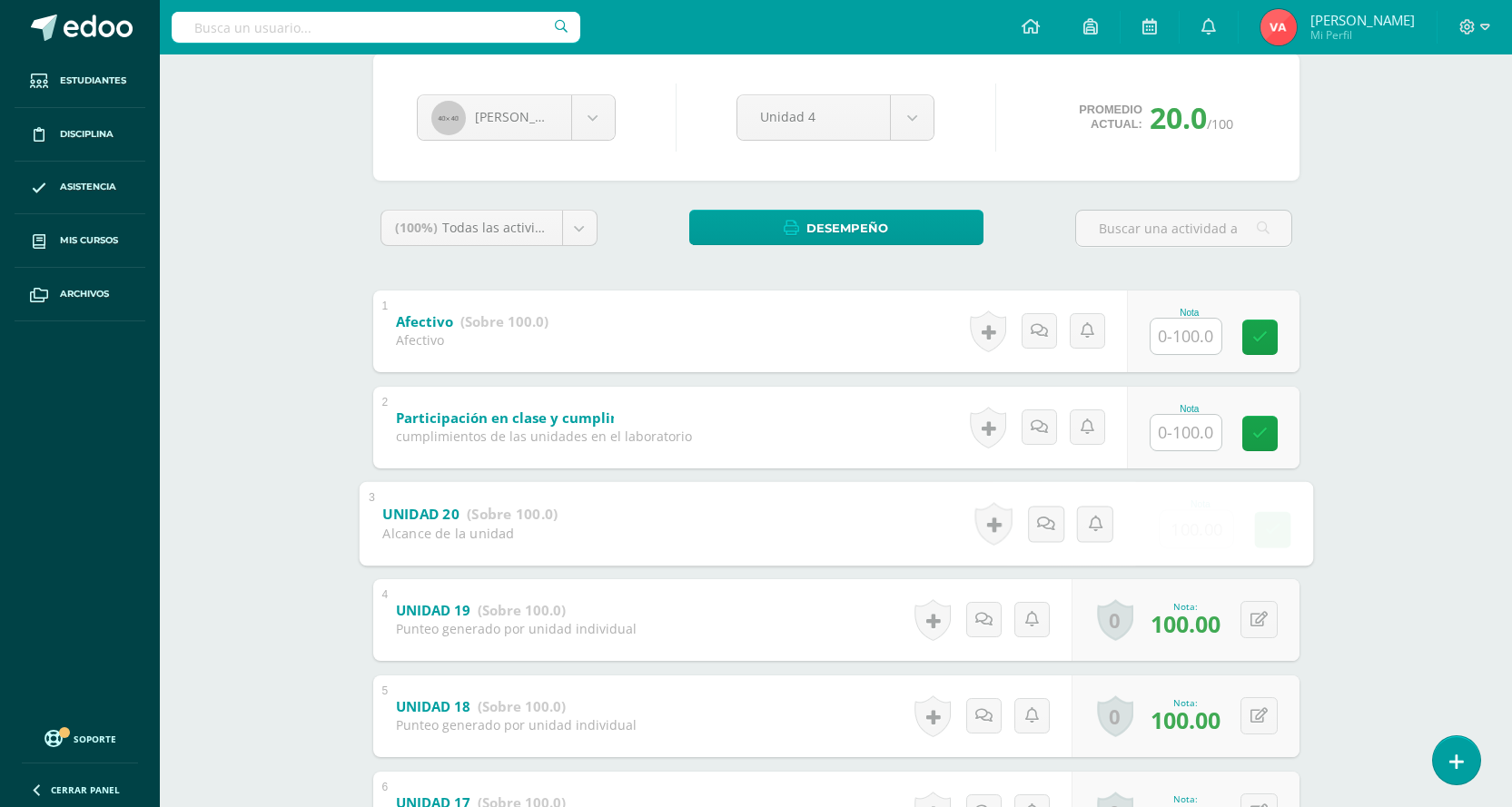
scroll to position [62, 0]
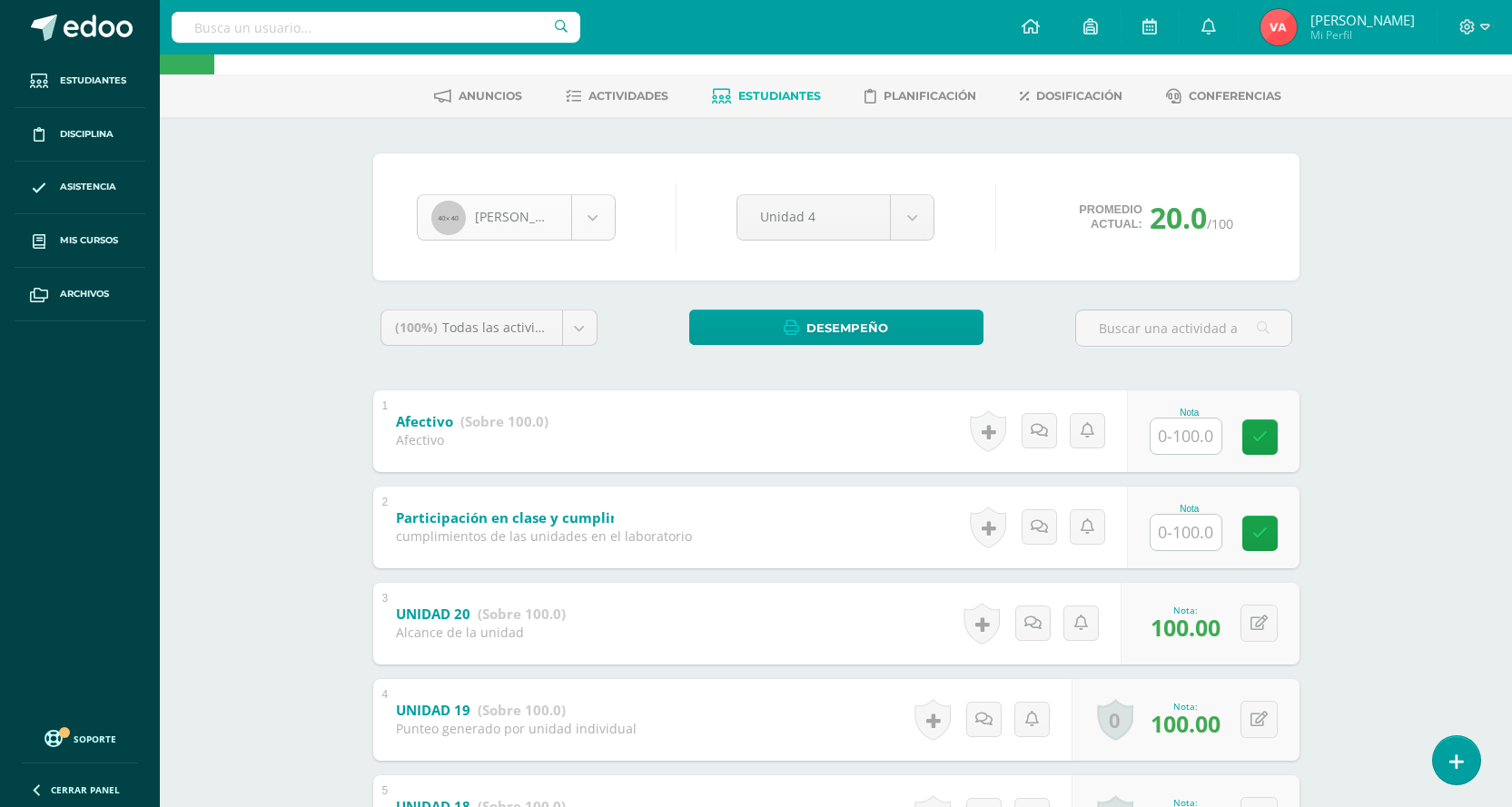
click at [595, 218] on body "Estudiantes Disciplina Asistencia Mis cursos Archivos Soporte Centro de ayuda Ú…" at bounding box center [756, 554] width 1512 height 1234
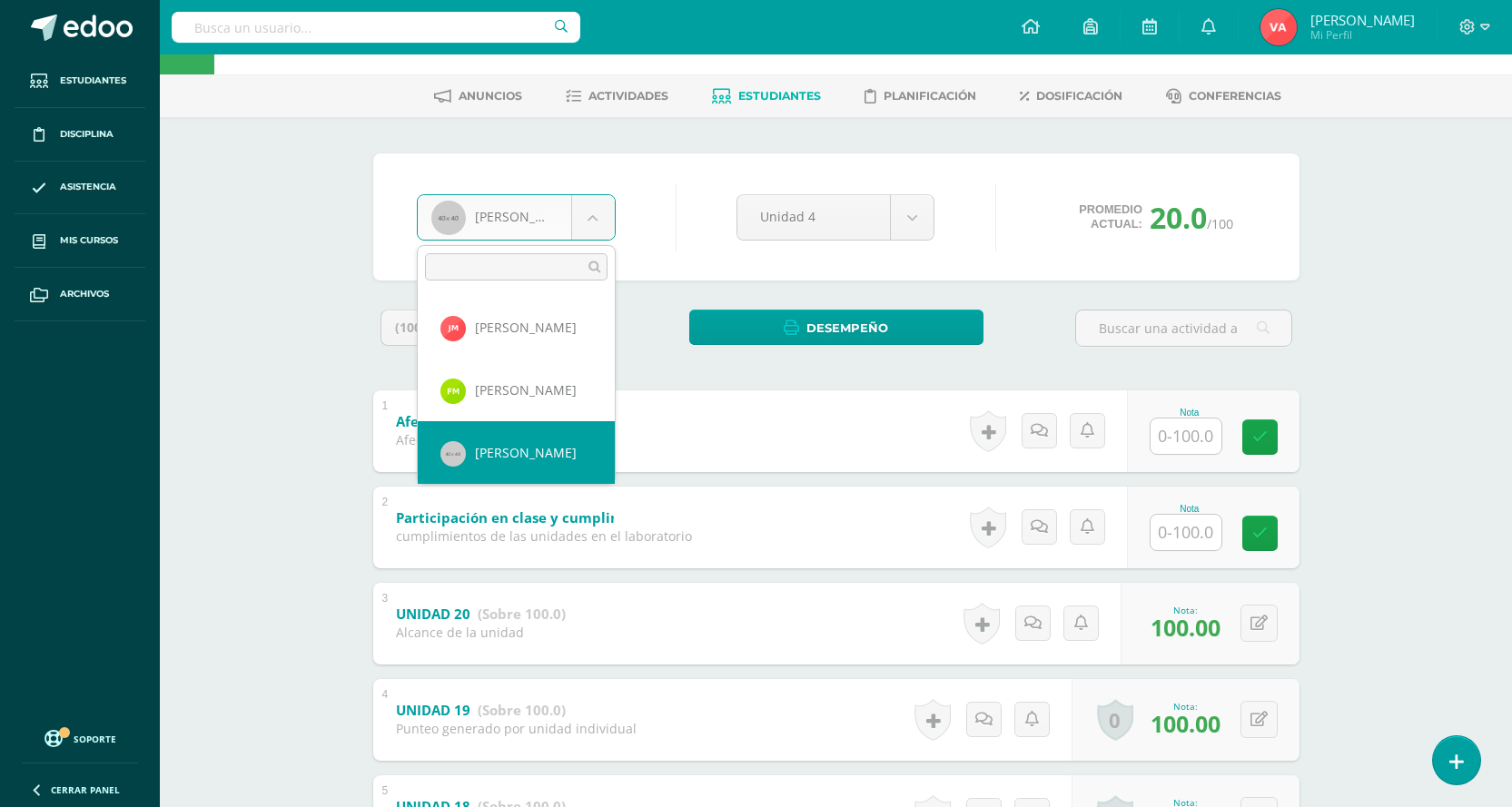
scroll to position [1189, 0]
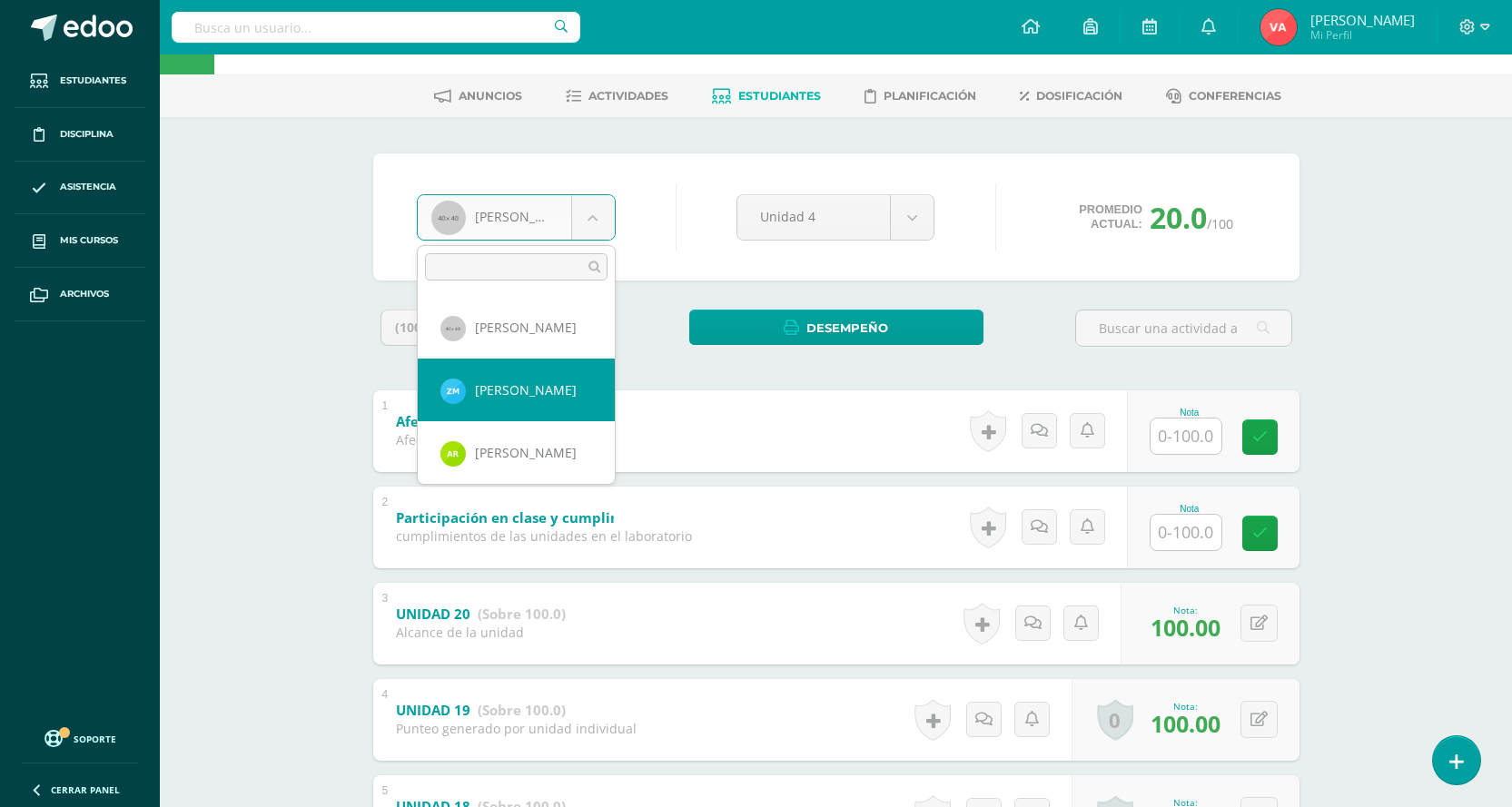
select select "2262"
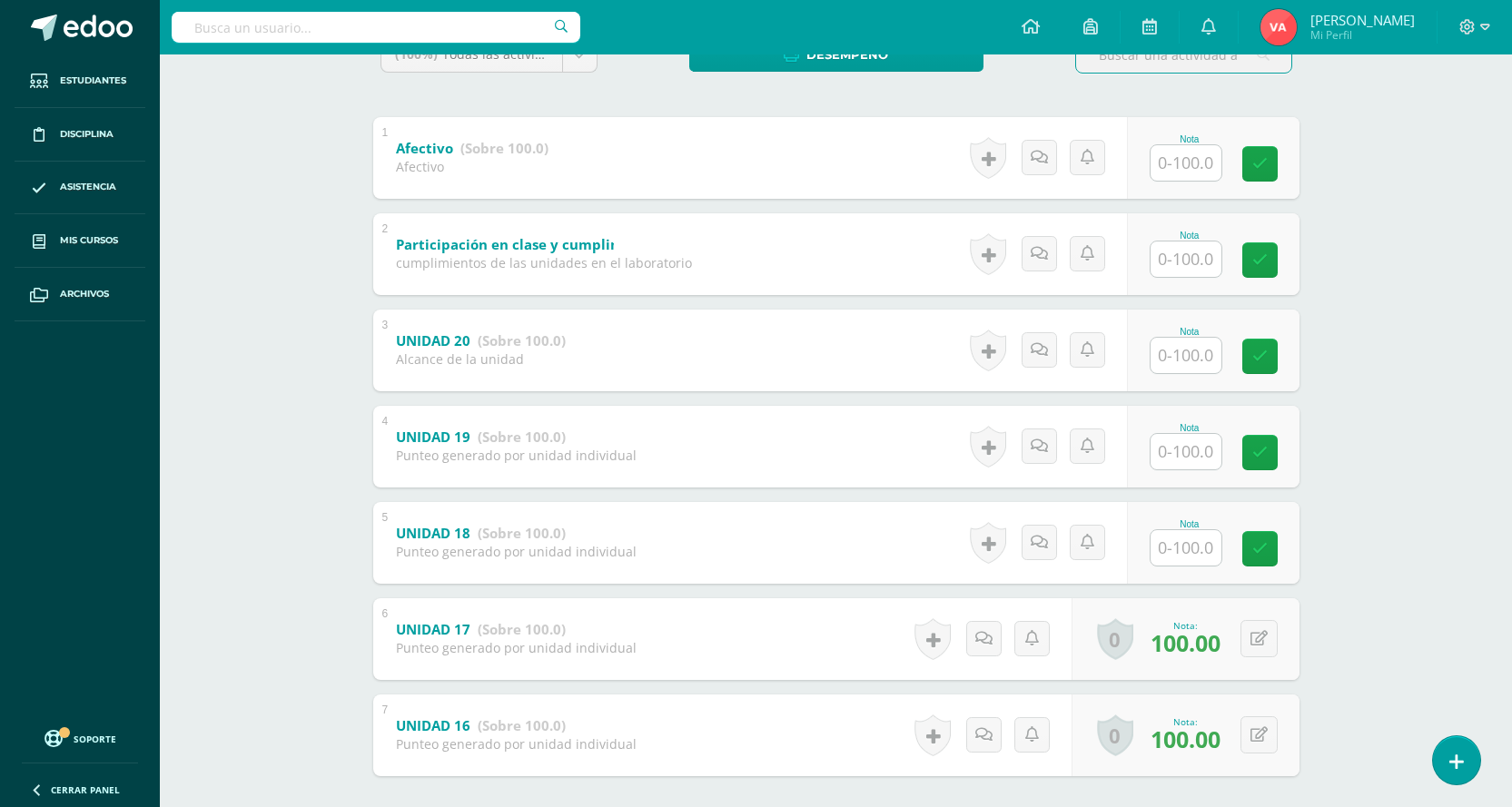
scroll to position [363, 0]
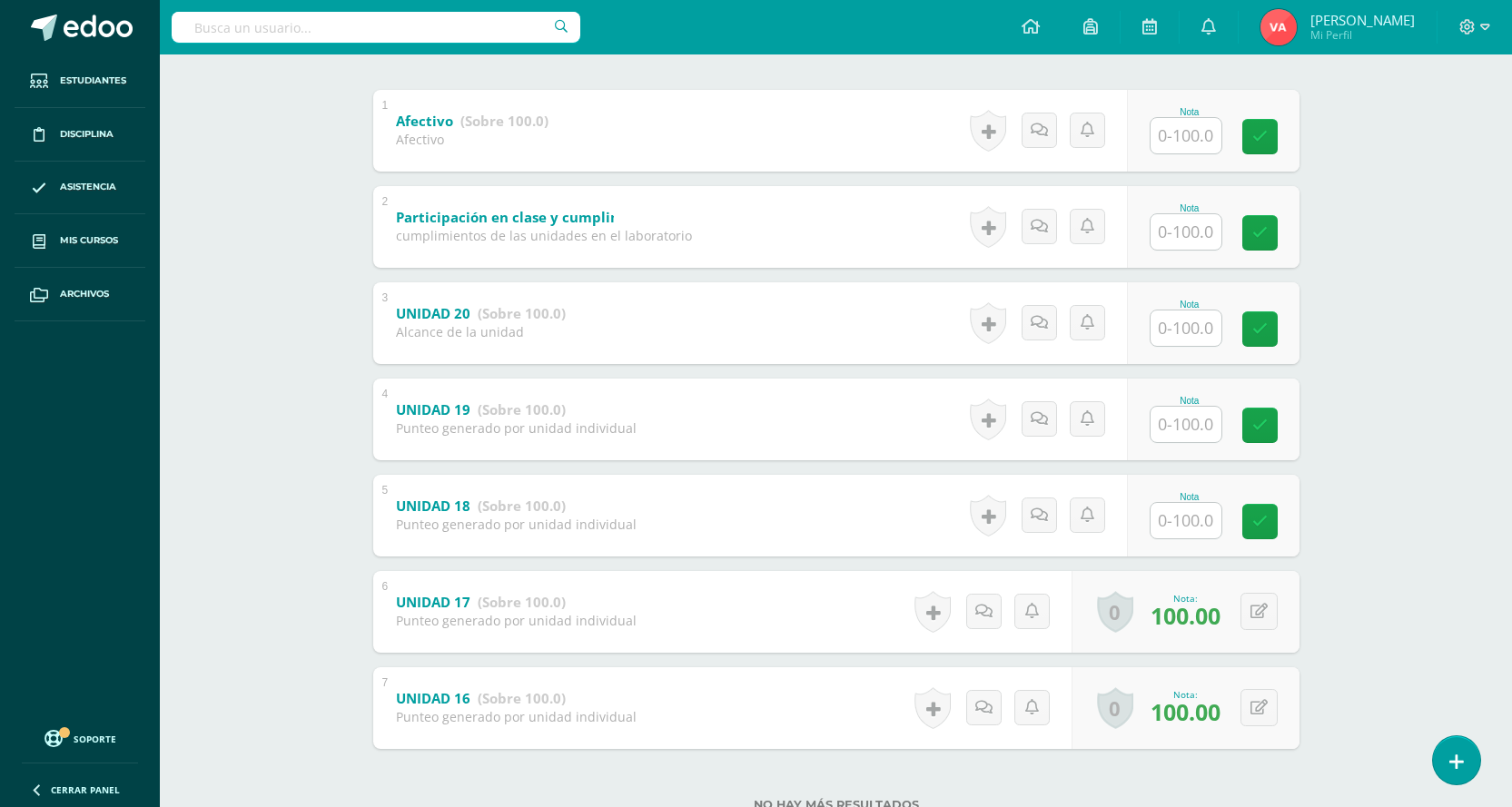
click at [1197, 511] on input "text" at bounding box center [1186, 521] width 71 height 36
type input "100"
click at [1275, 523] on icon at bounding box center [1272, 522] width 16 height 15
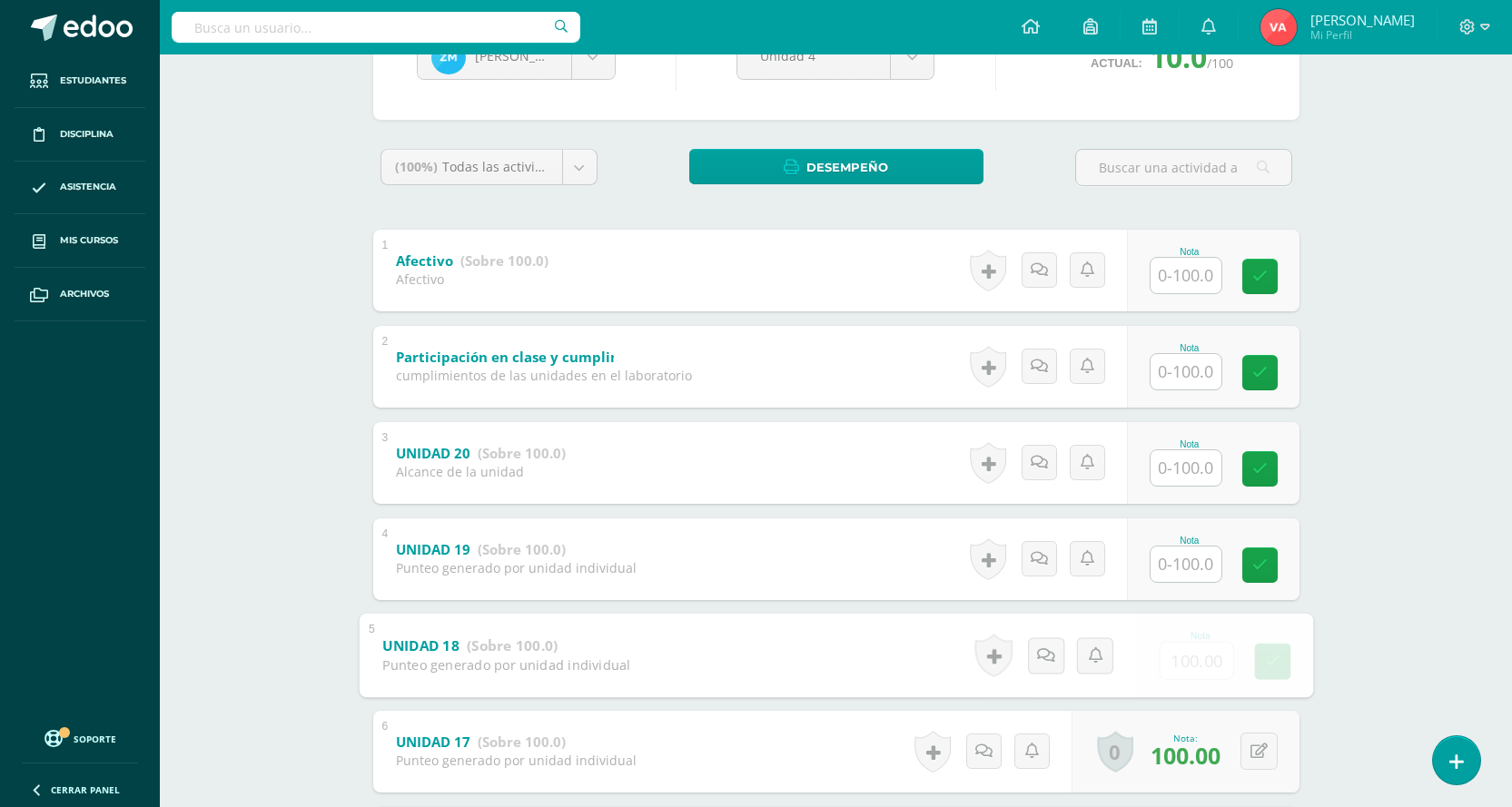
scroll to position [91, 0]
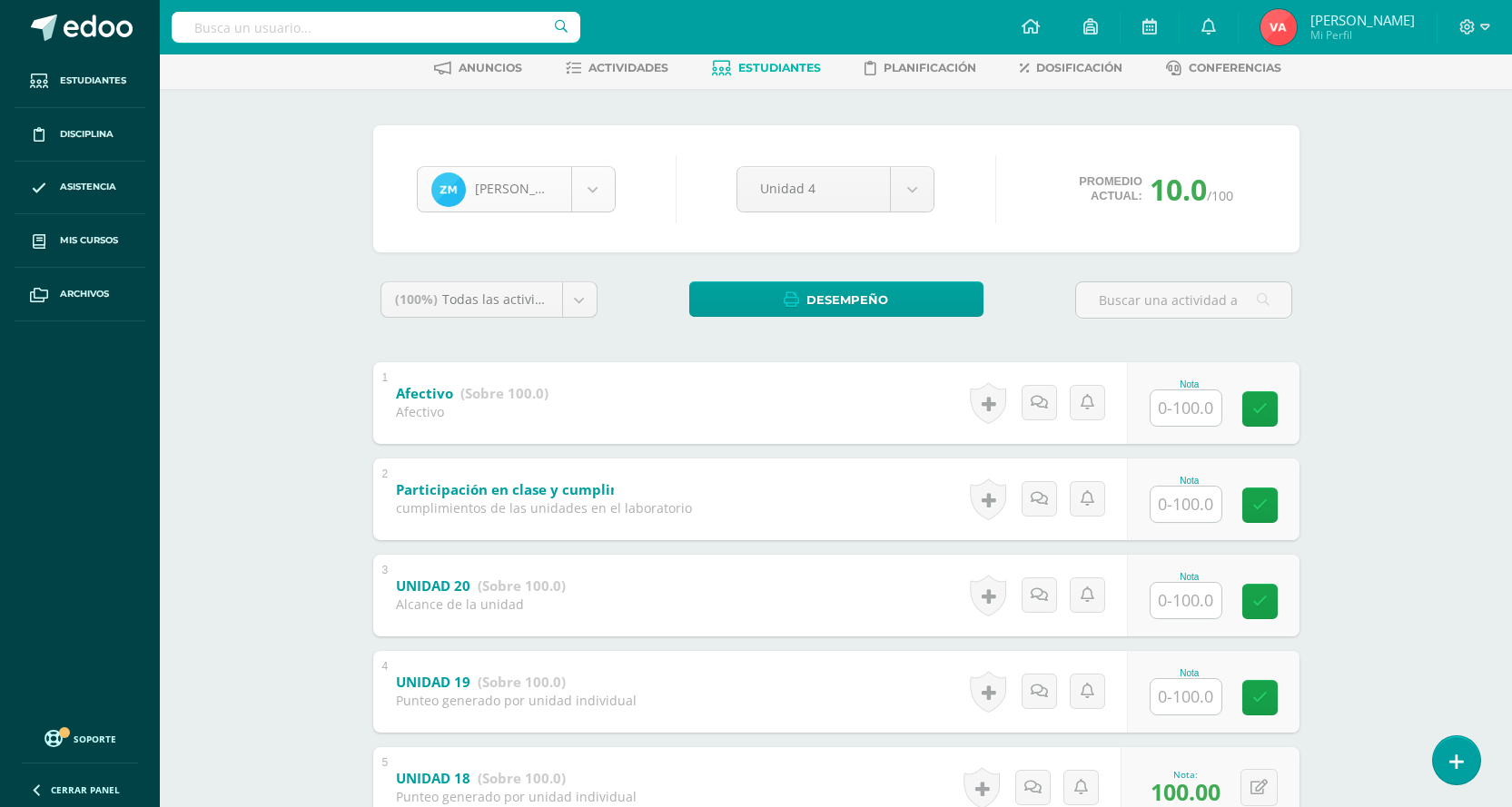
click at [594, 186] on body "Estudiantes Disciplina Asistencia Mis cursos Archivos Soporte Centro de ayuda Ú…" at bounding box center [756, 526] width 1512 height 1234
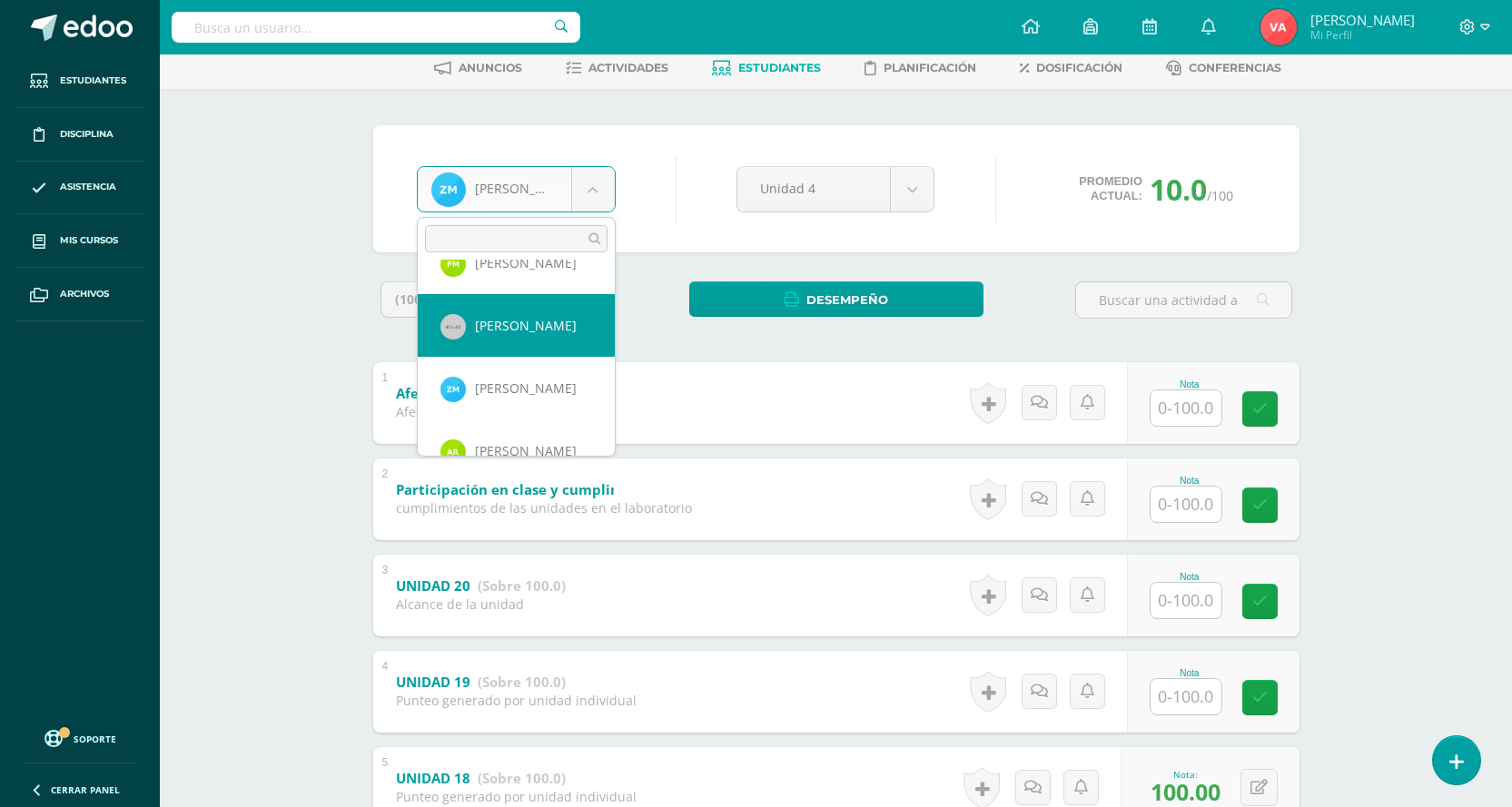
scroll to position [1189, 0]
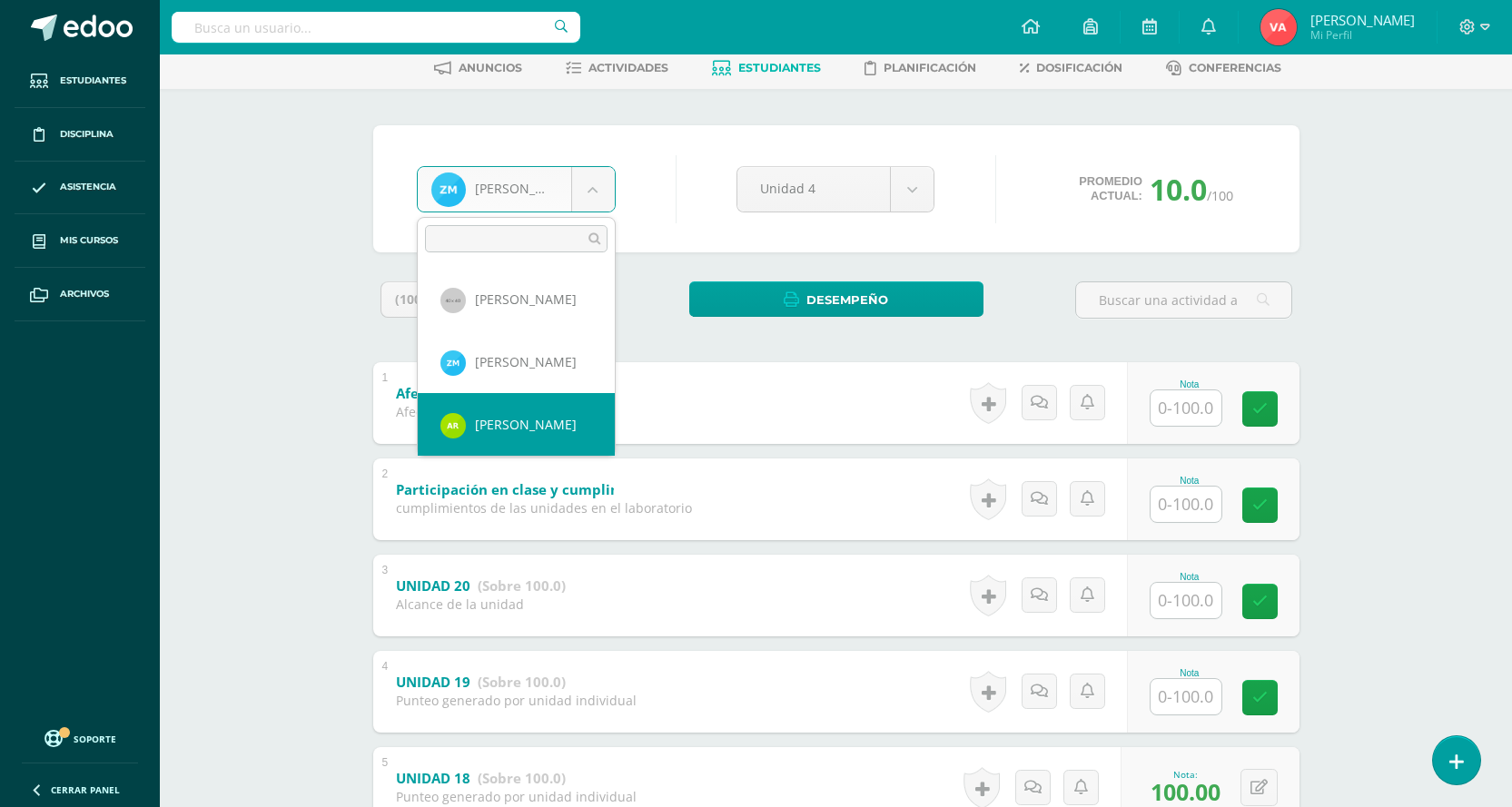
select select "2240"
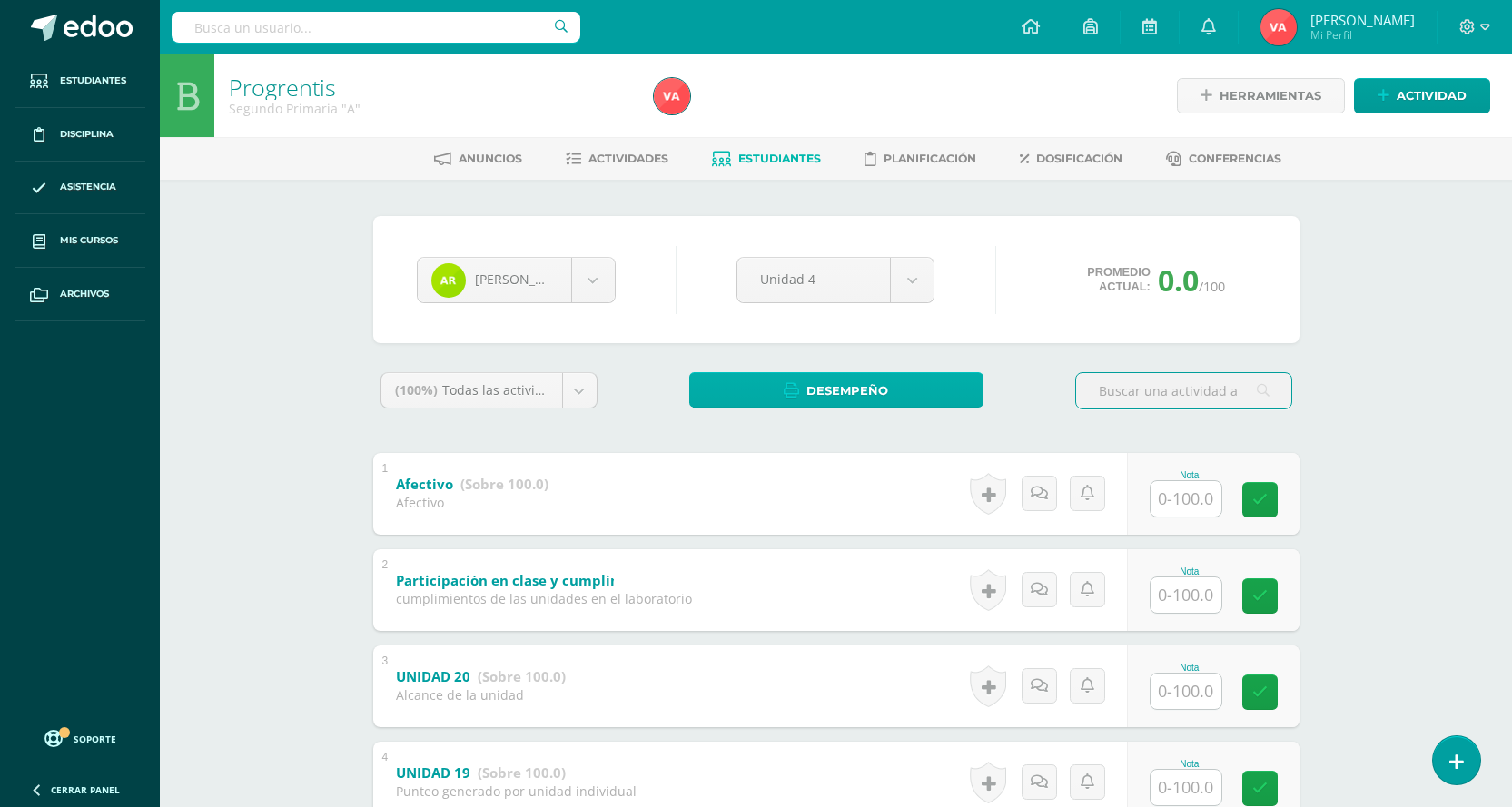
scroll to position [273, 0]
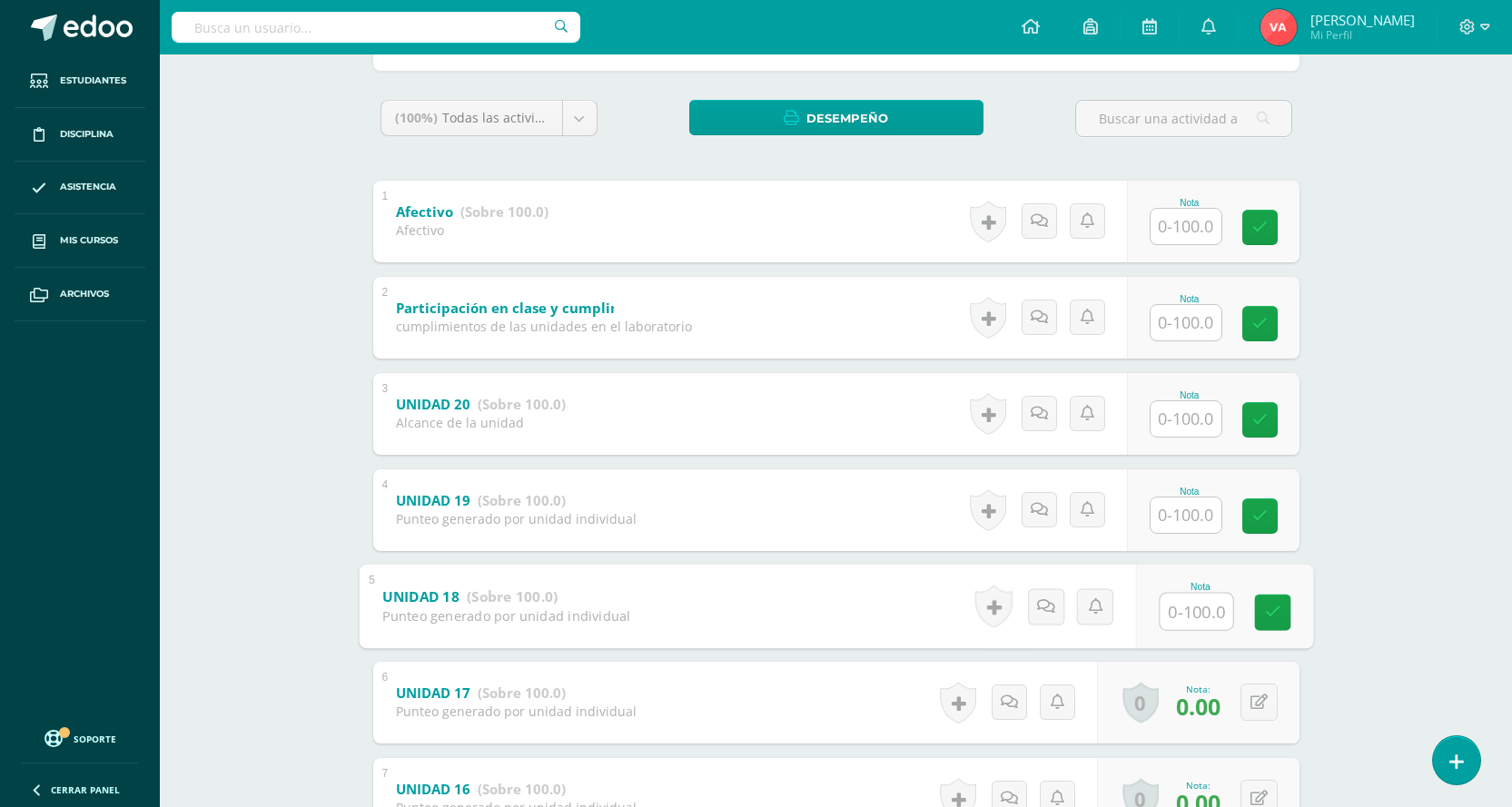
click at [1204, 618] on input "text" at bounding box center [1196, 611] width 73 height 37
type input "0"
click at [1280, 605] on icon at bounding box center [1272, 613] width 16 height 15
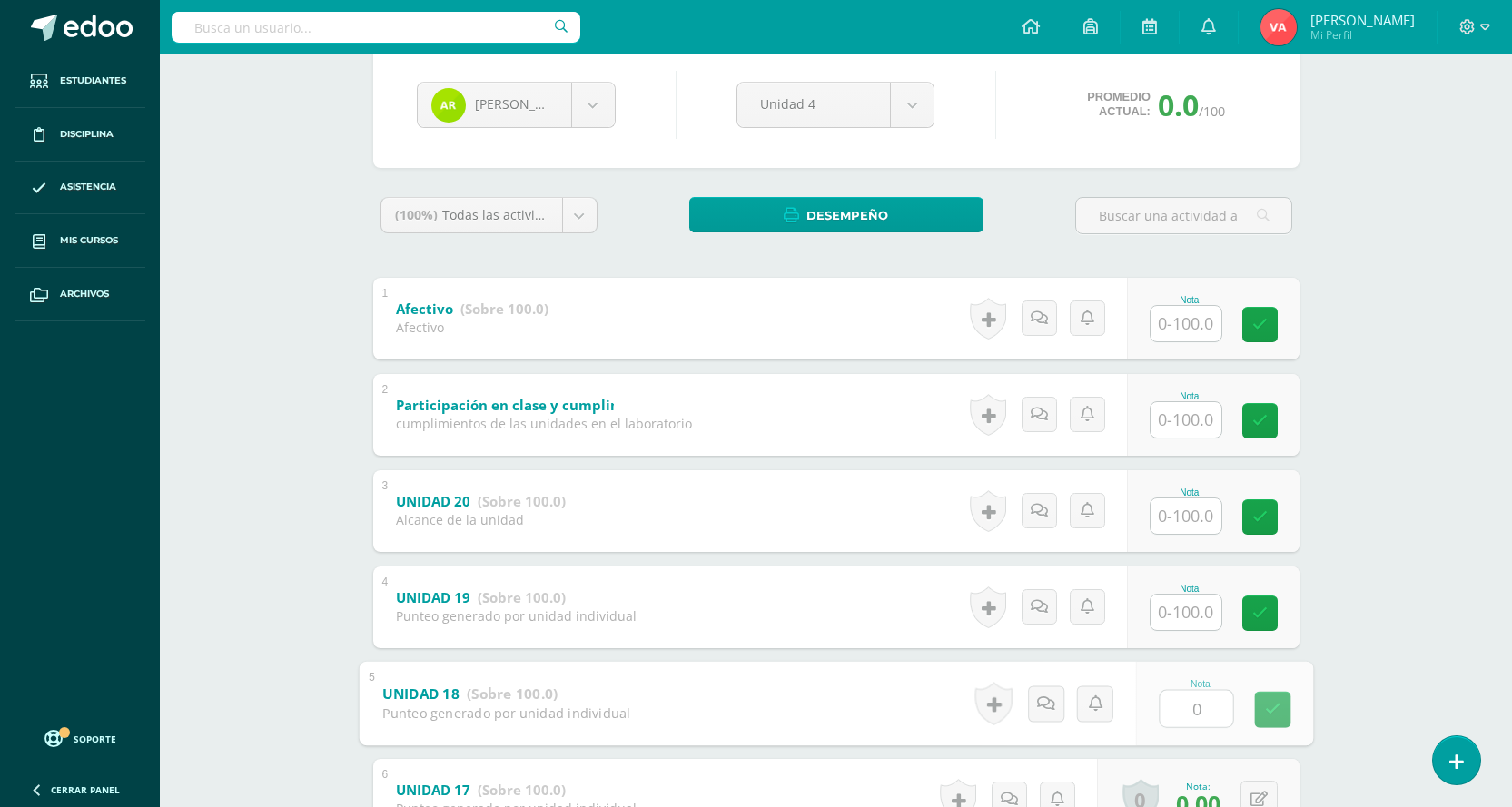
scroll to position [0, 0]
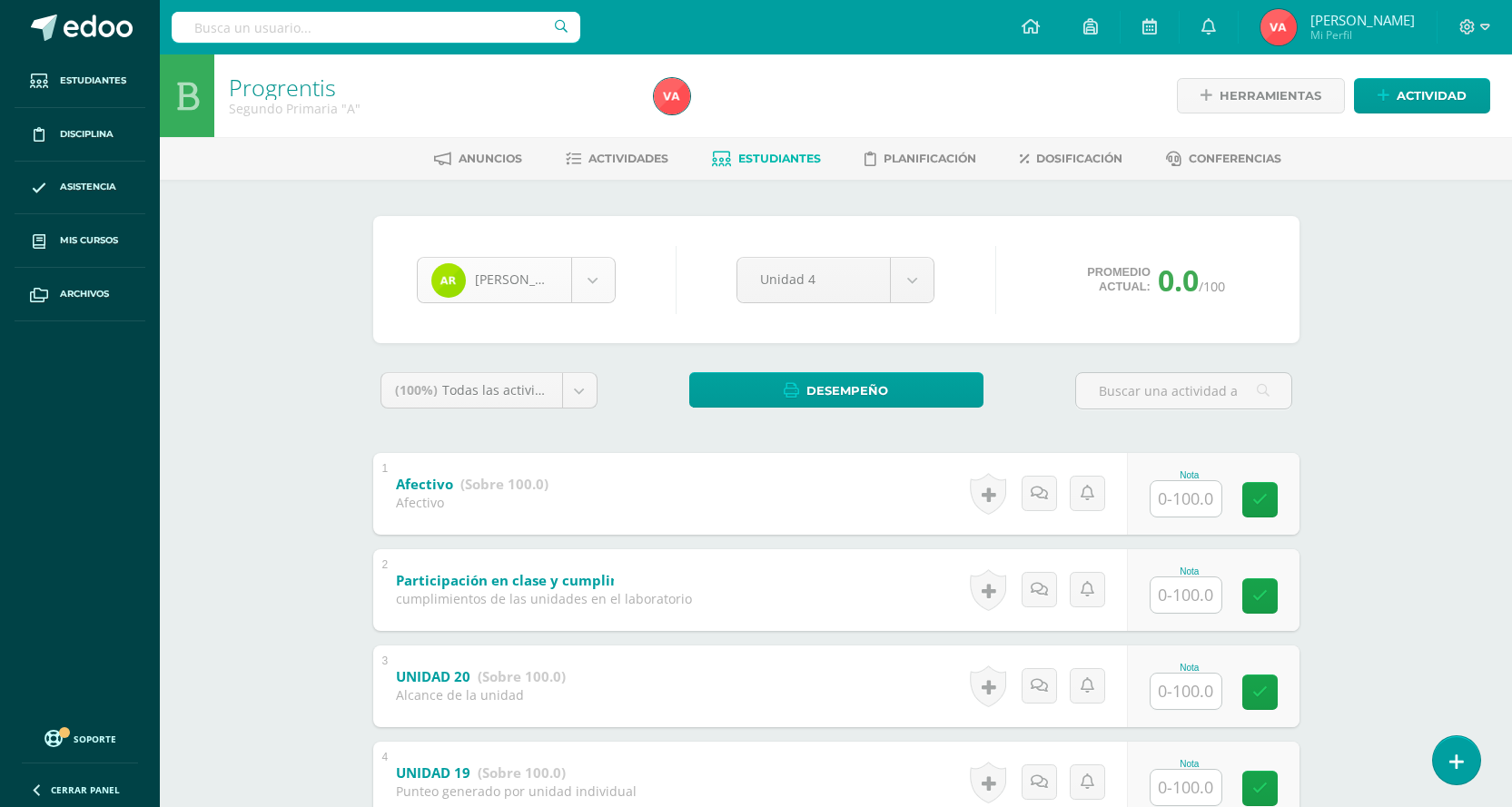
click at [598, 283] on body "Estudiantes Disciplina Asistencia Mis cursos Archivos Soporte Centro de ayuda Ú…" at bounding box center [756, 617] width 1512 height 1234
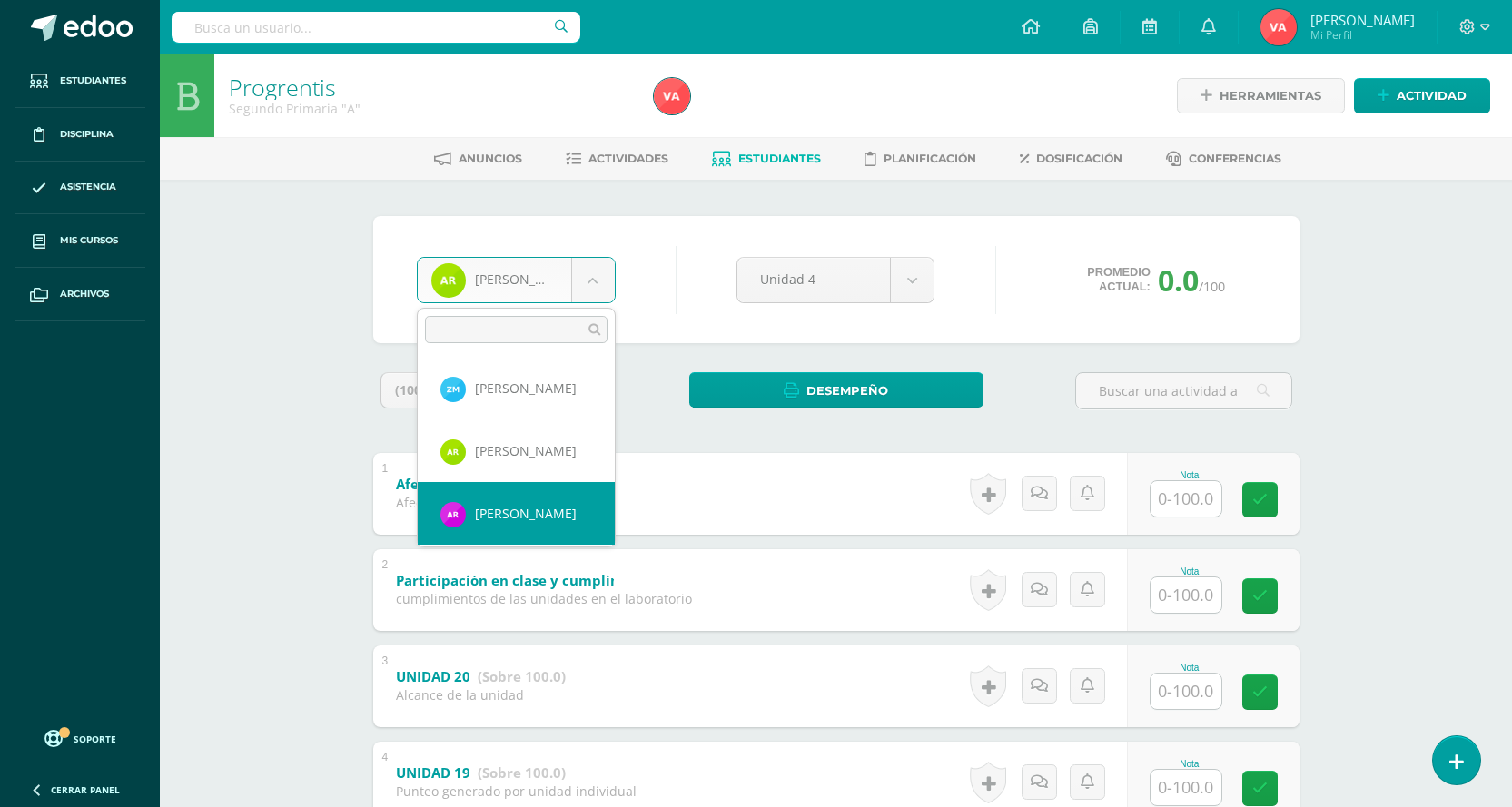
scroll to position [1281, 0]
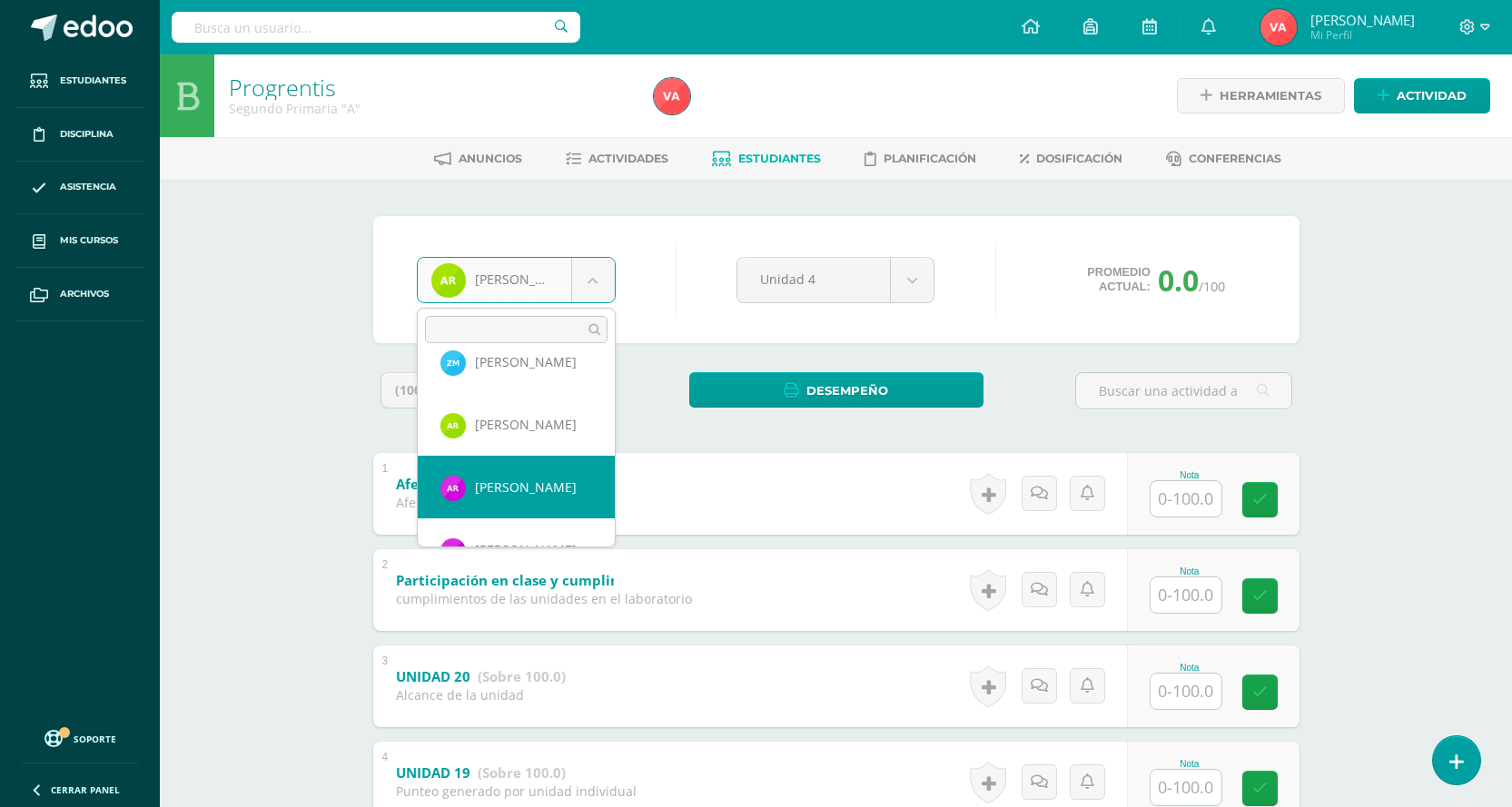
select select "2007"
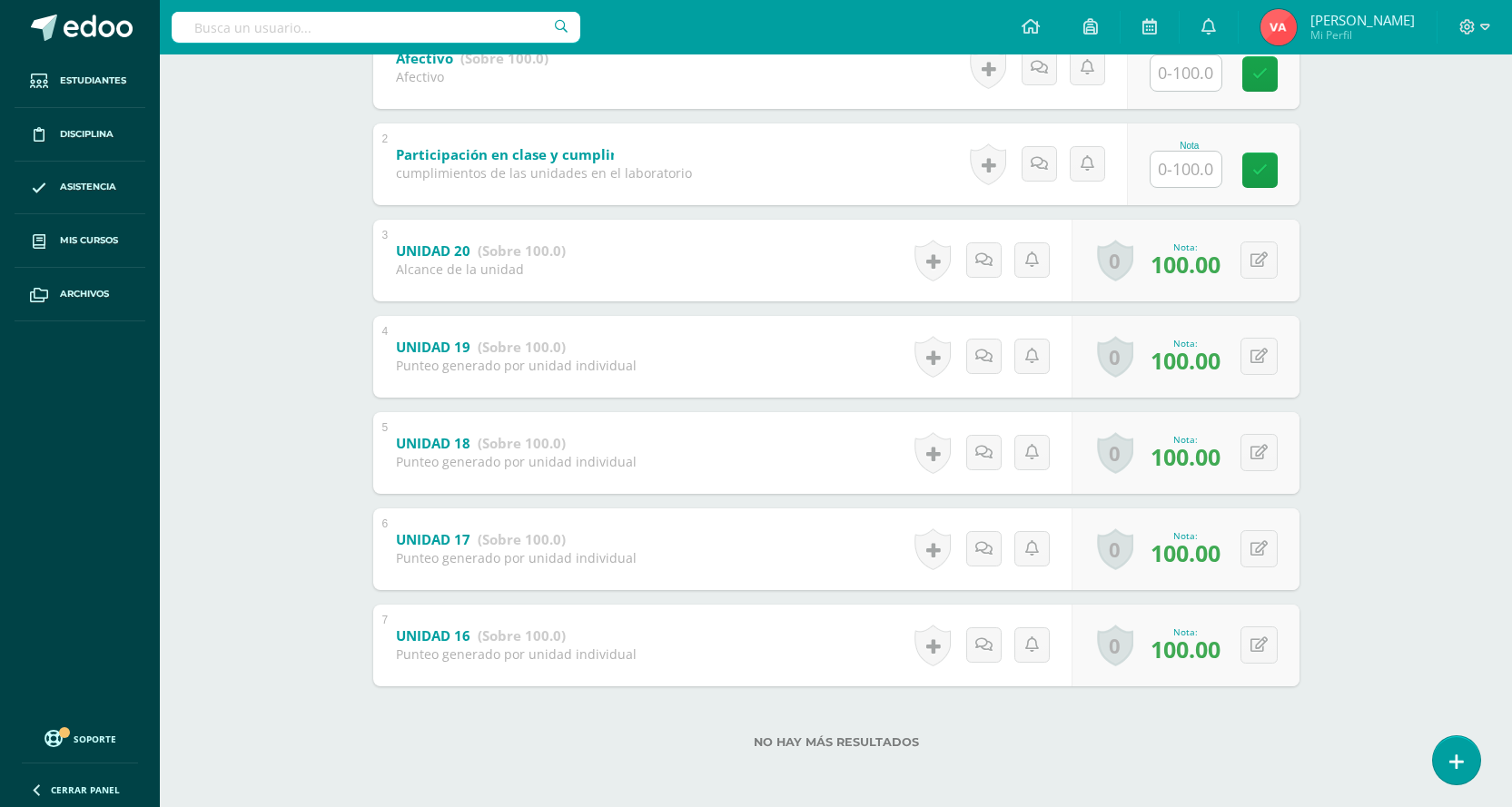
scroll to position [154, 0]
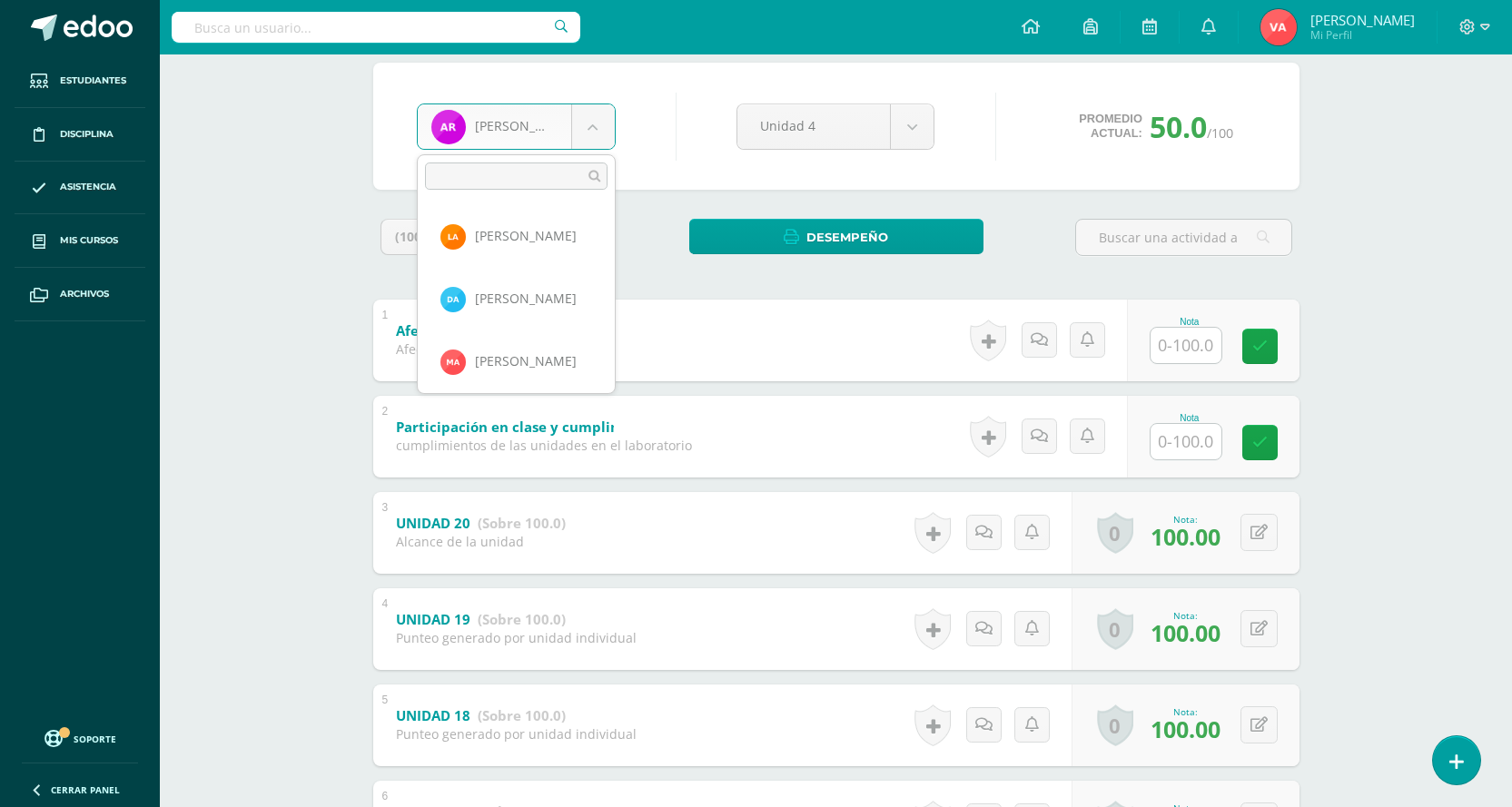
click at [589, 130] on body "Estudiantes Disciplina Asistencia Mis cursos Archivos Soporte Centro de ayuda Ú…" at bounding box center [756, 463] width 1512 height 1234
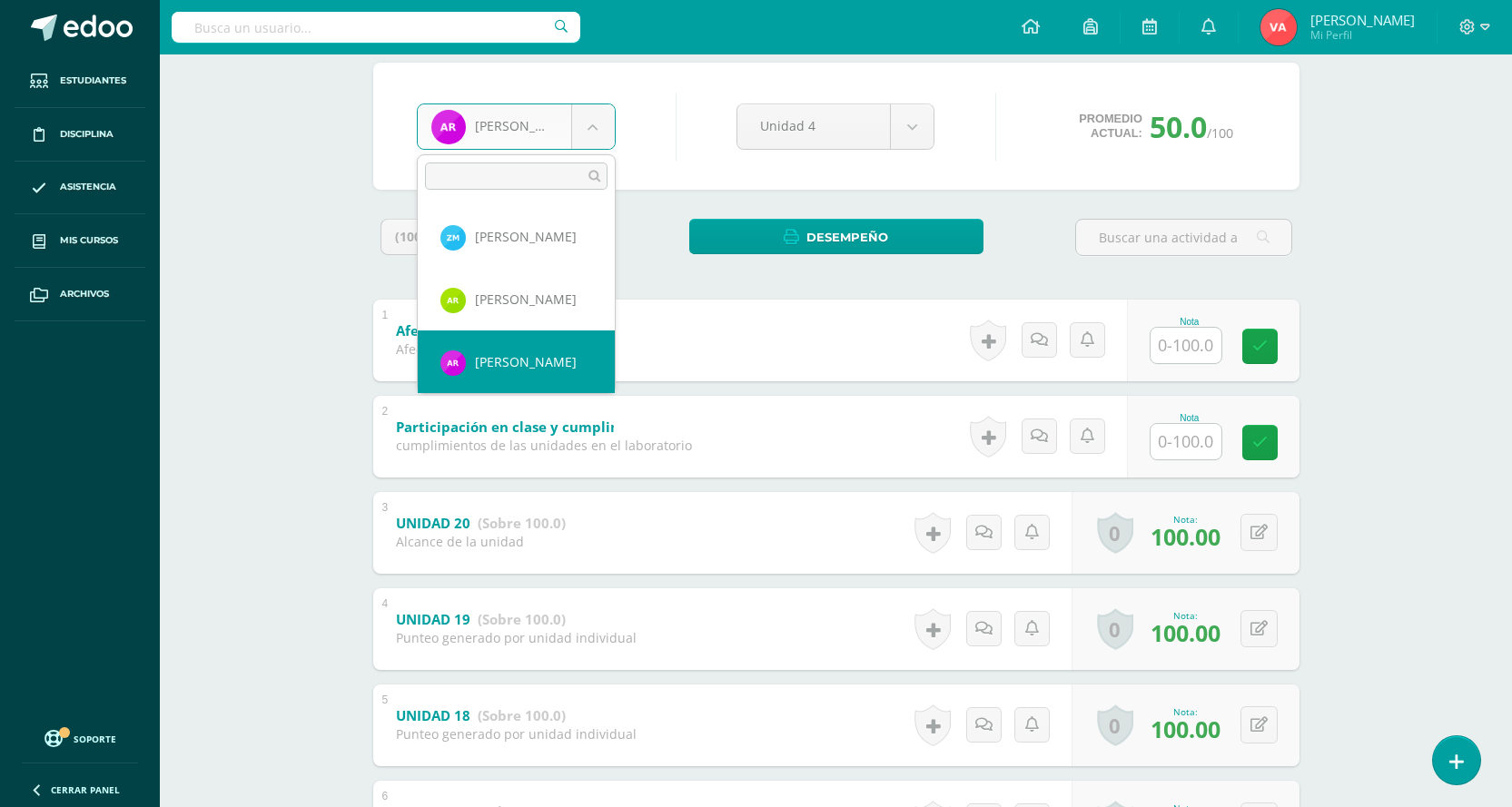
scroll to position [1343, 0]
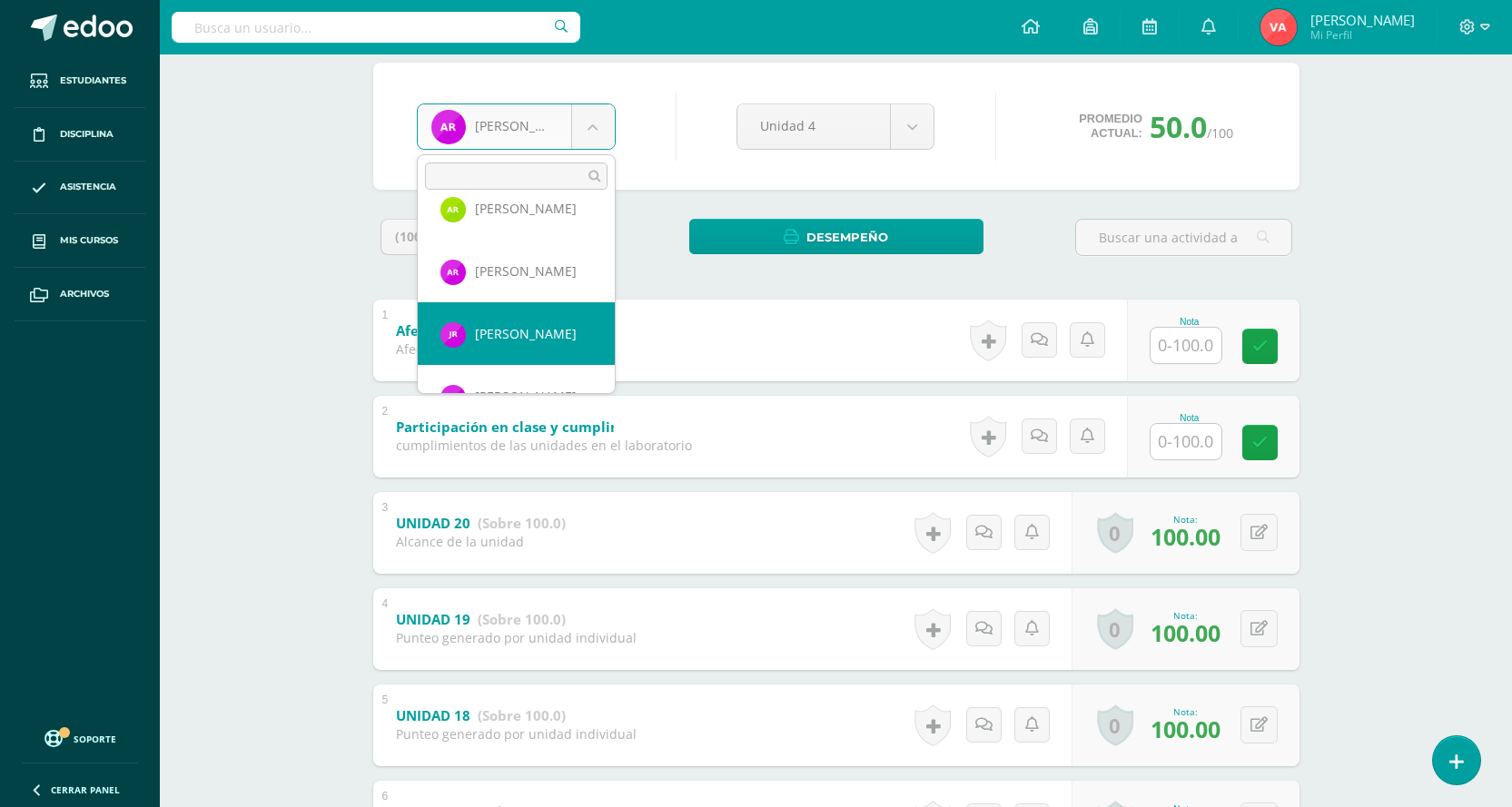
select select "2015"
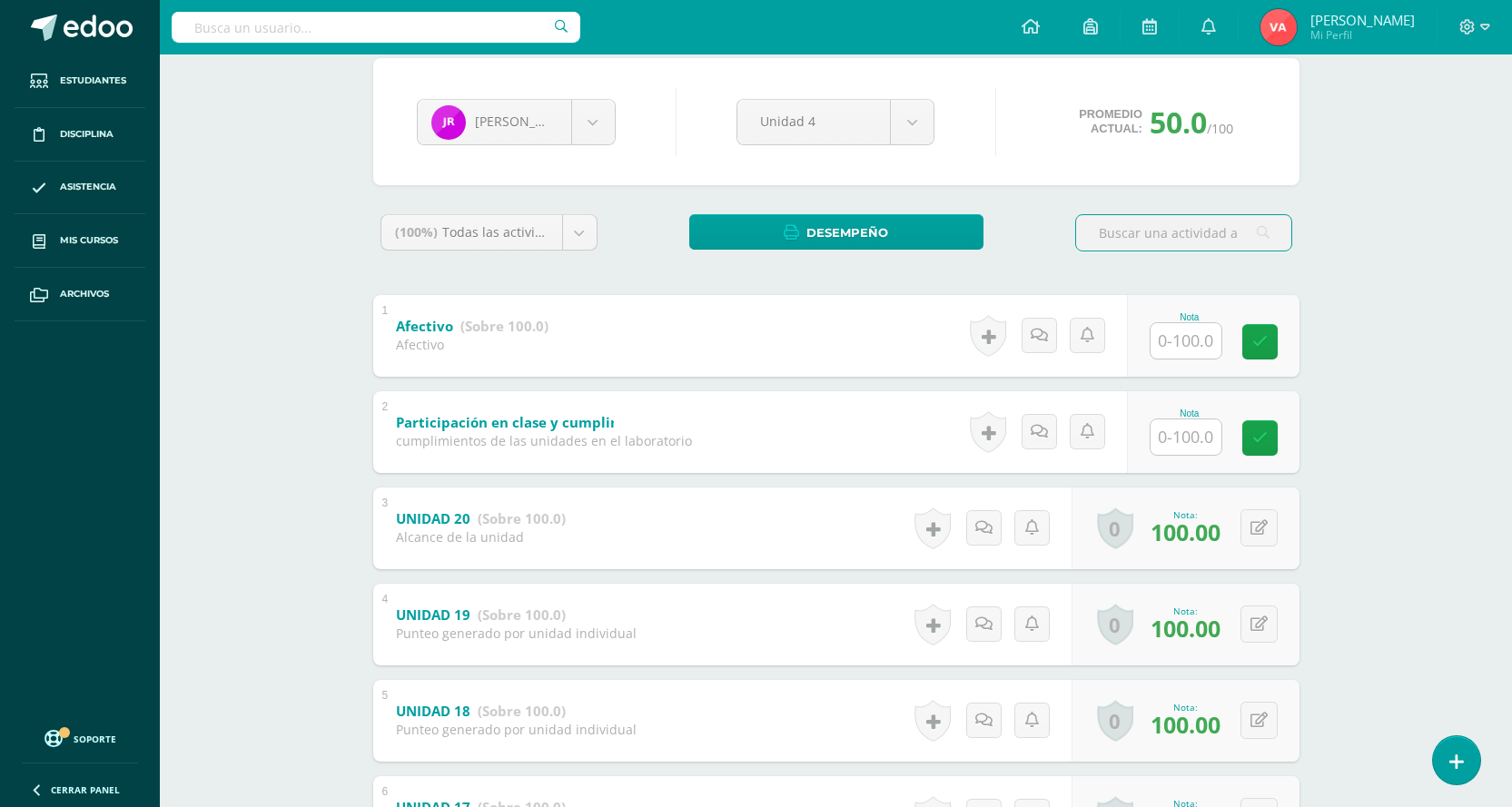
scroll to position [154, 0]
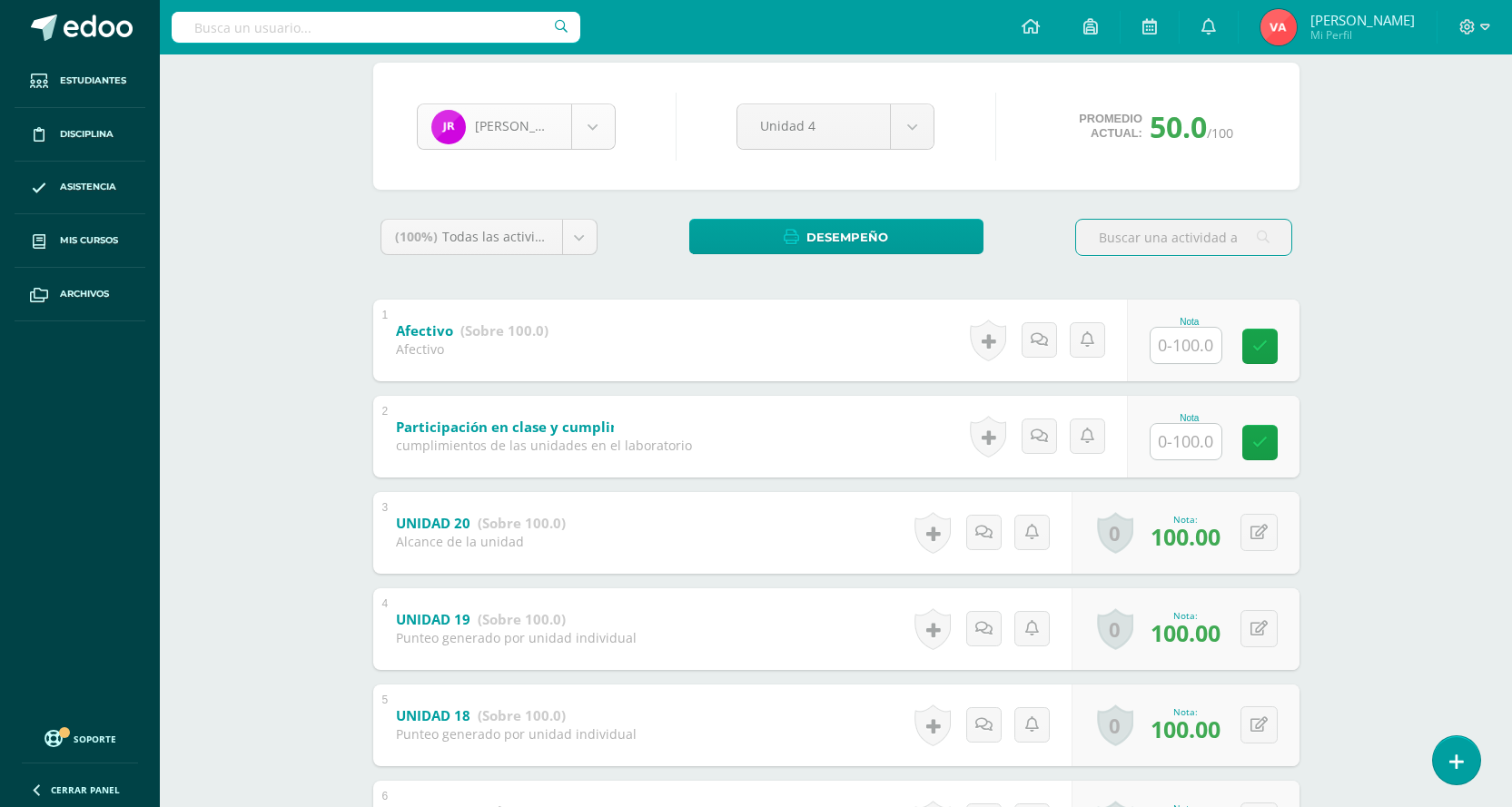
click at [597, 112] on body "Estudiantes Disciplina Asistencia Mis cursos Archivos Soporte Centro de ayuda Ú…" at bounding box center [756, 463] width 1512 height 1234
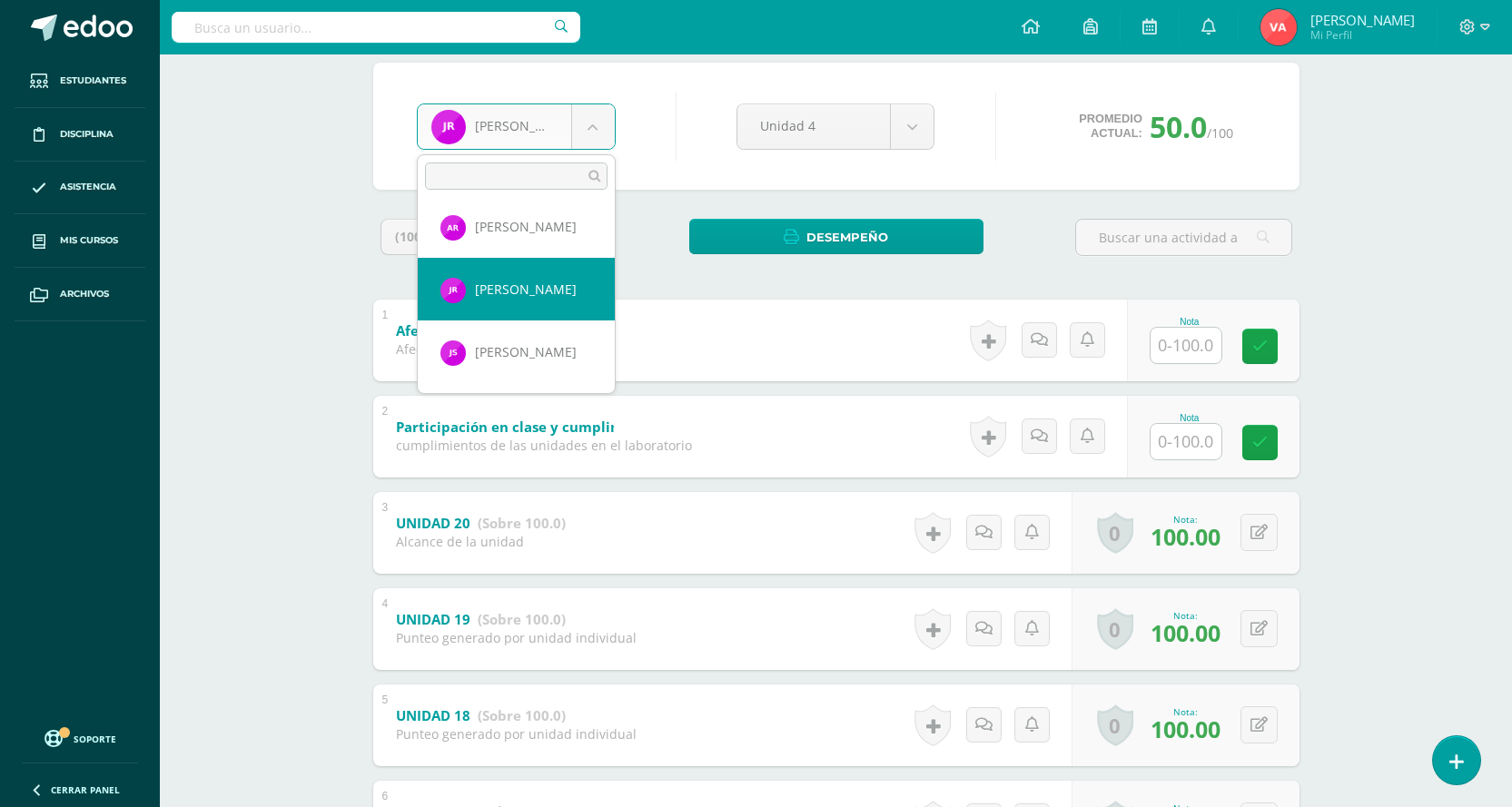
scroll to position [1406, 0]
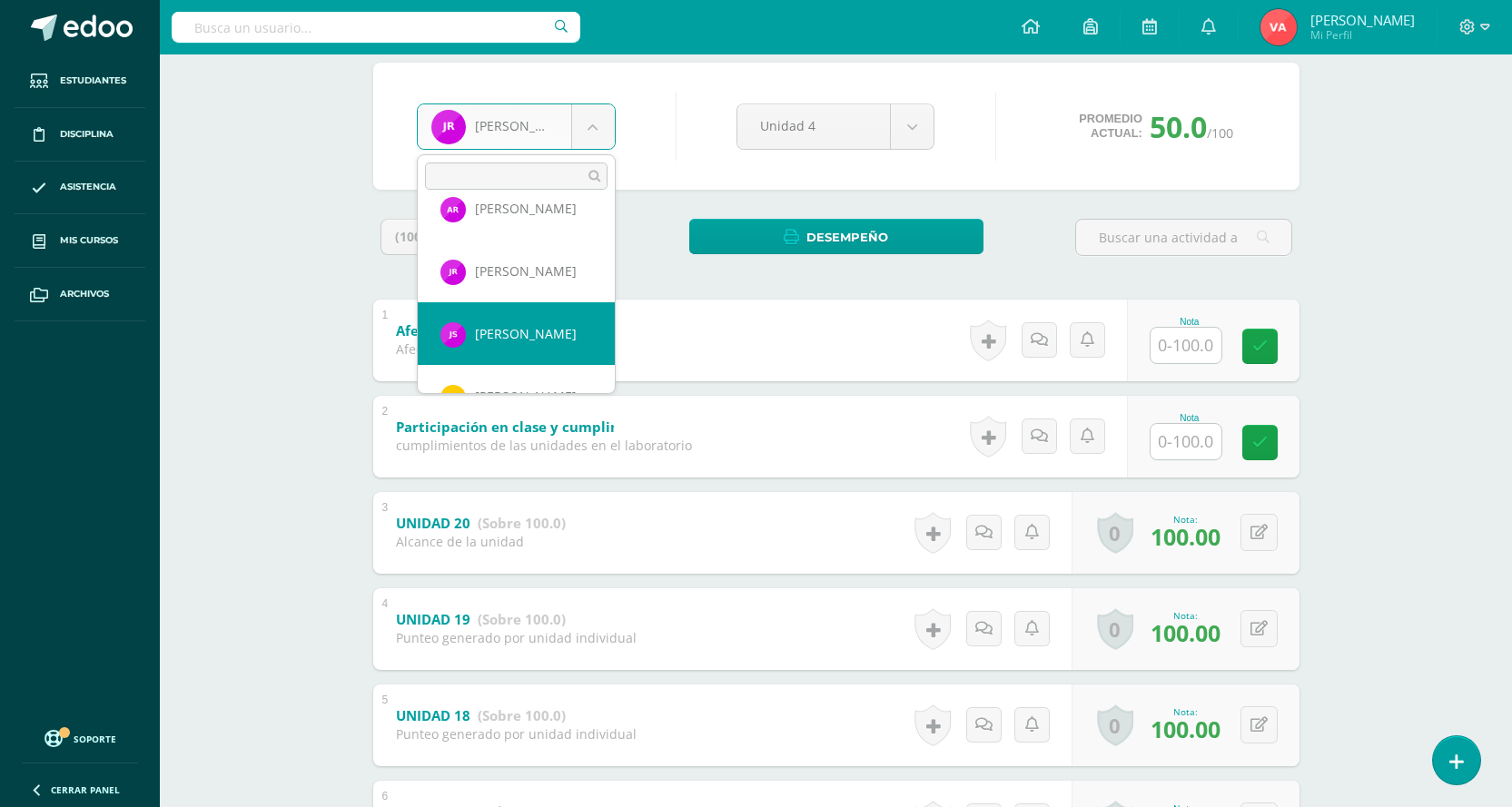
select select "2737"
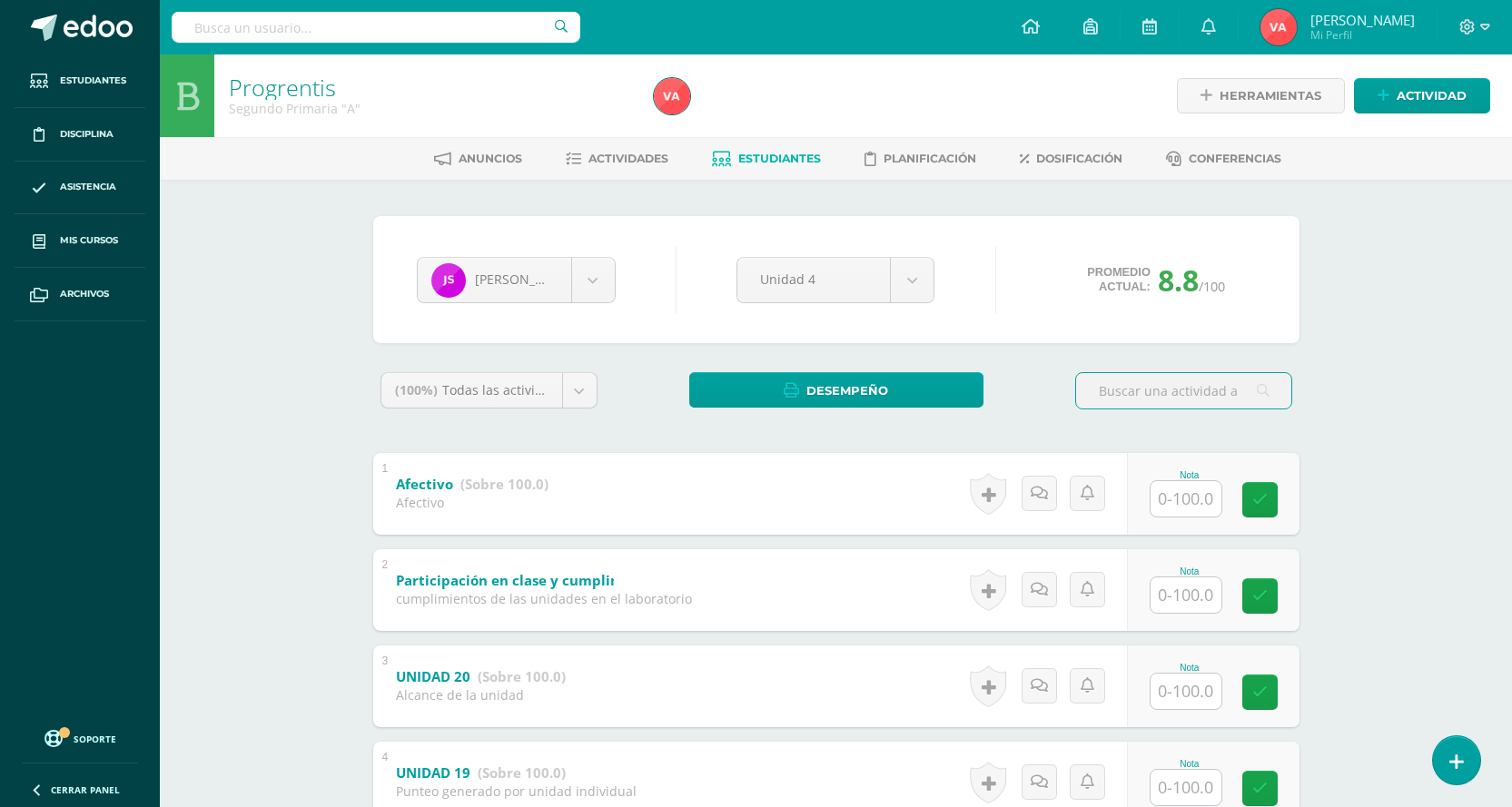
scroll to position [273, 0]
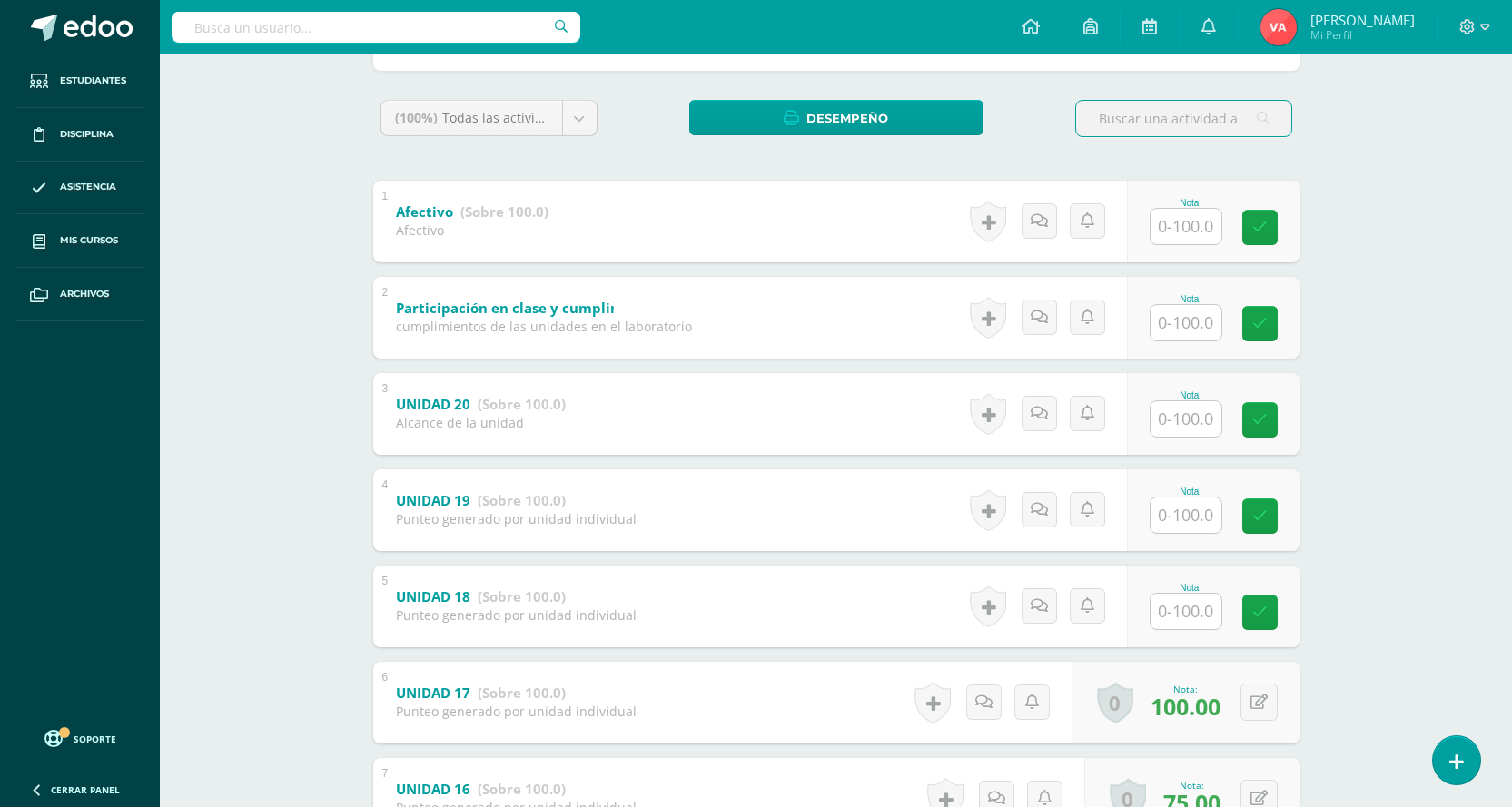
click at [1203, 609] on input "text" at bounding box center [1186, 611] width 71 height 36
type input "100"
click at [1279, 605] on icon at bounding box center [1272, 613] width 16 height 15
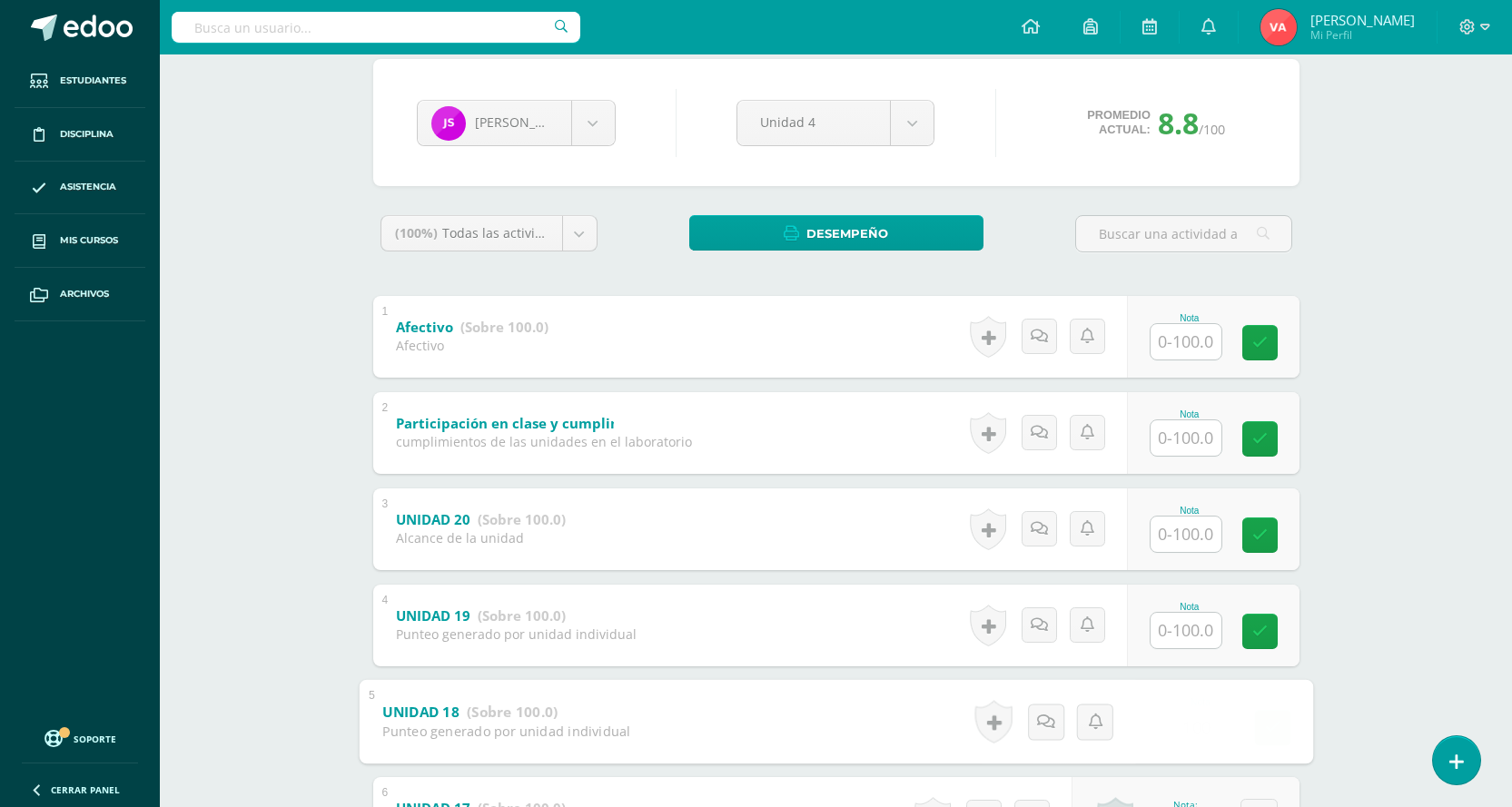
scroll to position [0, 0]
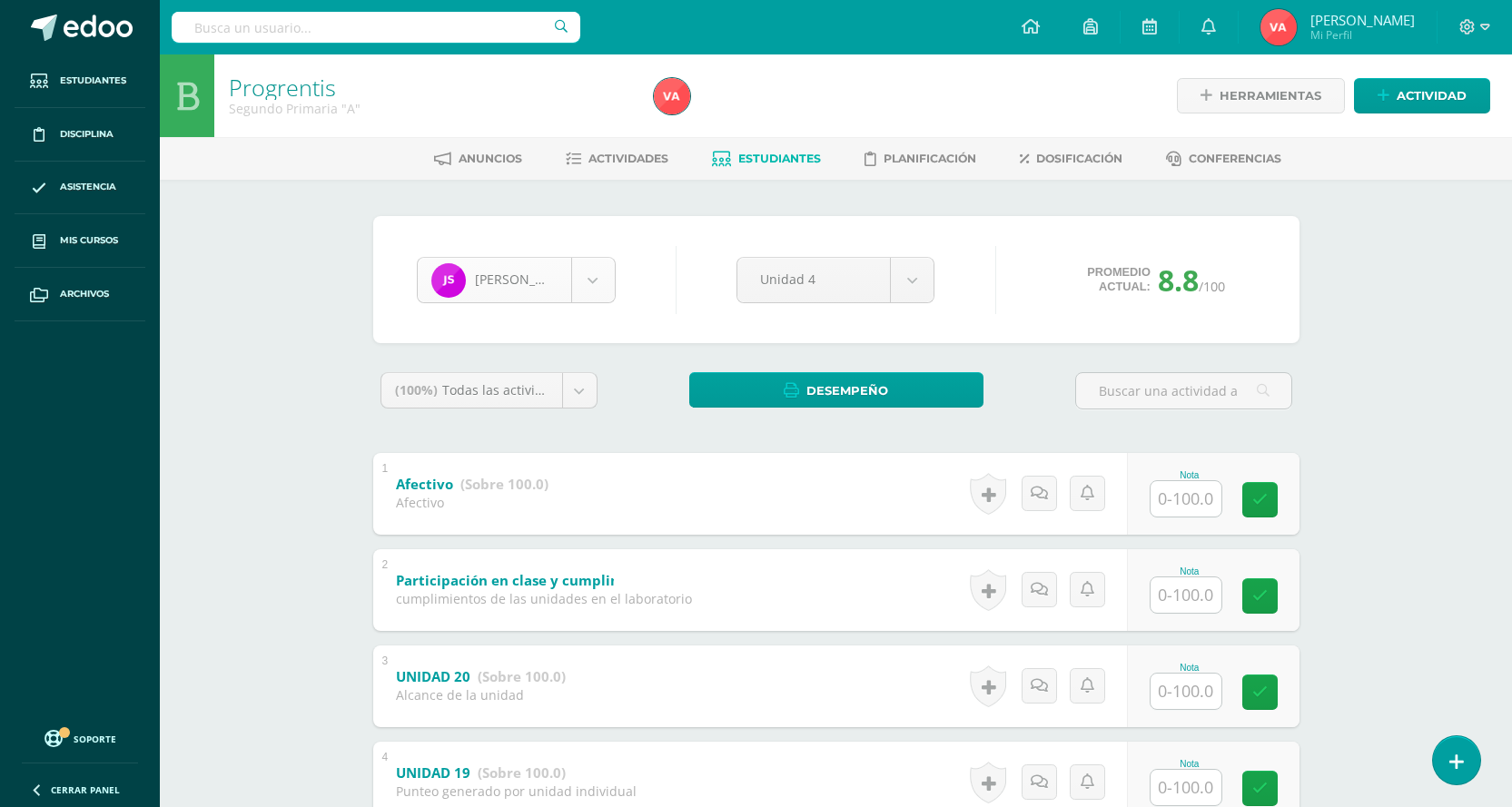
click at [583, 285] on body "Estudiantes Disciplina Asistencia Mis cursos Archivos Soporte Centro de ayuda Ú…" at bounding box center [756, 617] width 1512 height 1234
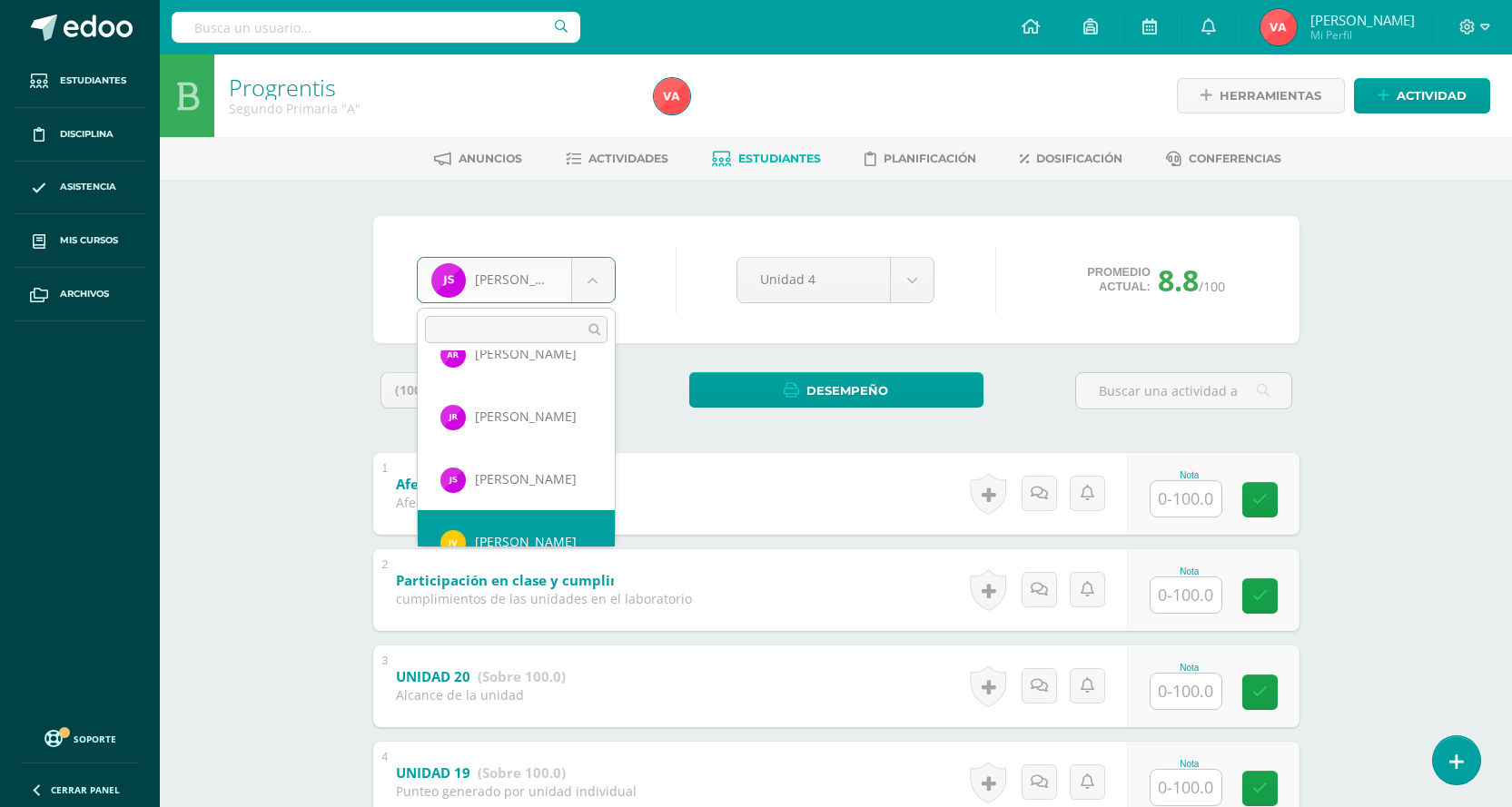
scroll to position [1440, 0]
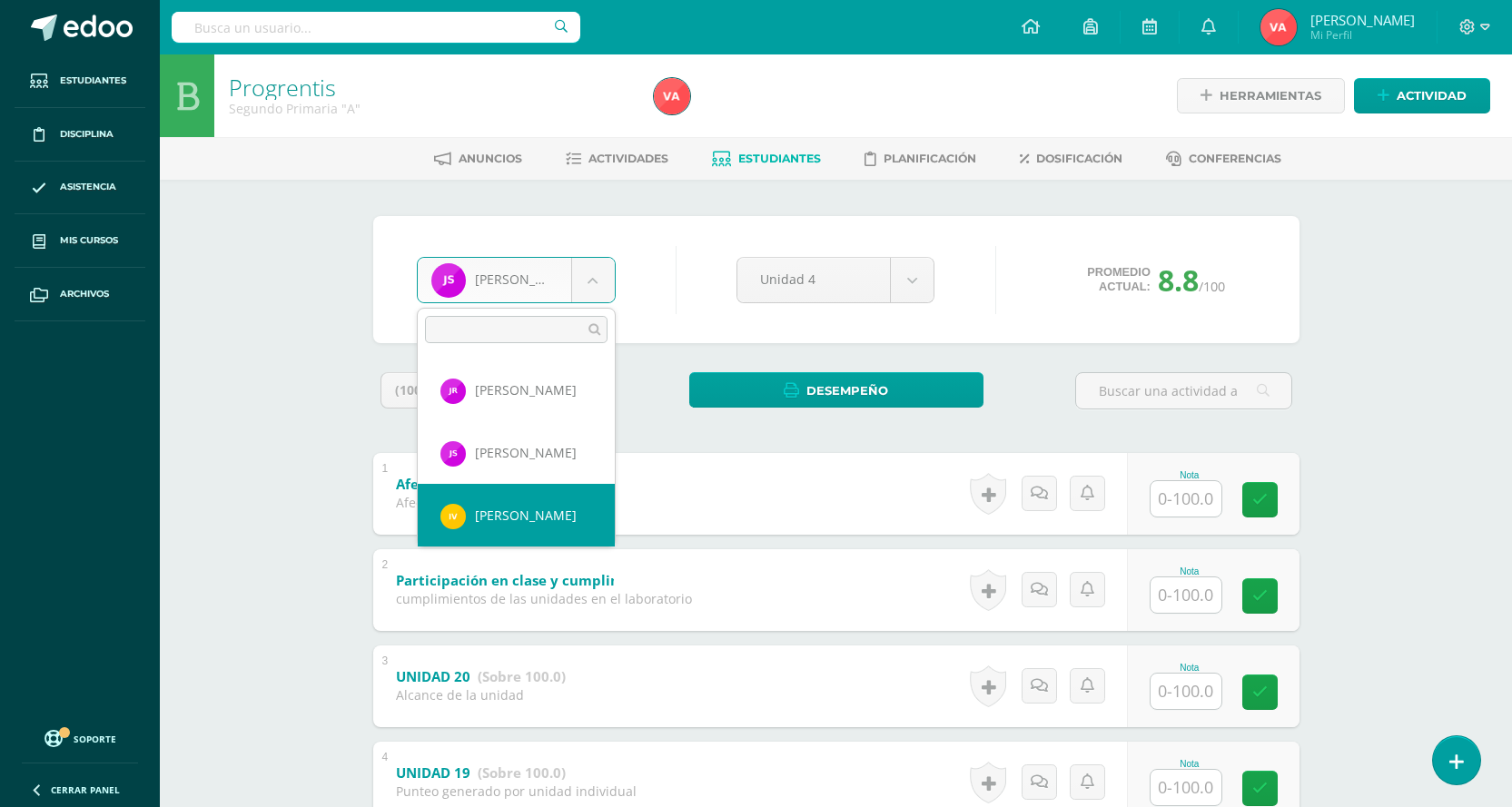
select select "2011"
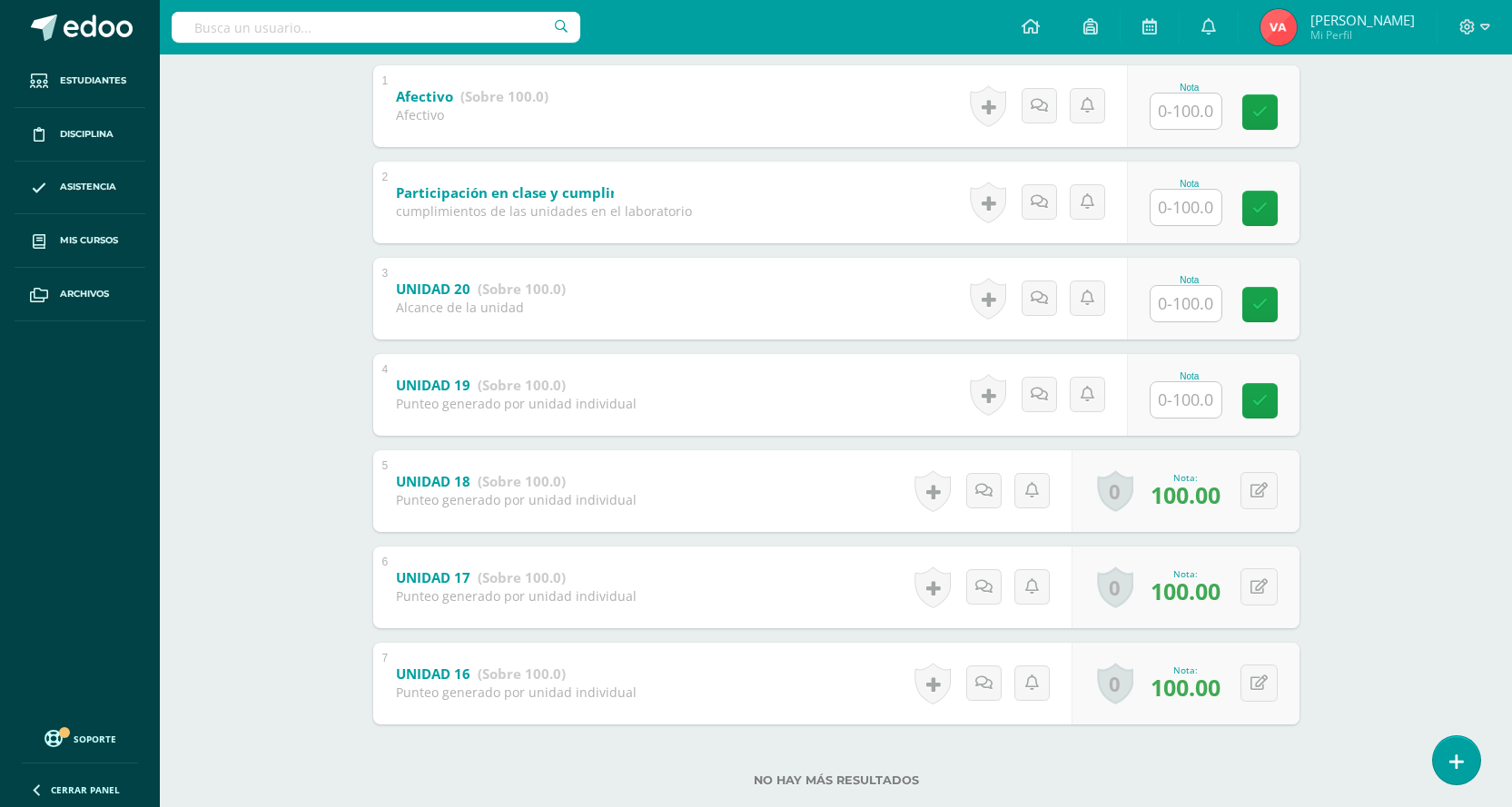
scroll to position [426, 0]
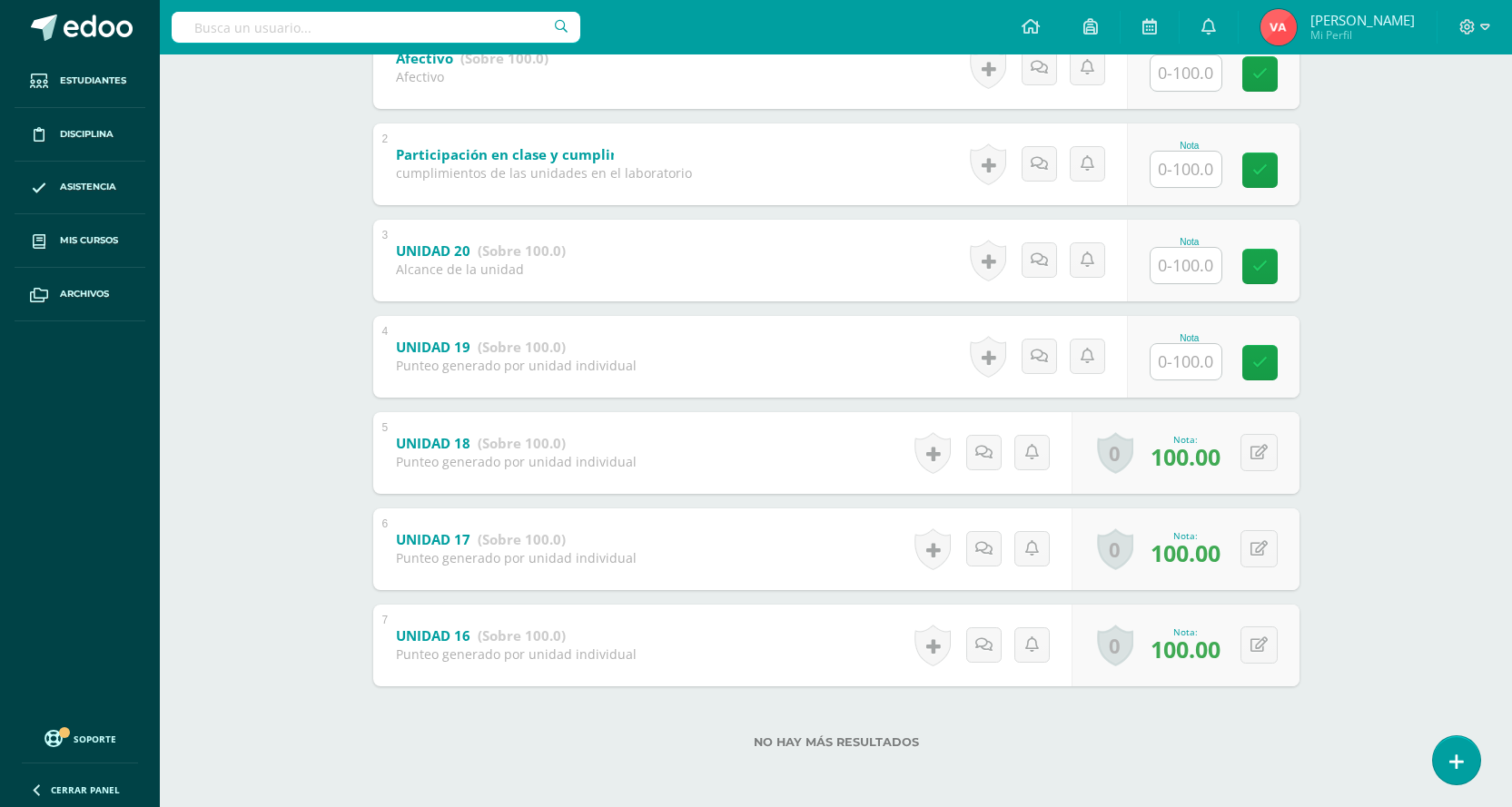
click at [1187, 364] on input "text" at bounding box center [1186, 361] width 71 height 36
type input "100"
click at [1266, 365] on icon at bounding box center [1272, 363] width 16 height 15
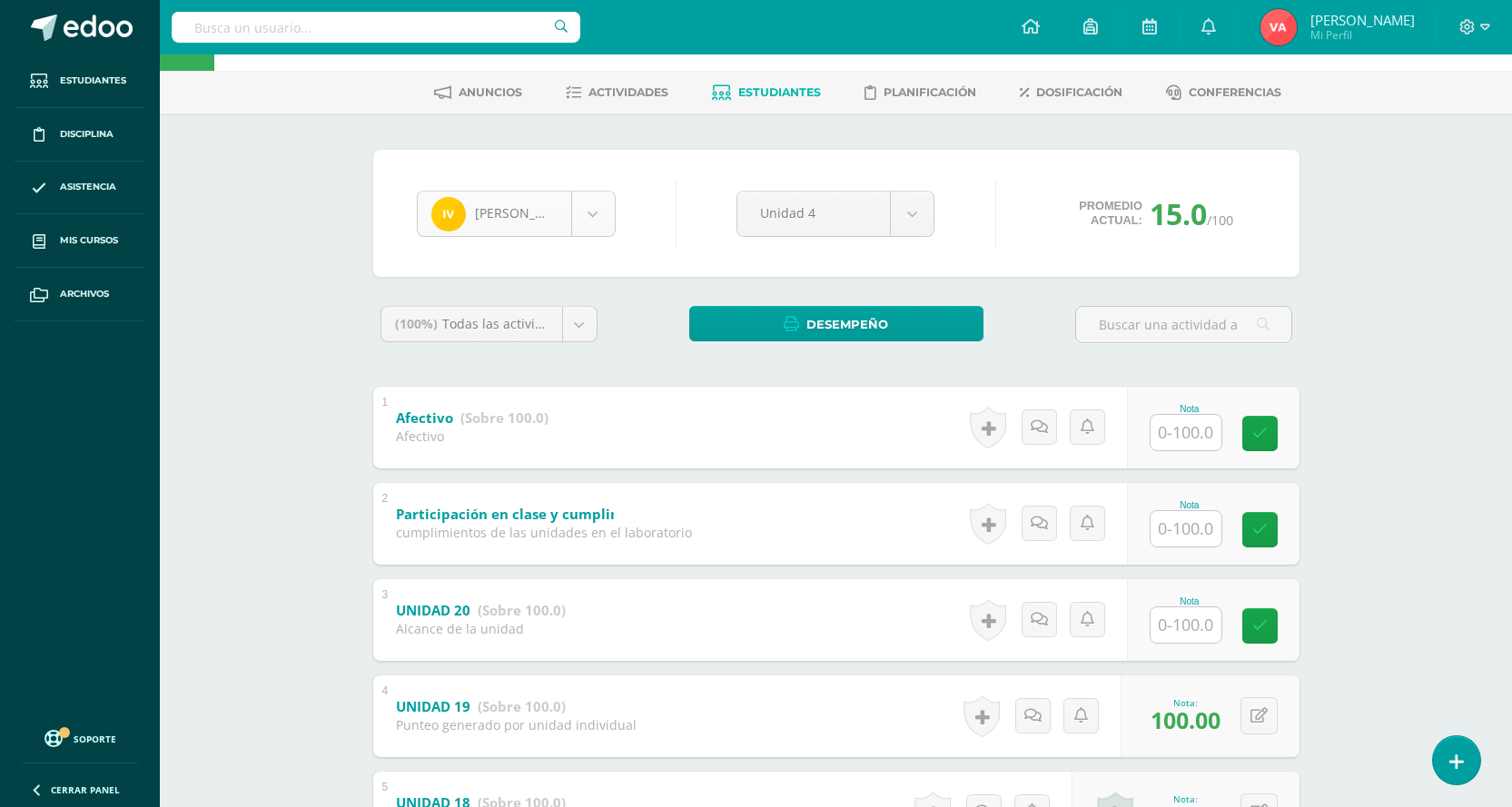
scroll to position [62, 0]
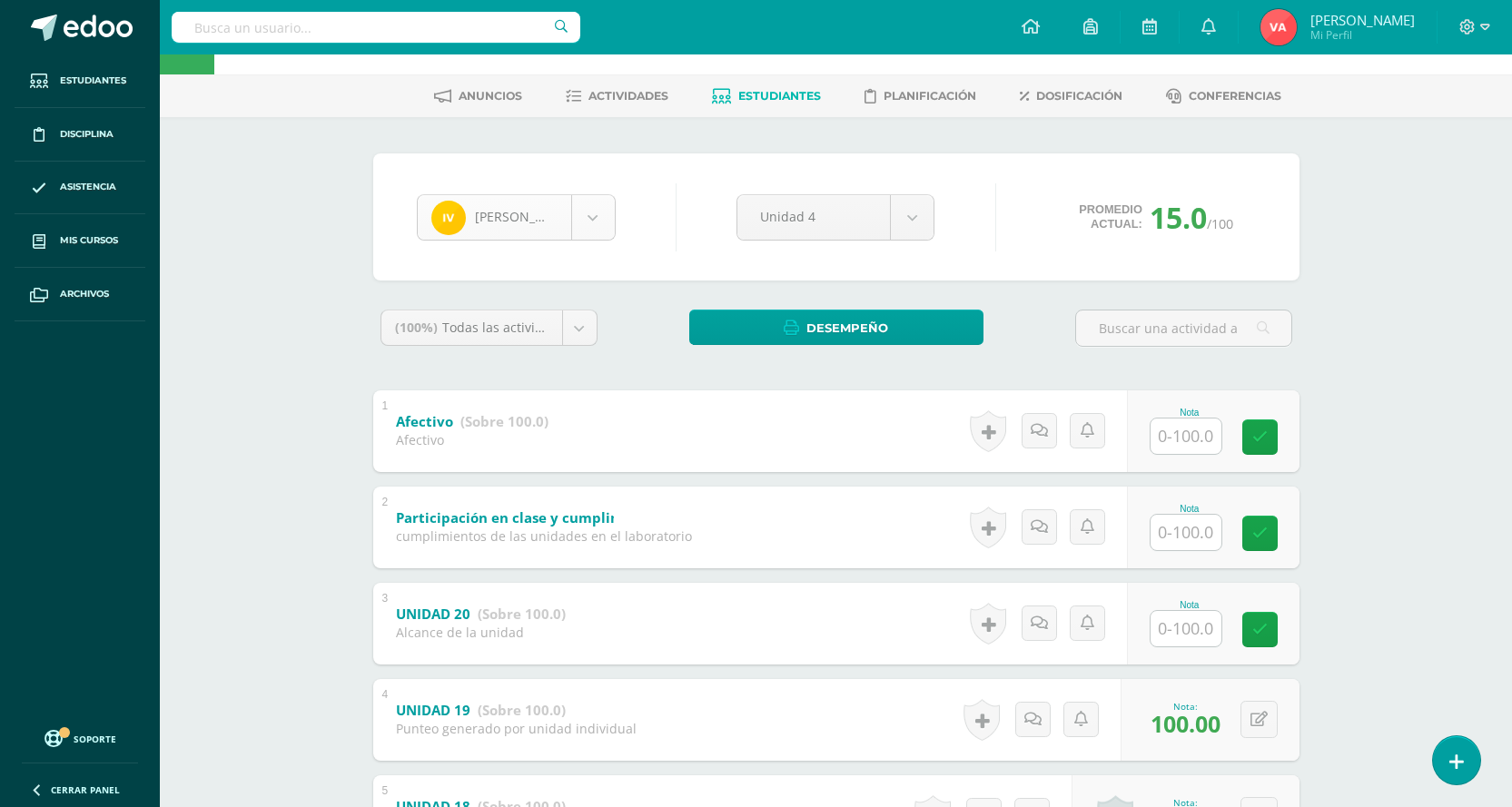
click at [582, 205] on body "Estudiantes Disciplina Asistencia Mis cursos Archivos Soporte Centro de ayuda Ú…" at bounding box center [756, 554] width 1512 height 1234
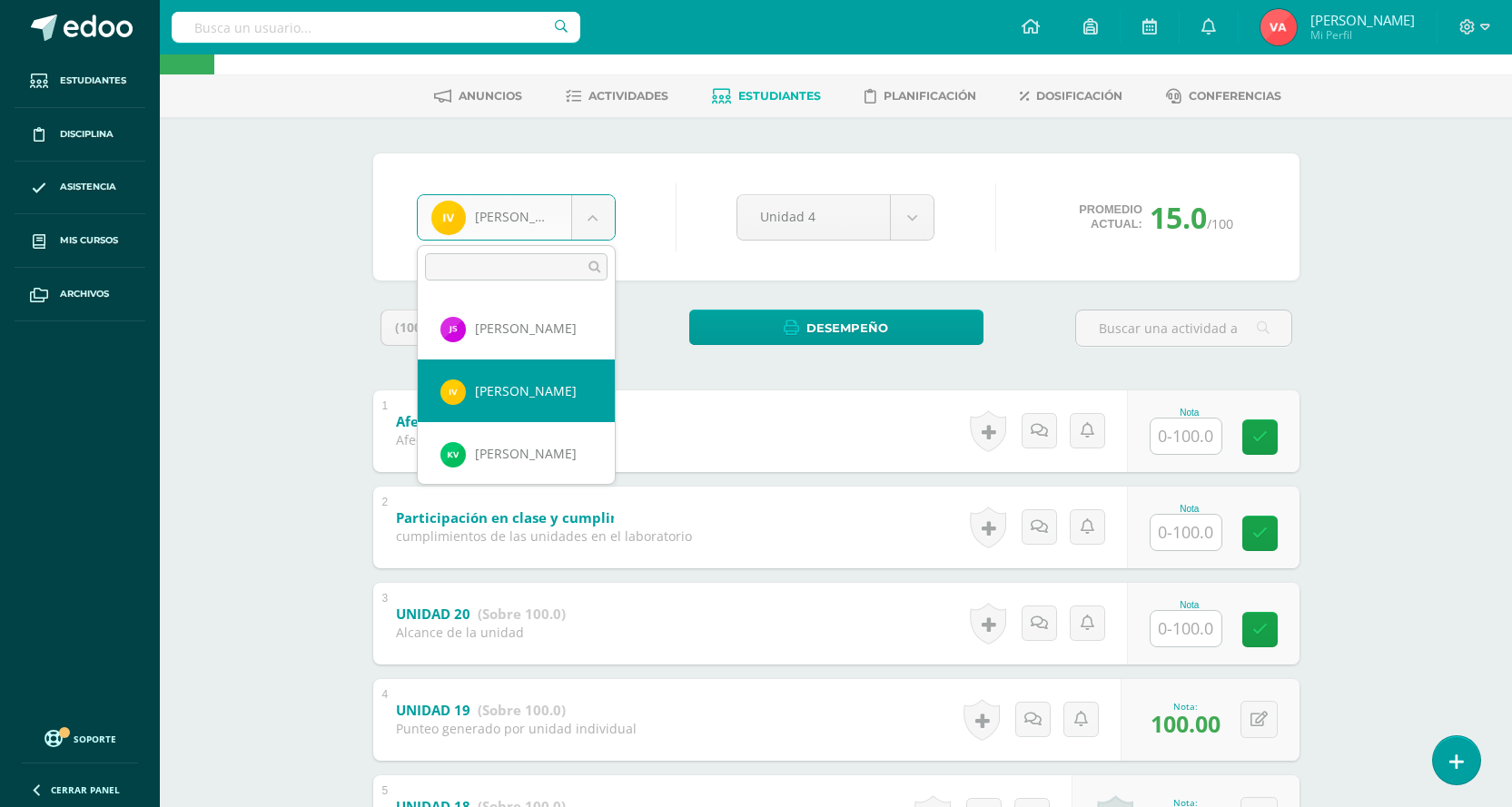
scroll to position [1531, 0]
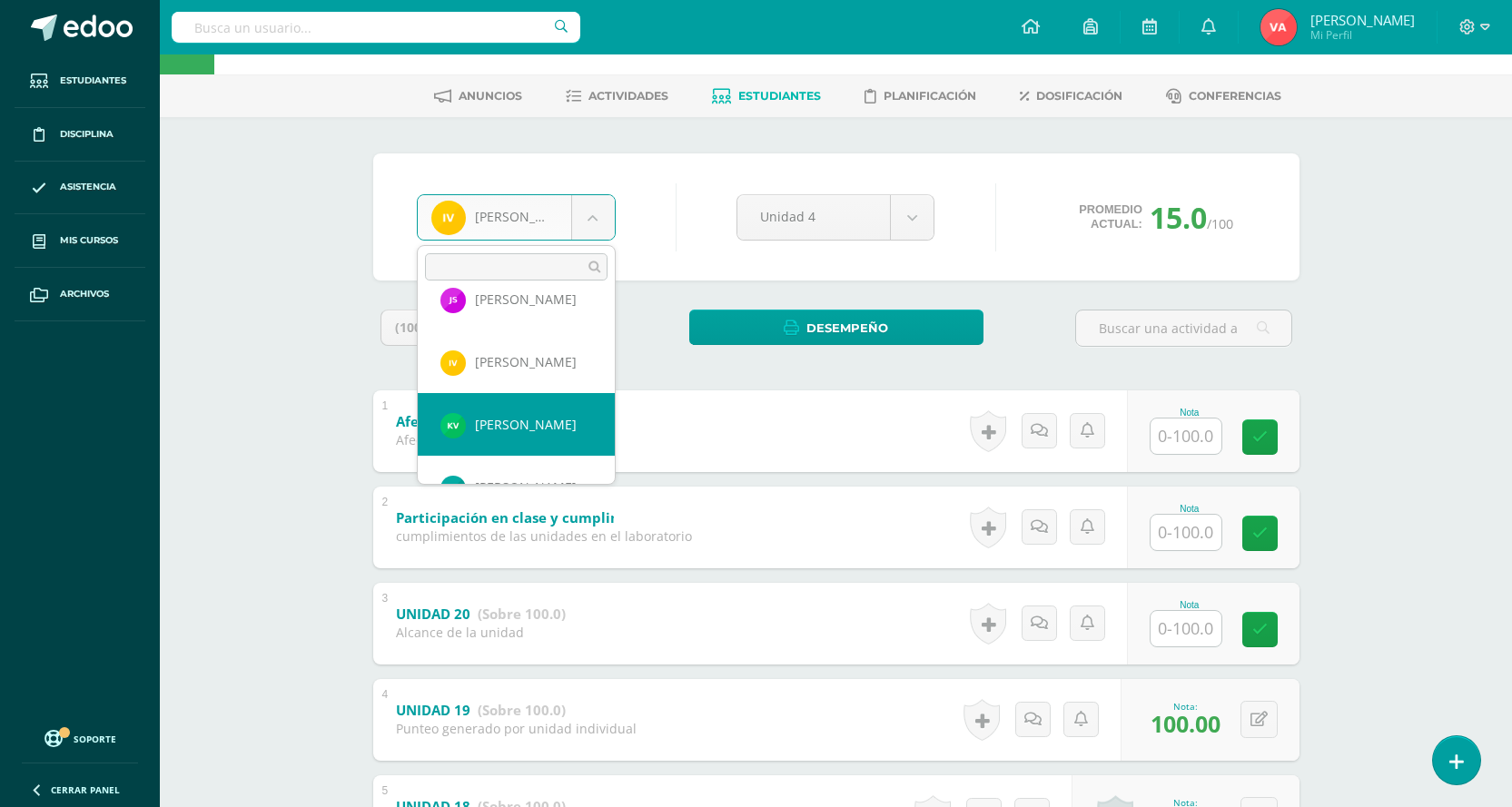
select select "2252"
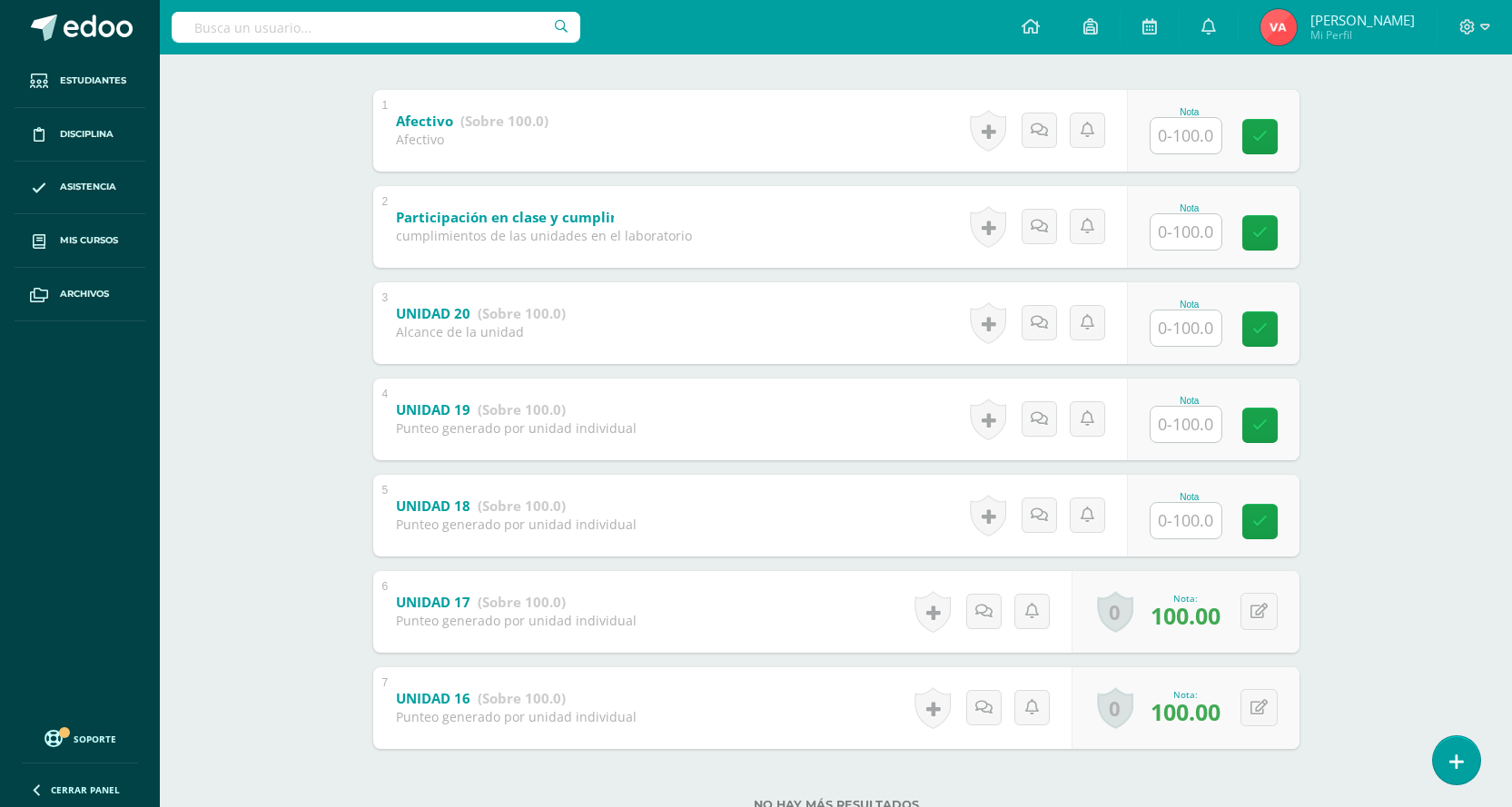
scroll to position [426, 0]
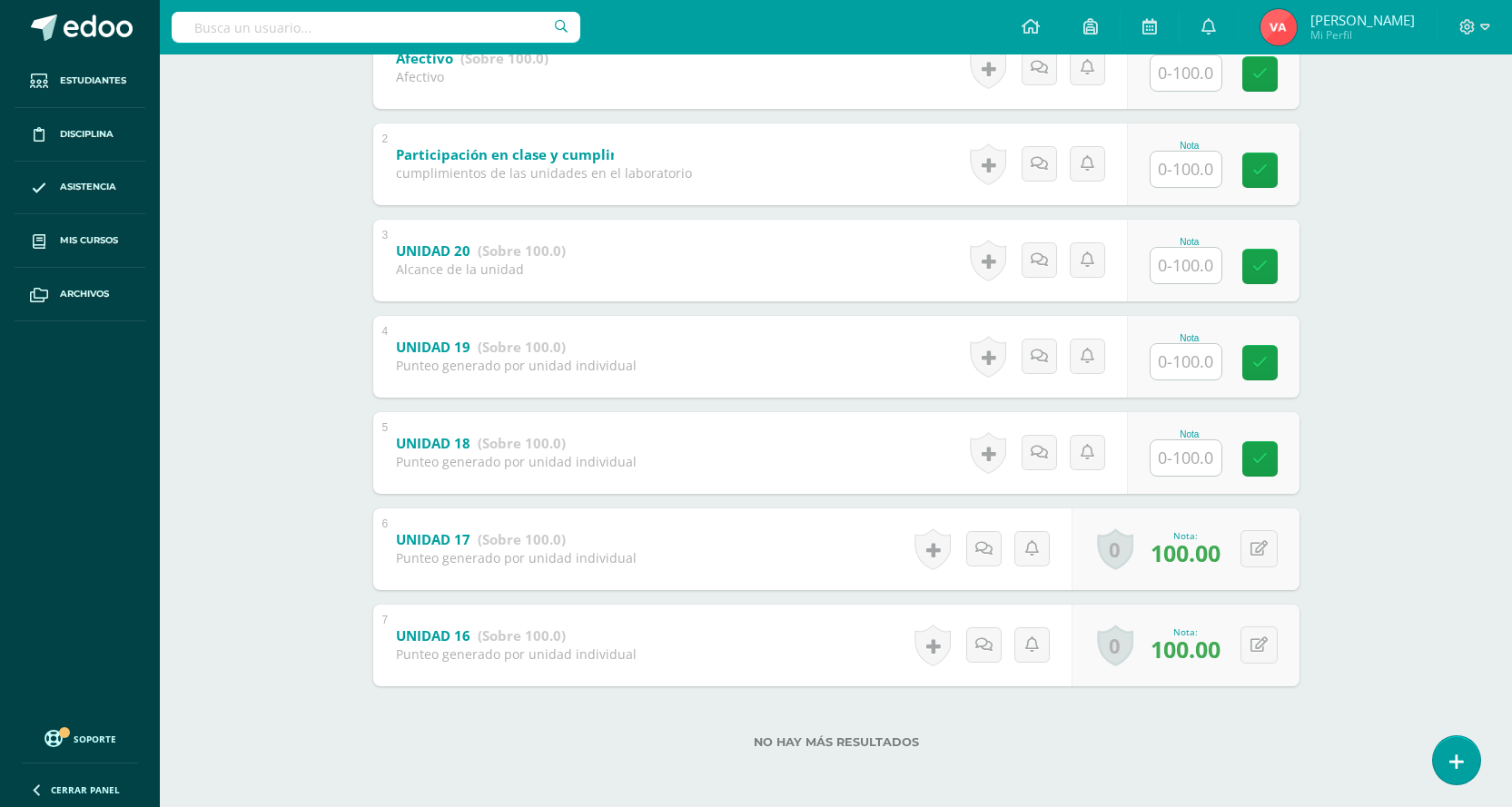
click at [1183, 455] on input "text" at bounding box center [1186, 457] width 71 height 36
type input "100"
click at [1273, 448] on link at bounding box center [1272, 458] width 37 height 37
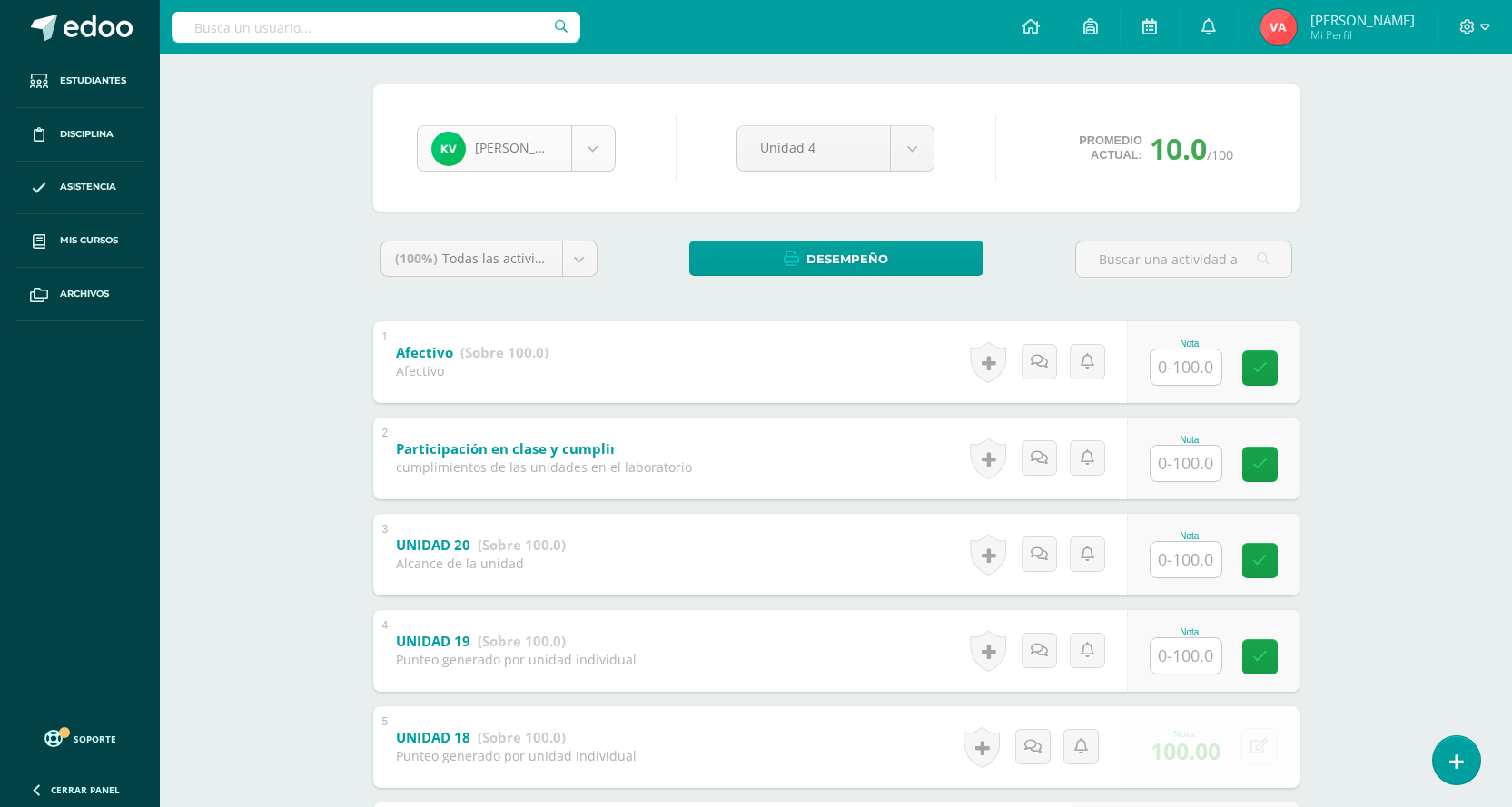
scroll to position [62, 0]
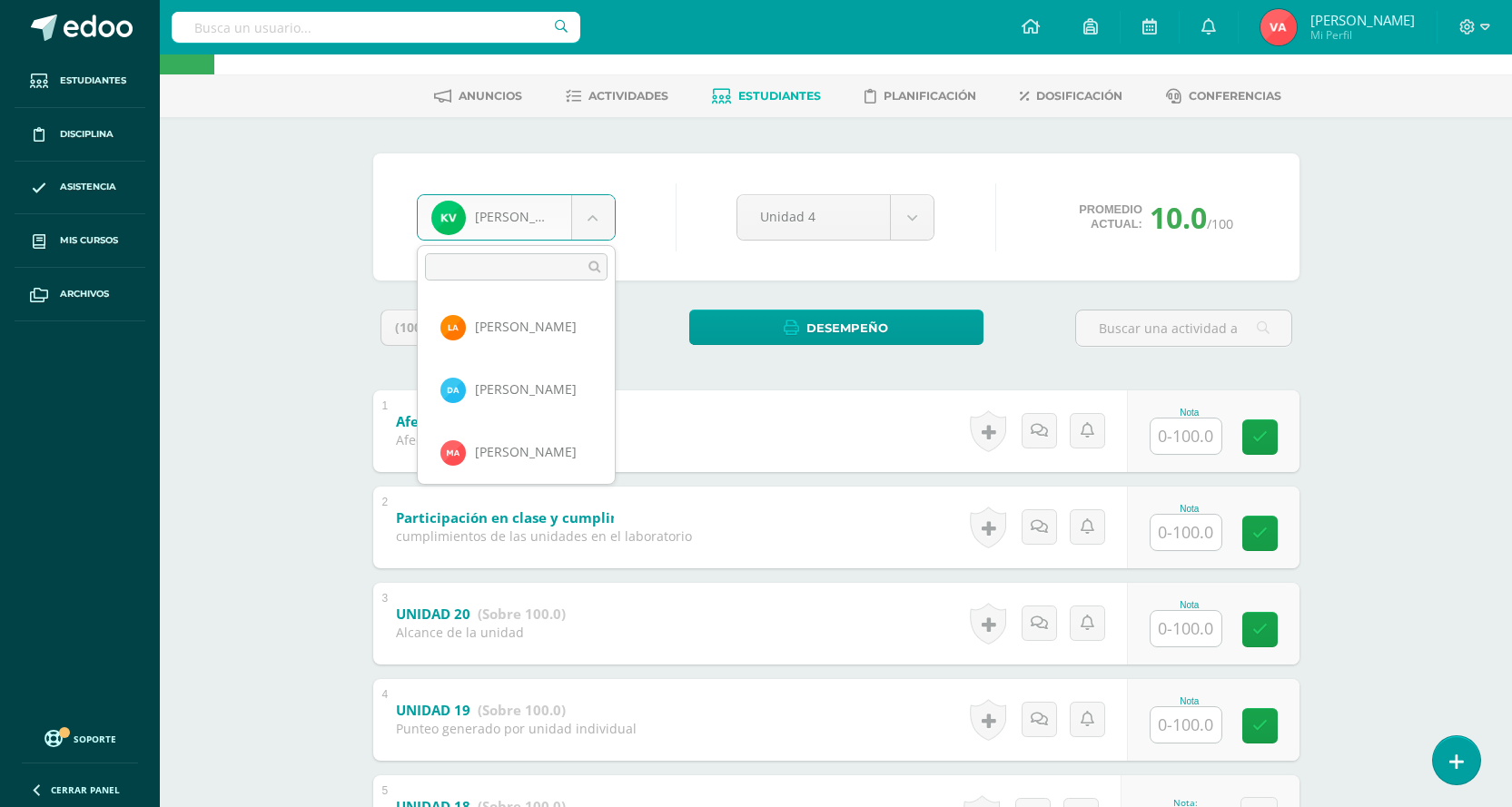
click at [605, 205] on body "Estudiantes Disciplina Asistencia Mis cursos Archivos Soporte Centro de ayuda Ú…" at bounding box center [756, 554] width 1512 height 1234
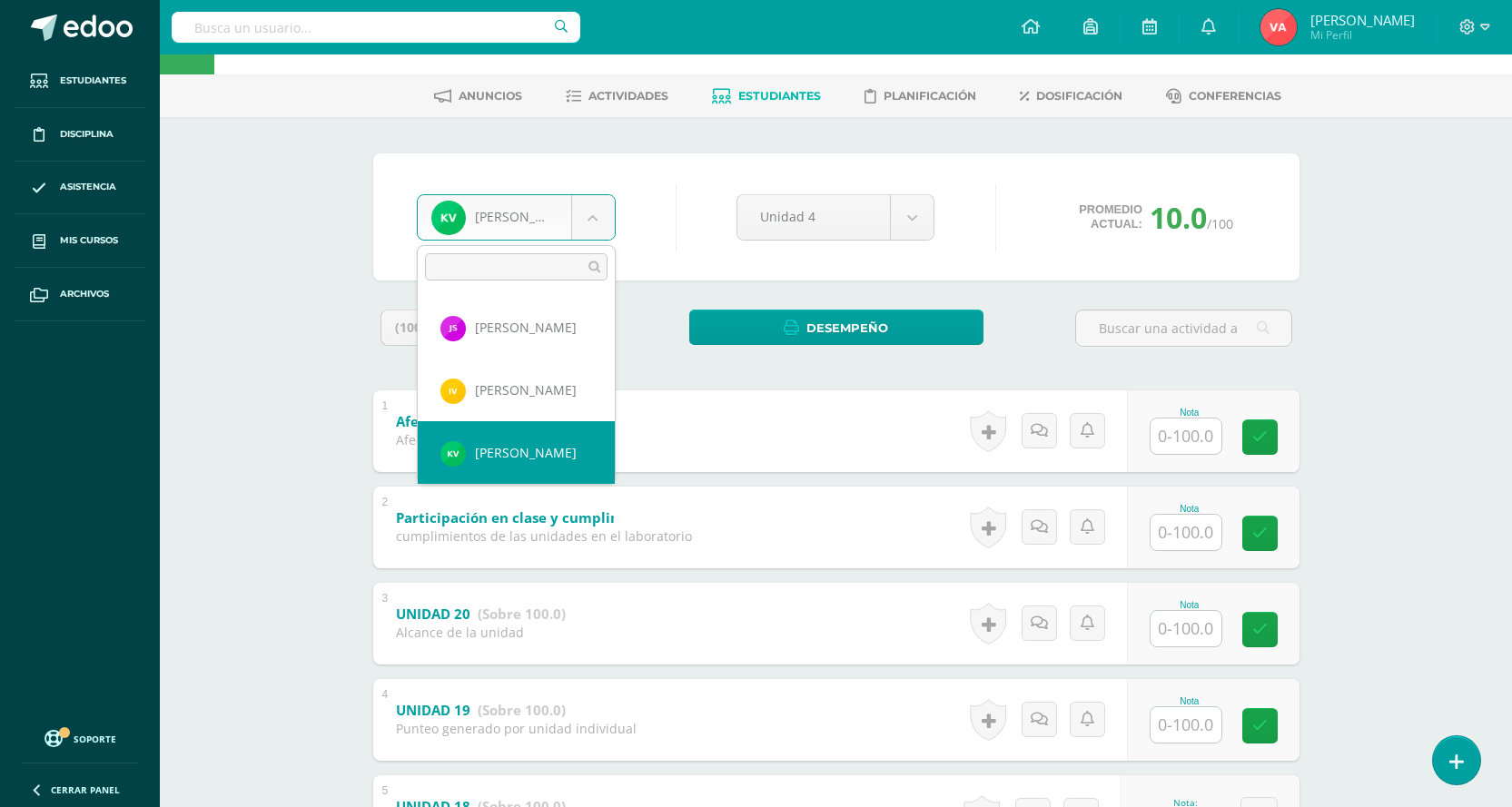
scroll to position [1573, 0]
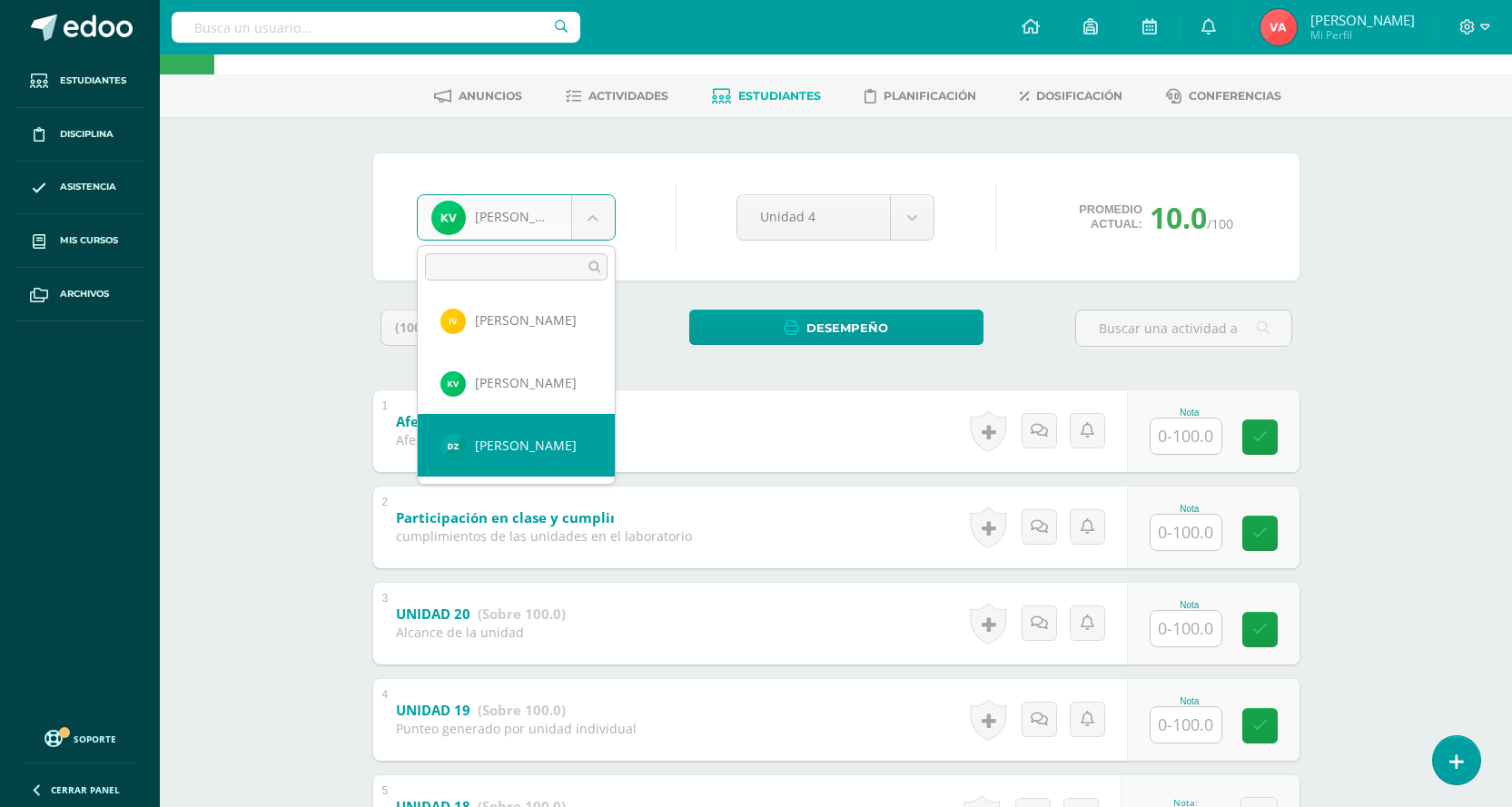
select select "2605"
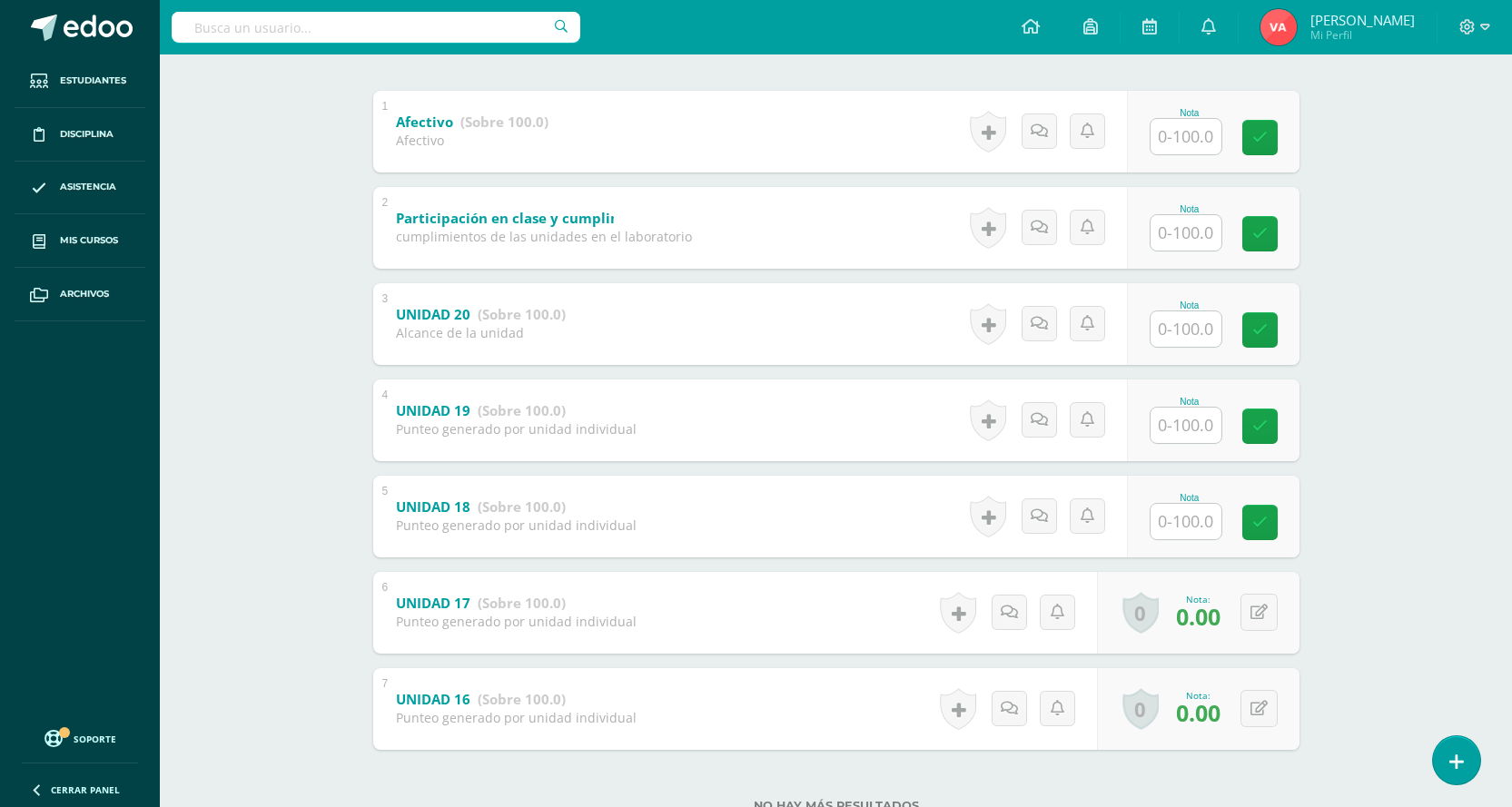
scroll to position [363, 0]
click at [1196, 509] on input "text" at bounding box center [1186, 521] width 71 height 36
type input "0"
click at [1270, 508] on link at bounding box center [1272, 522] width 37 height 37
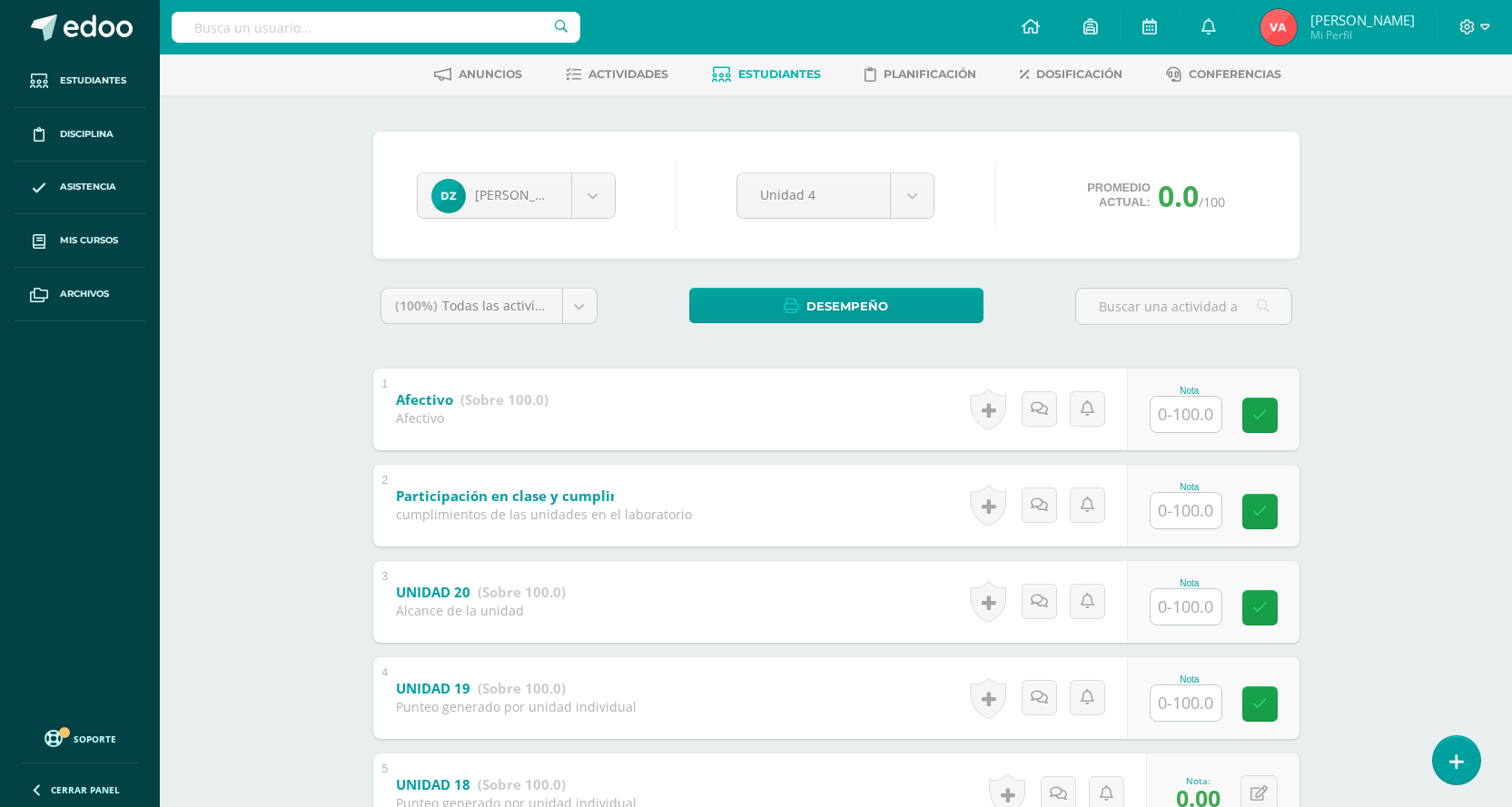
scroll to position [0, 0]
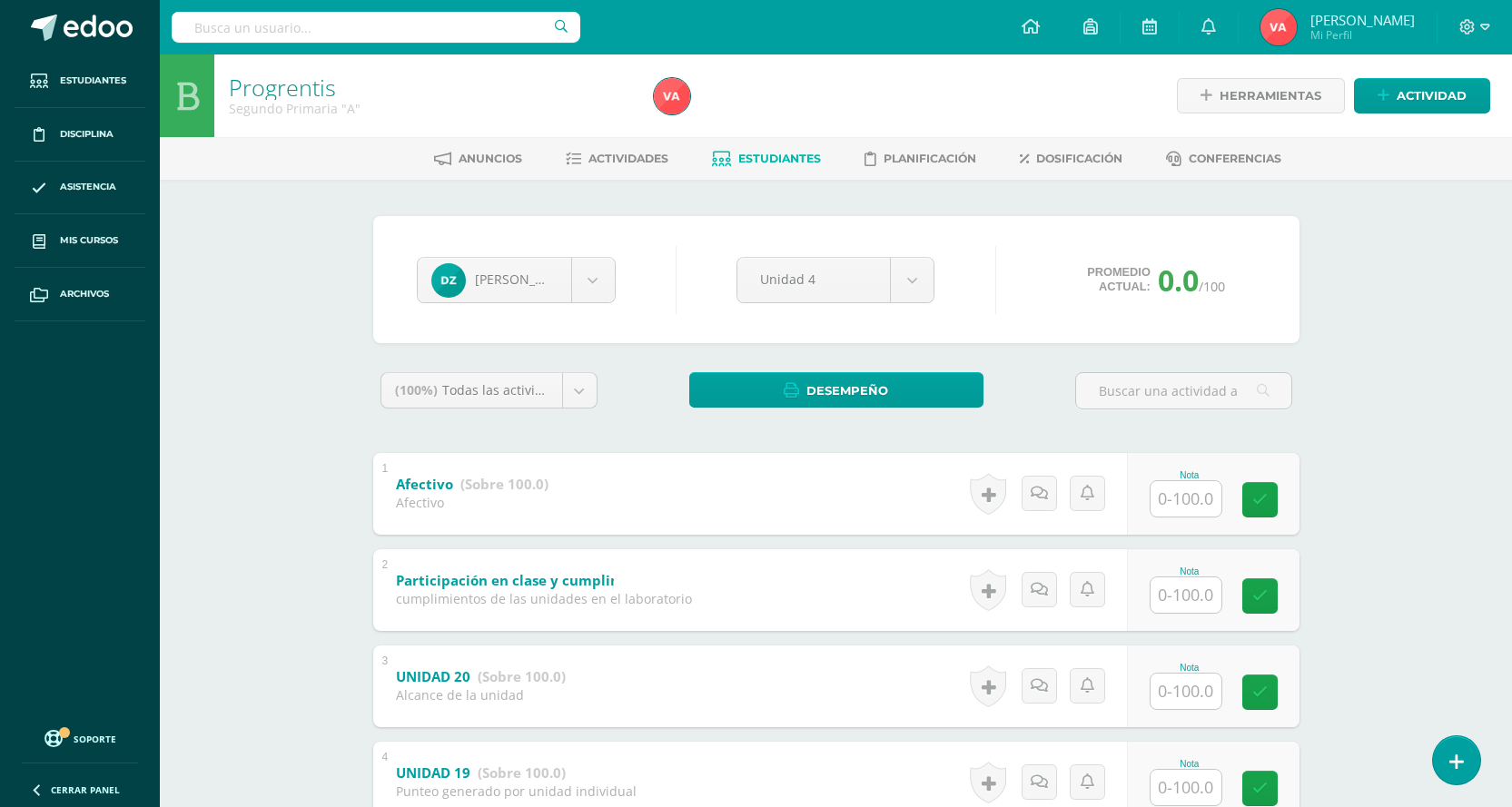
click at [772, 155] on span "Estudiantes" at bounding box center [779, 159] width 83 height 13
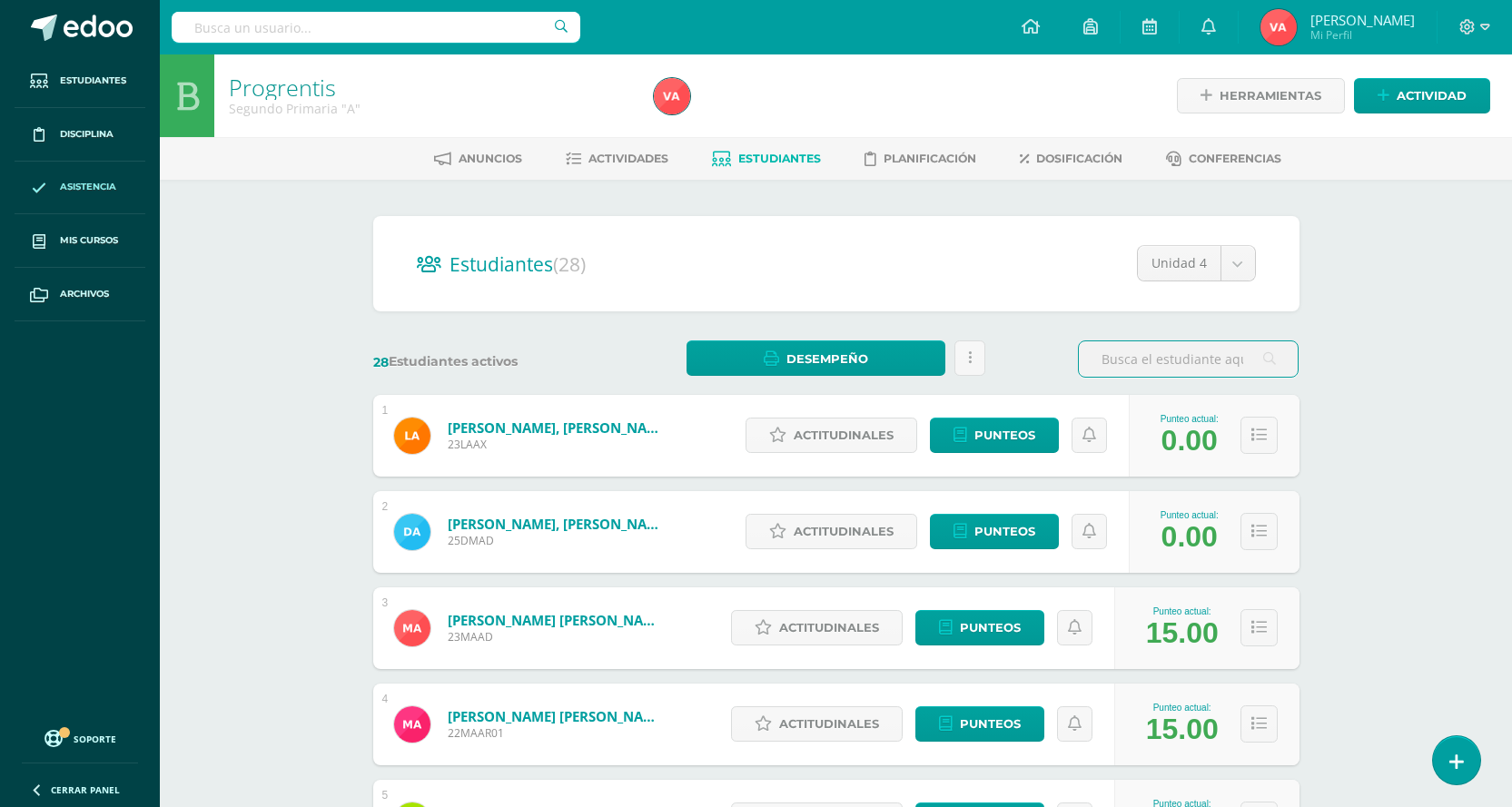
click at [90, 182] on span "Asistencia" at bounding box center [87, 186] width 57 height 14
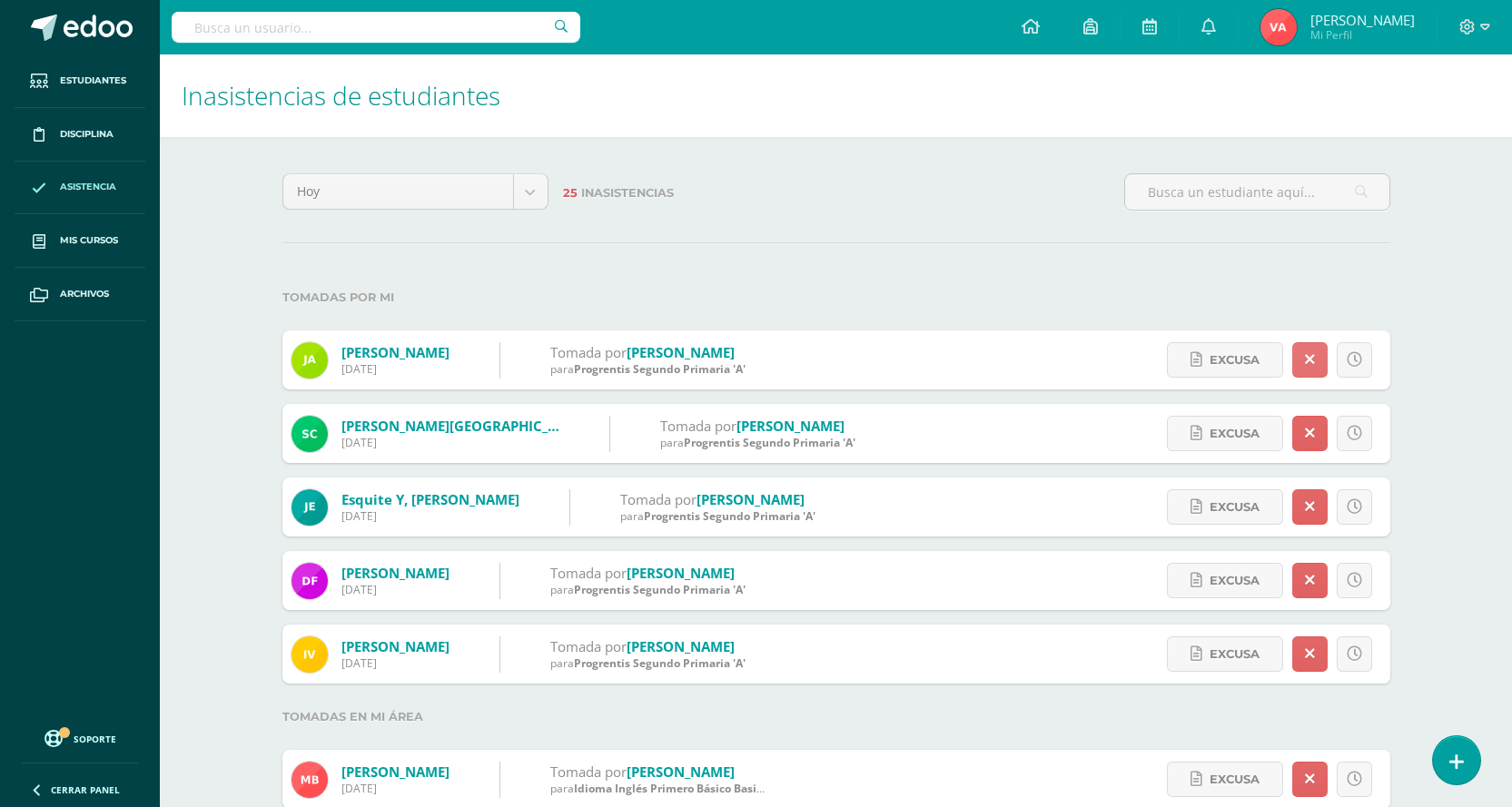
click at [1313, 363] on icon at bounding box center [1309, 360] width 10 height 15
click at [1360, 366] on icon at bounding box center [1354, 360] width 15 height 15
click at [1271, 357] on span "Excusa" at bounding box center [1279, 359] width 50 height 34
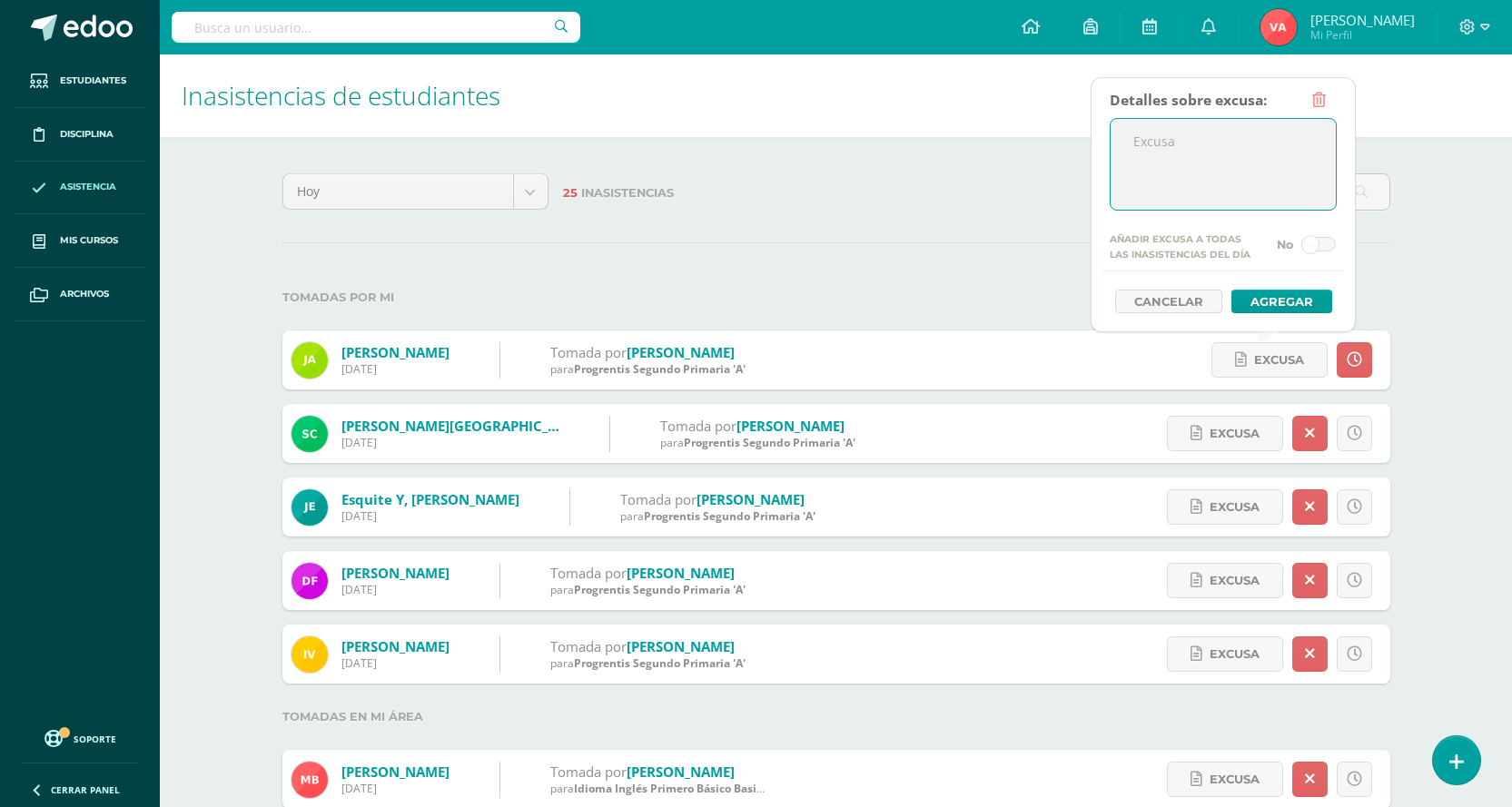
click at [1166, 167] on textarea at bounding box center [1223, 164] width 225 height 91
type textarea "Llegada tarde"
click at [1305, 301] on button "Agregar" at bounding box center [1281, 302] width 101 height 24
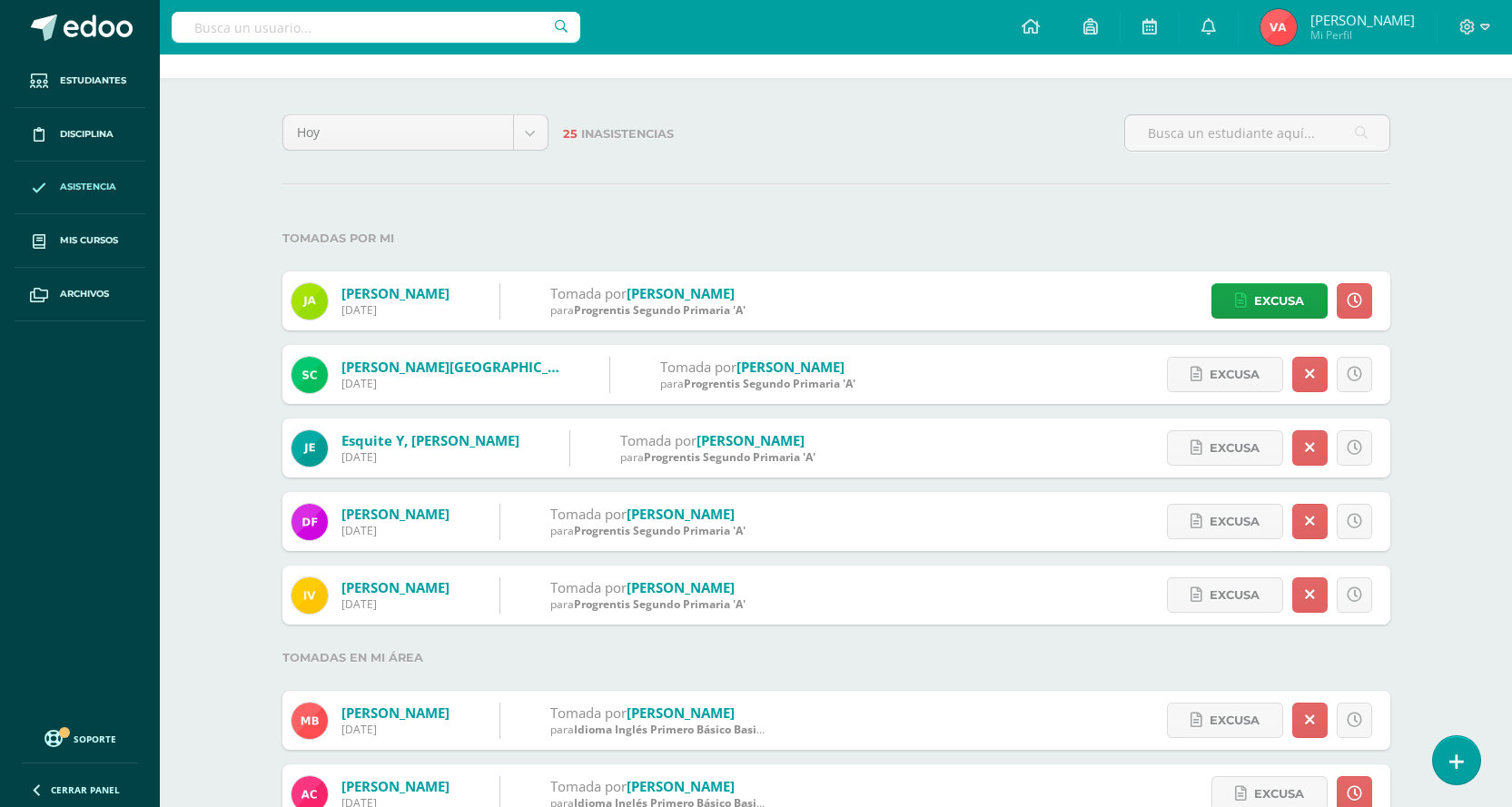
scroll to position [91, 0]
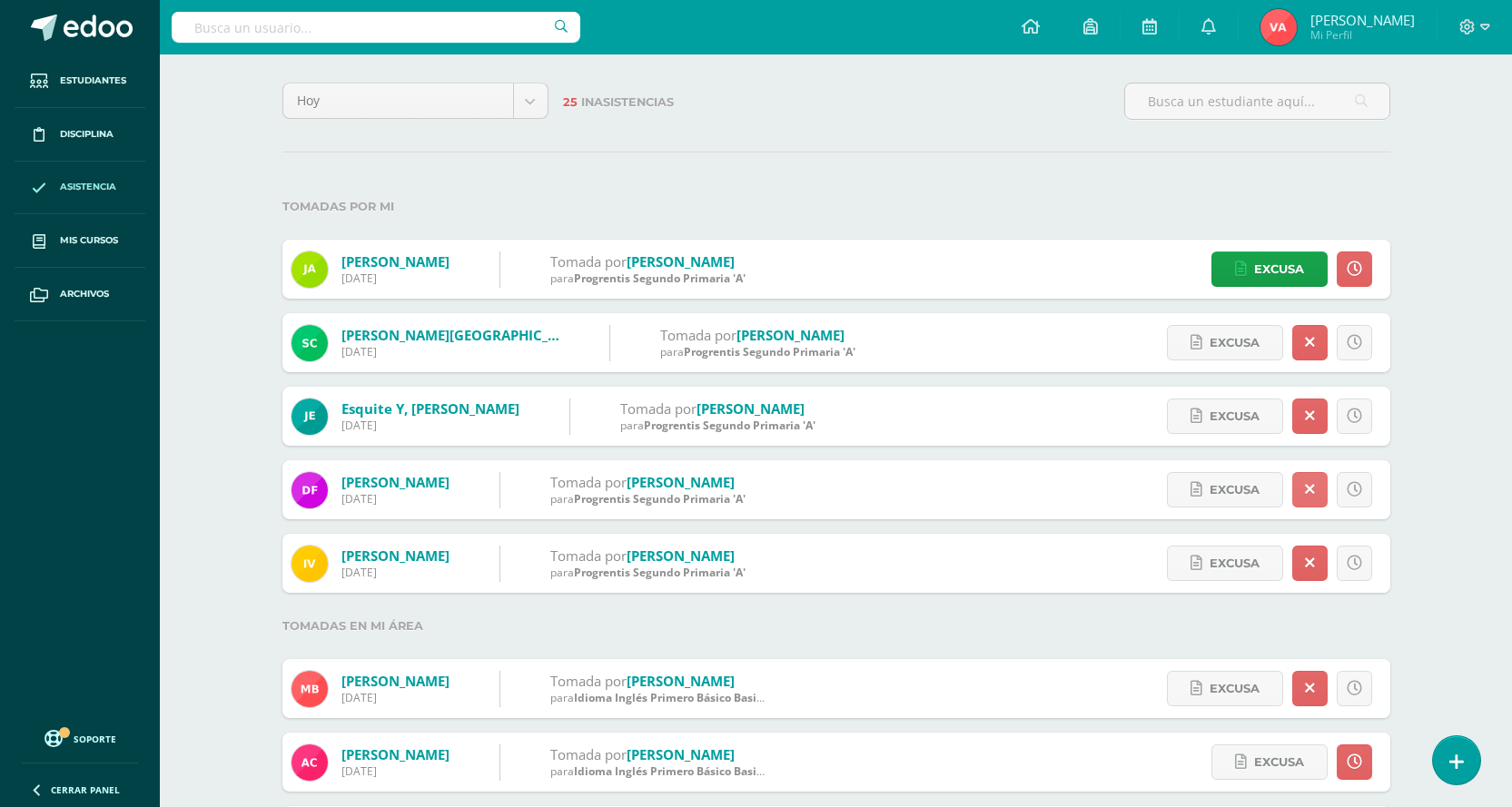
click at [1313, 491] on icon at bounding box center [1309, 490] width 10 height 15
click at [1358, 490] on icon at bounding box center [1354, 490] width 15 height 15
click at [1294, 495] on span "Excusa" at bounding box center [1279, 489] width 50 height 34
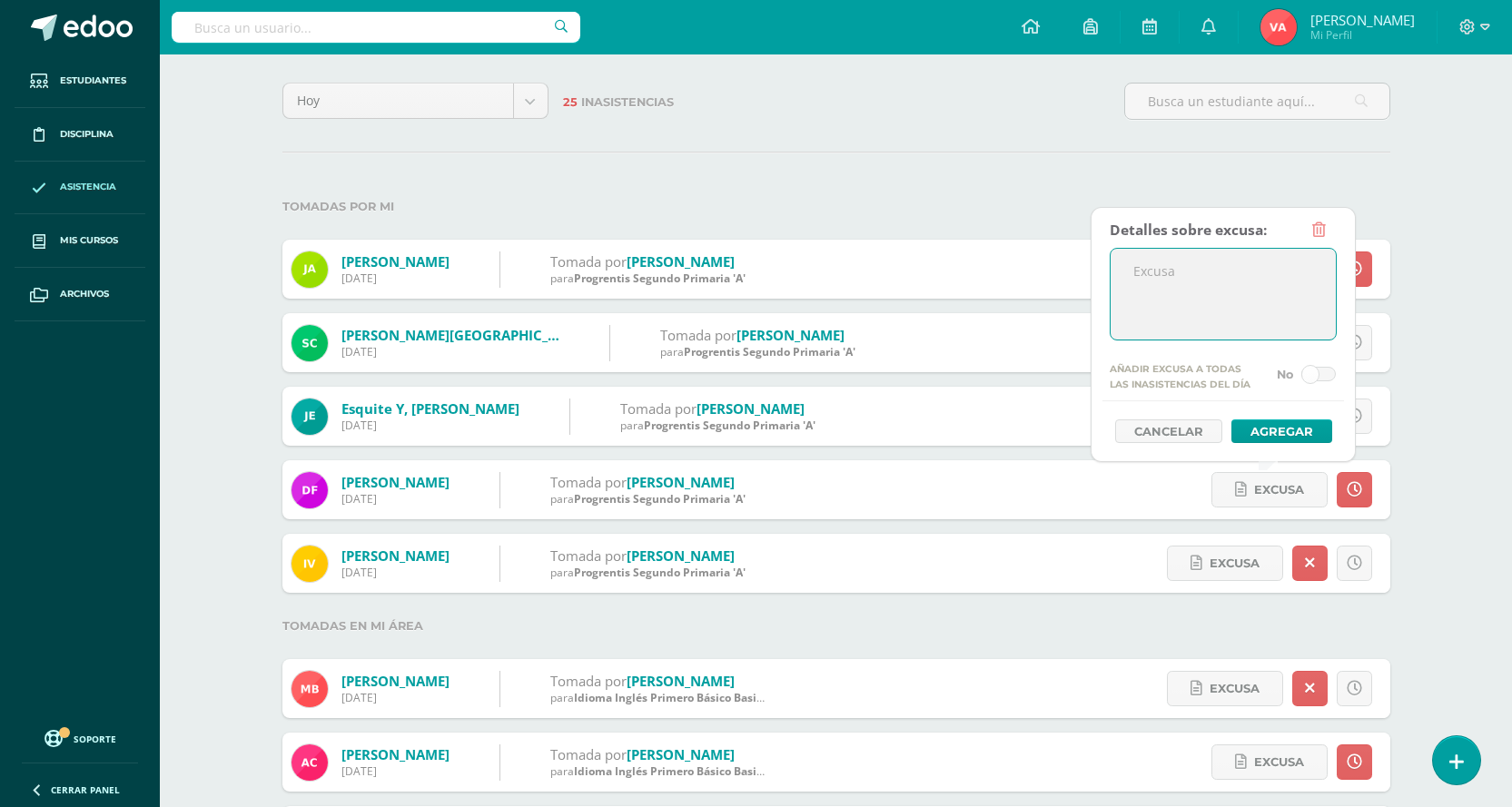
click at [1184, 288] on textarea at bounding box center [1223, 294] width 225 height 91
type textarea "Llegada tarde"
click at [1284, 427] on button "Agregar" at bounding box center [1281, 431] width 101 height 24
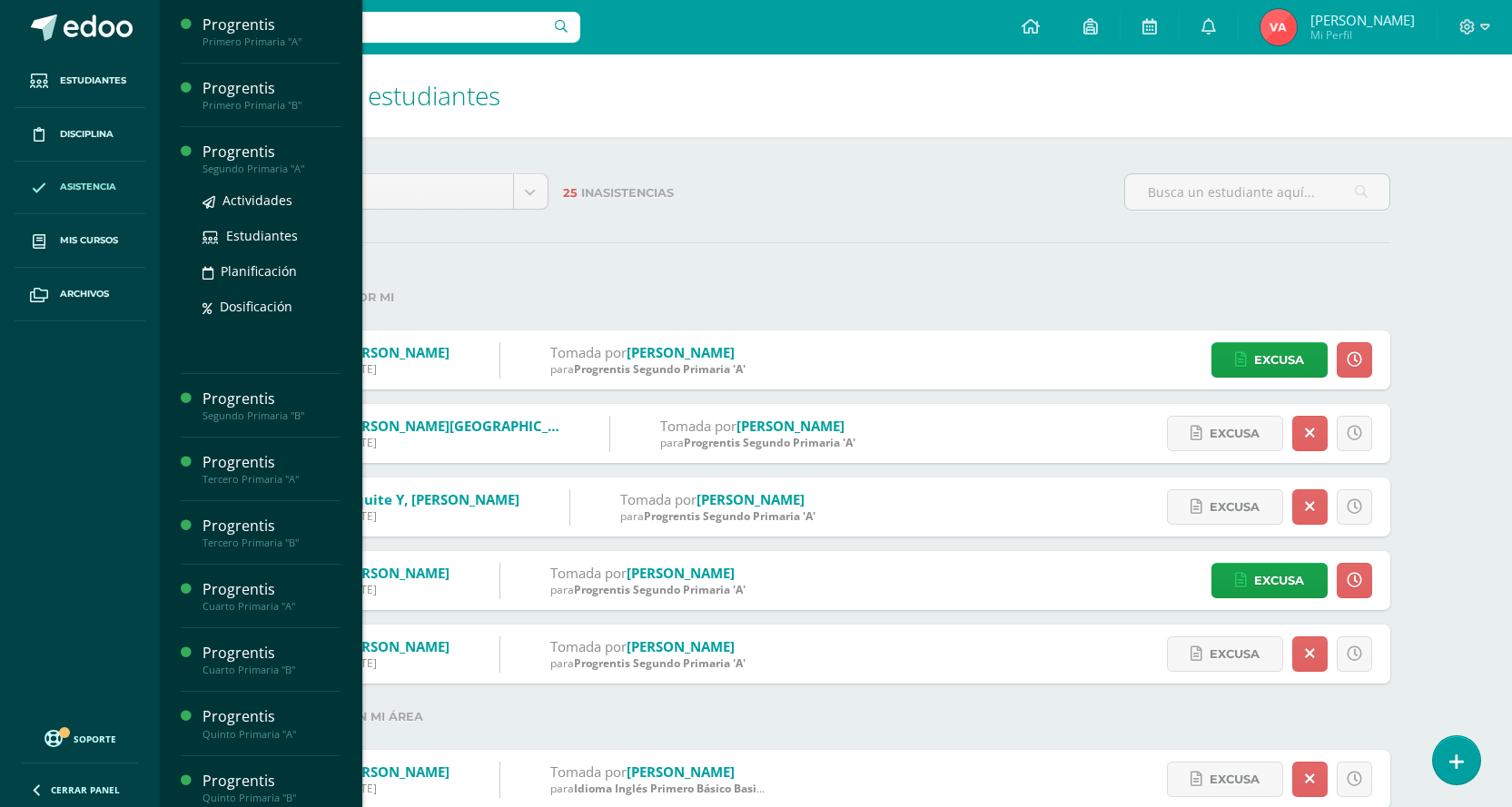
click at [270, 154] on div "Progrentis" at bounding box center [272, 152] width 138 height 21
